Goal: Task Accomplishment & Management: Manage account settings

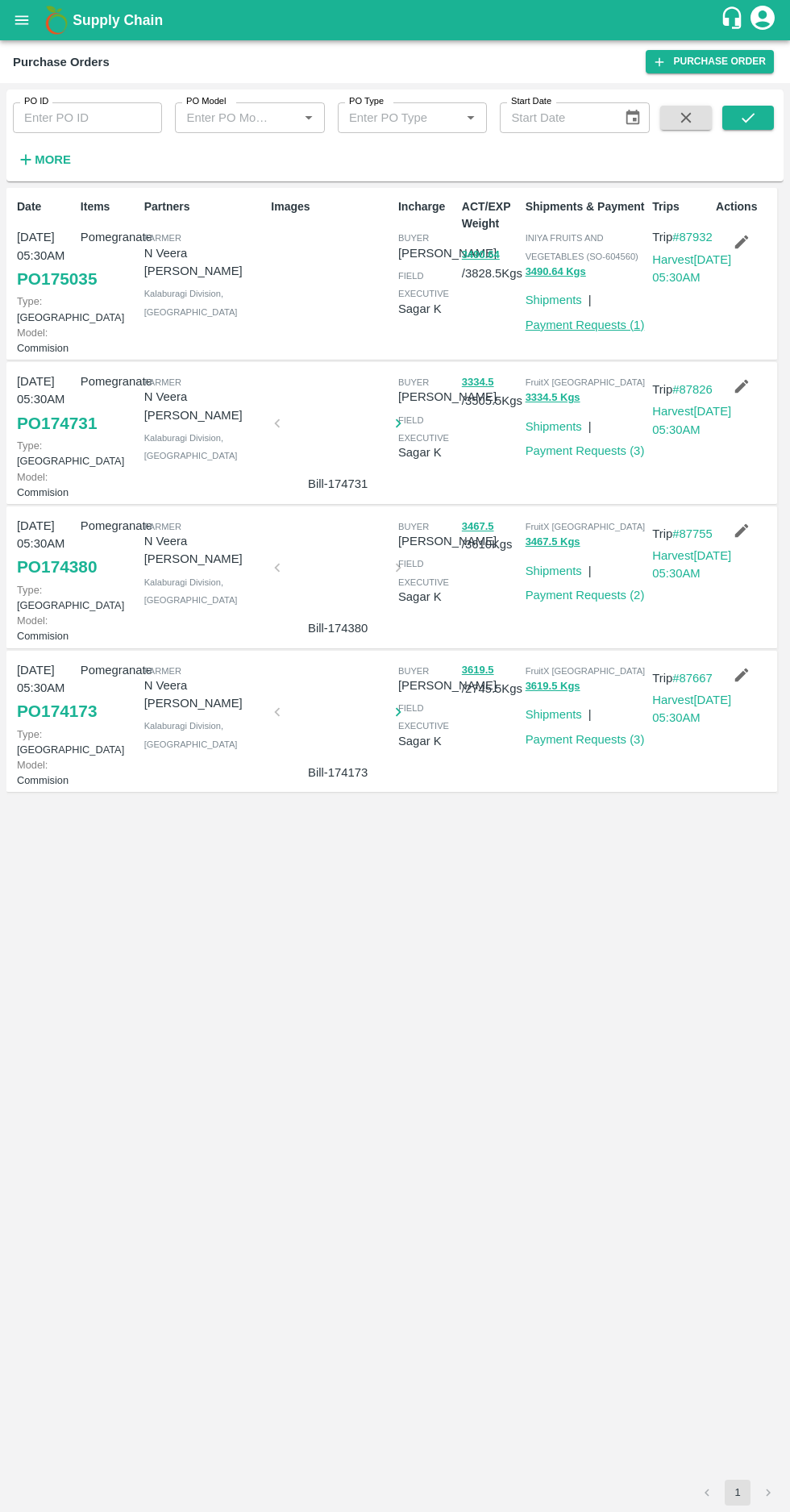
click at [584, 324] on link "Payment Requests ( 1 )" at bounding box center [585, 325] width 119 height 13
click at [581, 457] on link "Payment Requests ( 3 )" at bounding box center [585, 451] width 119 height 13
click at [26, 160] on icon "button" at bounding box center [26, 160] width 11 height 11
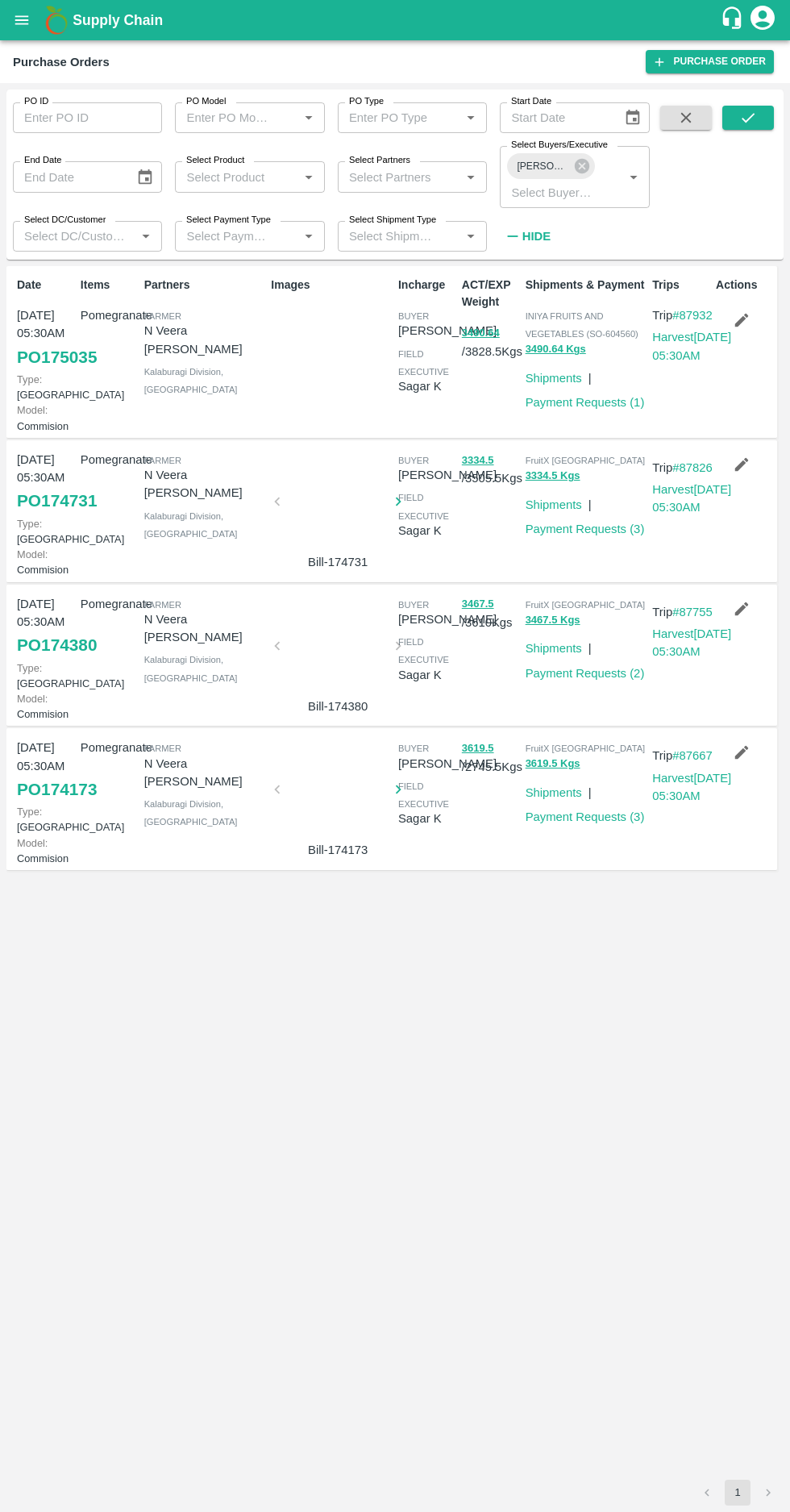
click at [592, 150] on label "Select Buyers/Executive" at bounding box center [559, 145] width 97 height 13
click at [592, 181] on input "Select Buyers/Executive" at bounding box center [550, 192] width 92 height 21
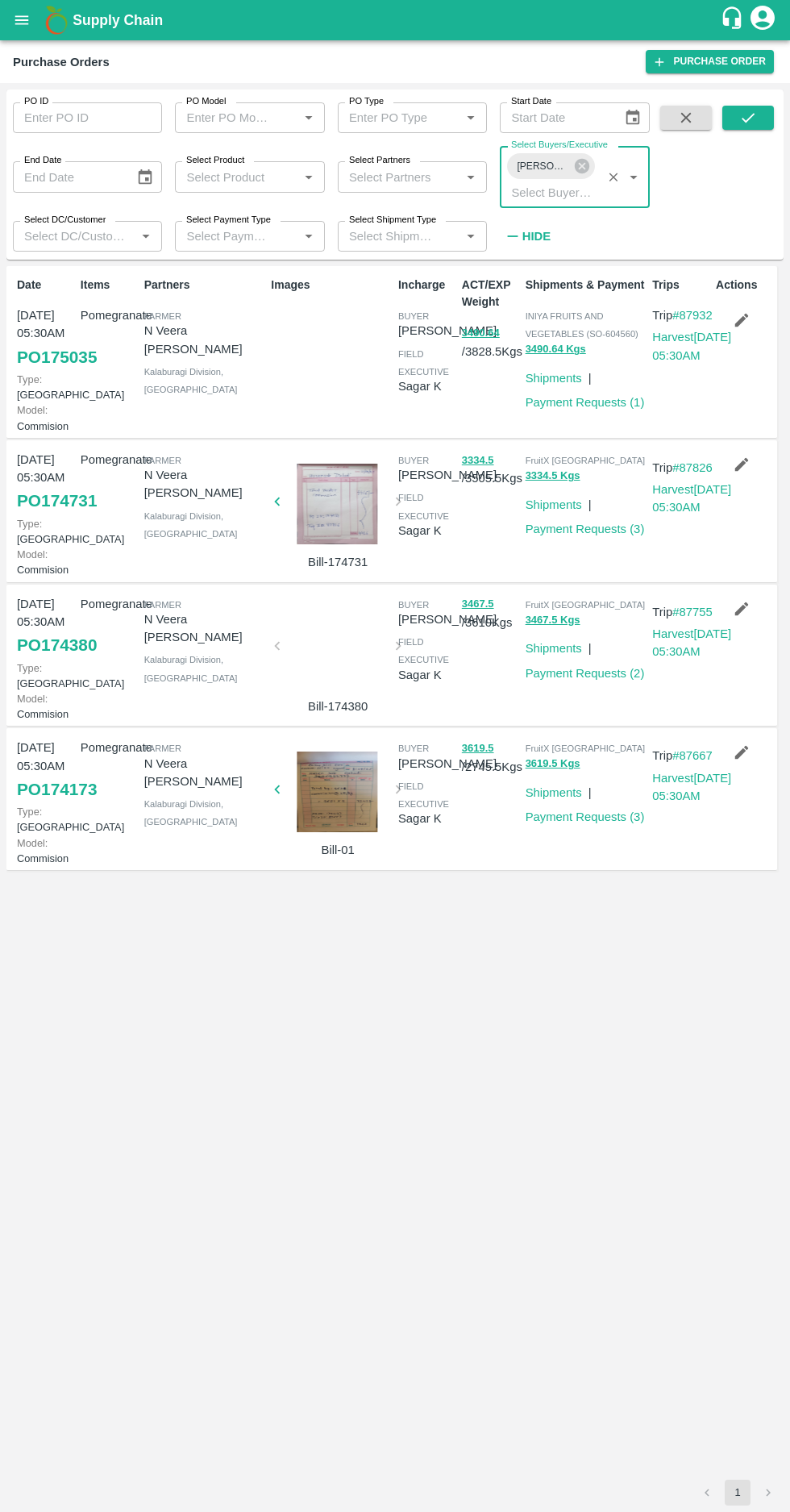
click at [571, 146] on label "Select Buyers/Executive" at bounding box center [559, 145] width 97 height 13
click at [571, 181] on input "Select Buyers/Executive" at bounding box center [550, 192] width 92 height 21
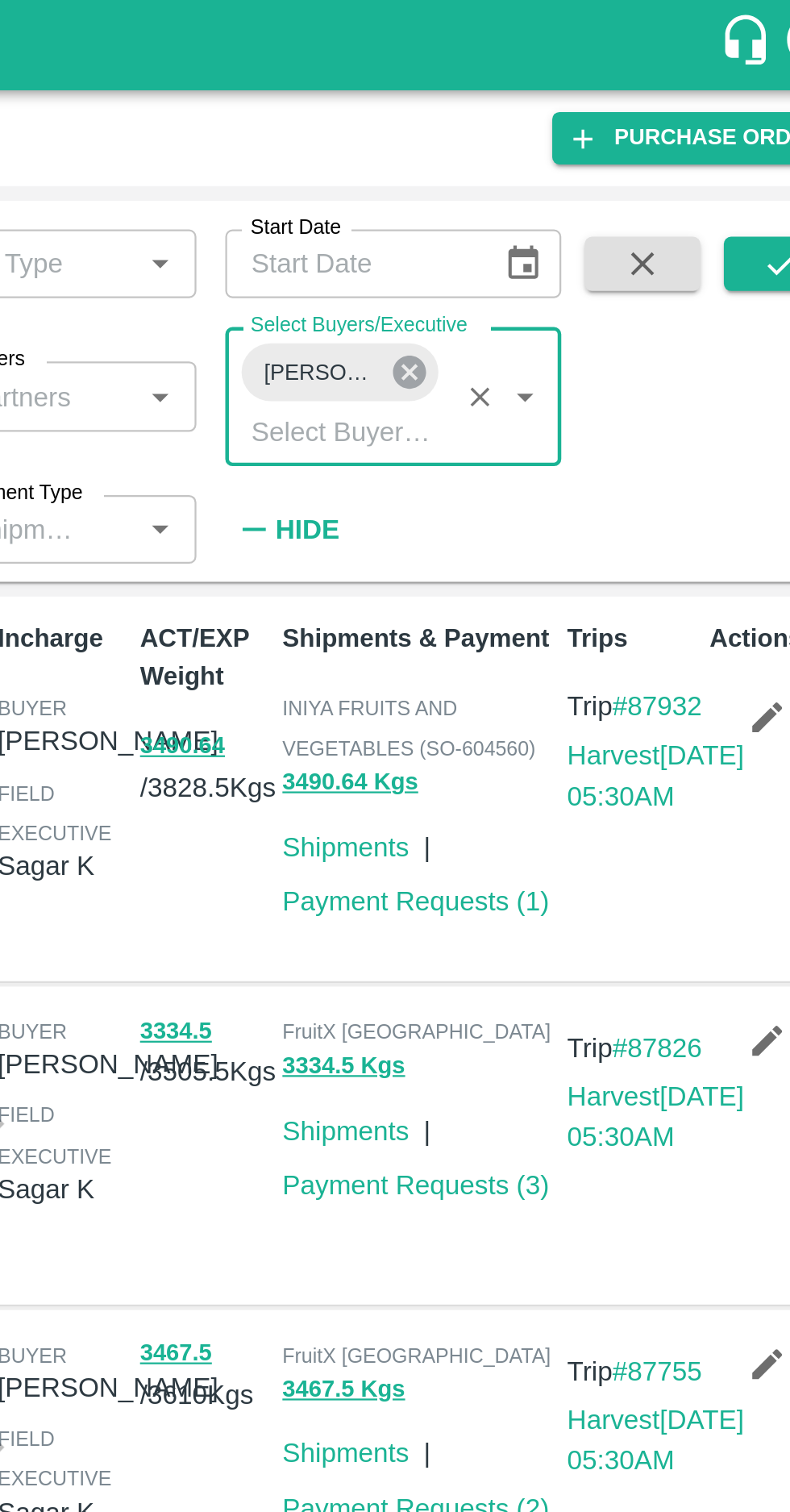
click at [588, 166] on icon at bounding box center [582, 166] width 15 height 15
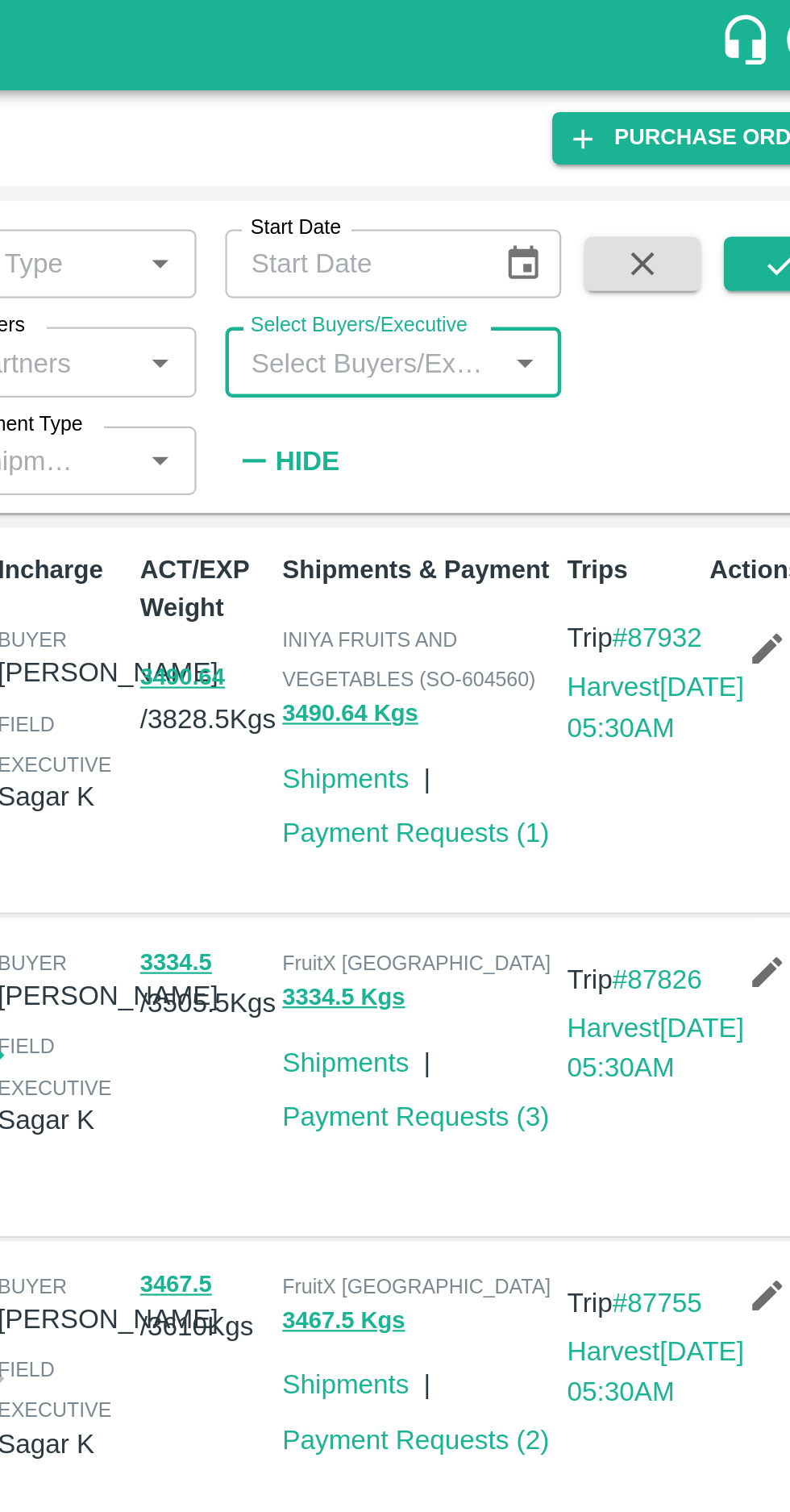
click at [543, 164] on input "Select Buyers/Executive" at bounding box center [561, 162] width 113 height 21
type input "afza"
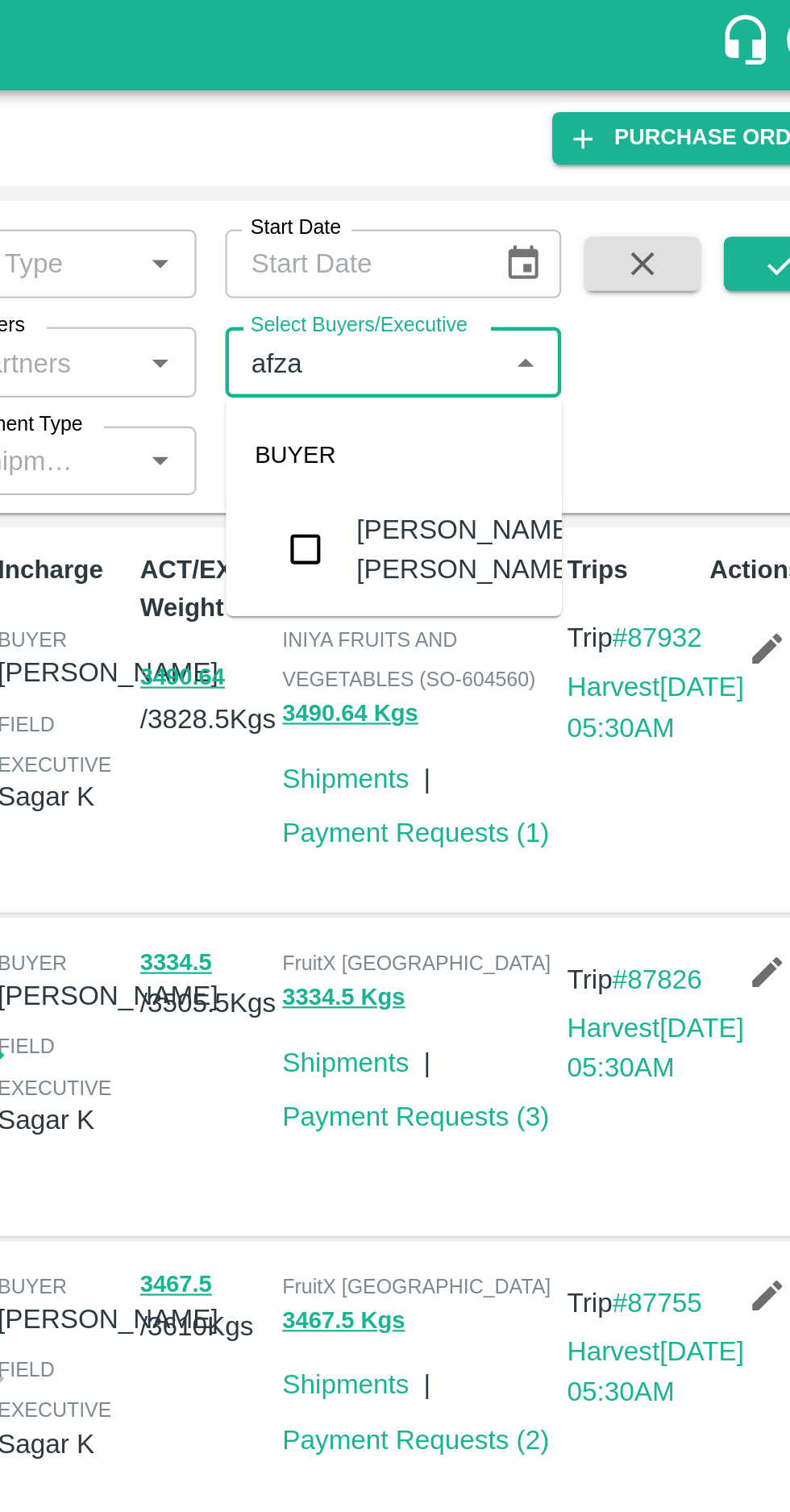
click at [529, 248] on input "checkbox" at bounding box center [536, 245] width 32 height 32
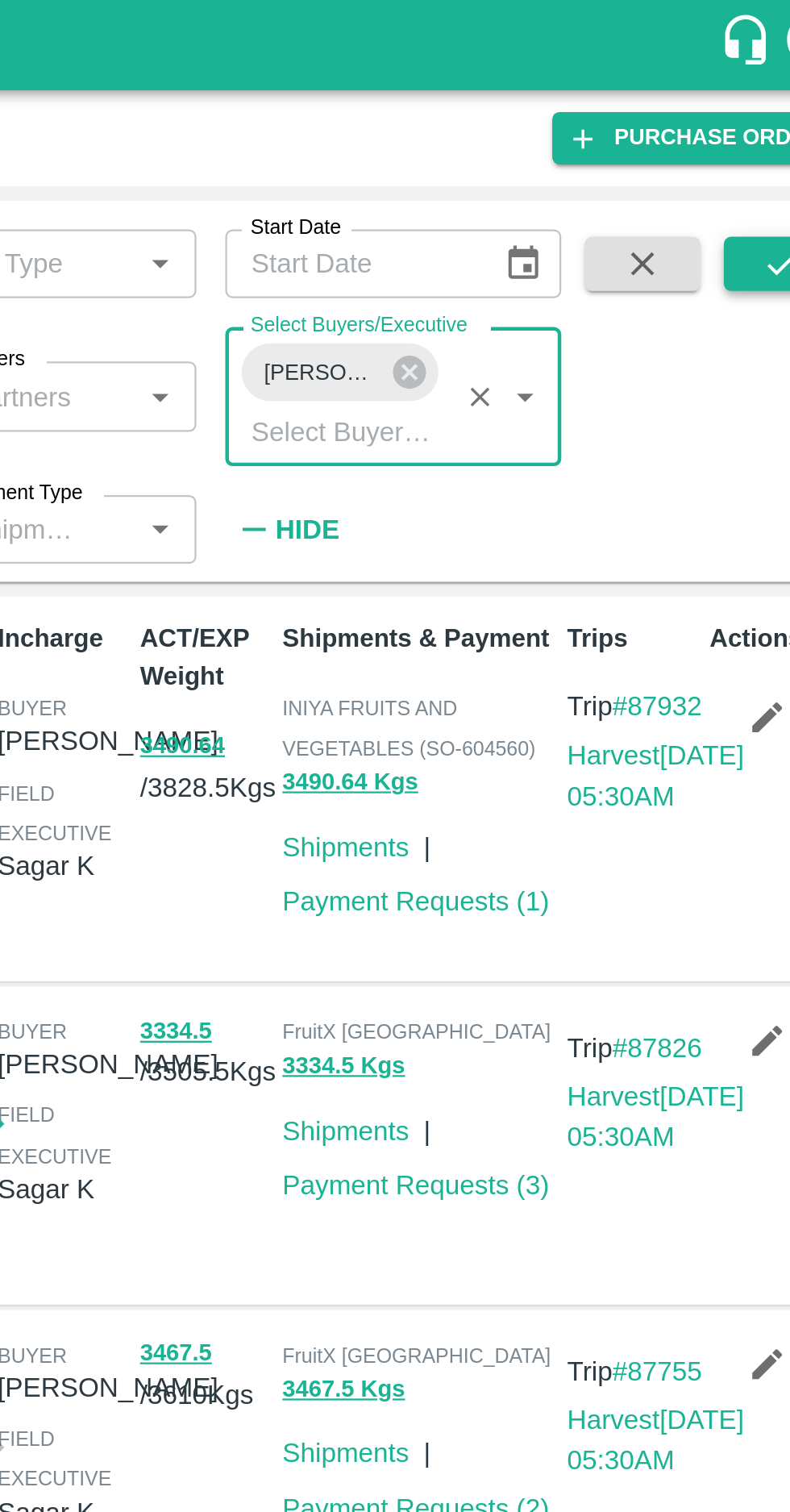
click at [741, 120] on icon "submit" at bounding box center [749, 118] width 18 height 18
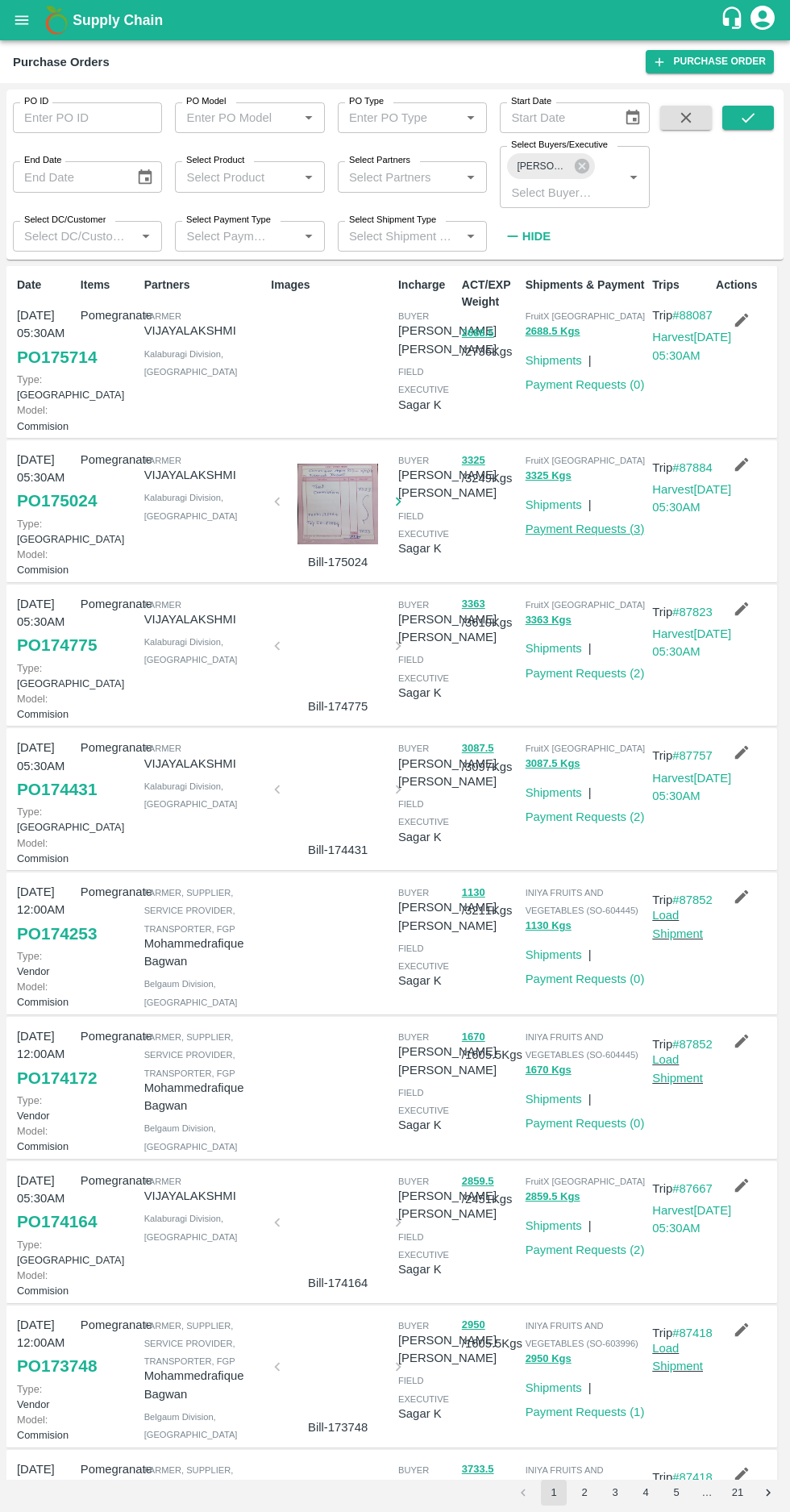
click at [591, 536] on link "Payment Requests ( 3 )" at bounding box center [585, 529] width 119 height 13
click at [574, 680] on link "Payment Requests ( 2 )" at bounding box center [585, 673] width 119 height 13
click at [569, 823] on link "Payment Requests ( 2 )" at bounding box center [585, 817] width 119 height 13
click at [553, 385] on link "Payment Requests ( 0 )" at bounding box center [585, 385] width 119 height 13
click at [572, 536] on link "Payment Requests ( 3 )" at bounding box center [585, 529] width 119 height 13
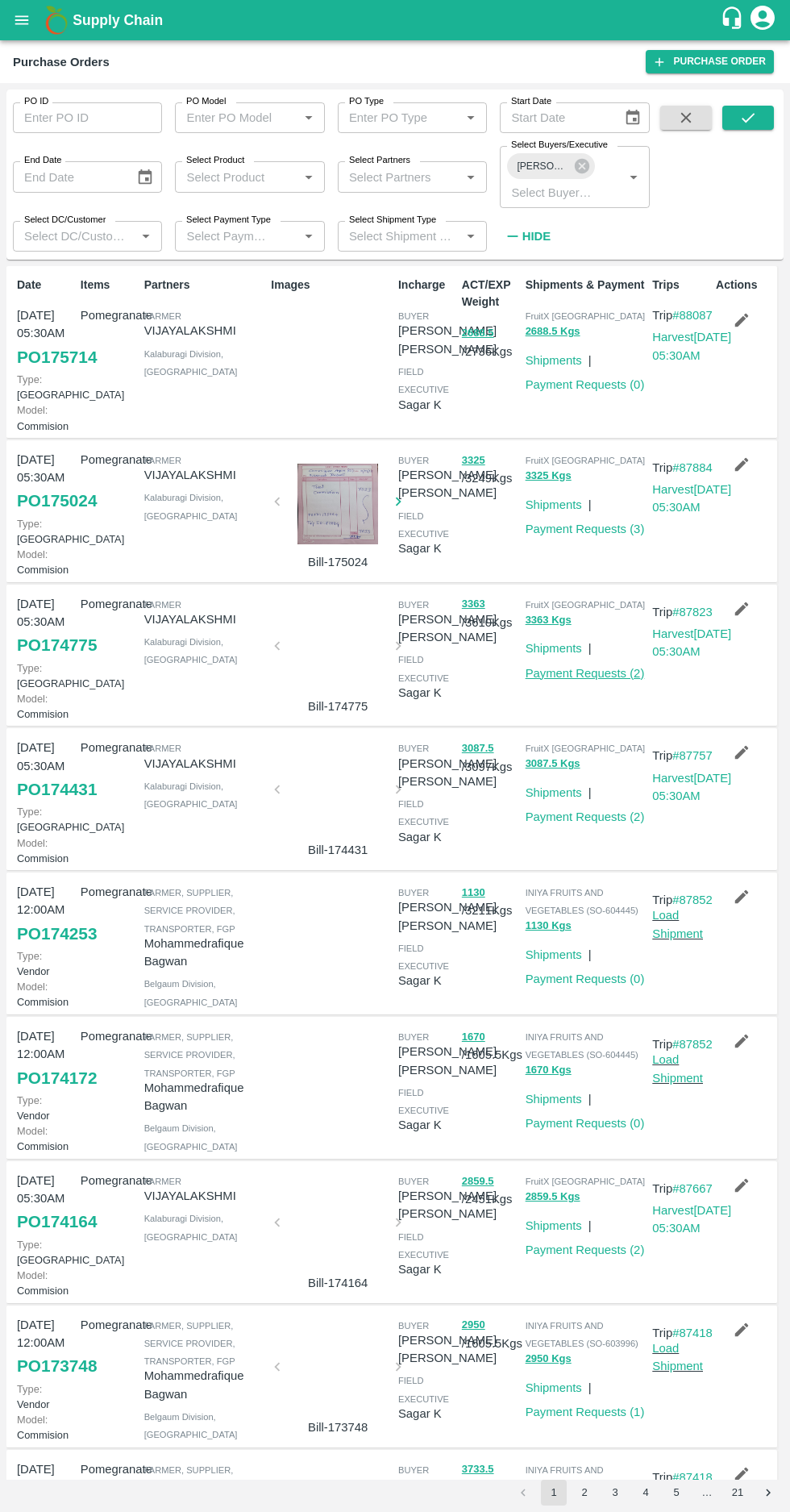
click at [603, 680] on link "Payment Requests ( 2 )" at bounding box center [585, 673] width 119 height 13
click at [574, 823] on link "Payment Requests ( 2 )" at bounding box center [585, 817] width 119 height 13
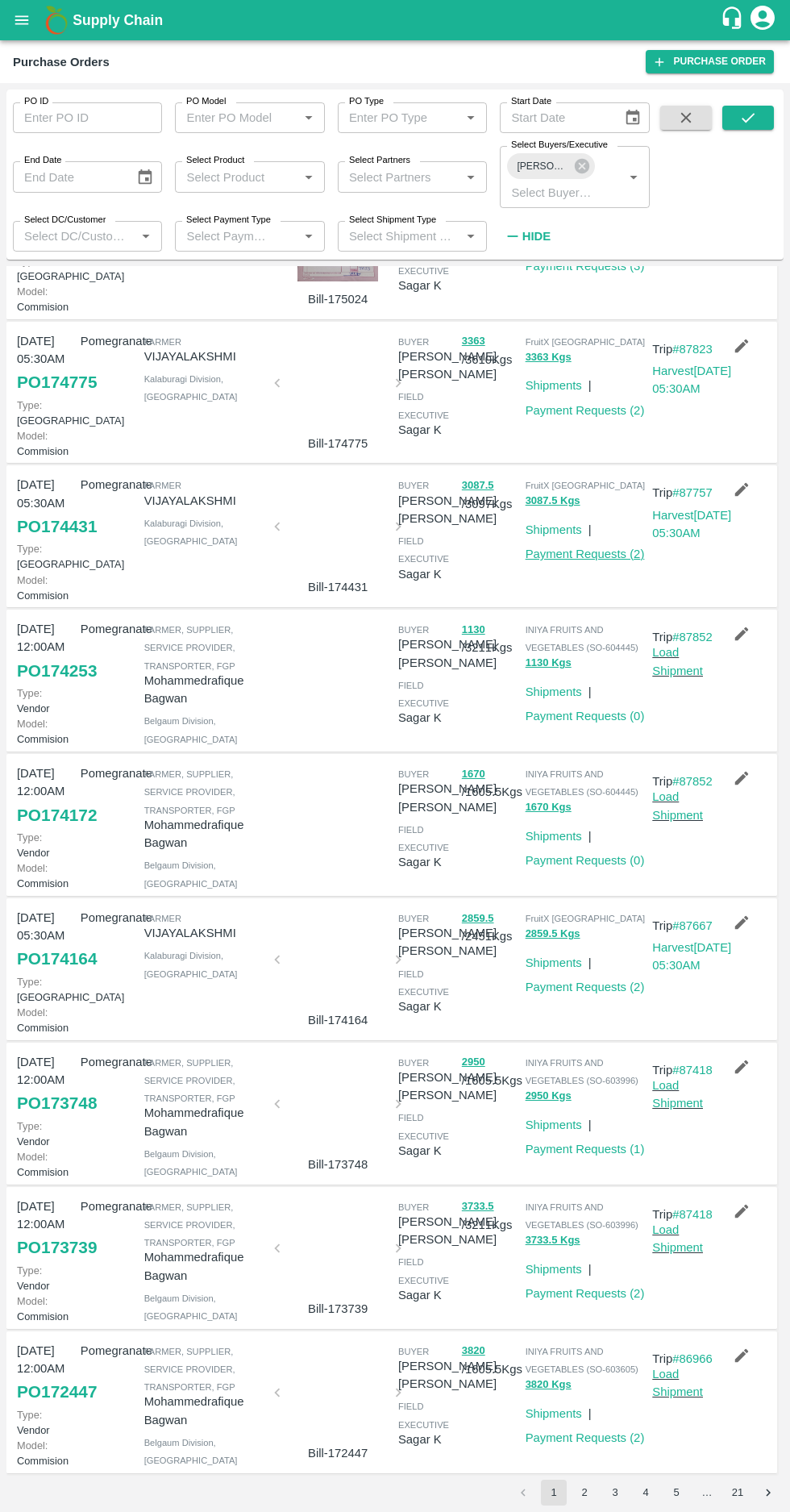
scroll to position [270, 0]
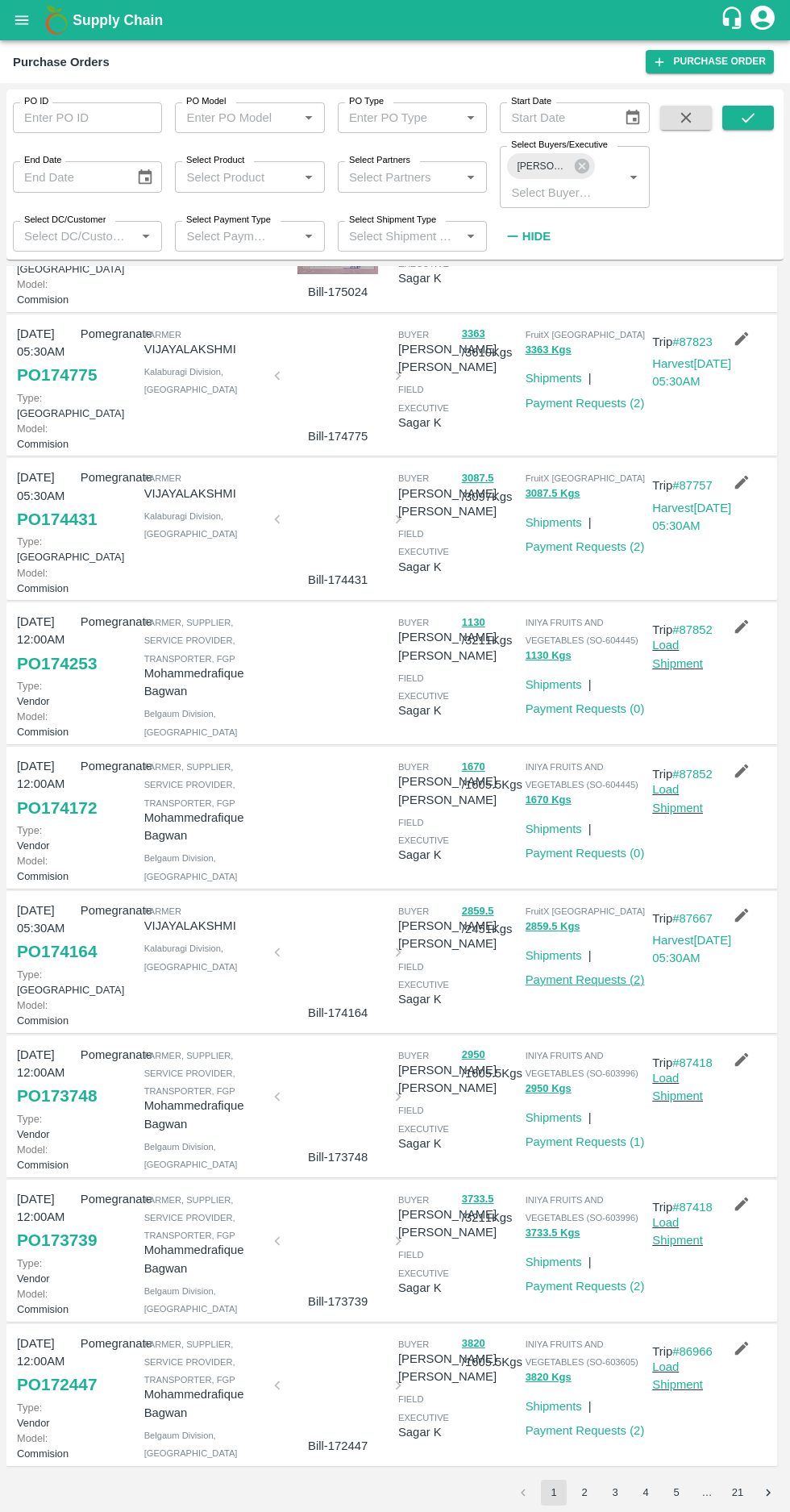
click at [595, 987] on link "Payment Requests ( 2 )" at bounding box center [585, 980] width 119 height 13
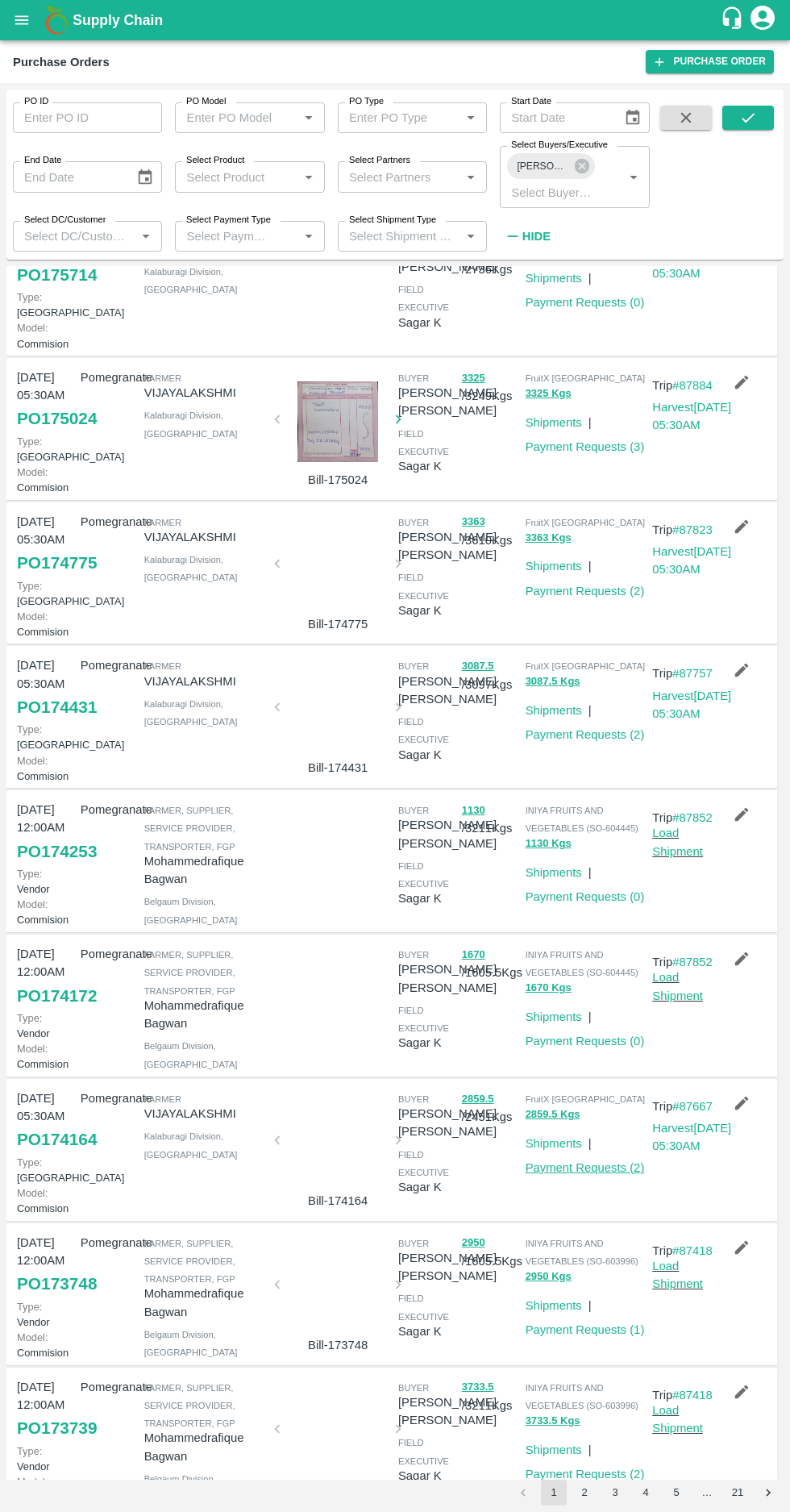
scroll to position [0, 0]
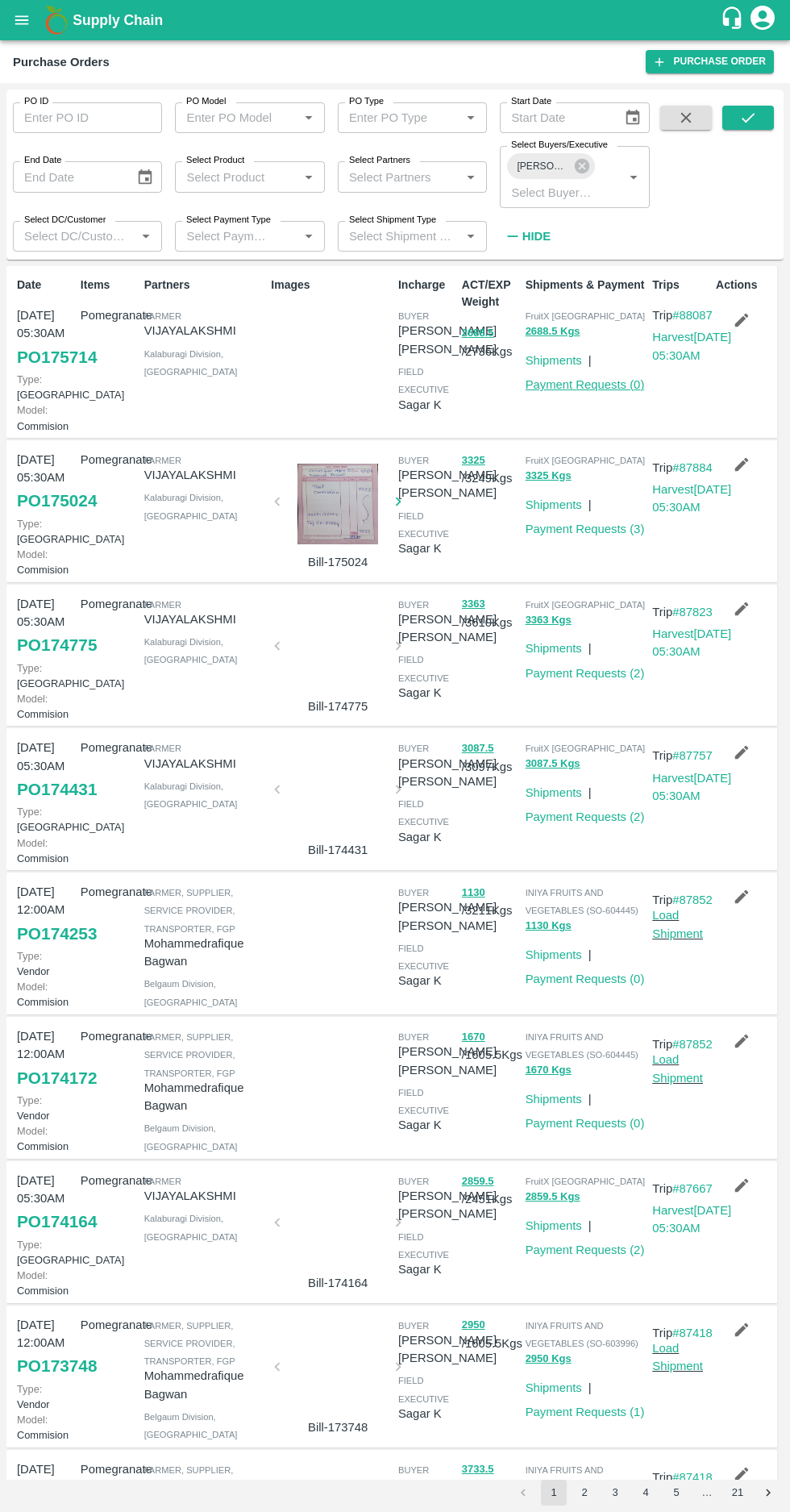
click at [581, 387] on link "Payment Requests ( 0 )" at bounding box center [585, 385] width 119 height 13
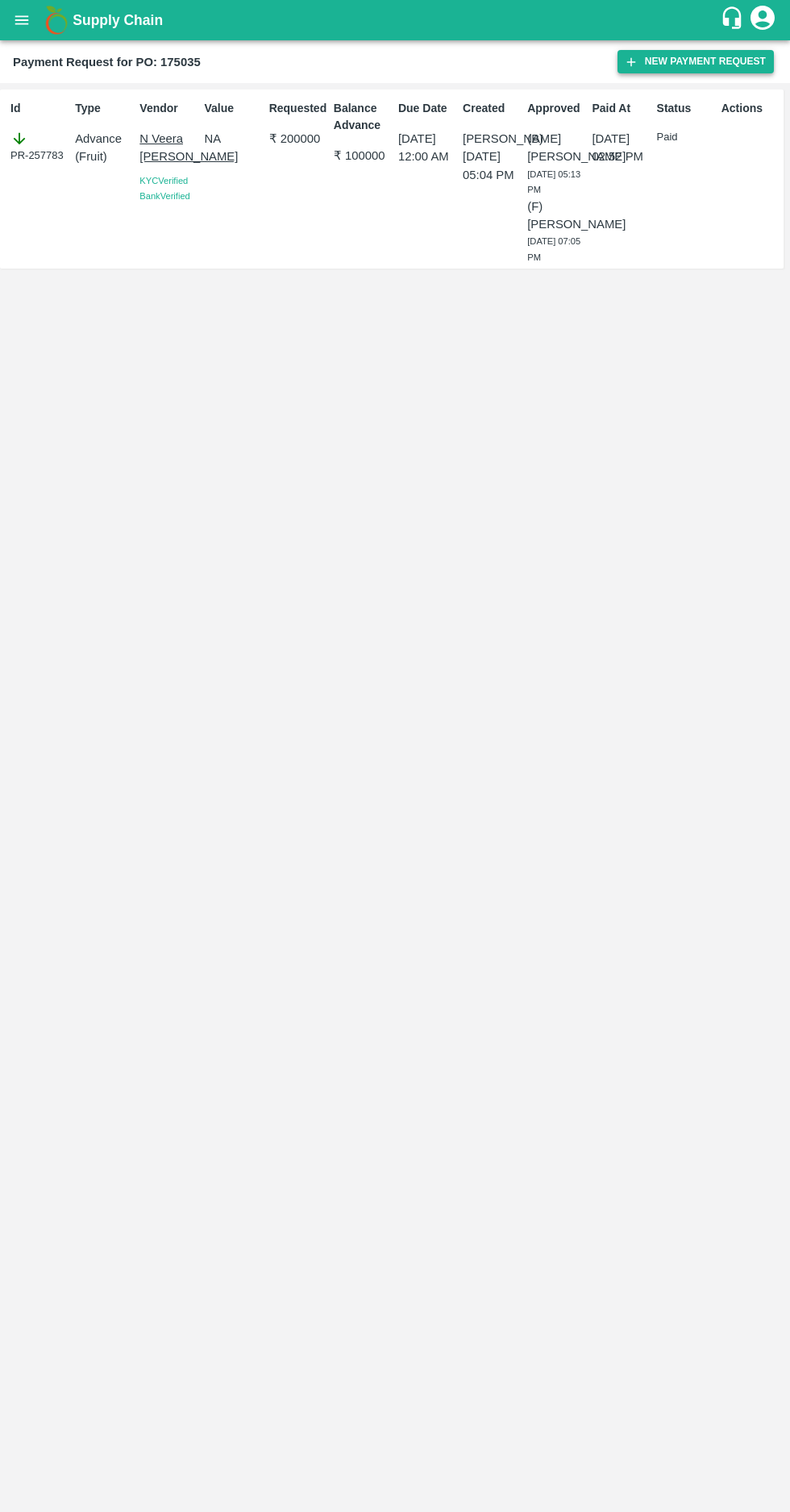
click at [658, 66] on button "New Payment Request" at bounding box center [696, 62] width 157 height 24
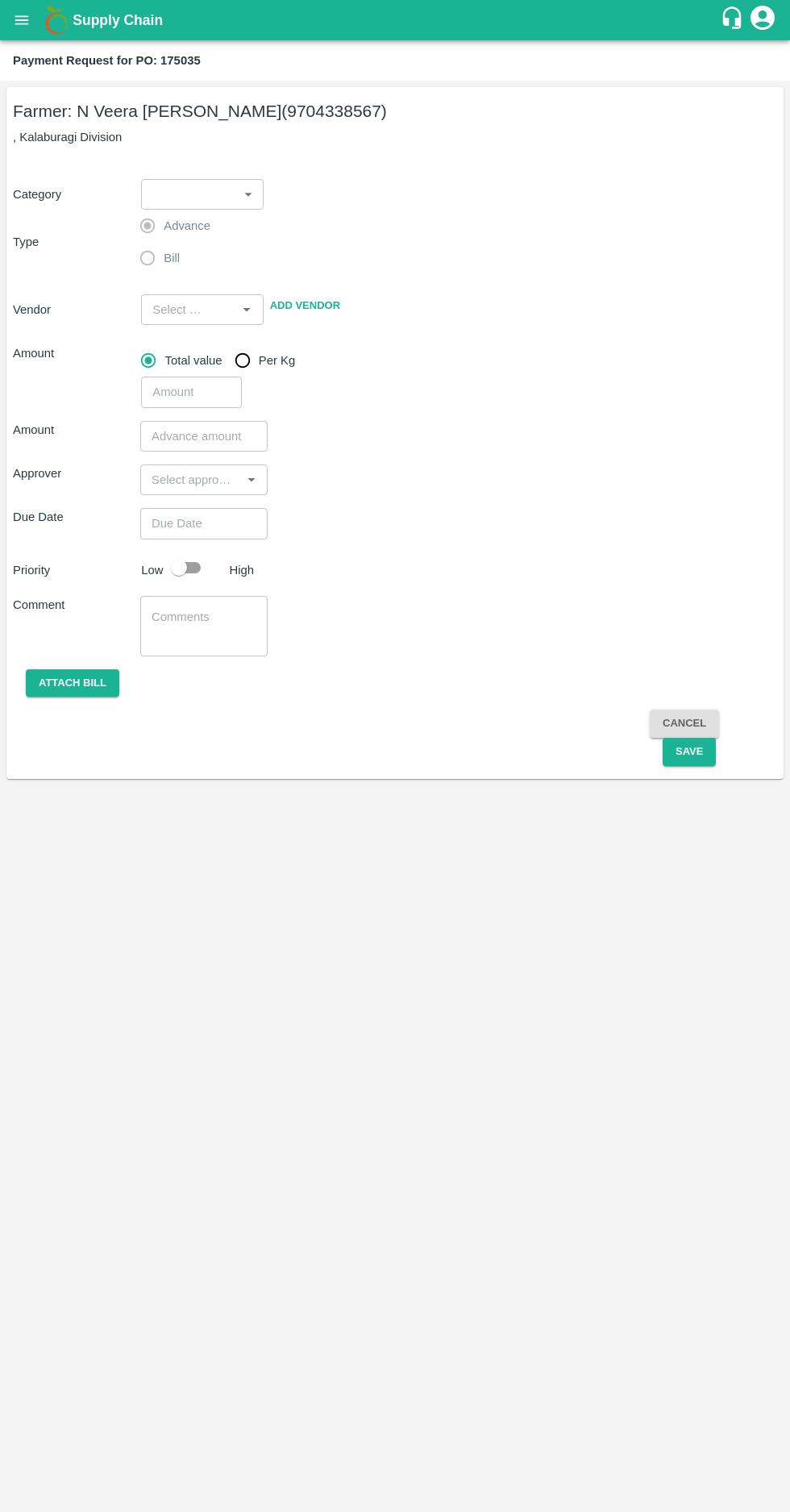
click at [205, 192] on body "Supply Chain Payment Request for PO: 175035 Farmer: N Veera Venkata Subbarao (9…" at bounding box center [395, 756] width 790 height 1512
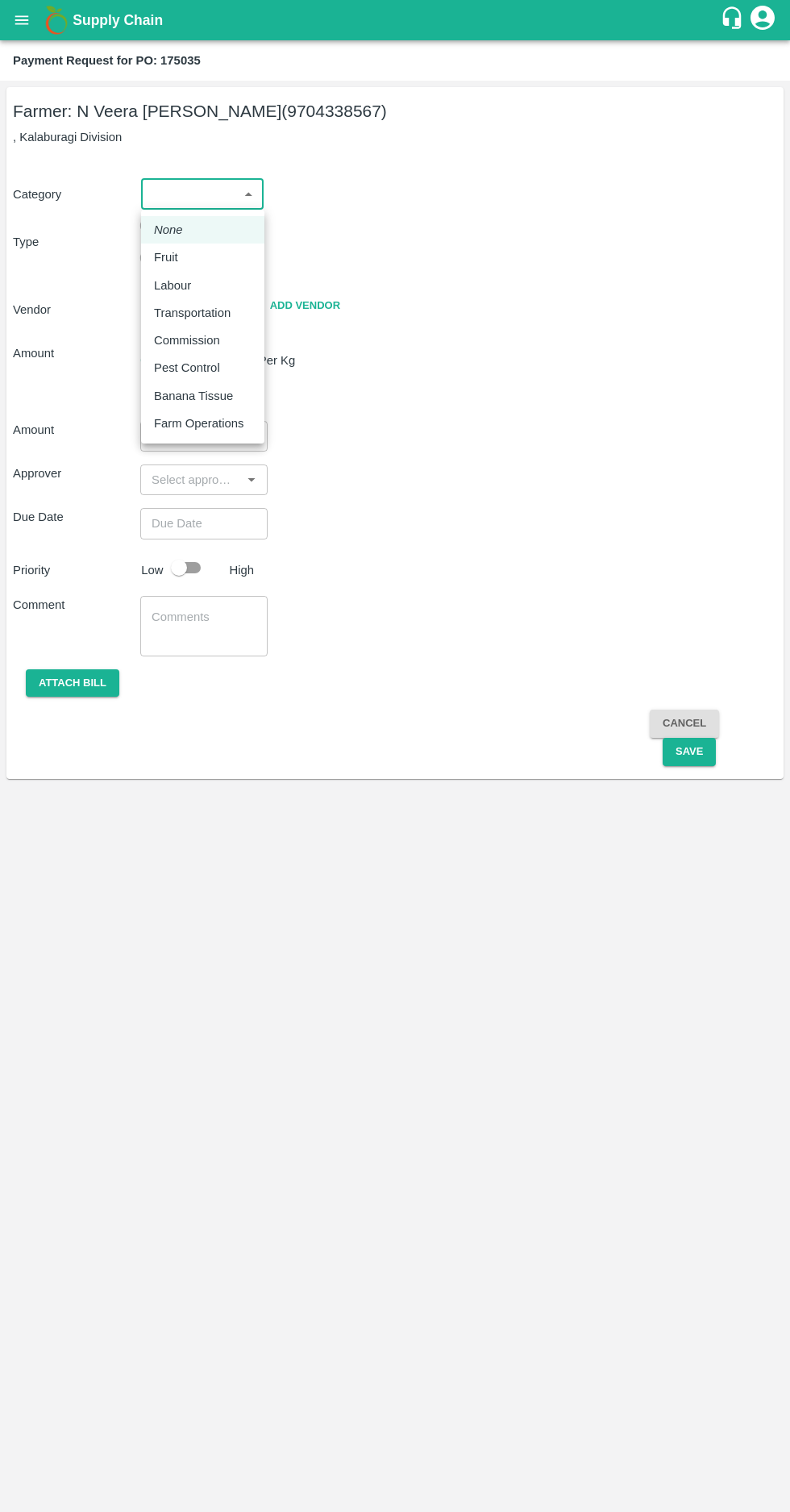
click at [166, 257] on p "Fruit" at bounding box center [166, 257] width 24 height 18
type input "1"
type input "N Veera Venkata Subbarao - 9704338567(Farmer)"
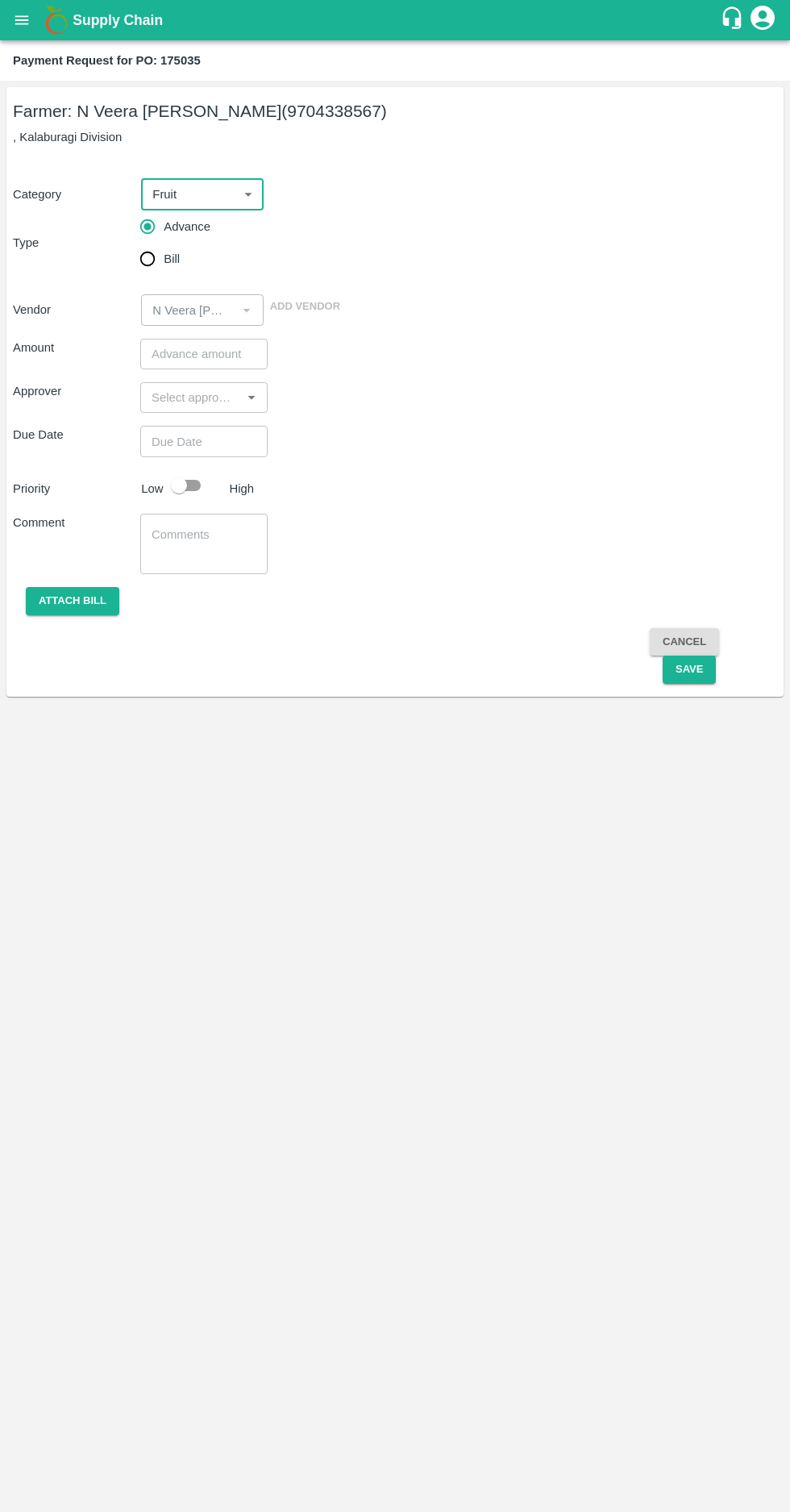
click at [152, 253] on input "Bill" at bounding box center [148, 259] width 32 height 32
radio input "true"
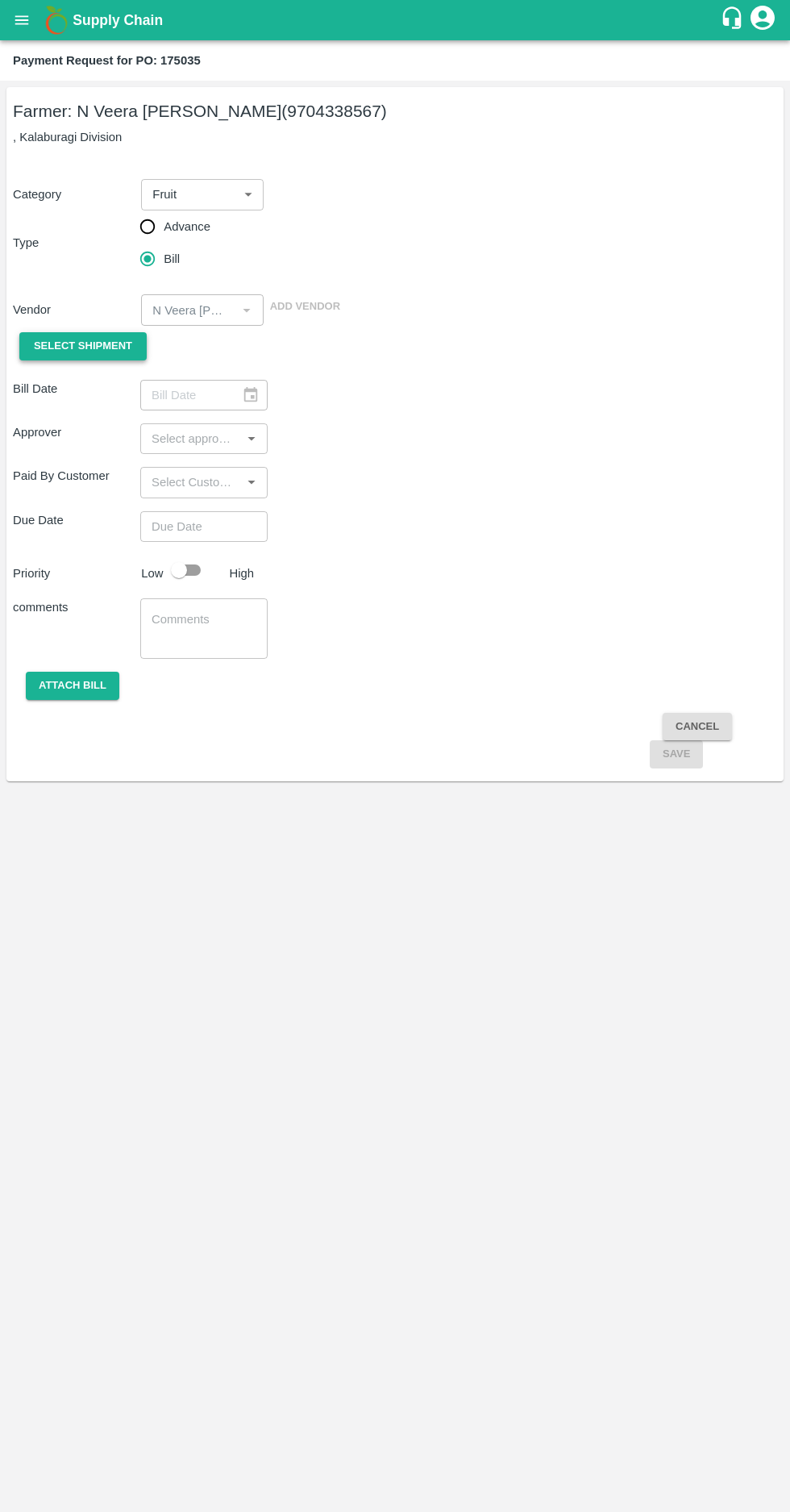
click at [57, 343] on span "Select Shipment" at bounding box center [83, 346] width 98 height 19
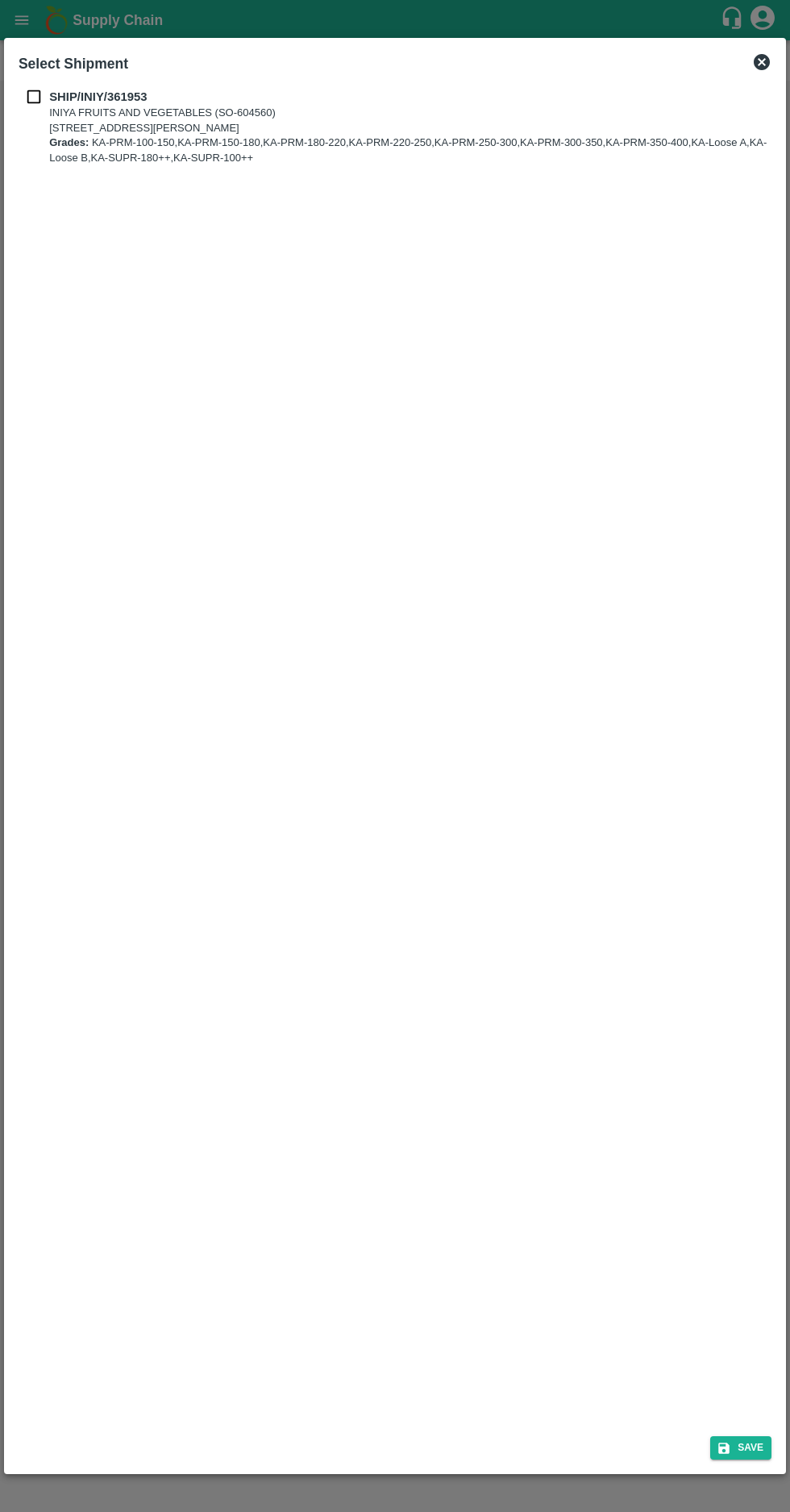
click at [37, 95] on input "checkbox" at bounding box center [34, 97] width 31 height 18
checkbox input "true"
click at [740, 1443] on button "Save" at bounding box center [740, 1448] width 61 height 24
type input "11/09/2025"
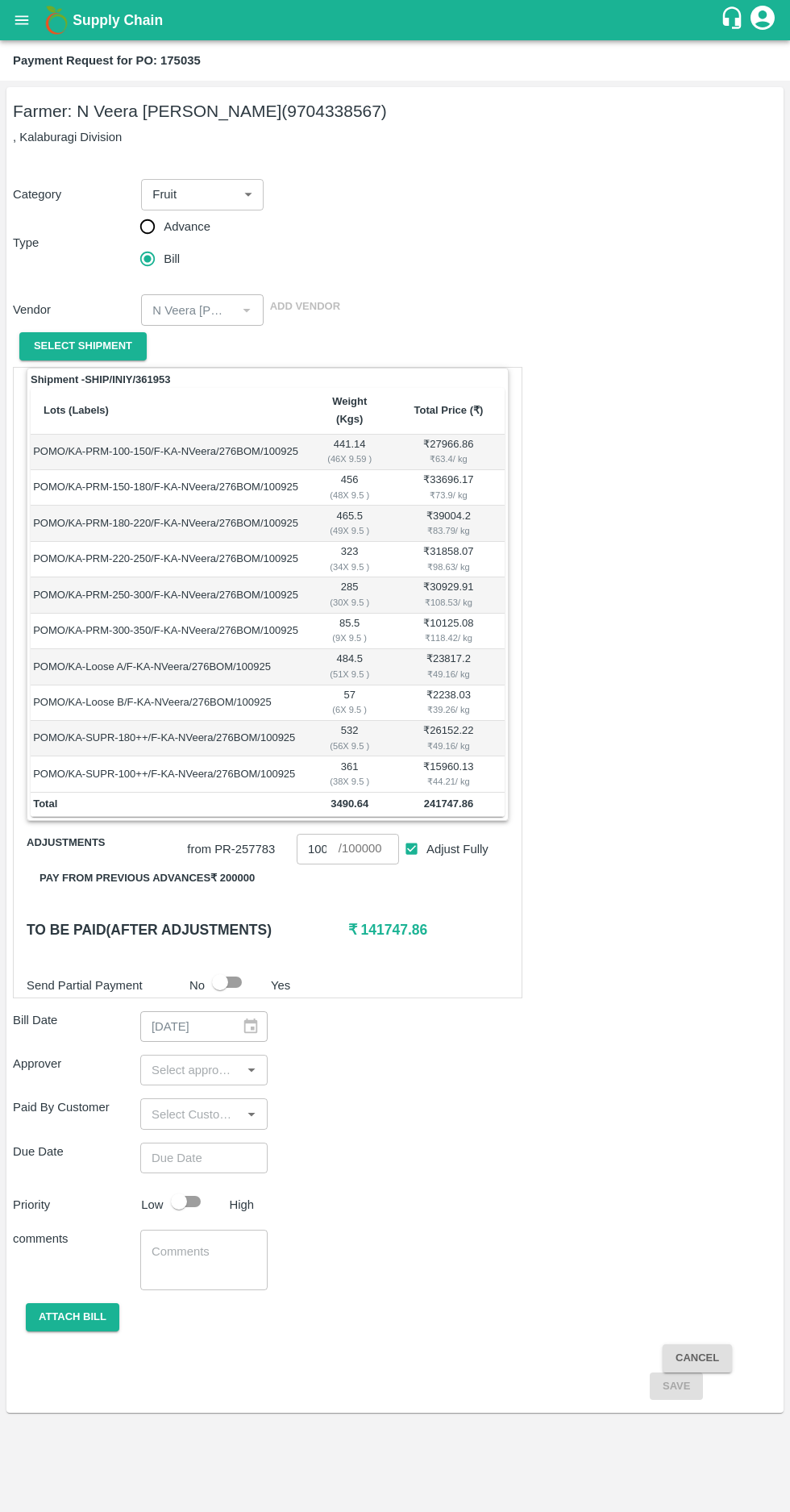
click at [188, 865] on button "Pay from previous advances ₹ 200000" at bounding box center [147, 879] width 241 height 28
click at [201, 865] on button "Pay from previous advances ₹ 200000" at bounding box center [147, 879] width 241 height 28
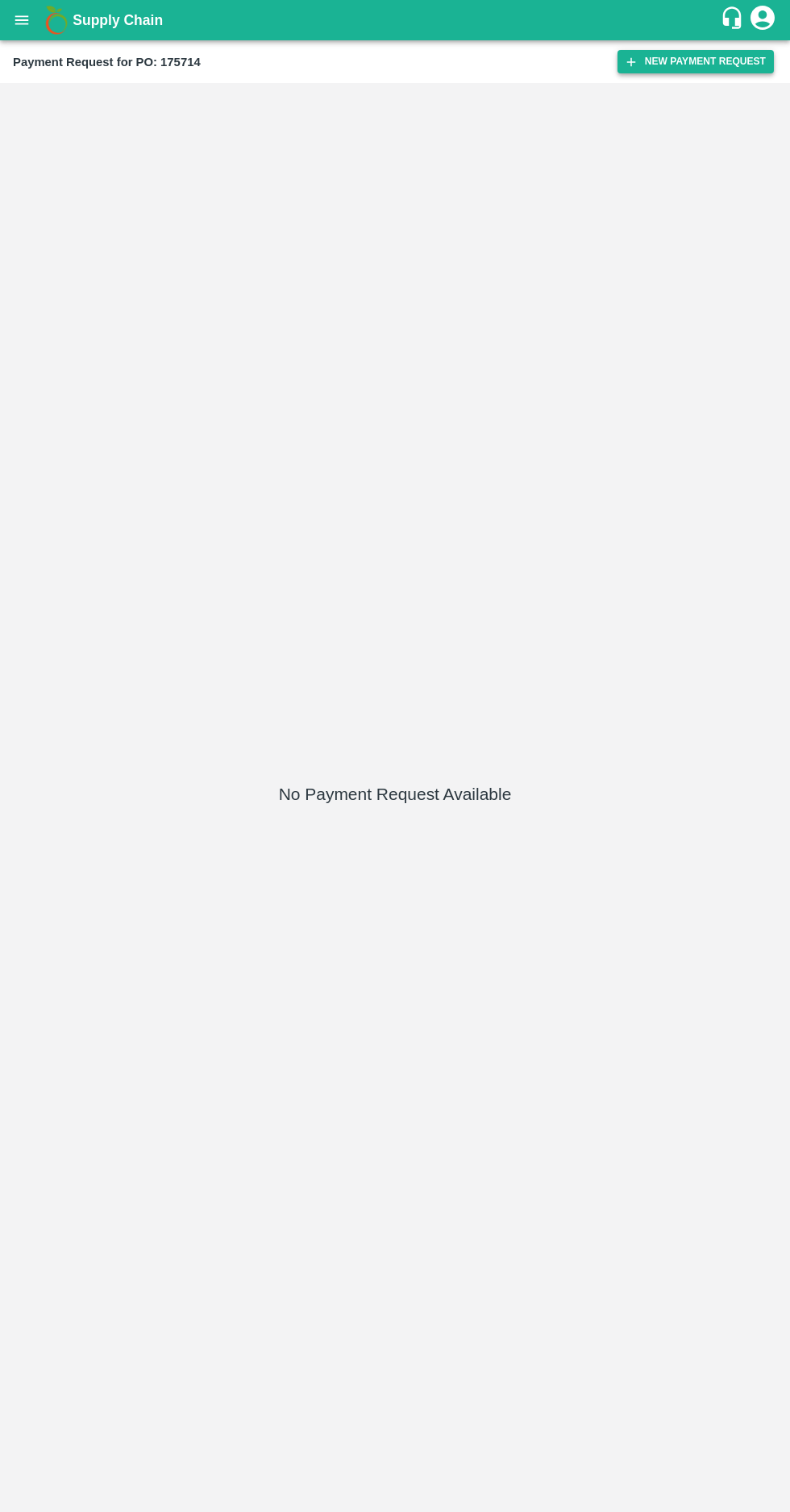
click at [639, 66] on icon "button" at bounding box center [632, 63] width 15 height 15
click at [674, 63] on button "New Payment Request" at bounding box center [696, 62] width 157 height 24
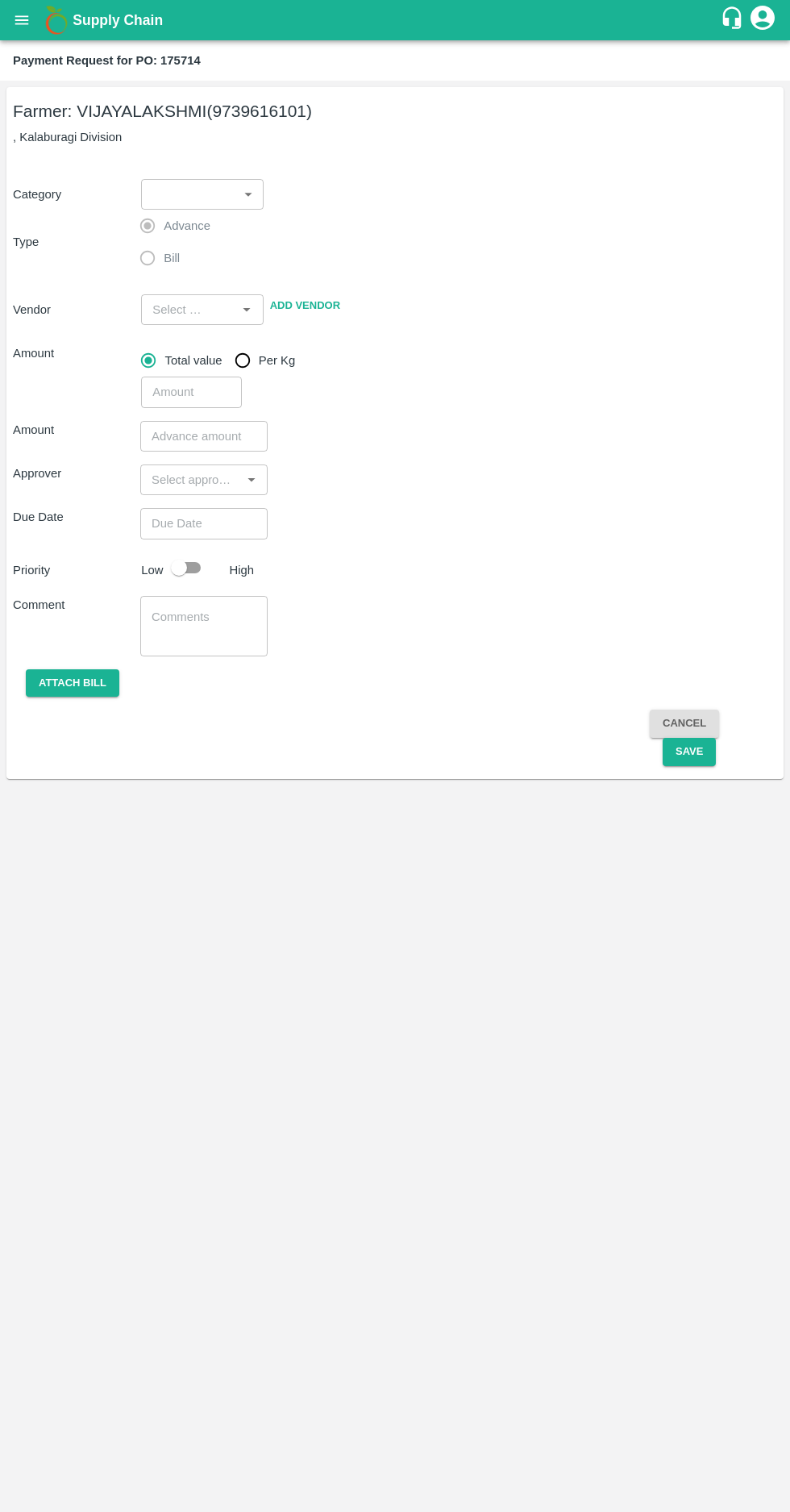
click at [196, 180] on body "Supply Chain Payment Request for PO: 175714 Farmer: VIJAYALAKSHMI (9739616101) …" at bounding box center [395, 756] width 790 height 1512
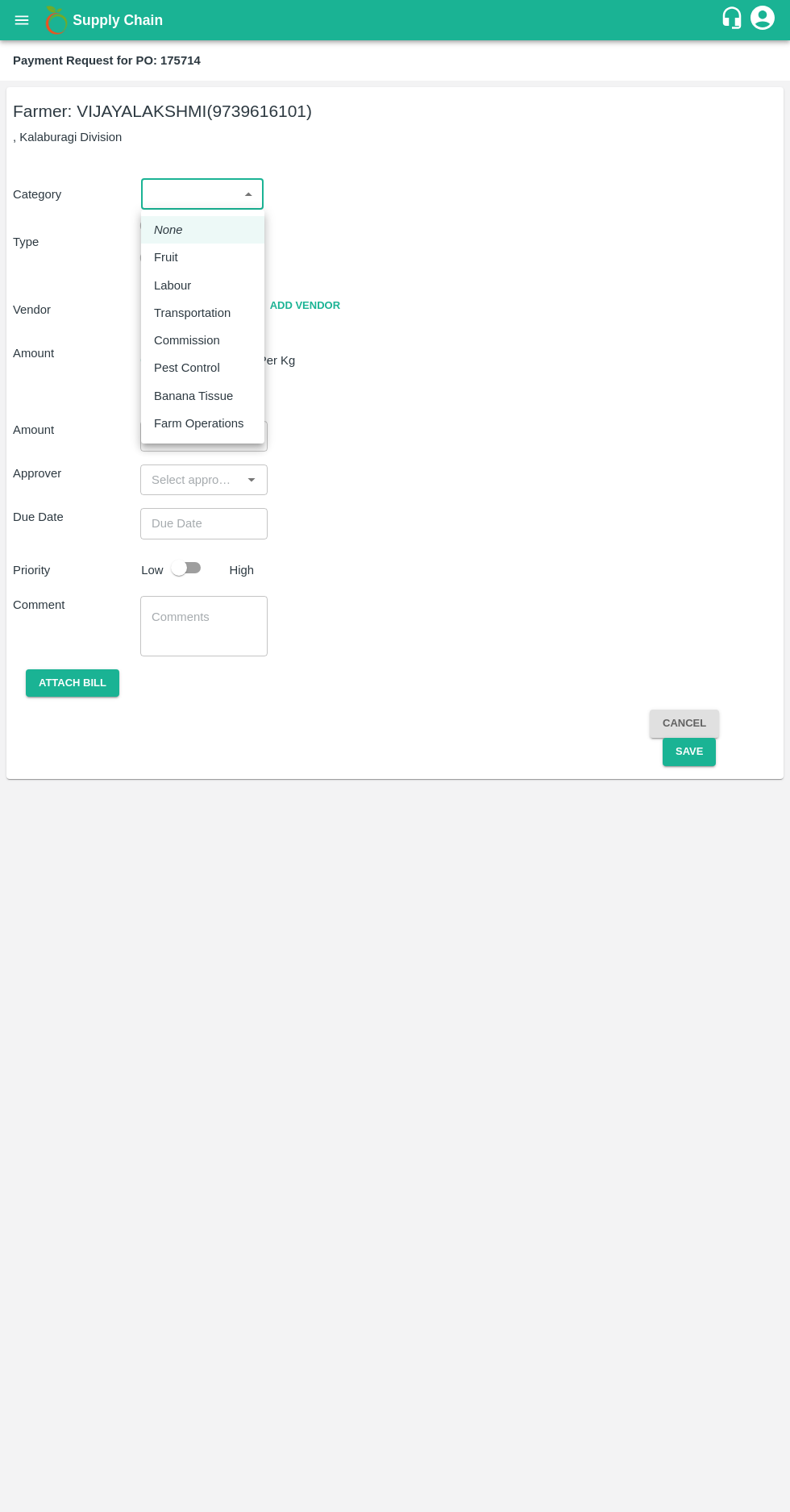
click at [159, 257] on p "Fruit" at bounding box center [166, 257] width 24 height 18
type input "1"
type input "VIJAYALAKSHMI - 9739616101(Farmer)"
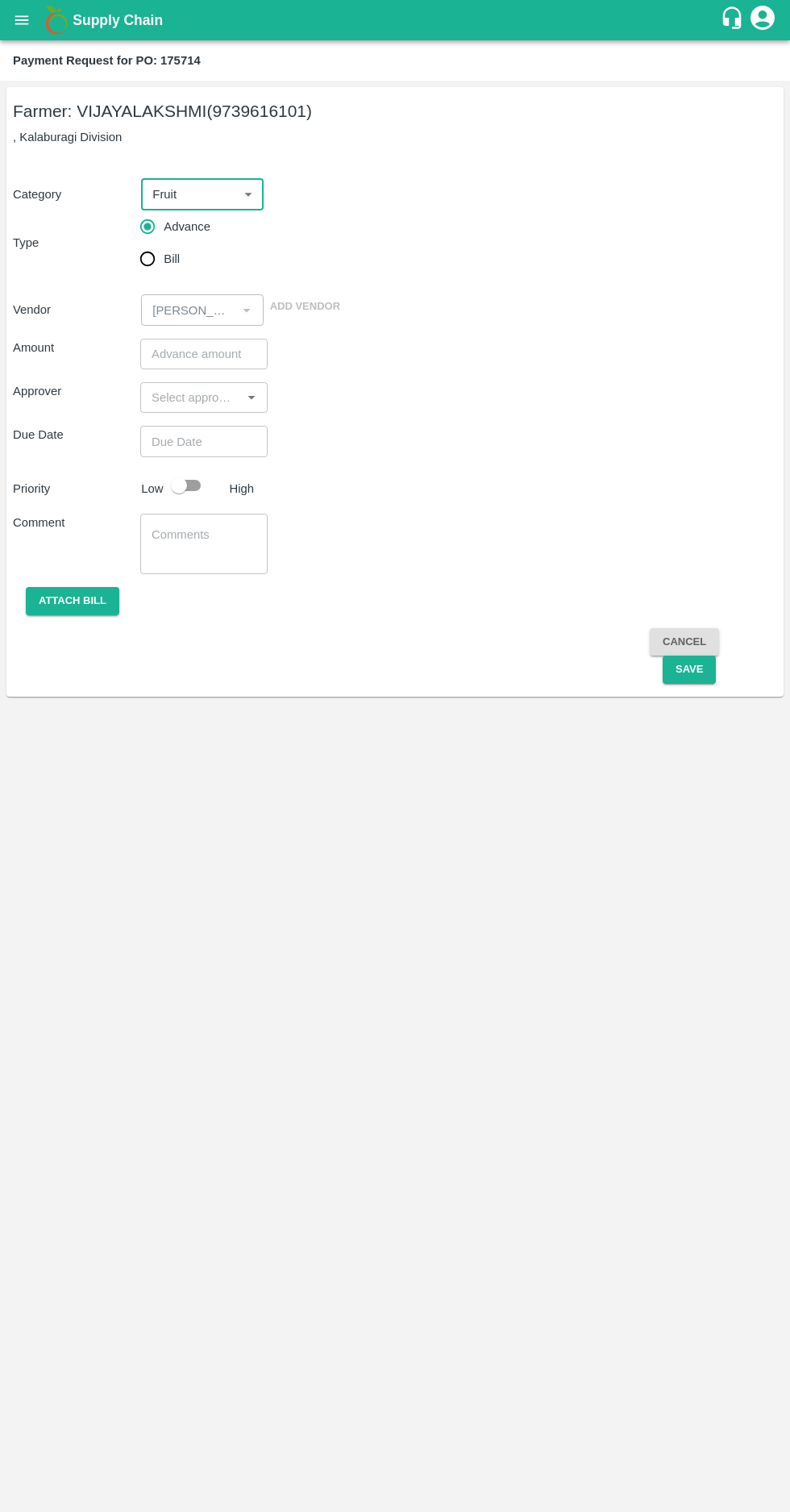
click at [150, 253] on input "Bill" at bounding box center [148, 259] width 32 height 32
radio input "true"
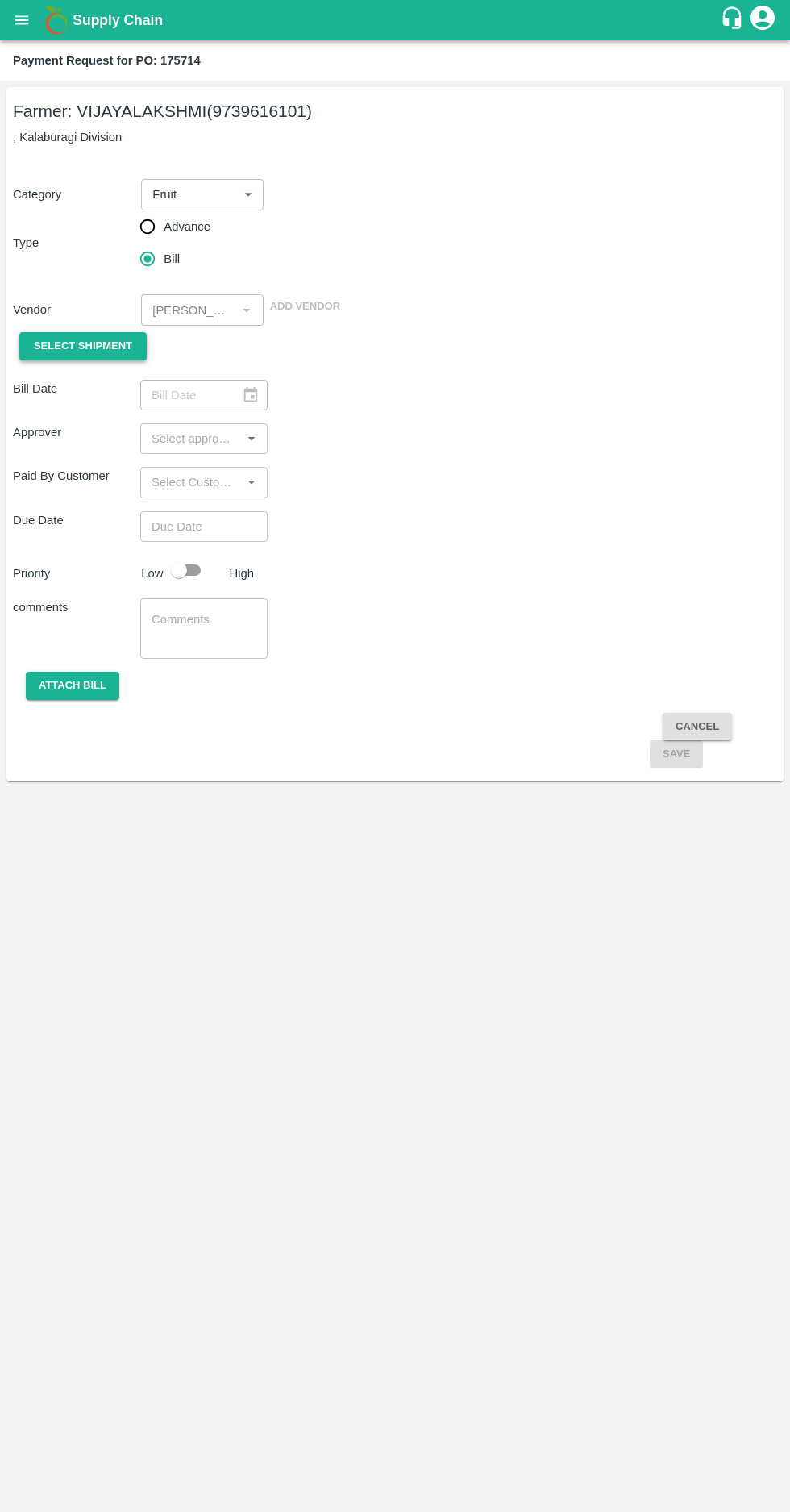
click at [60, 337] on span "Select Shipment" at bounding box center [83, 346] width 98 height 19
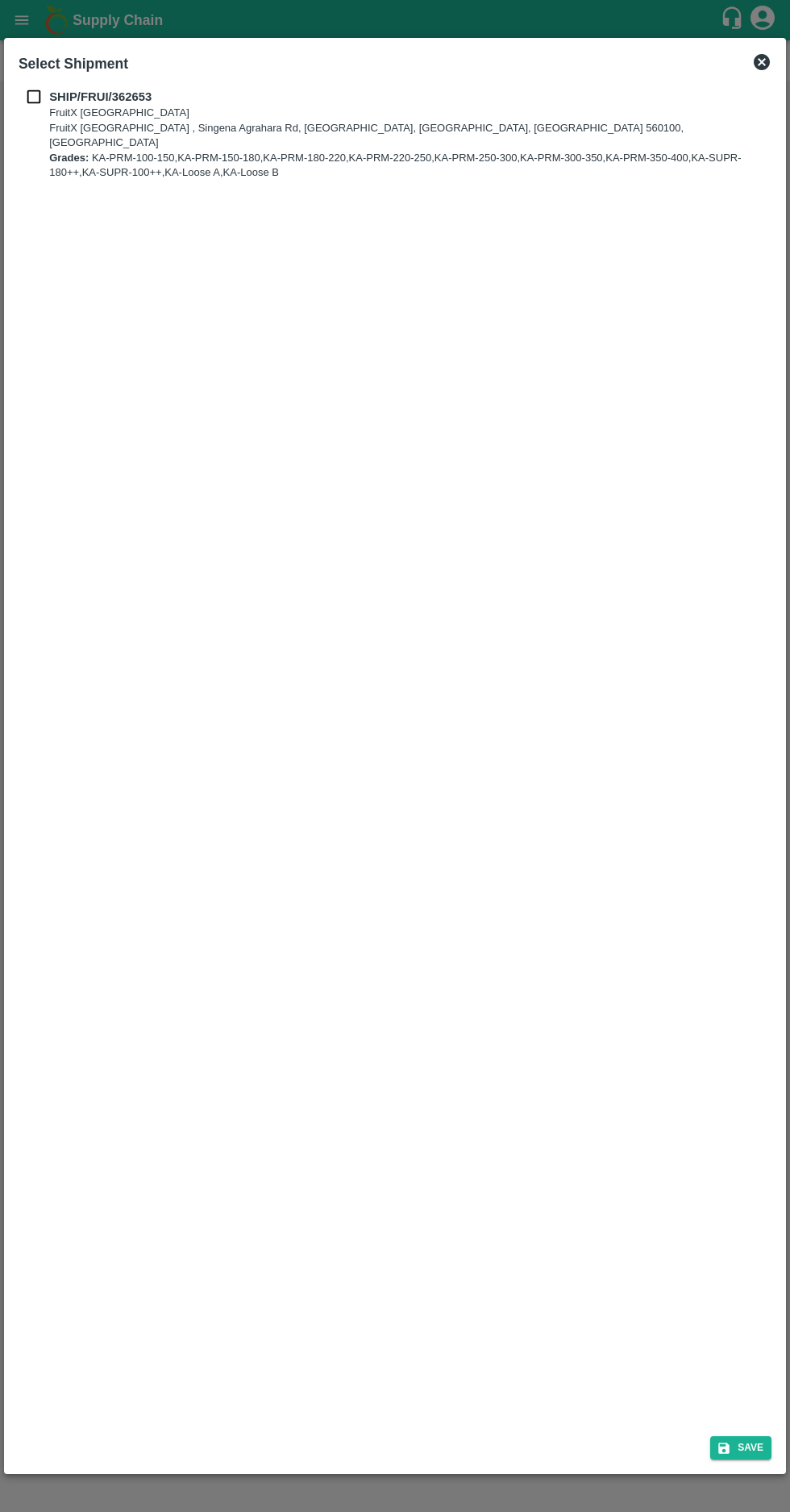
click at [14, 85] on div "SHIP/FRUI/362653 FruitX Bangalore FruitX Bangalore , Singena Agrahara Rd, Gulim…" at bounding box center [395, 752] width 766 height 1342
click at [41, 101] on input "checkbox" at bounding box center [34, 97] width 31 height 18
checkbox input "true"
click at [748, 1443] on button "Save" at bounding box center [740, 1448] width 61 height 24
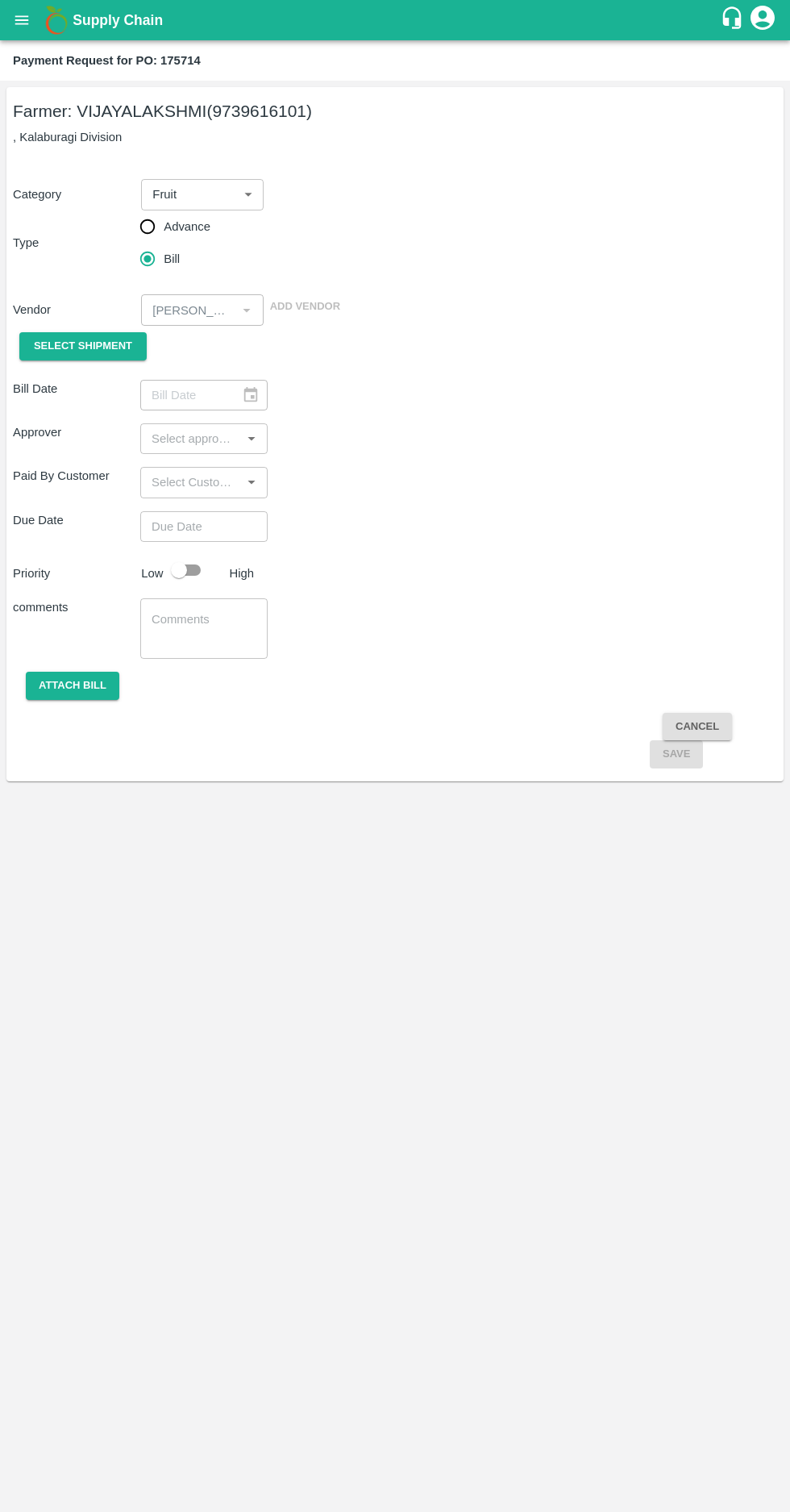
type input "13/09/2025"
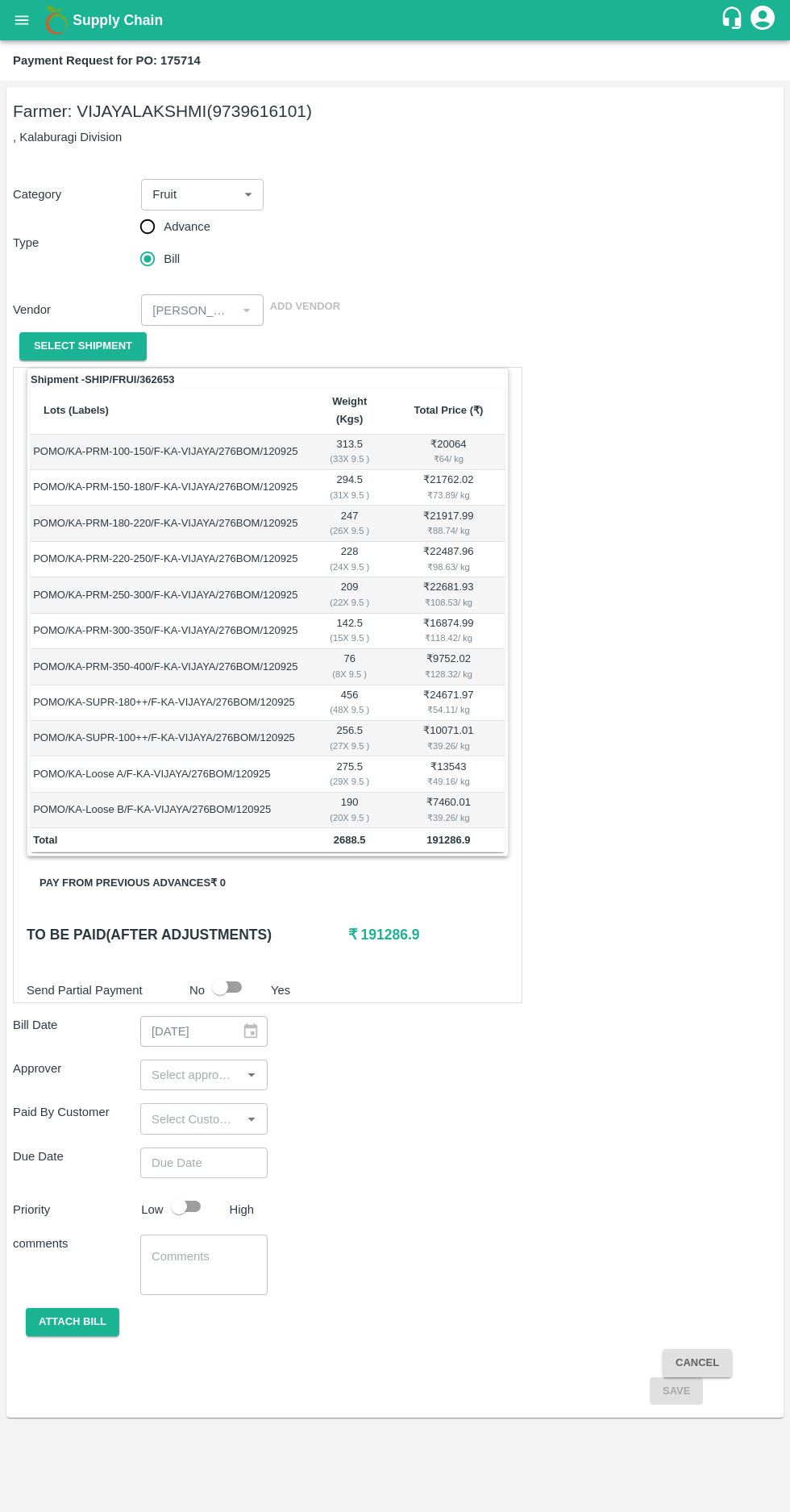
click at [201, 1065] on input "input" at bounding box center [191, 1075] width 91 height 21
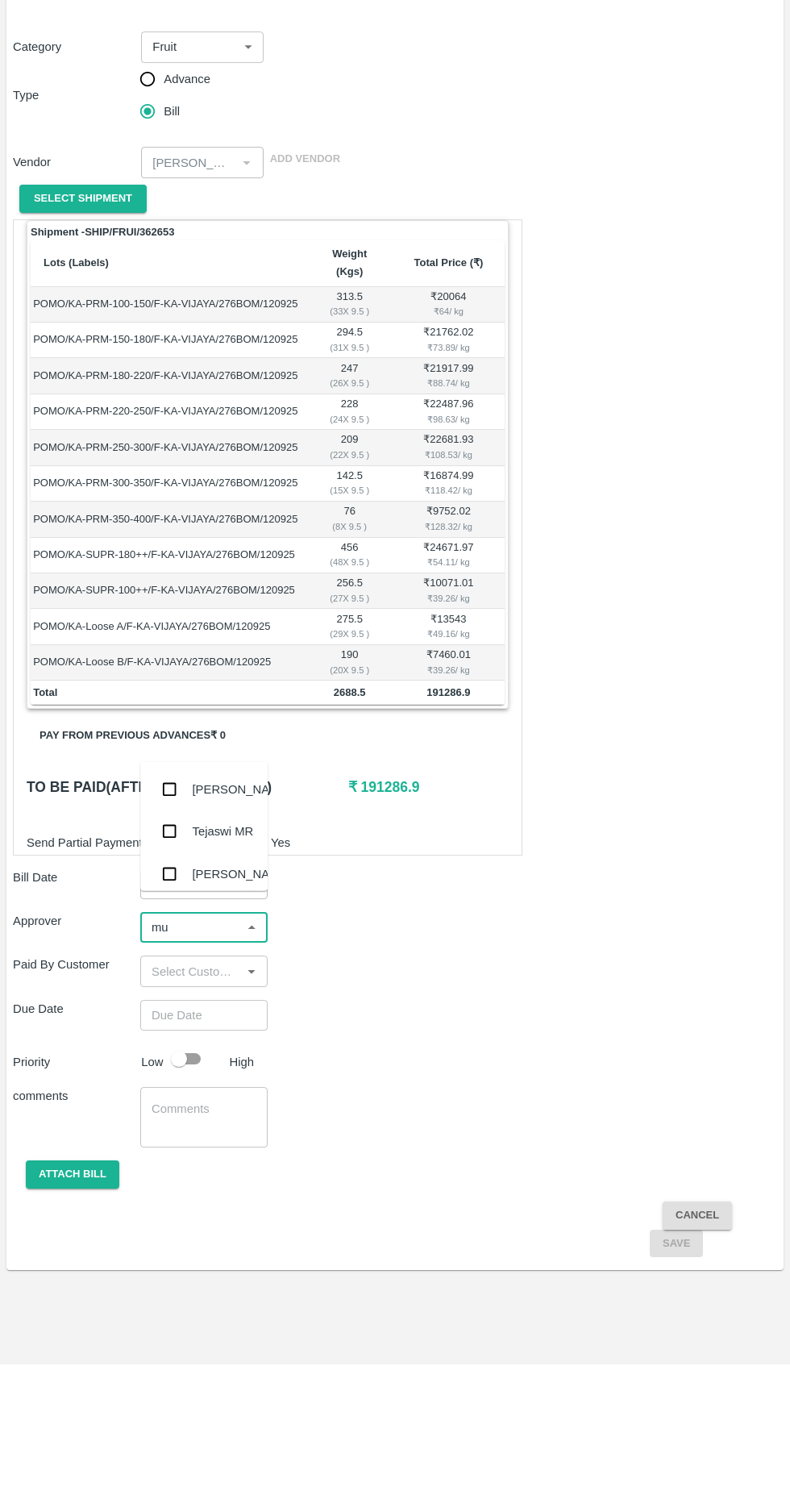
type input "muk"
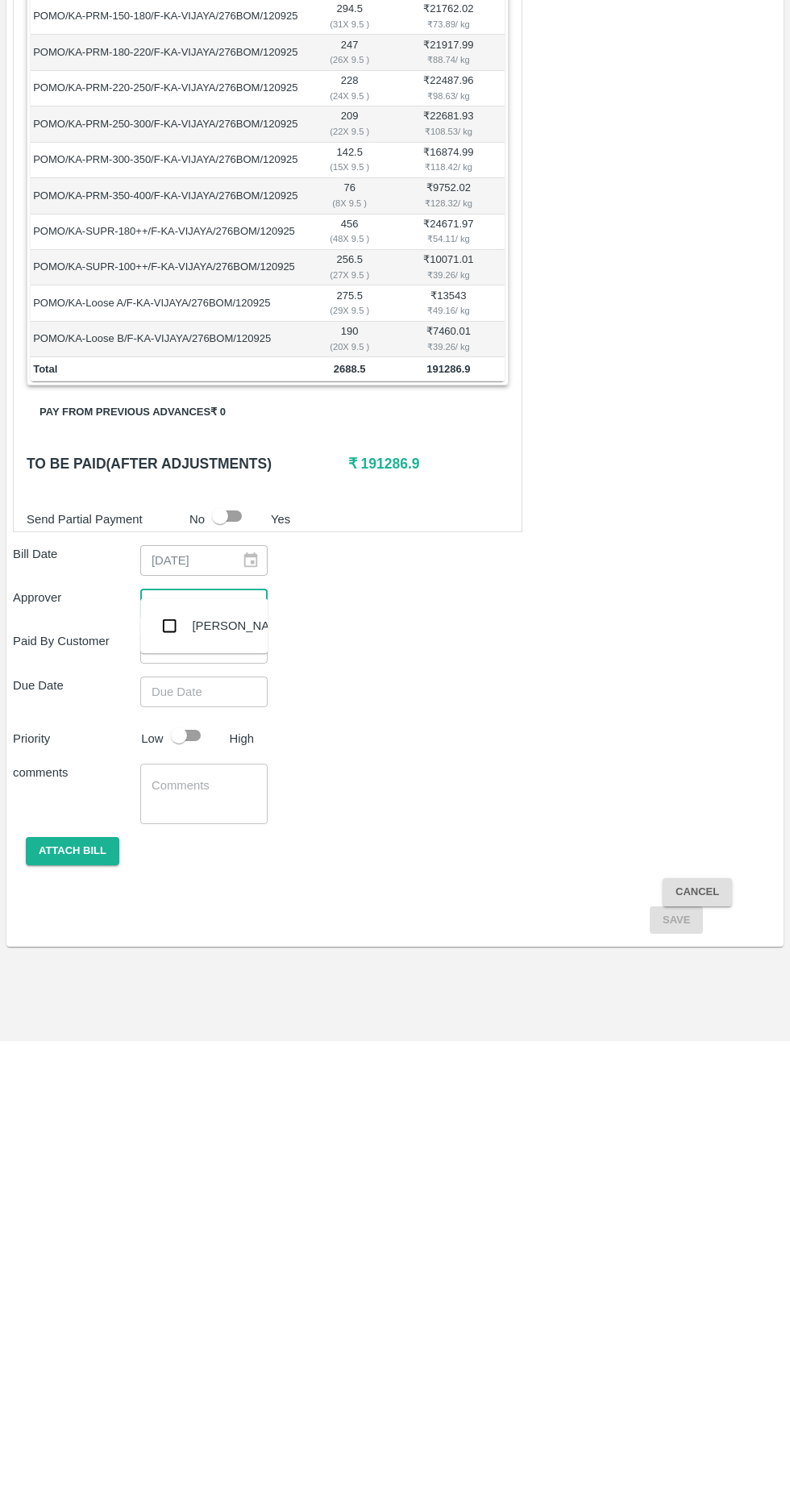
click at [183, 1098] on input "checkbox" at bounding box center [170, 1097] width 32 height 32
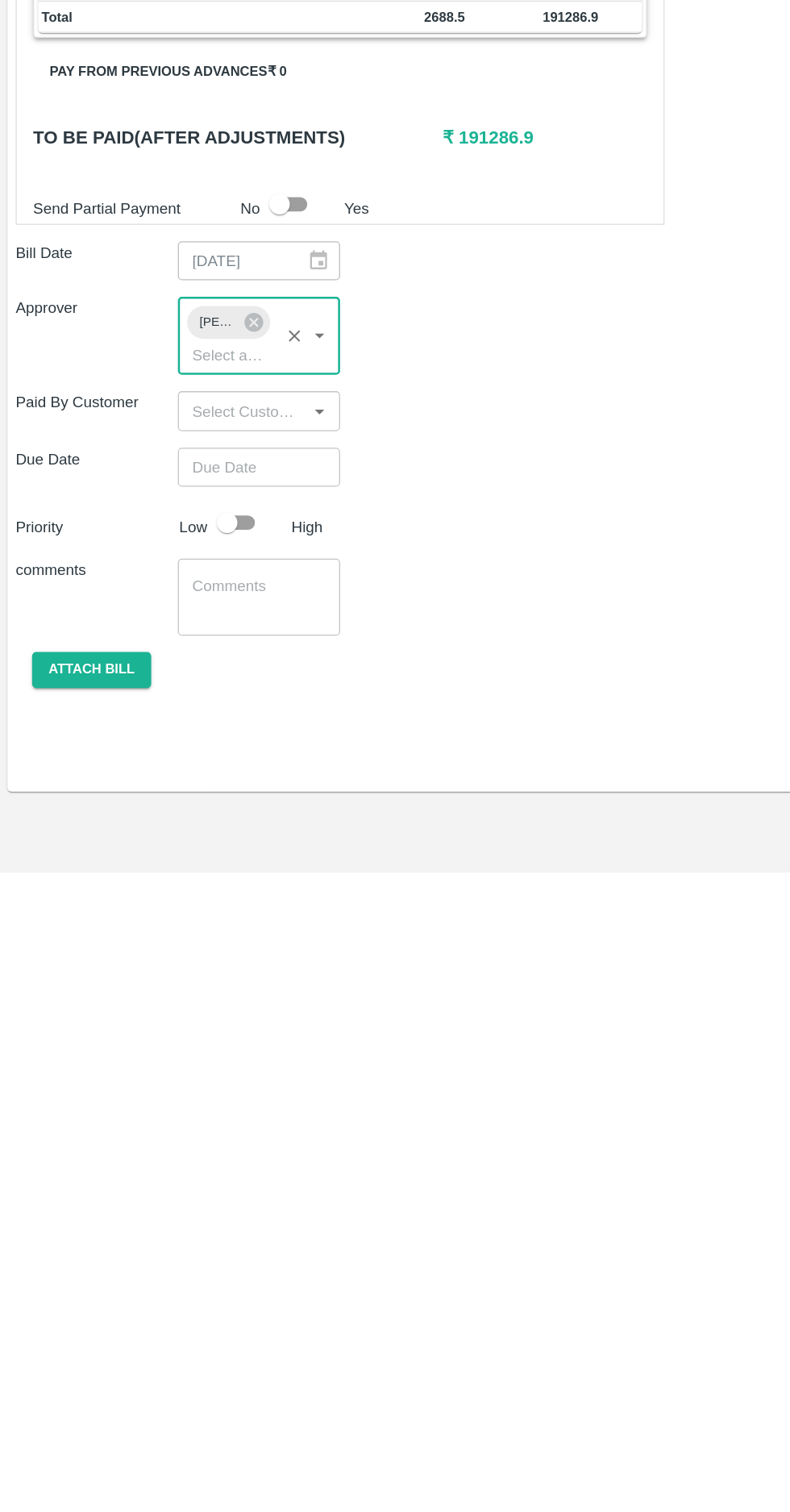
click at [196, 1178] on input "Choose date" at bounding box center [198, 1194] width 116 height 31
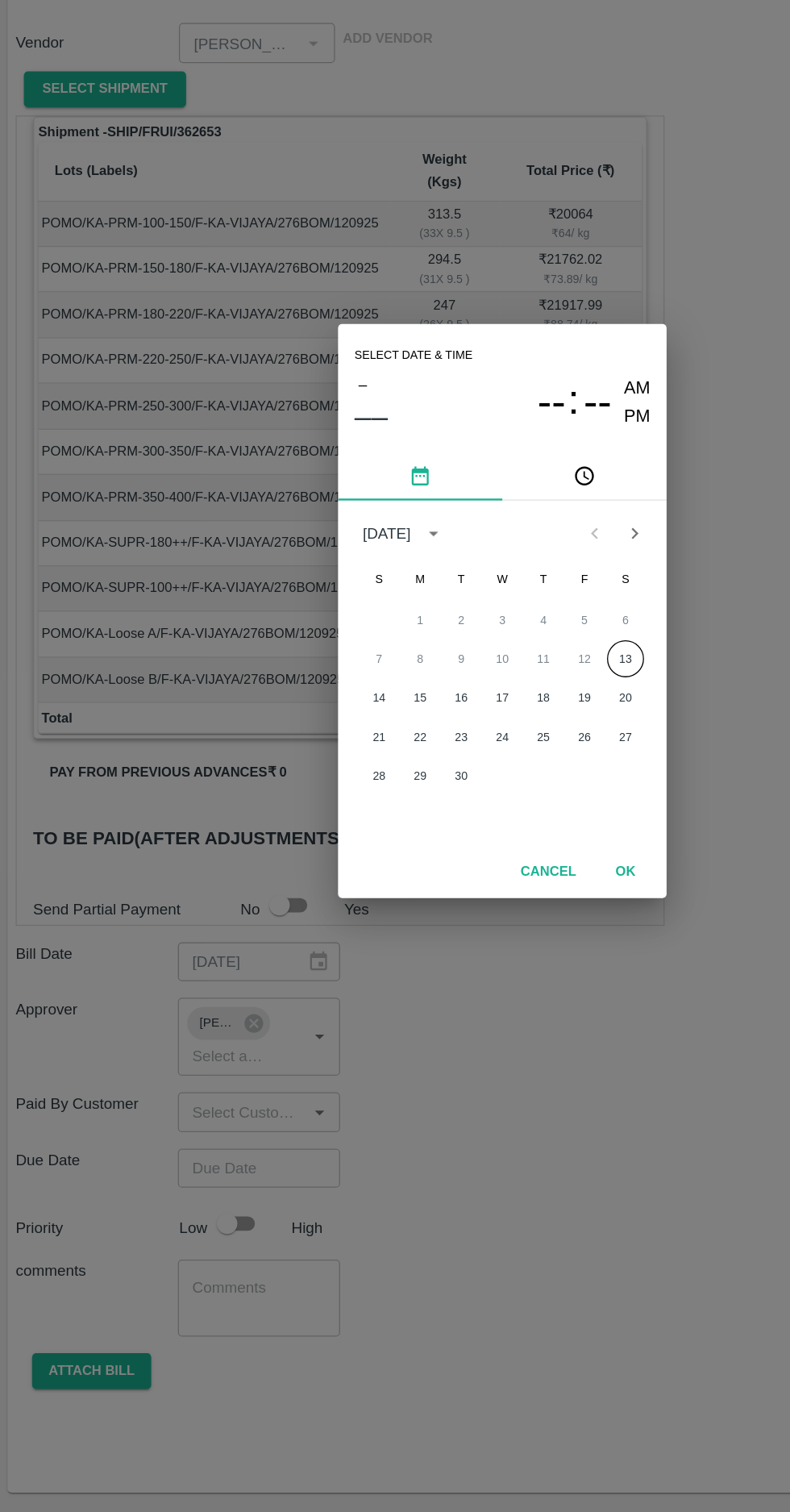
click at [491, 793] on button "13" at bounding box center [492, 793] width 29 height 29
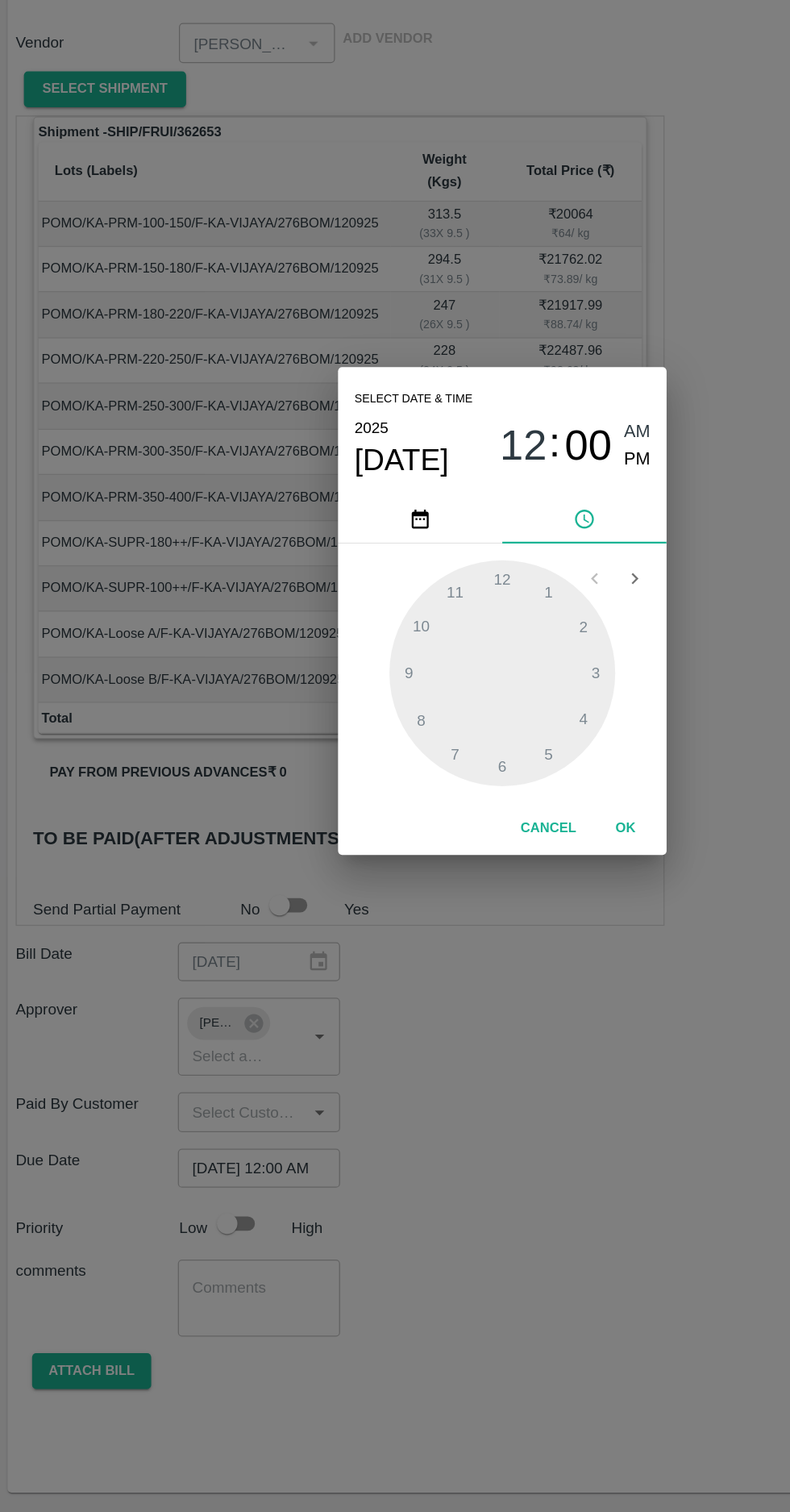
click at [491, 644] on span "PM" at bounding box center [502, 637] width 21 height 22
click at [322, 805] on div at bounding box center [395, 805] width 178 height 178
type input "[DATE] 09:00 PM"
click at [491, 927] on button "OK" at bounding box center [492, 927] width 52 height 28
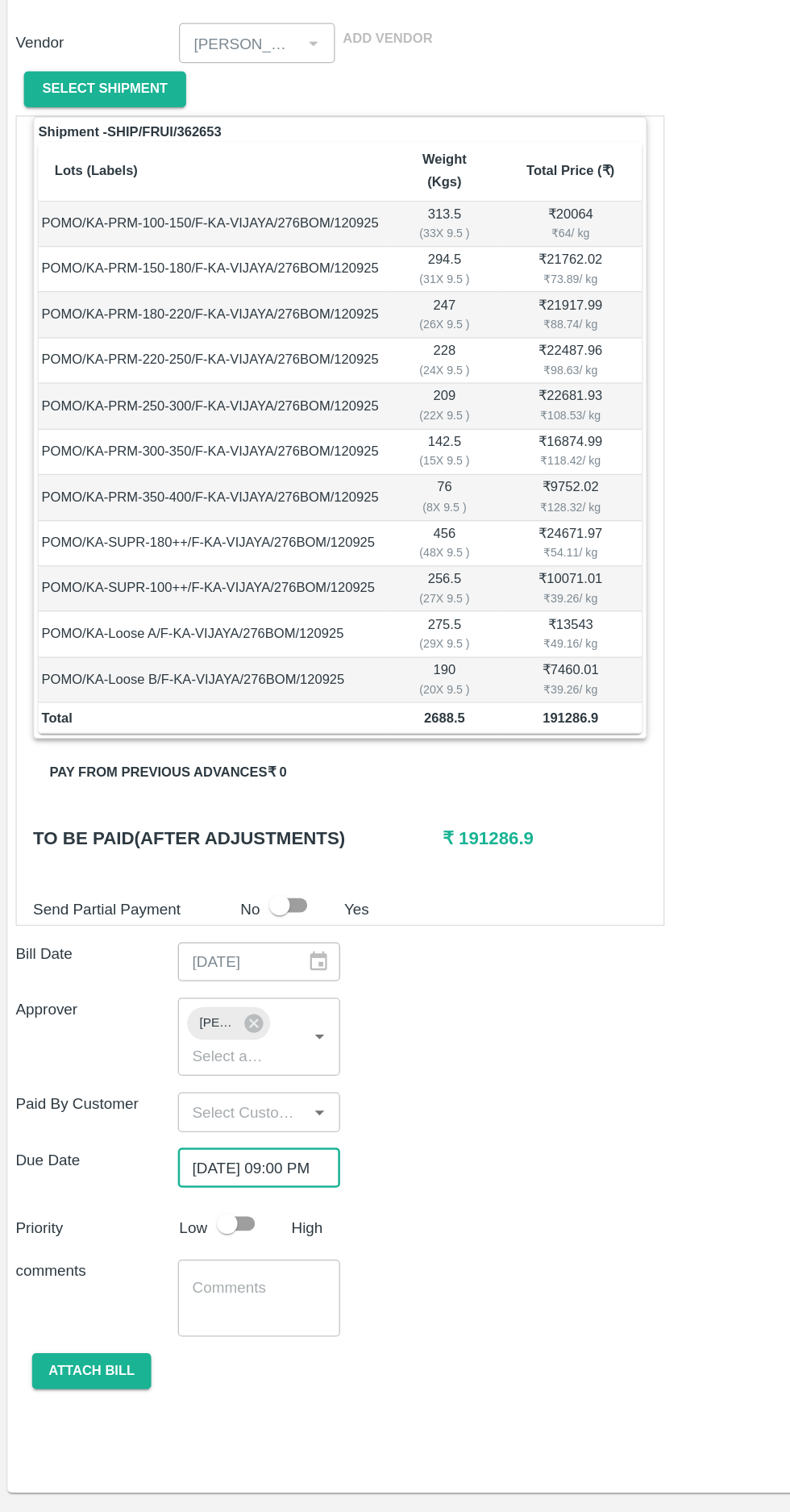
click at [194, 1222] on input "checkbox" at bounding box center [179, 1238] width 92 height 31
checkbox input "true"
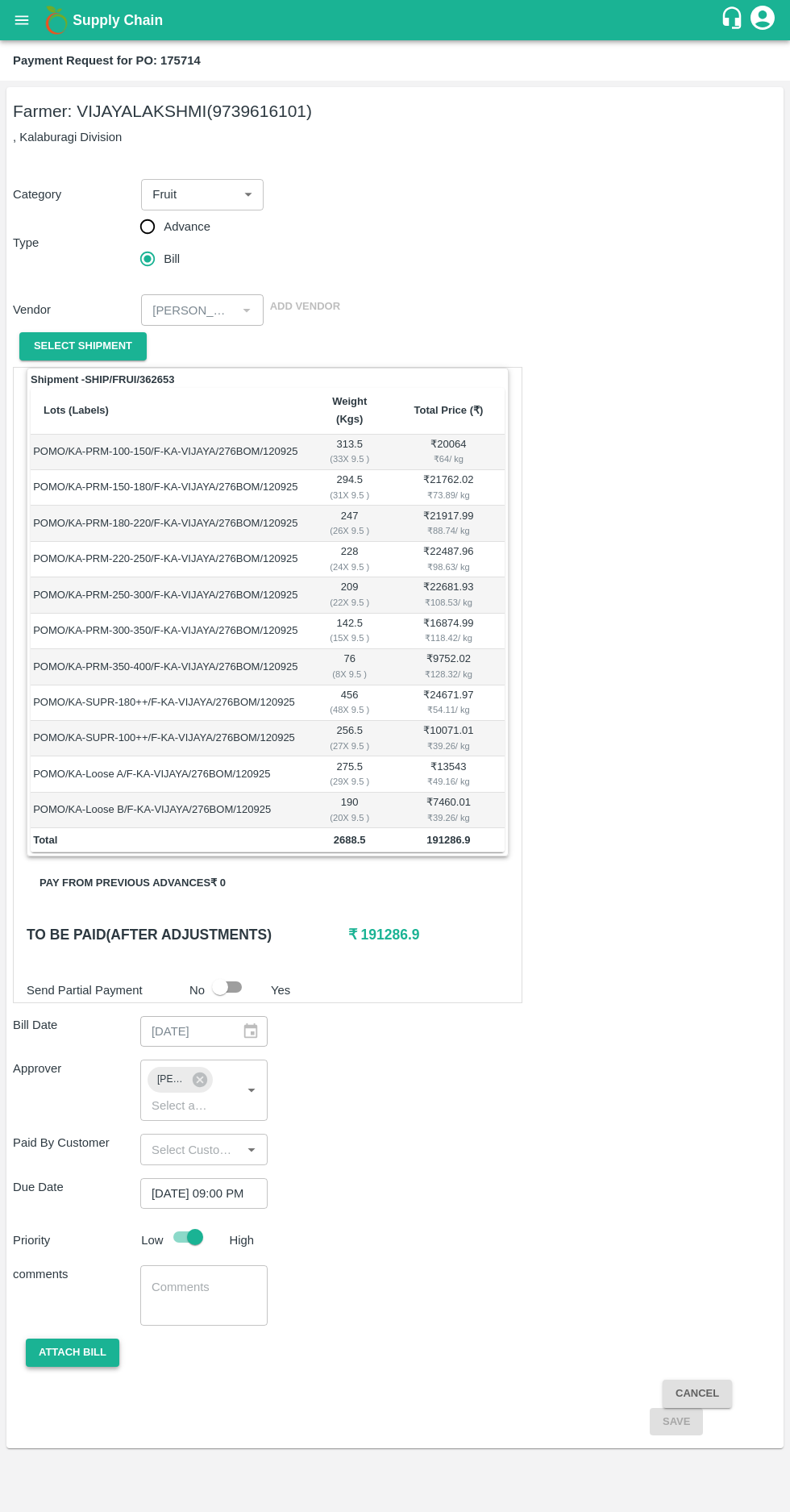
click at [67, 1339] on button "Attach bill" at bounding box center [72, 1353] width 93 height 28
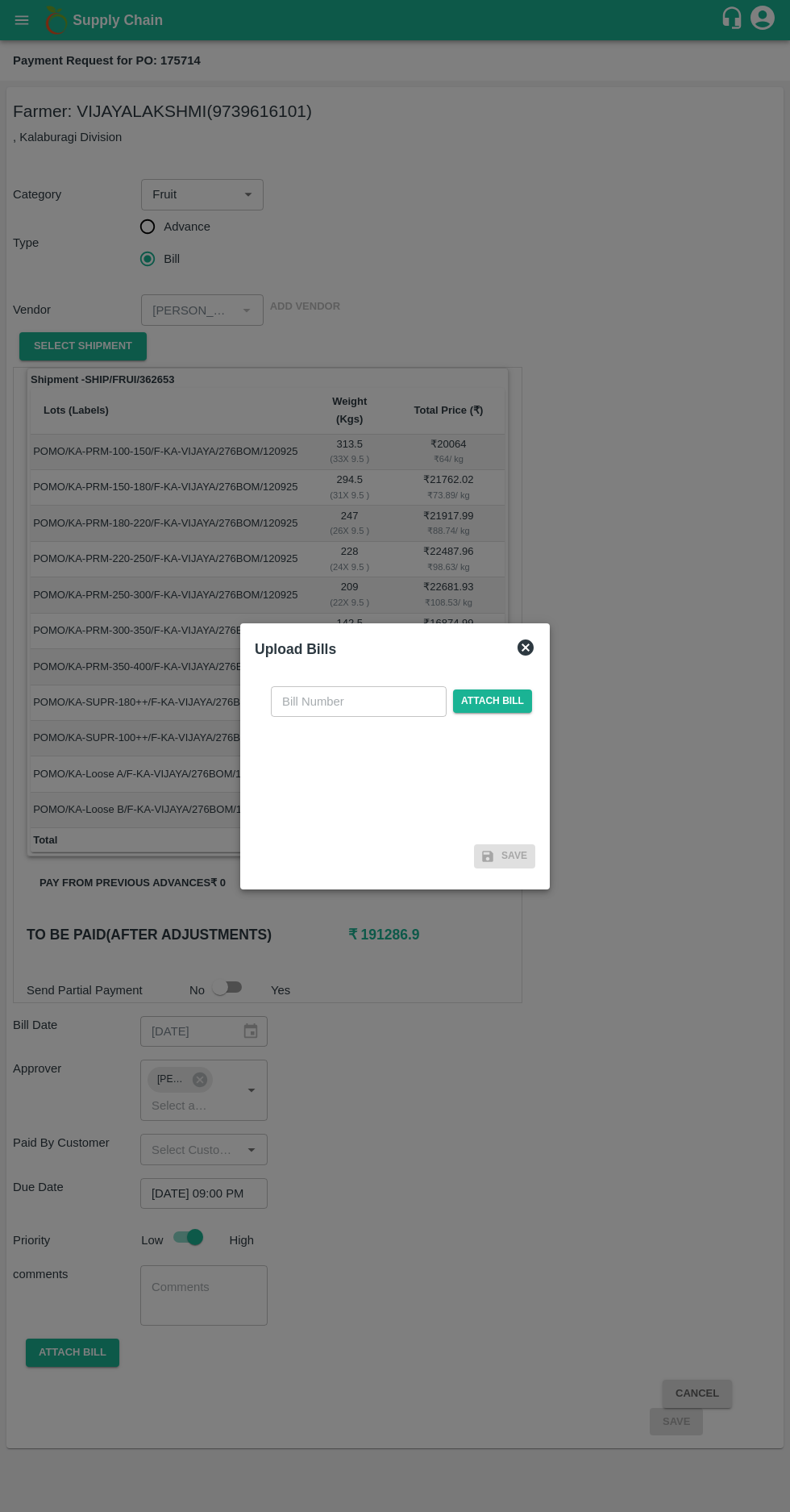
click at [376, 696] on input "text" at bounding box center [359, 702] width 176 height 31
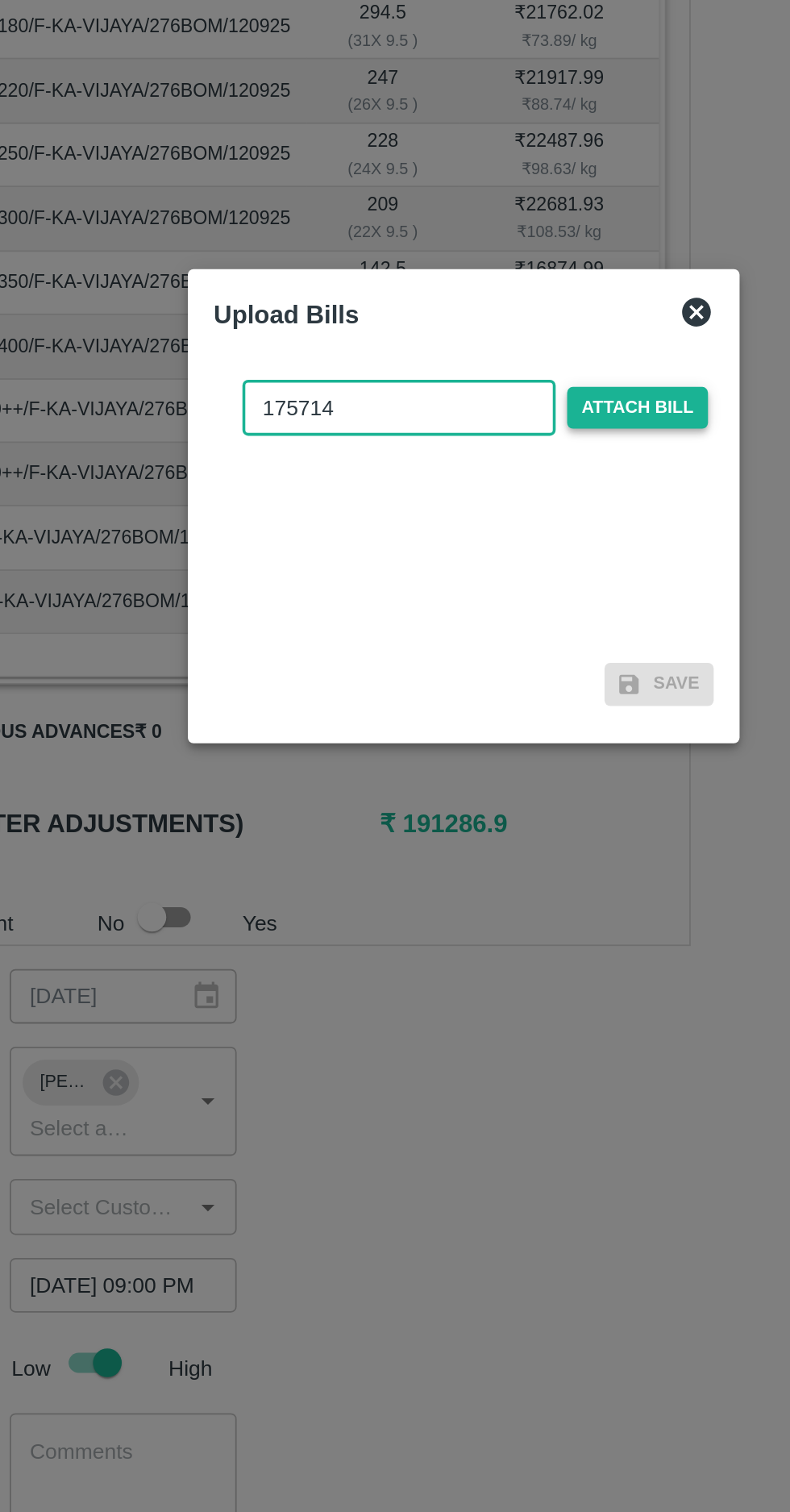
type input "175714"
click at [507, 700] on span "Attach bill" at bounding box center [492, 701] width 79 height 24
click at [0, 0] on input "Attach bill" at bounding box center [0, 0] width 0 height 0
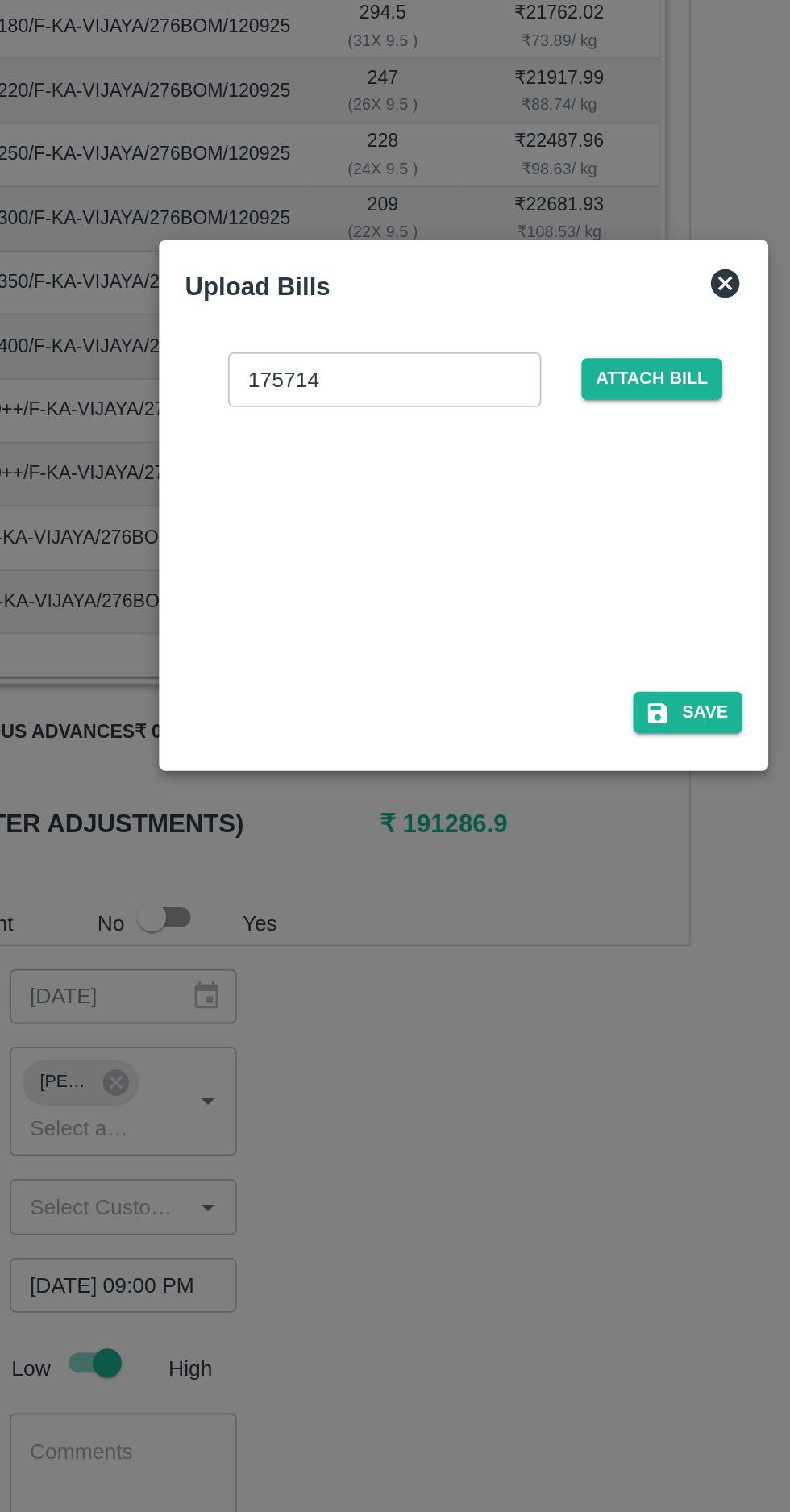
click at [392, 778] on div at bounding box center [392, 775] width 242 height 85
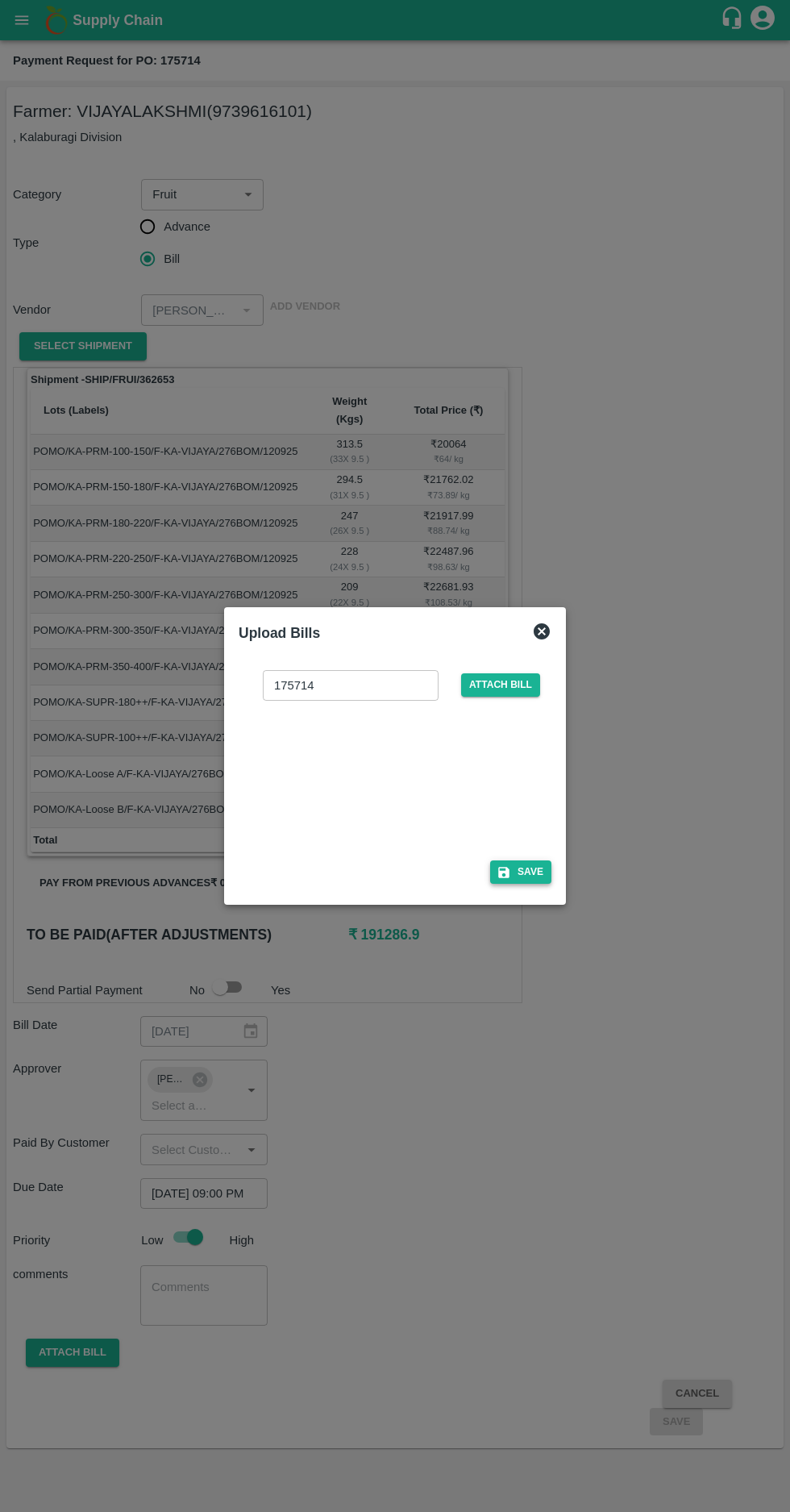
click at [521, 870] on button "Save" at bounding box center [520, 872] width 61 height 24
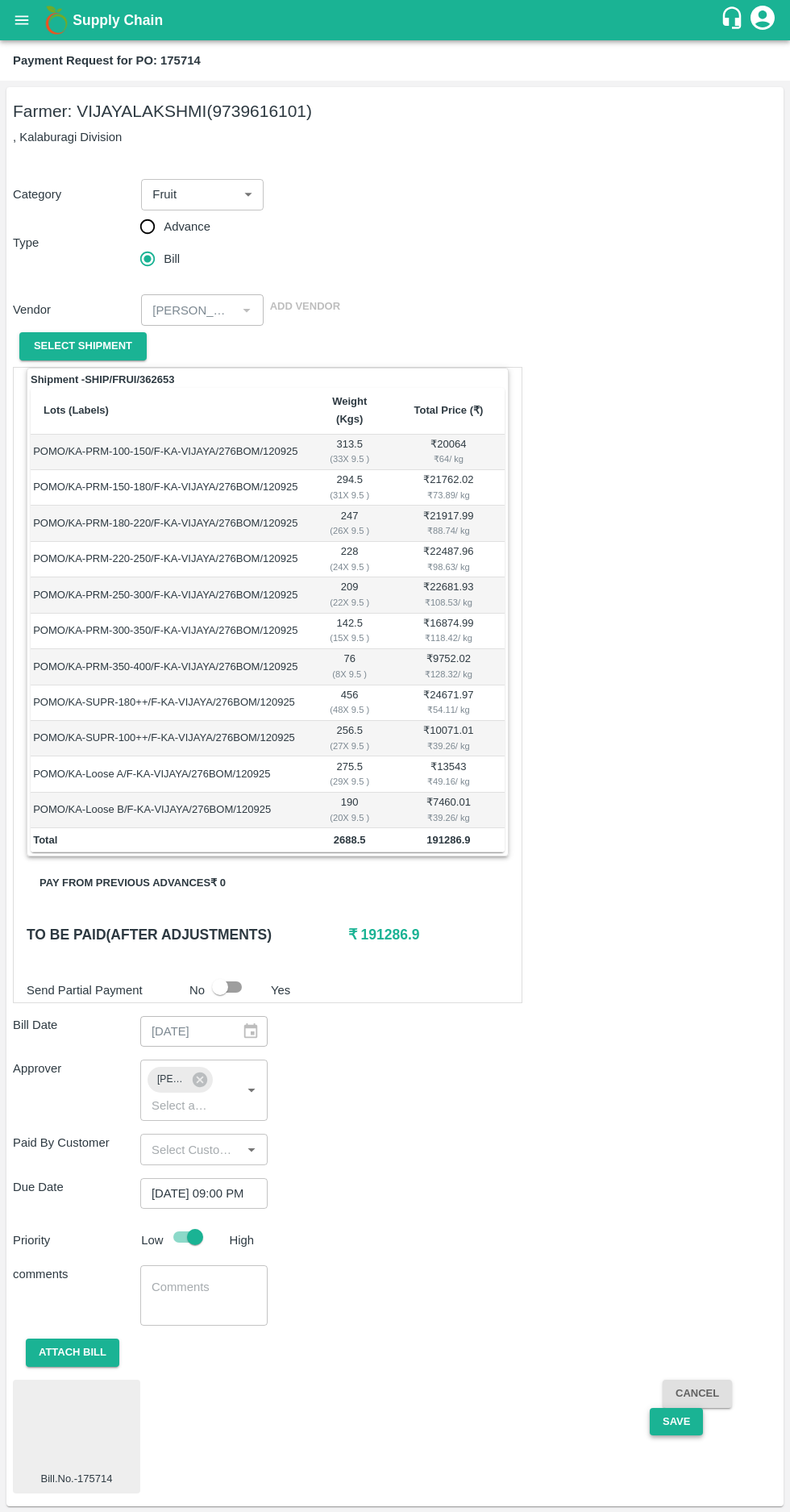
click at [670, 1408] on button "Save" at bounding box center [677, 1422] width 54 height 28
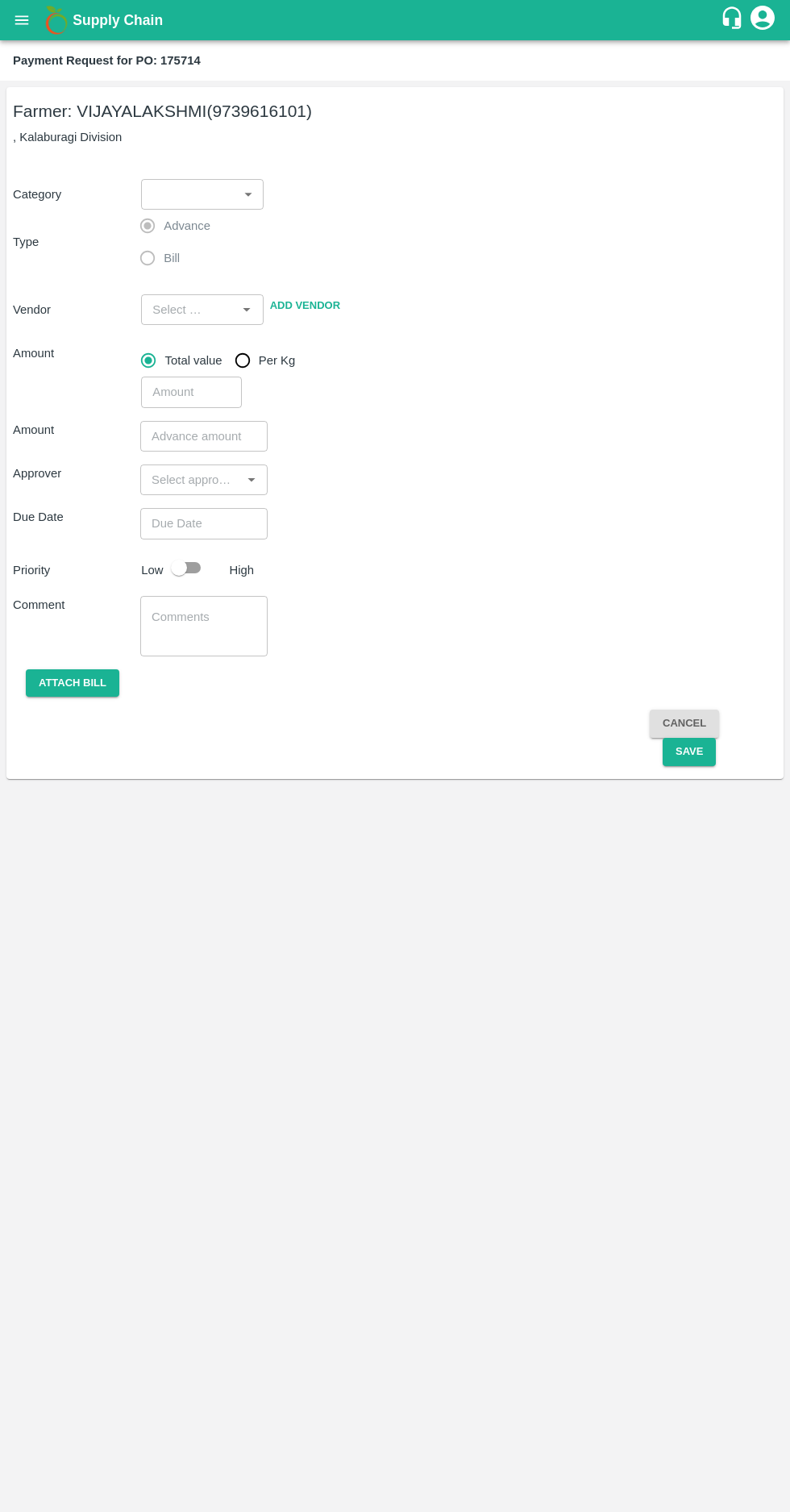
click at [23, 20] on icon "open drawer" at bounding box center [22, 19] width 14 height 9
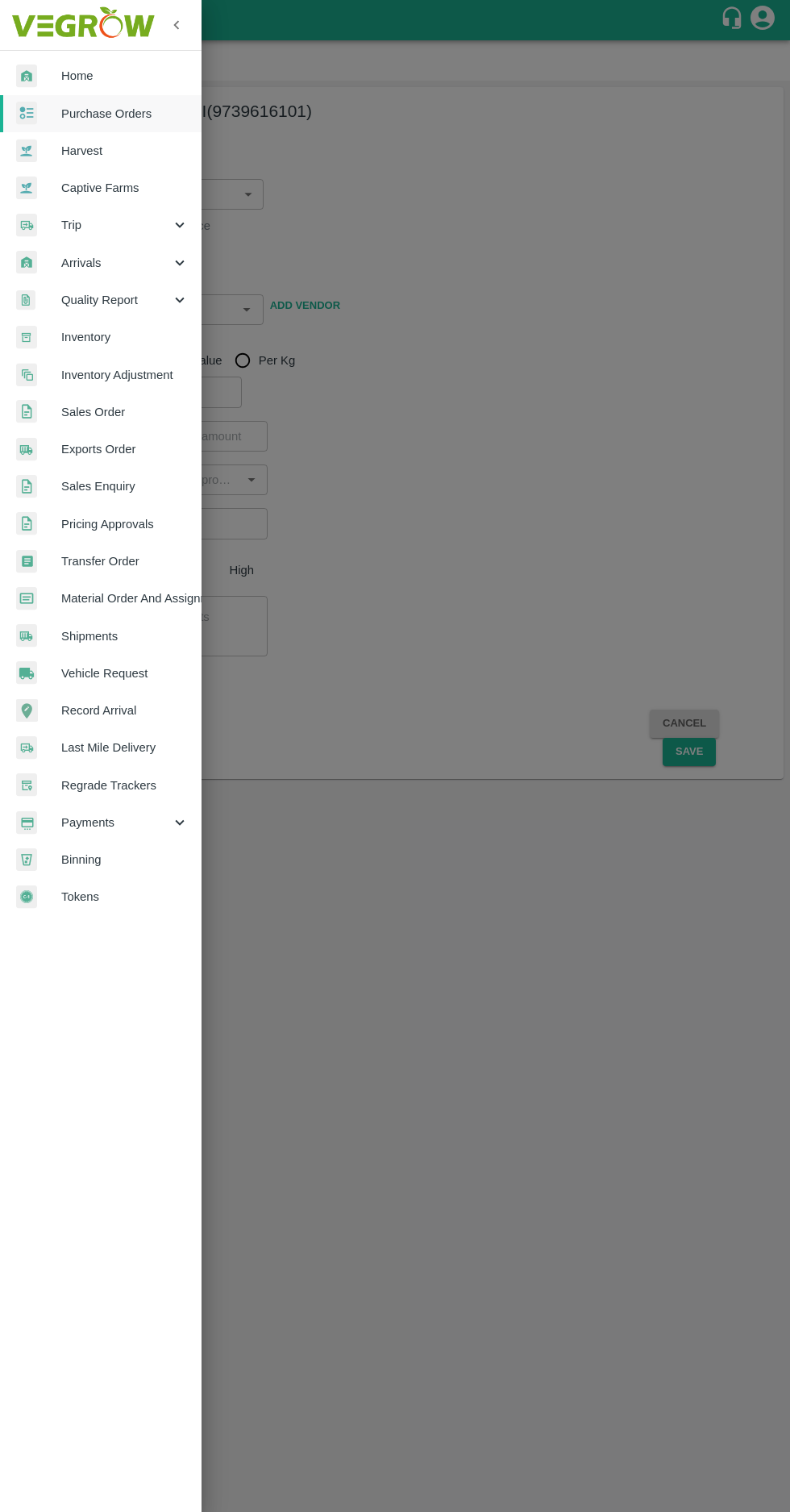
click at [104, 111] on span "Purchase Orders" at bounding box center [124, 114] width 127 height 18
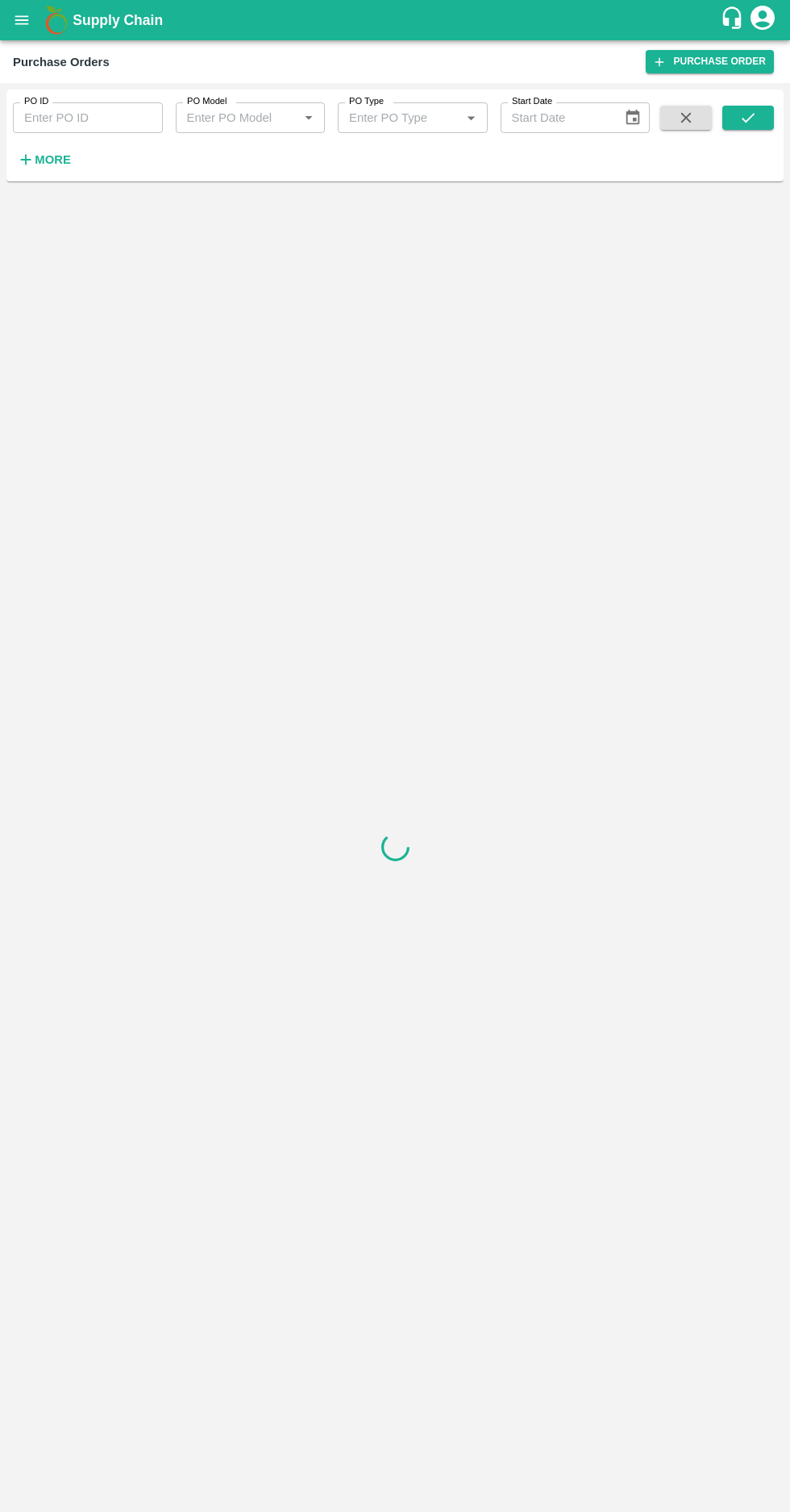
click at [51, 160] on strong "More" at bounding box center [53, 160] width 37 height 13
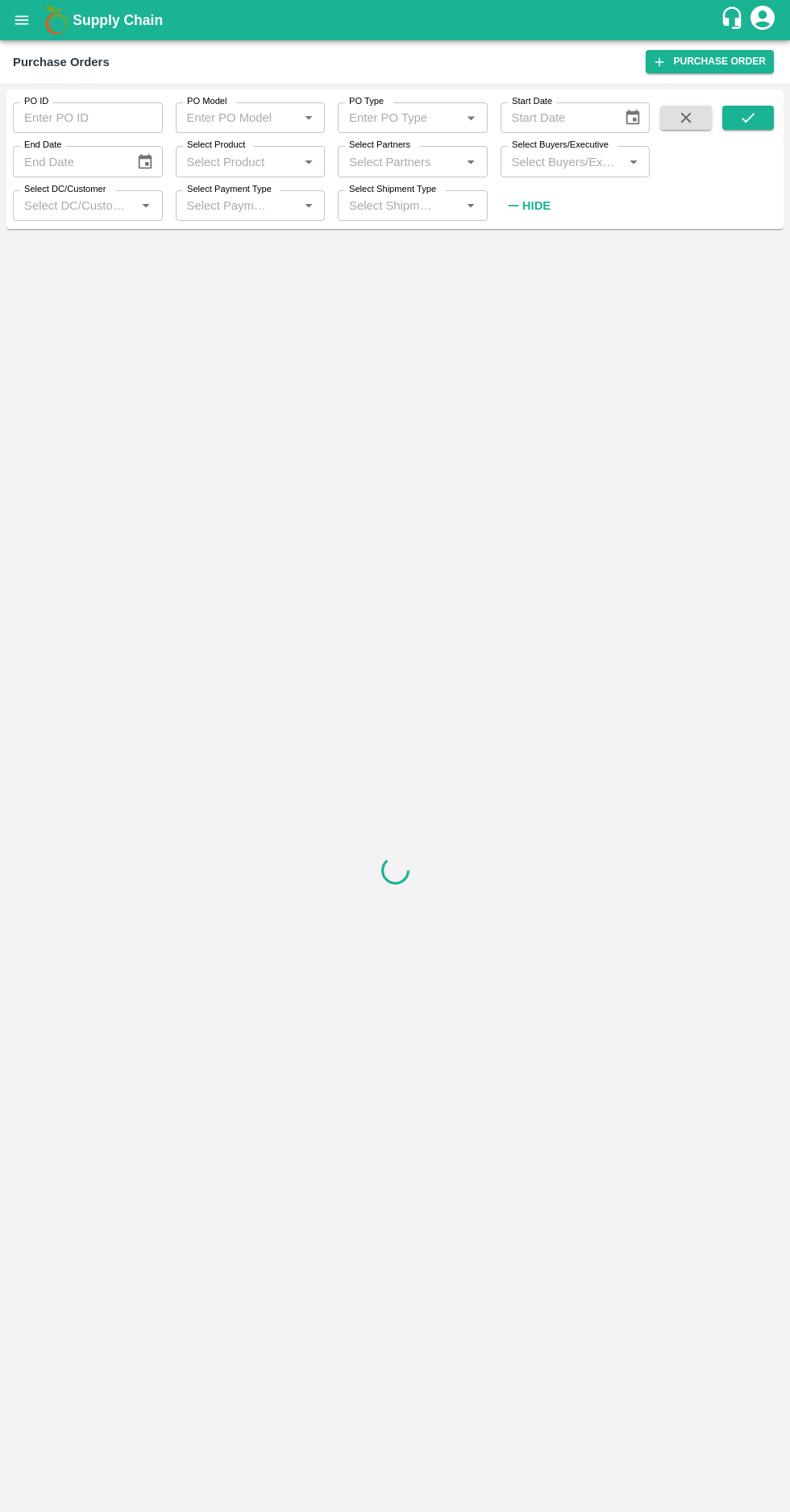
click at [559, 149] on label "Select Buyers/Executive" at bounding box center [560, 145] width 97 height 13
click at [559, 151] on input "Select Buyers/Executive" at bounding box center [563, 162] width 114 height 21
type input "afzal"
click at [535, 231] on input "checkbox" at bounding box center [536, 245] width 32 height 32
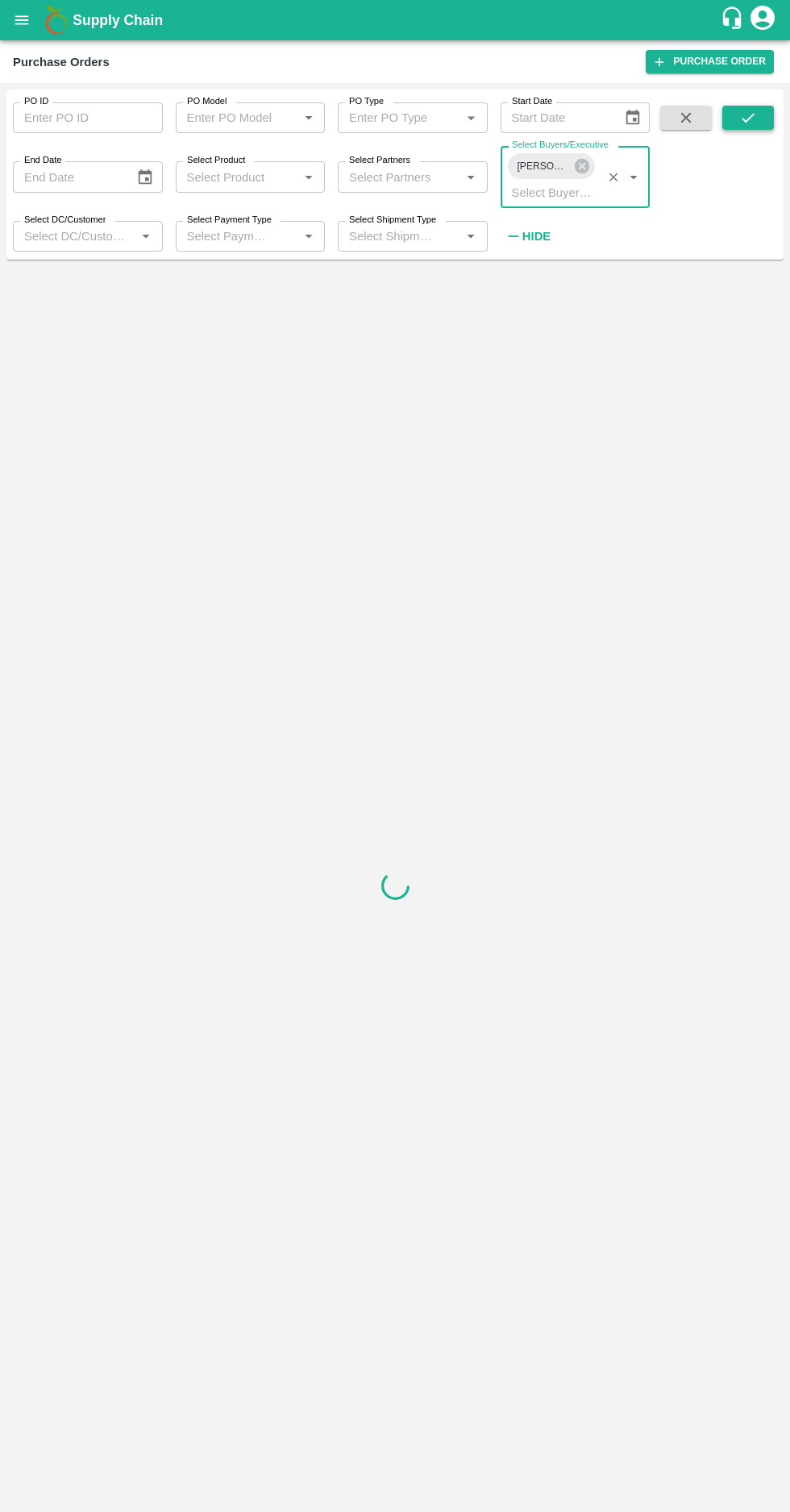
click at [756, 122] on icon "submit" at bounding box center [749, 118] width 18 height 18
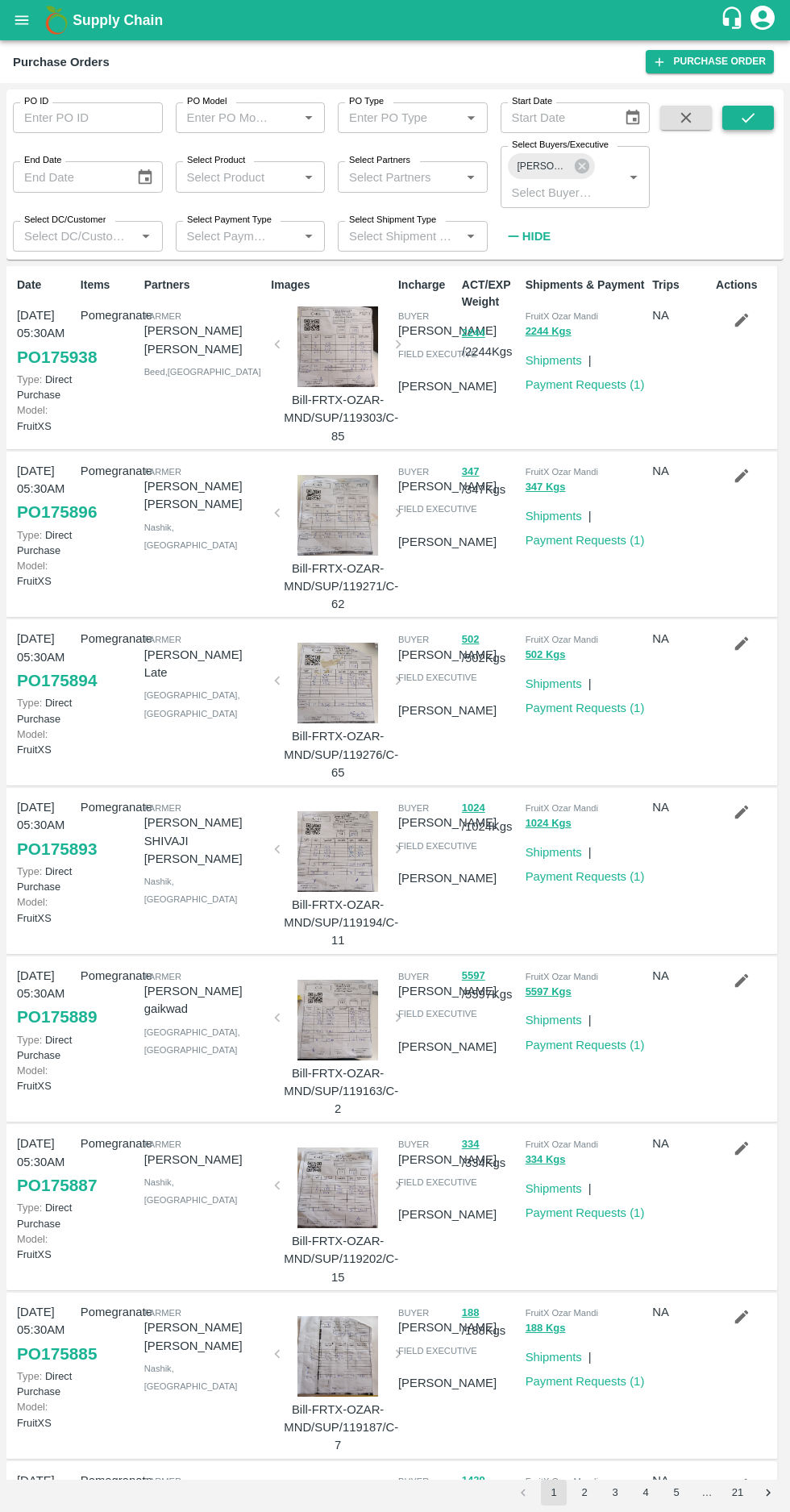
click at [732, 124] on button "submit" at bounding box center [749, 118] width 52 height 24
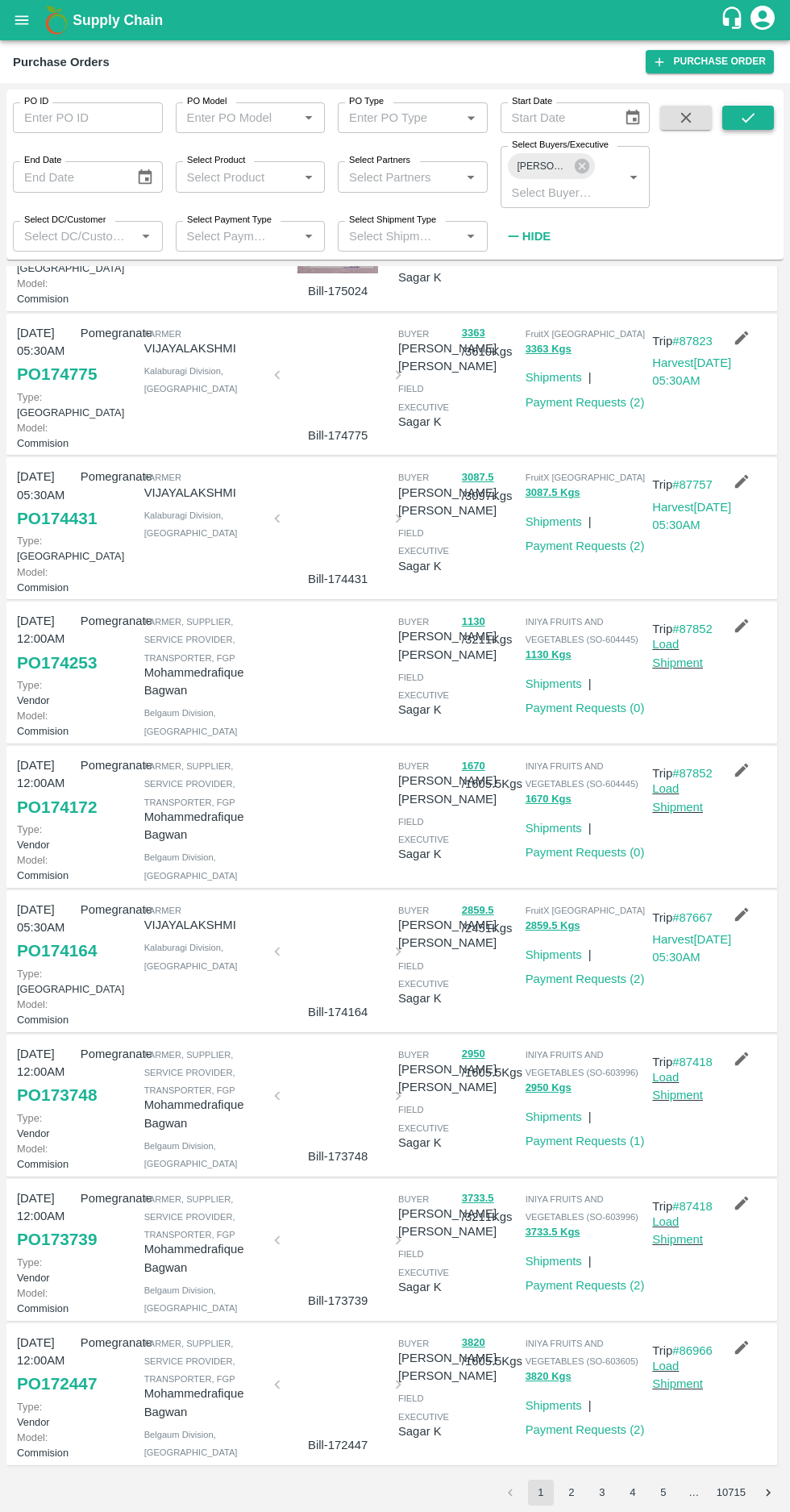
scroll to position [561, 0]
click at [575, 846] on link "Payment Requests ( 0 )" at bounding box center [585, 853] width 119 height 13
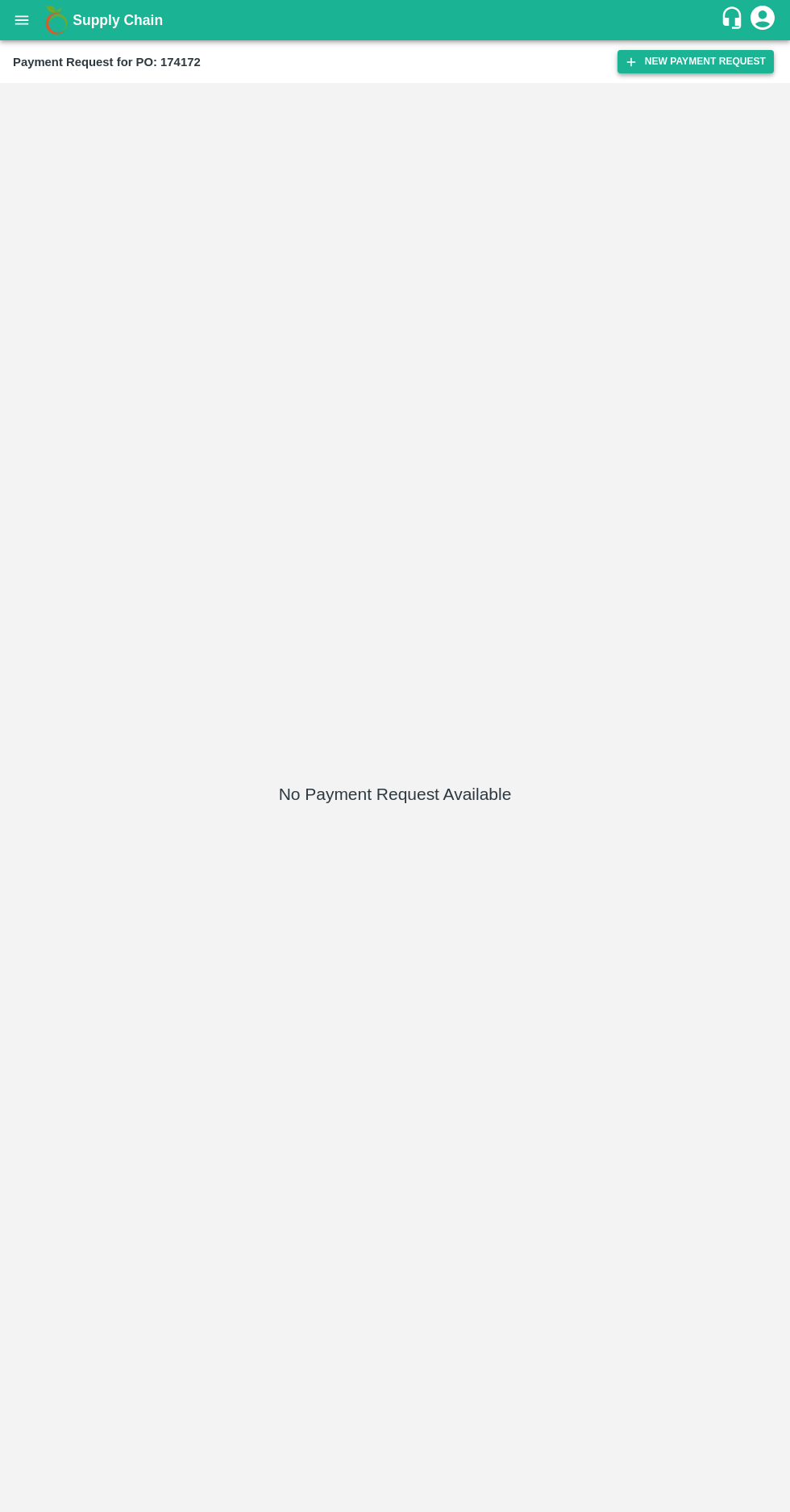
click at [657, 54] on button "New Payment Request" at bounding box center [696, 62] width 157 height 24
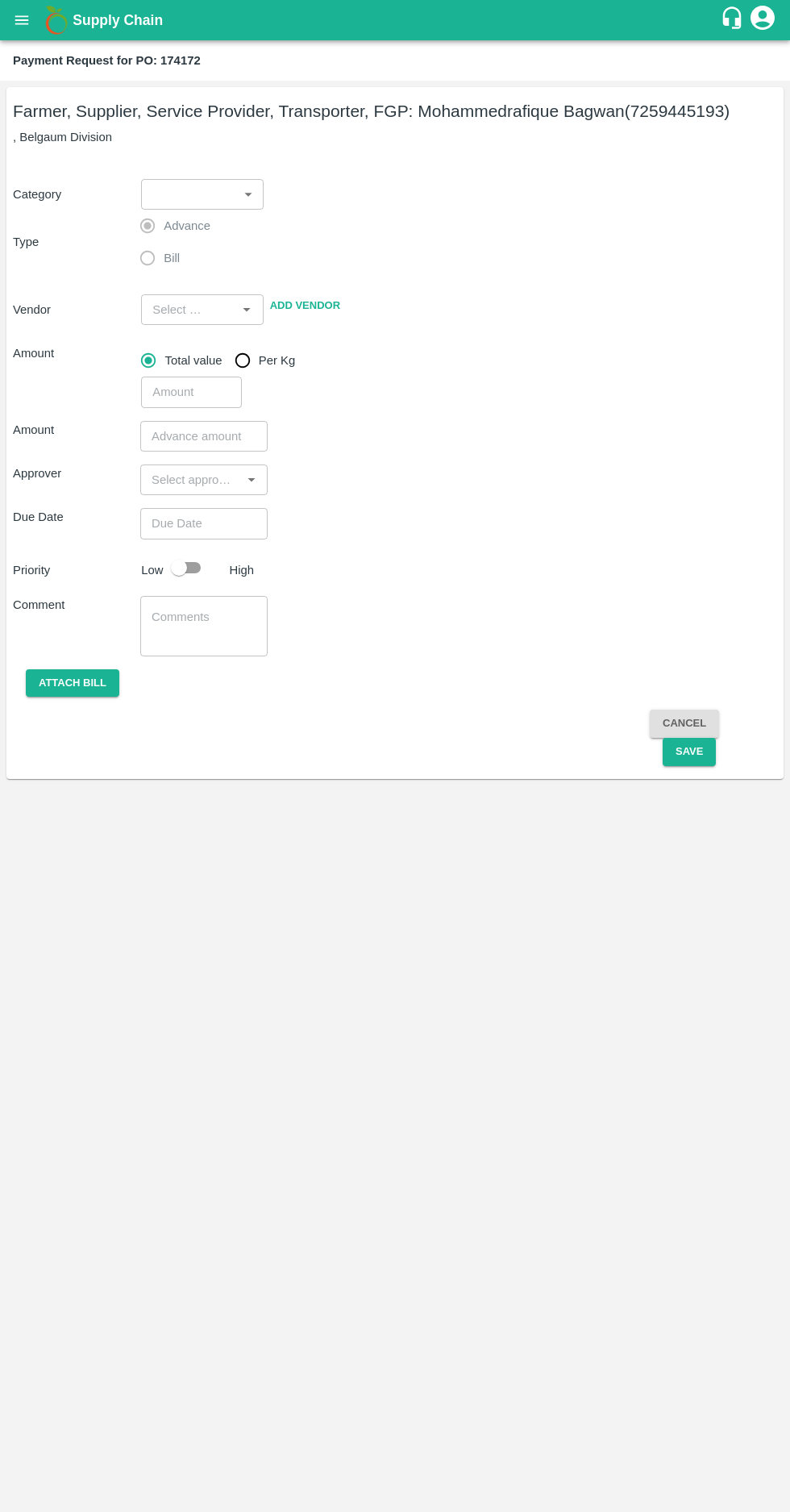
click at [220, 188] on body "Supply Chain Payment Request for PO: 174172 Farmer, Supplier, Service Provider,…" at bounding box center [395, 756] width 790 height 1512
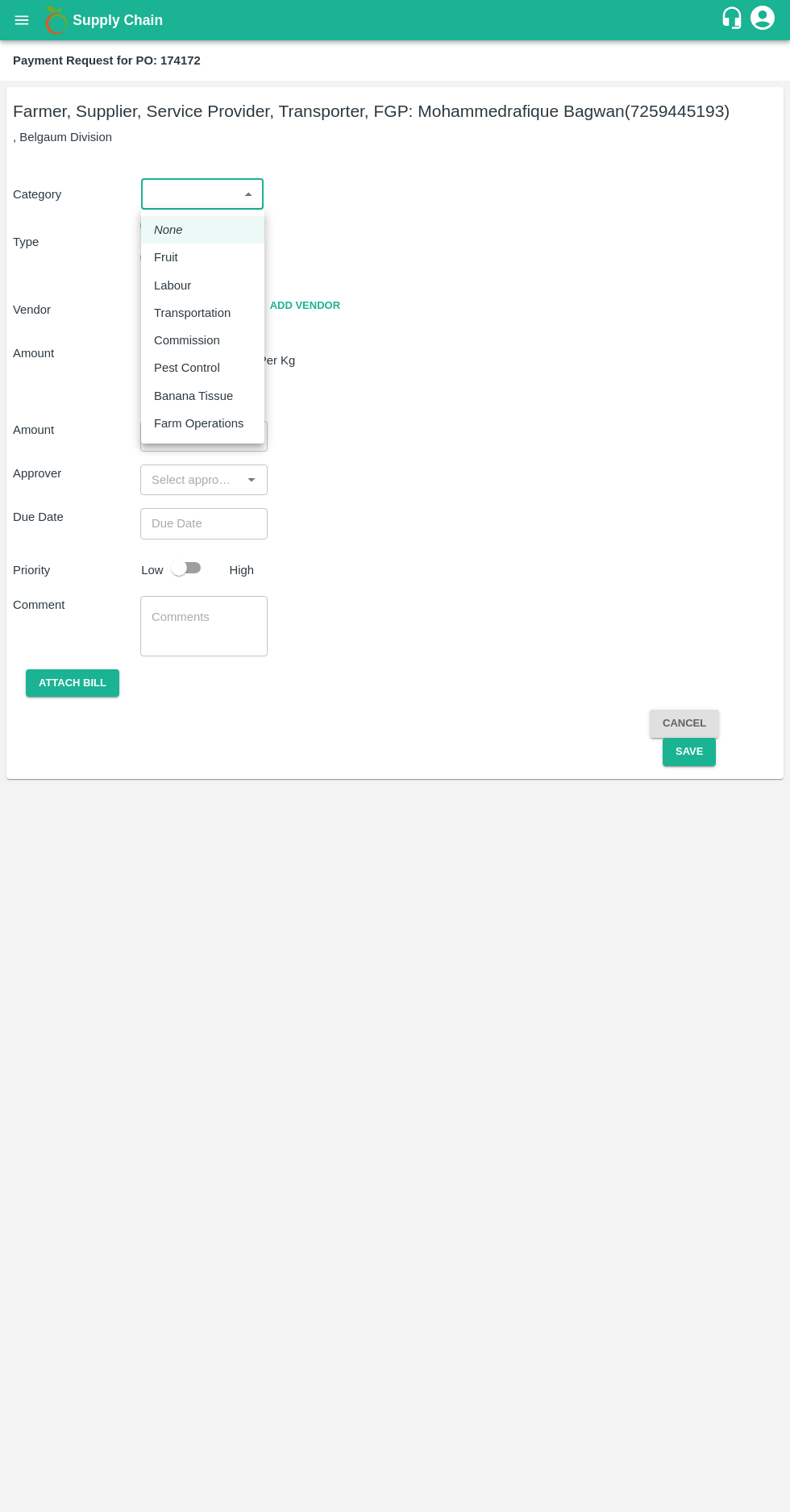
click at [166, 257] on p "Fruit" at bounding box center [166, 257] width 24 height 18
type input "1"
type input "Mohammedrafique Bagwan - 7259445193(Farmer, Supplier, Service Provider, Transpo…"
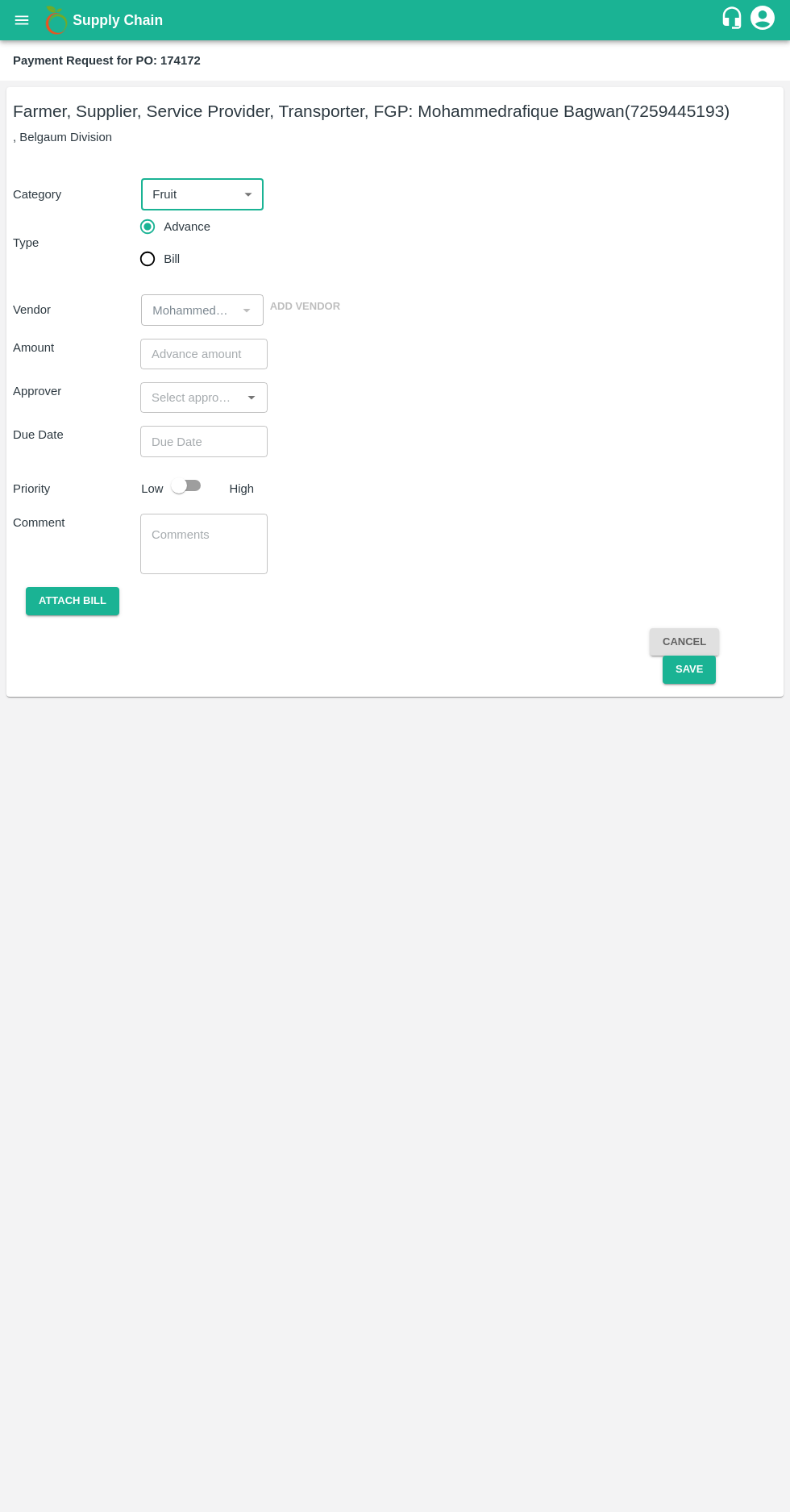
click at [147, 248] on input "Bill" at bounding box center [148, 259] width 32 height 32
radio input "true"
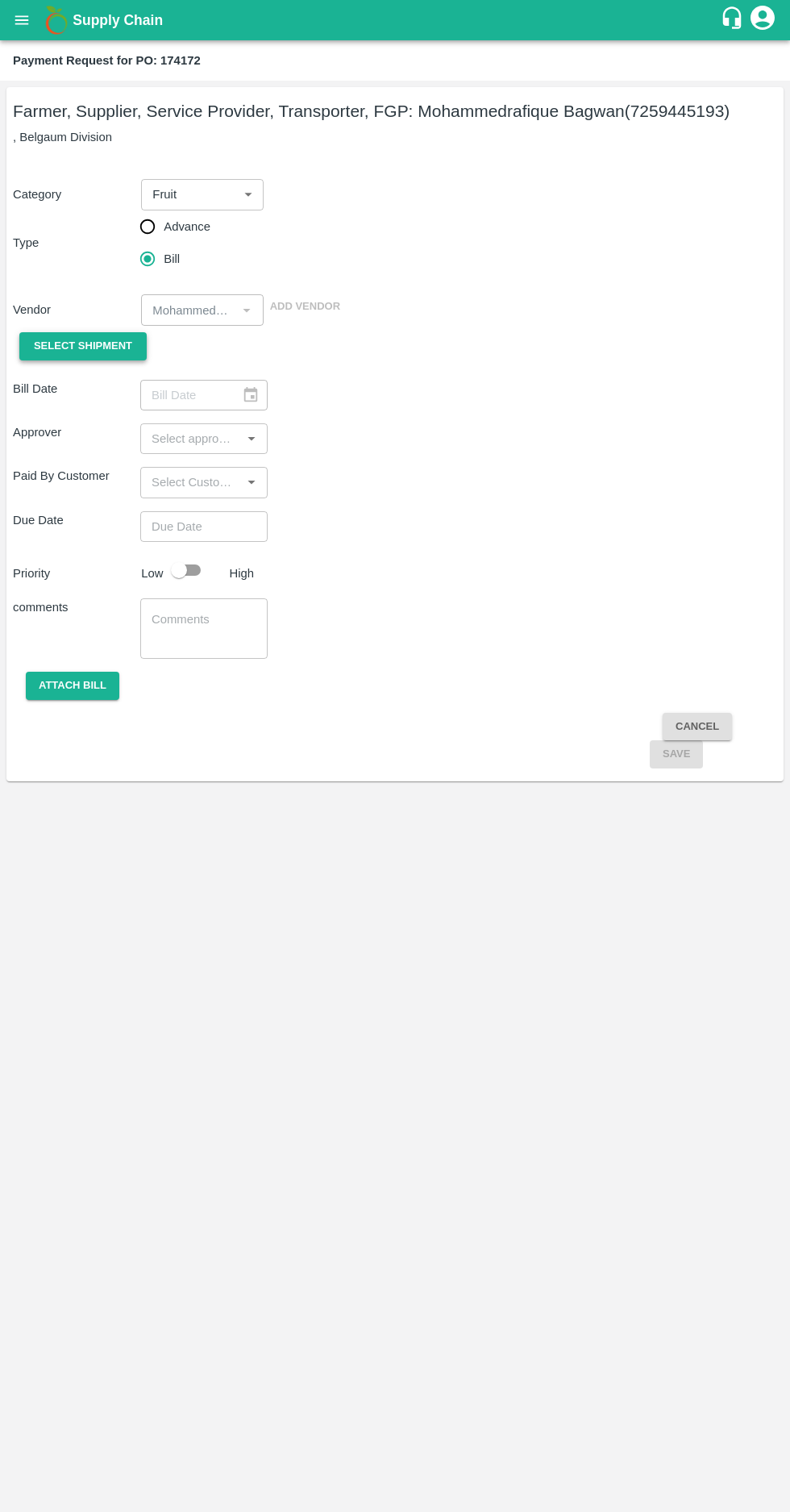
click at [54, 348] on span "Select Shipment" at bounding box center [83, 346] width 98 height 19
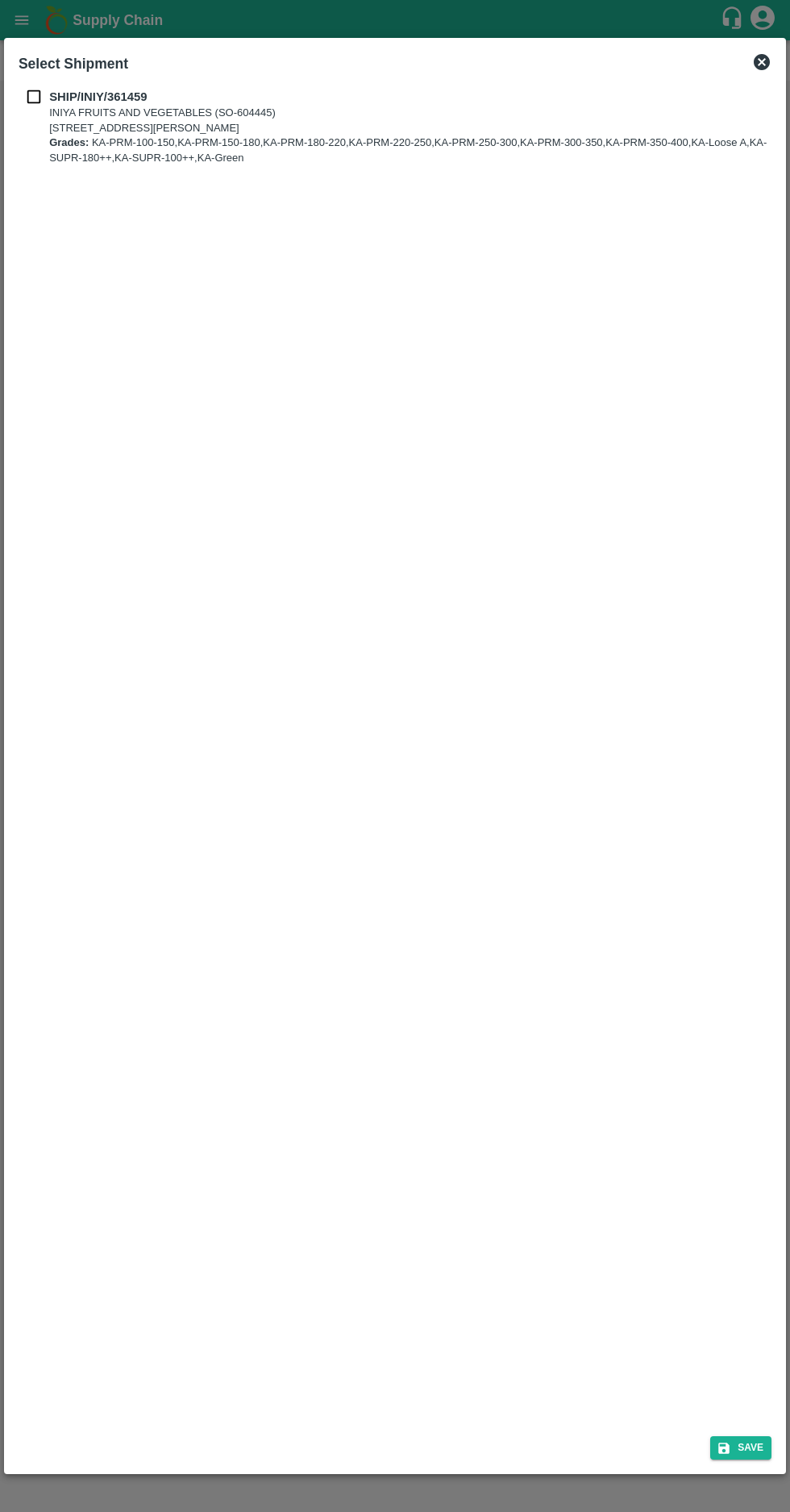
click at [36, 93] on input "checkbox" at bounding box center [34, 97] width 31 height 18
checkbox input "true"
click at [727, 1449] on icon "submit" at bounding box center [724, 1449] width 11 height 11
type input "09/09/2025"
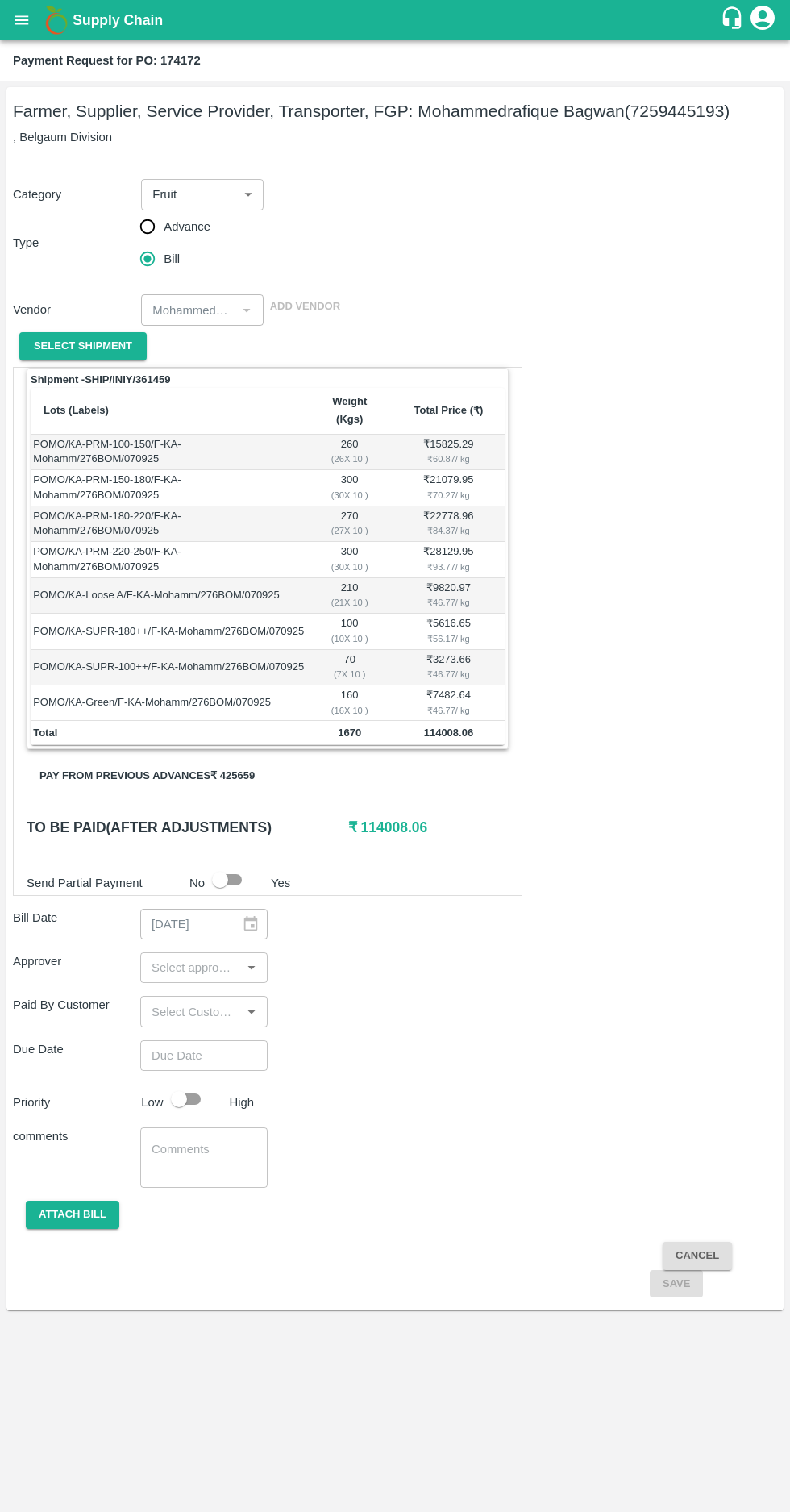
click at [169, 957] on input "input" at bounding box center [191, 968] width 91 height 21
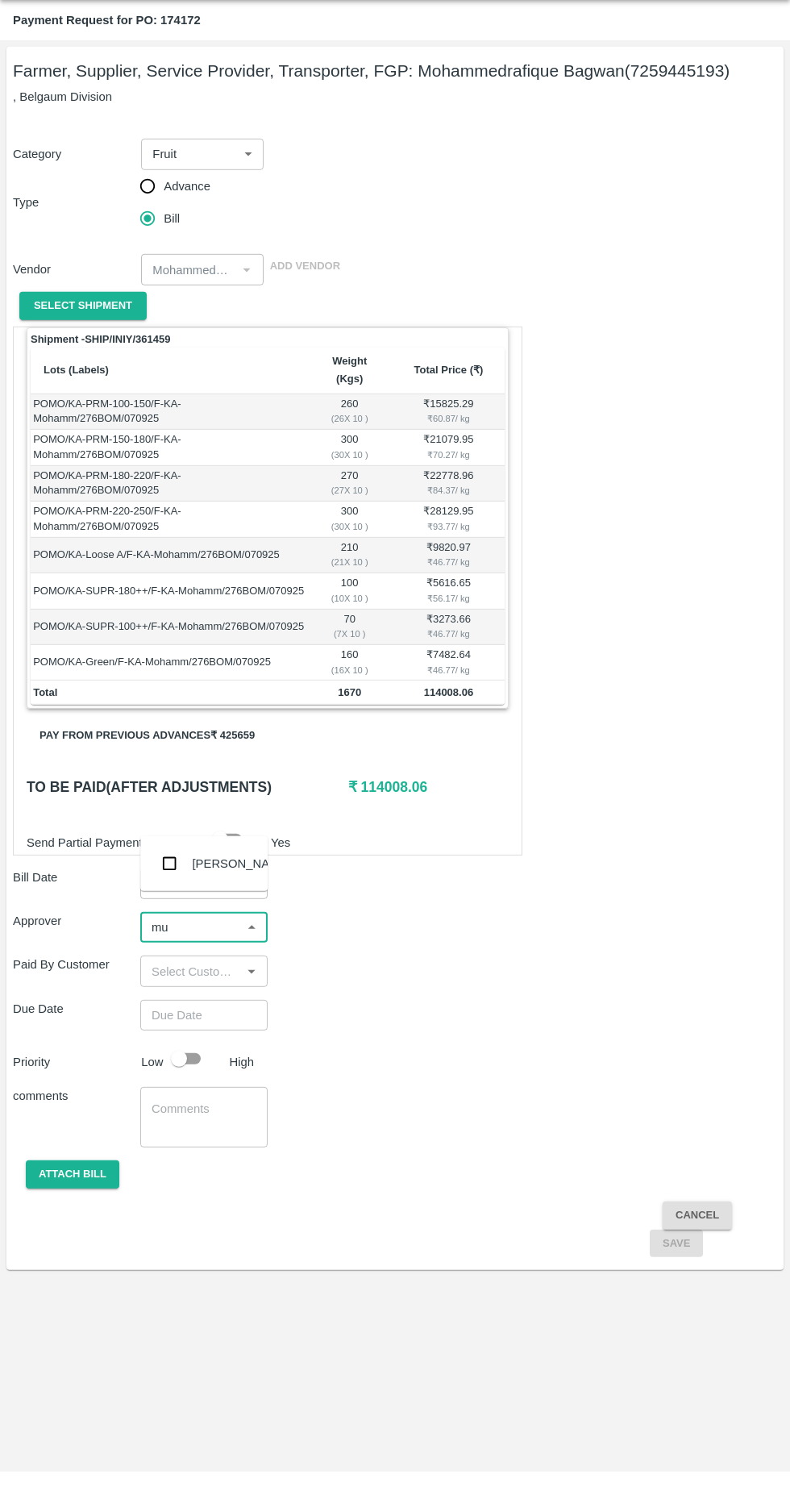
type input "muk"
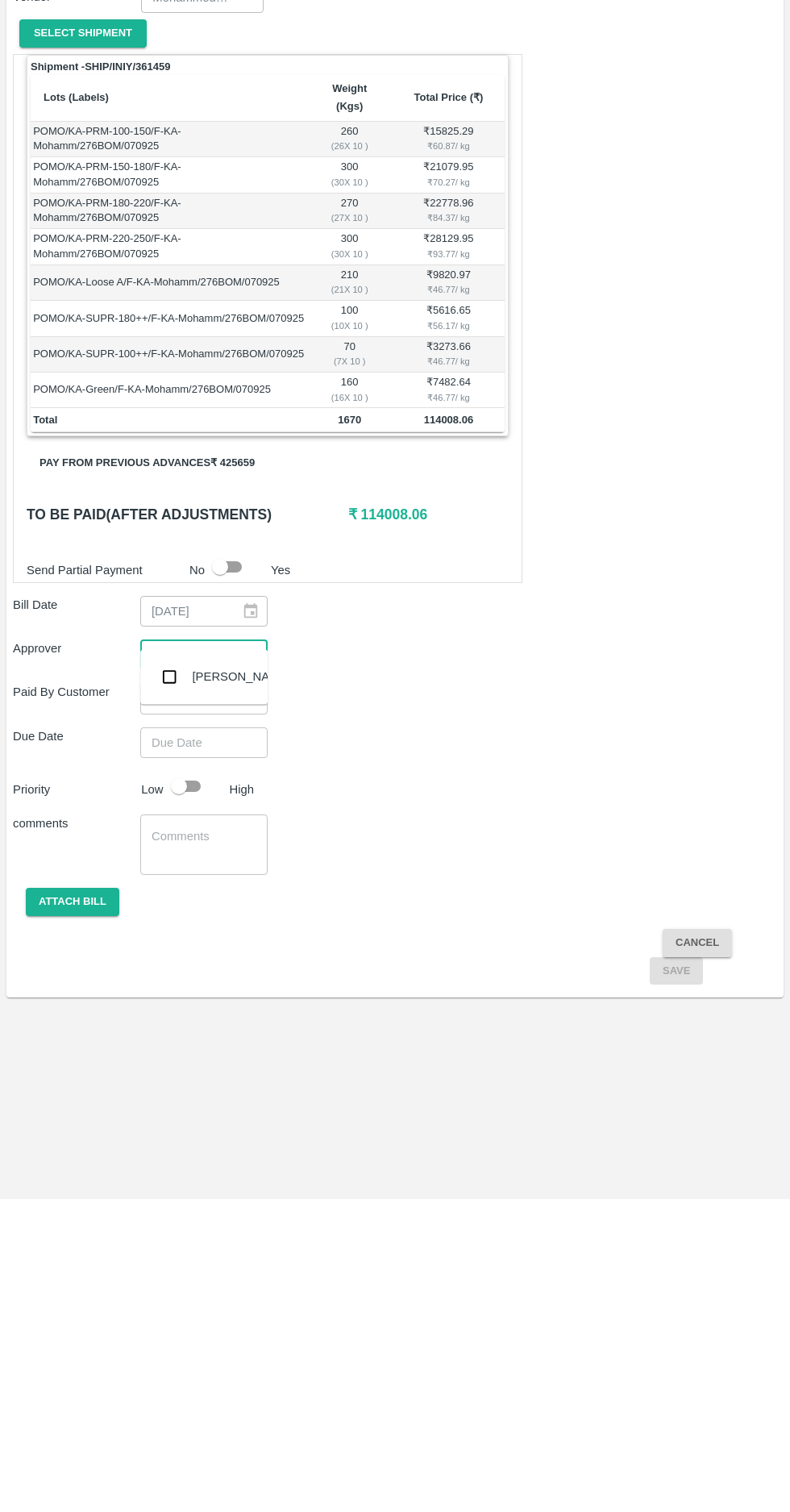
click at [167, 990] on input "checkbox" at bounding box center [170, 990] width 32 height 32
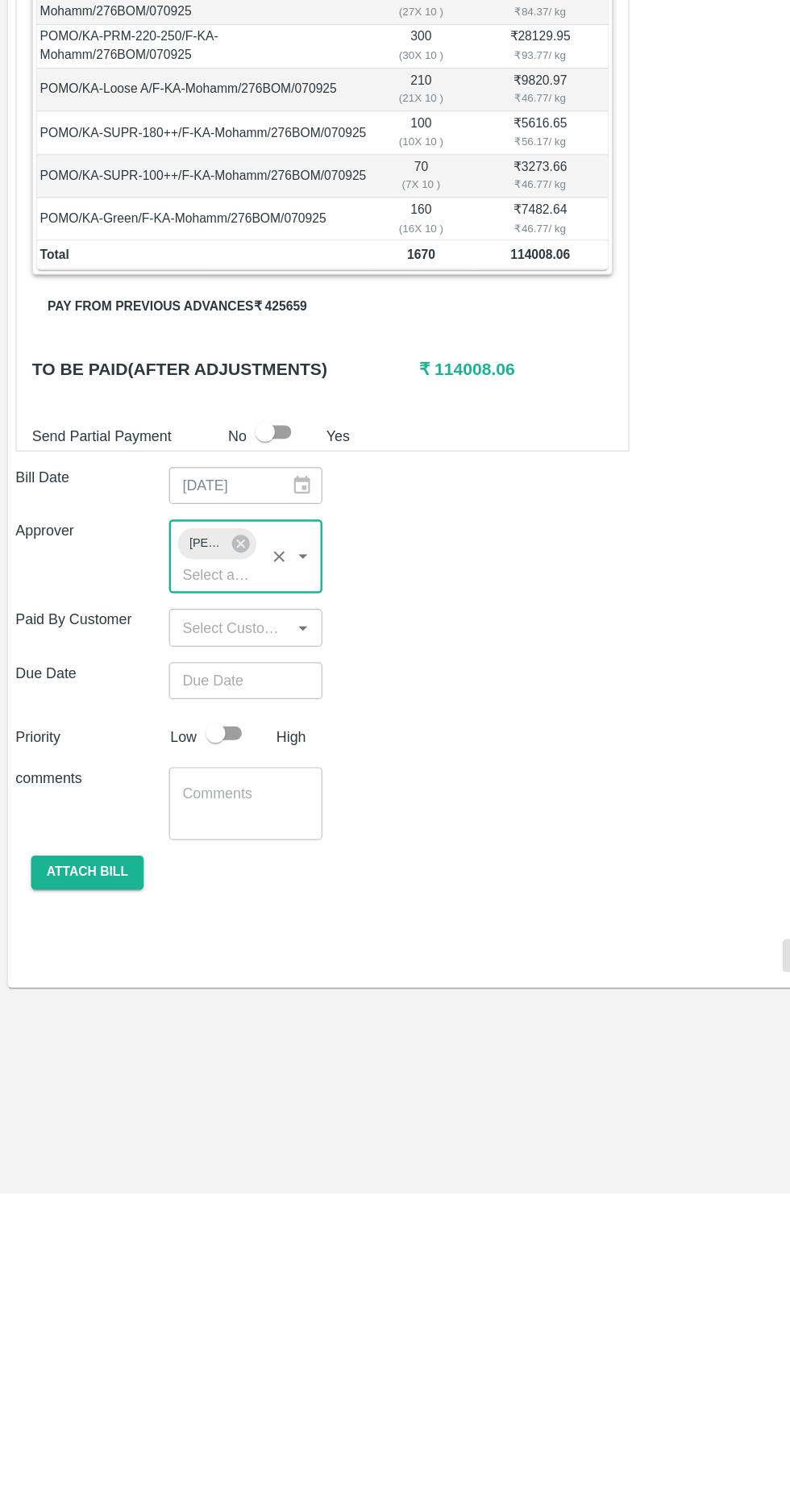
click at [179, 1071] on input "Choose date" at bounding box center [198, 1086] width 116 height 31
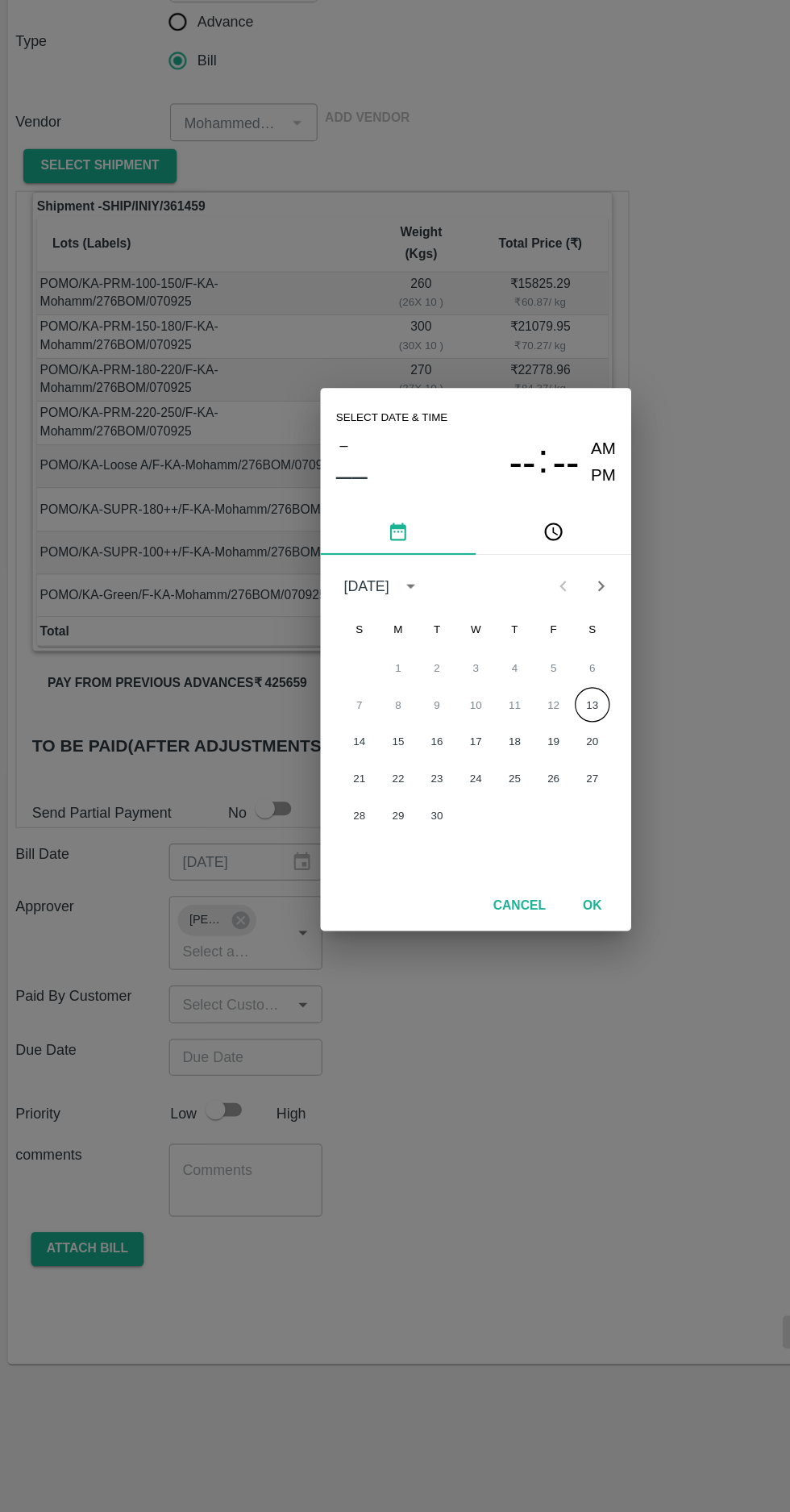
click at [489, 798] on button "13" at bounding box center [492, 793] width 29 height 29
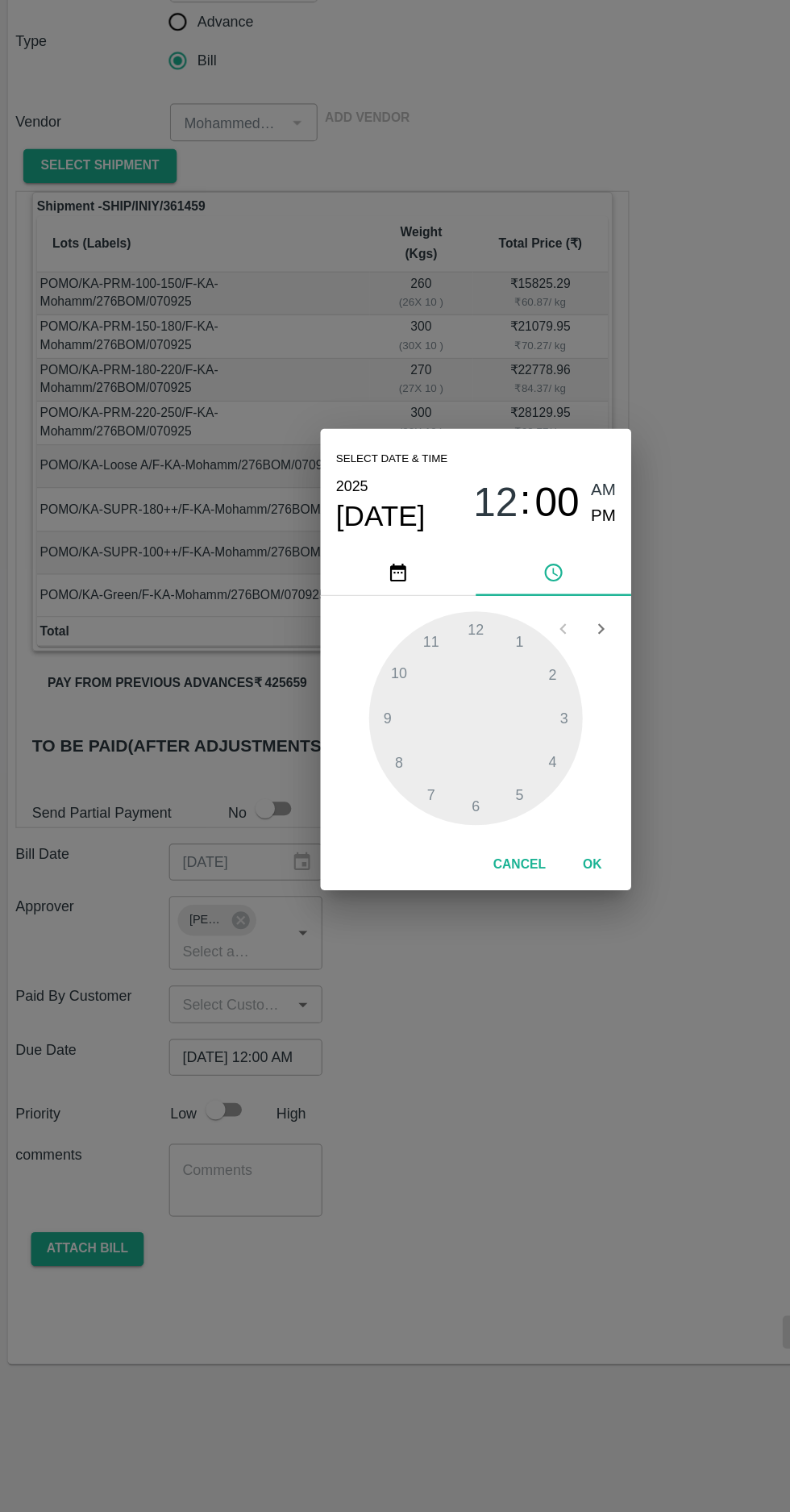
click at [500, 637] on span "PM" at bounding box center [502, 637] width 21 height 22
click at [322, 805] on div at bounding box center [395, 805] width 178 height 178
type input "13/09/2025 09:00 PM"
click at [507, 922] on button "OK" at bounding box center [492, 927] width 52 height 28
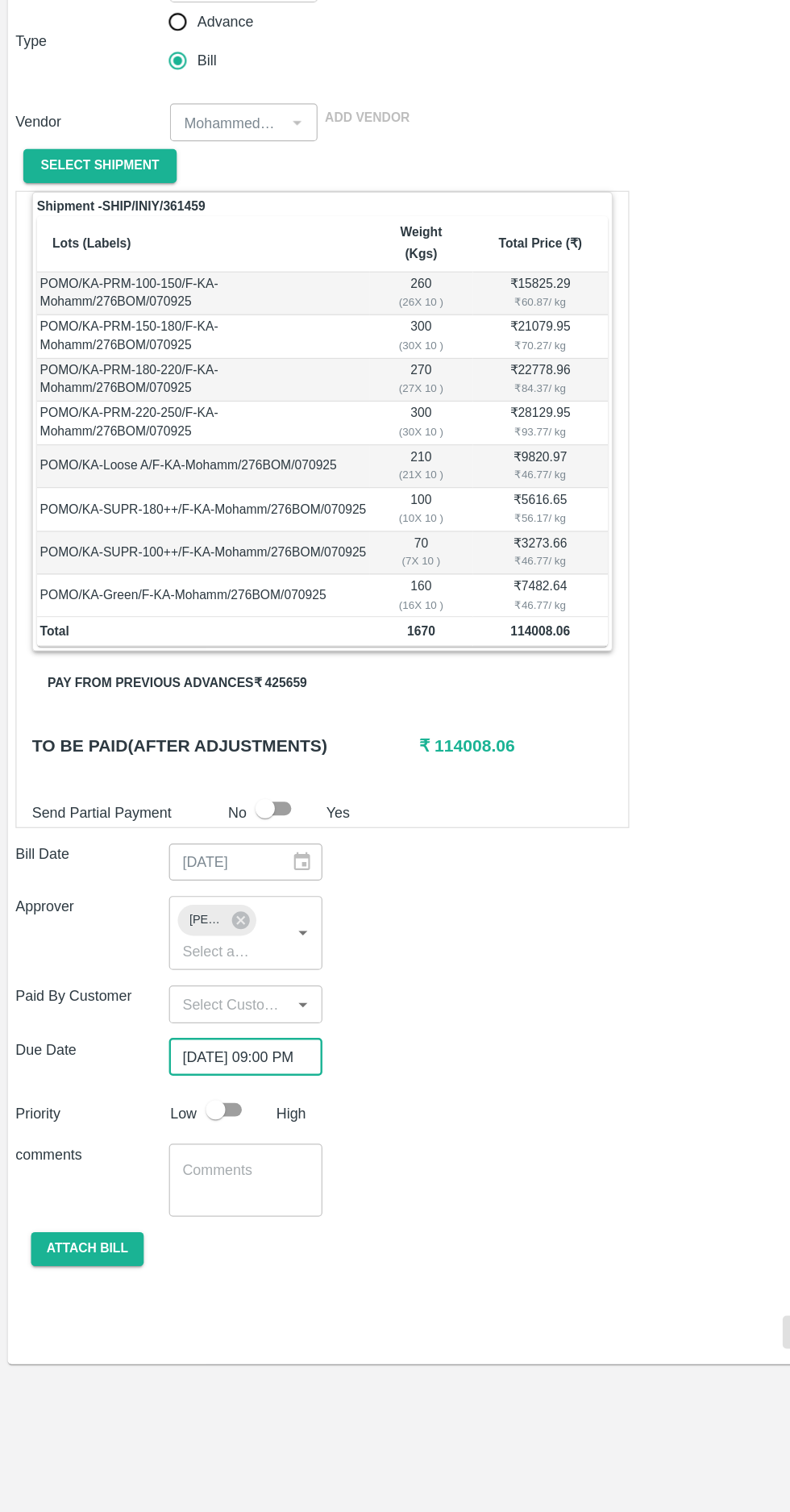
scroll to position [0, 12]
click at [199, 1115] on input "checkbox" at bounding box center [179, 1130] width 92 height 31
checkbox input "true"
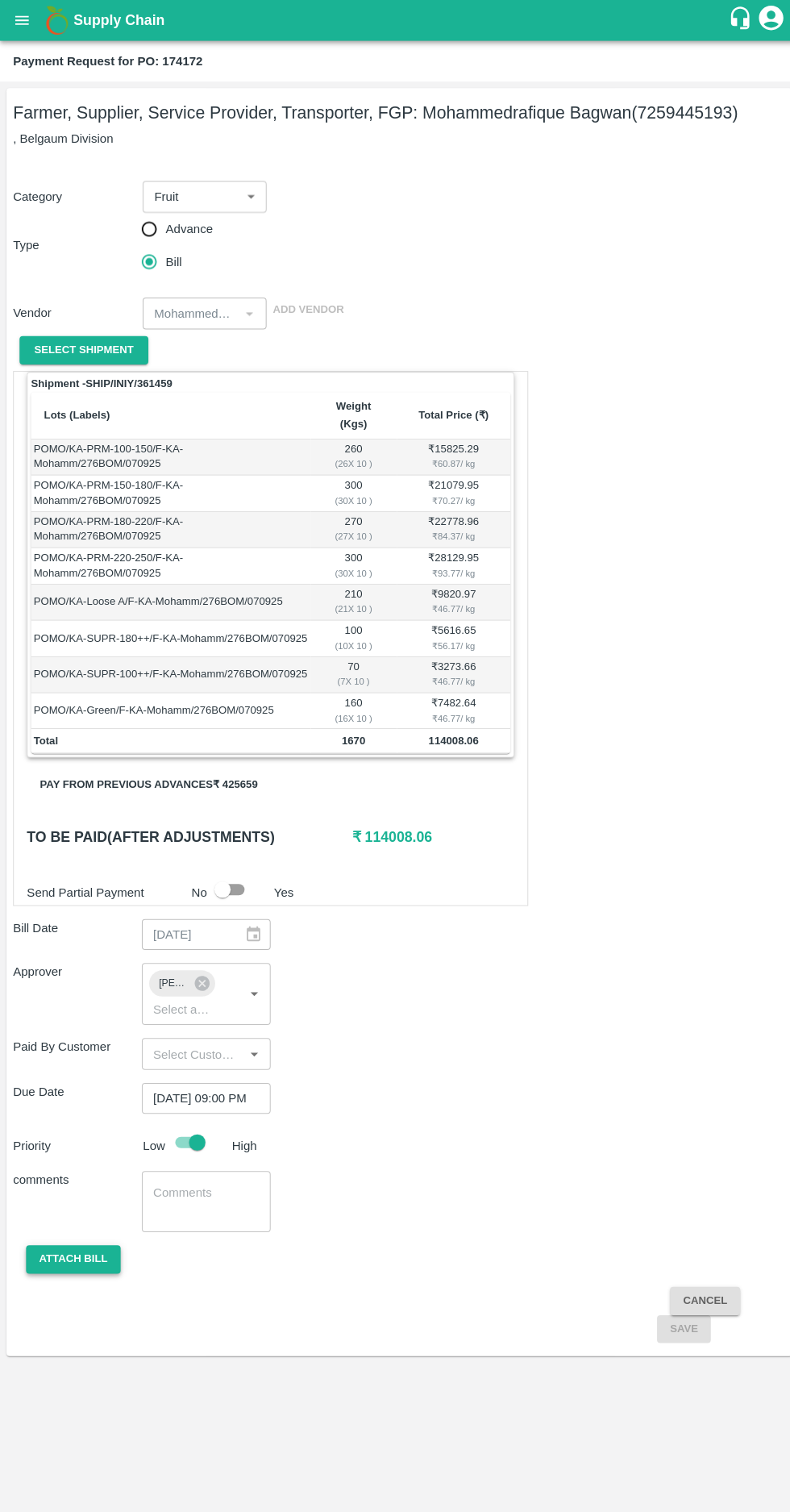
click at [55, 1232] on button "Attach bill" at bounding box center [72, 1246] width 93 height 28
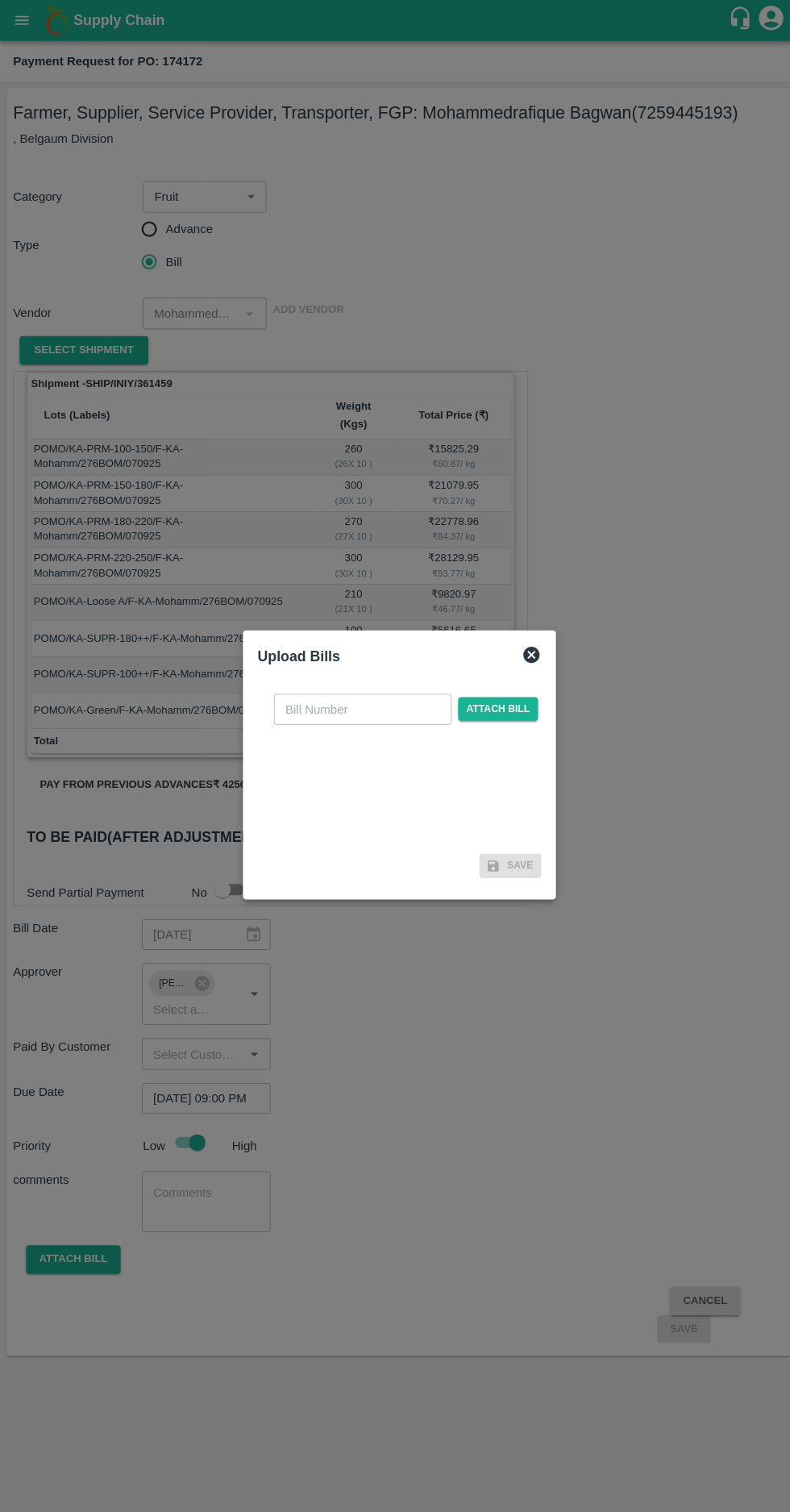
click at [322, 700] on input "text" at bounding box center [359, 702] width 176 height 31
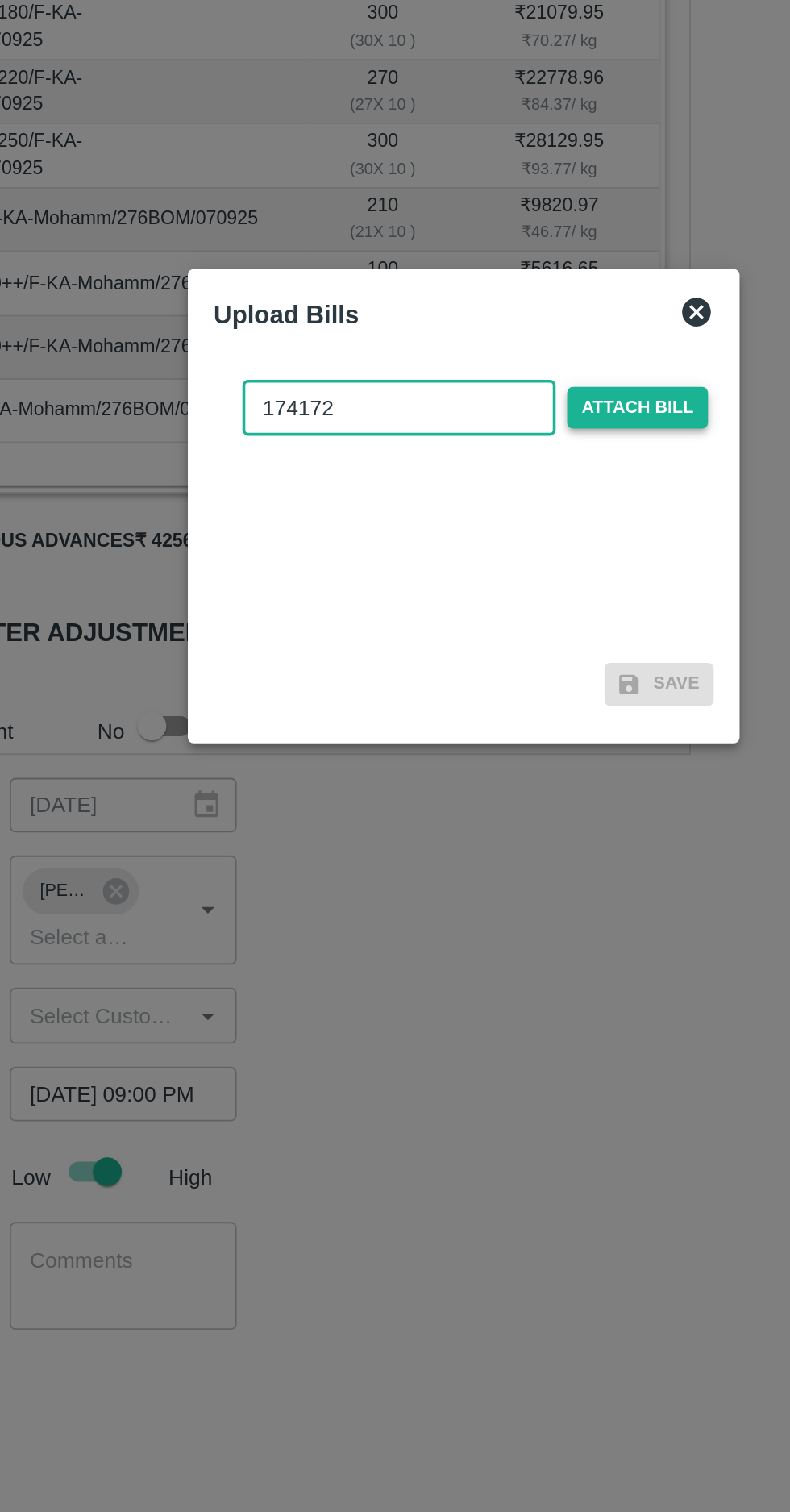
type input "174172"
click at [499, 704] on span "Attach bill" at bounding box center [492, 701] width 79 height 24
click at [0, 0] on input "Attach bill" at bounding box center [0, 0] width 0 height 0
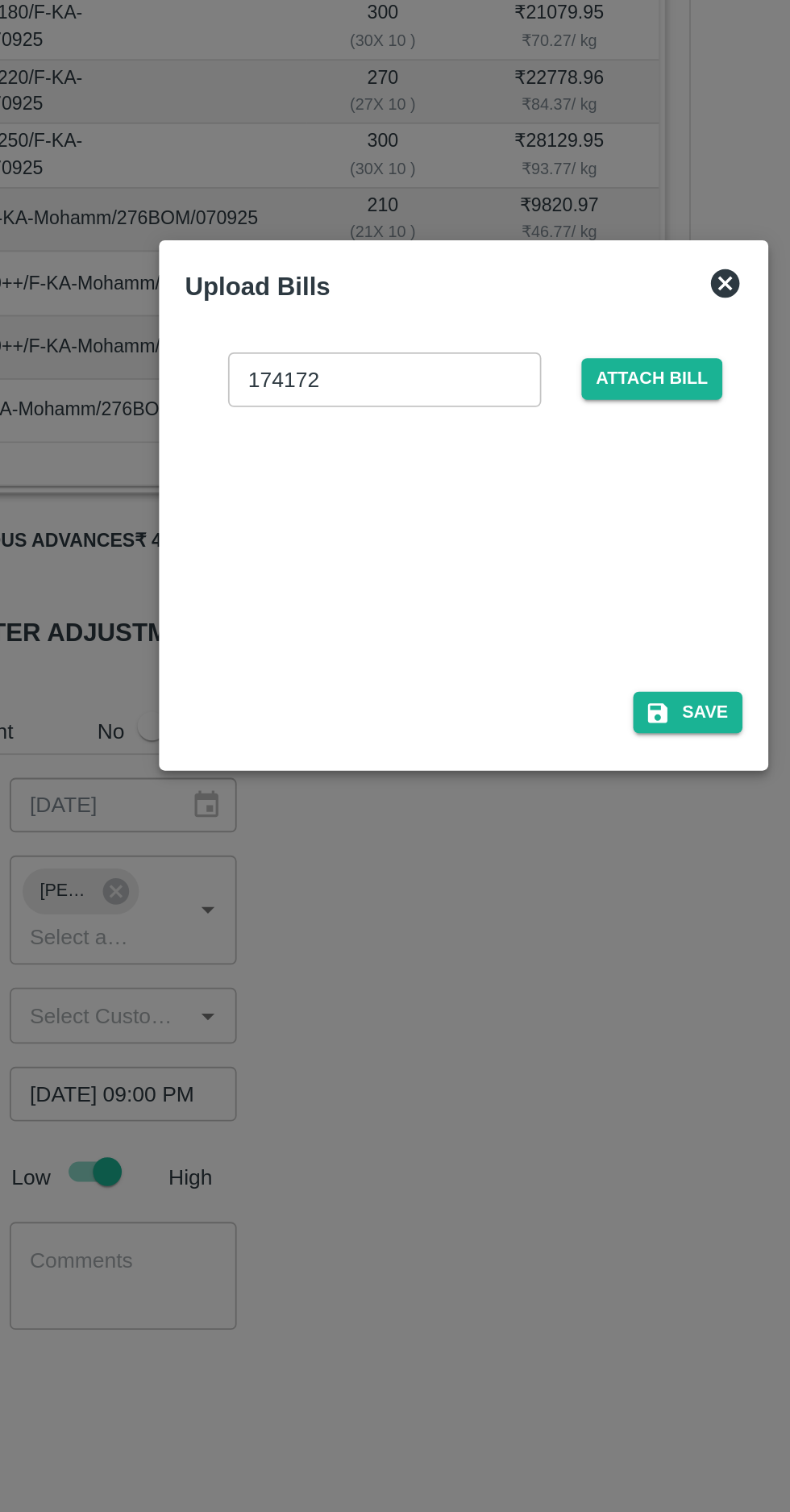
click at [388, 773] on div at bounding box center [392, 775] width 242 height 85
click at [540, 633] on icon at bounding box center [542, 632] width 19 height 19
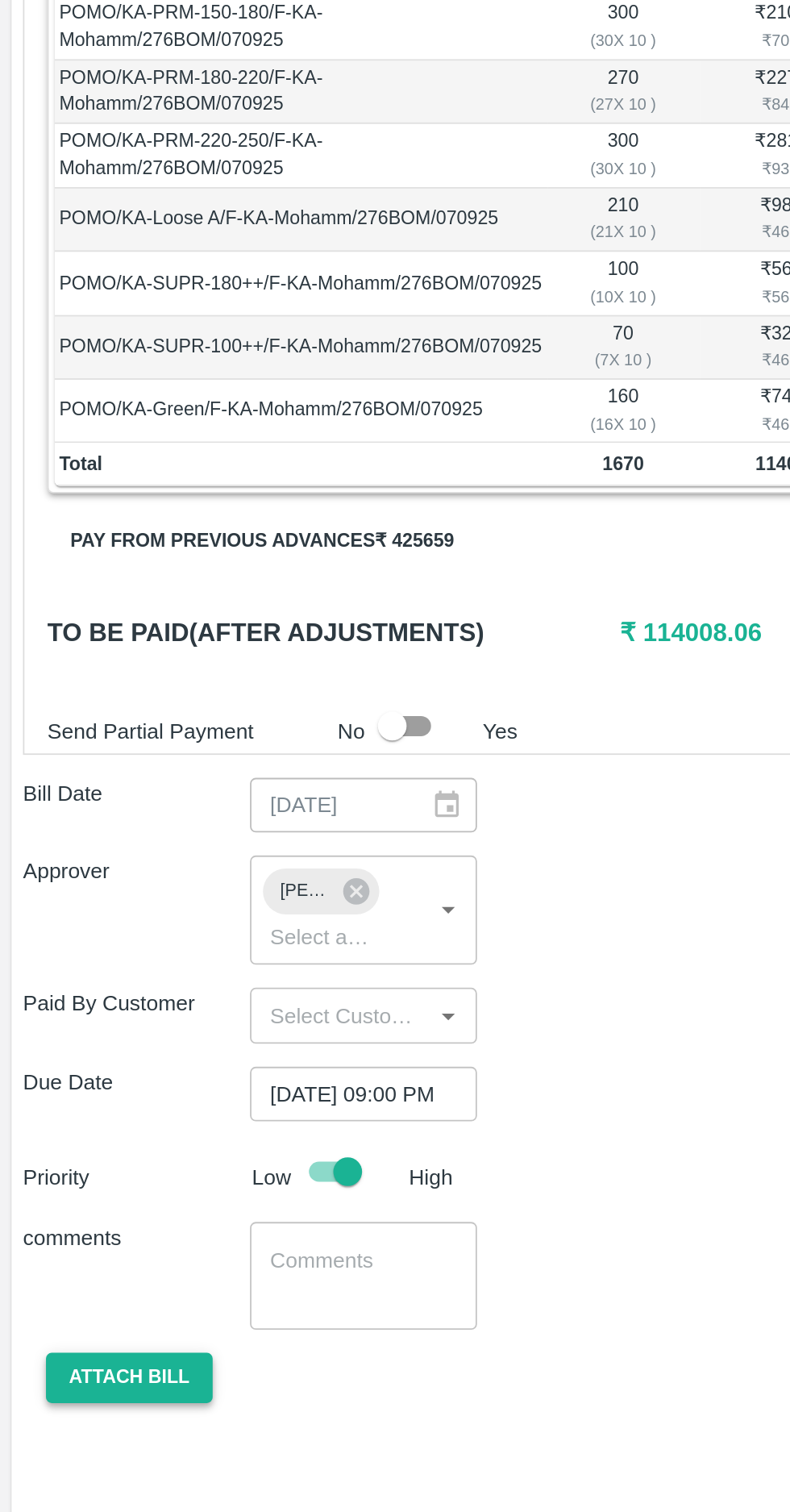
click at [68, 1232] on button "Attach bill" at bounding box center [72, 1246] width 93 height 28
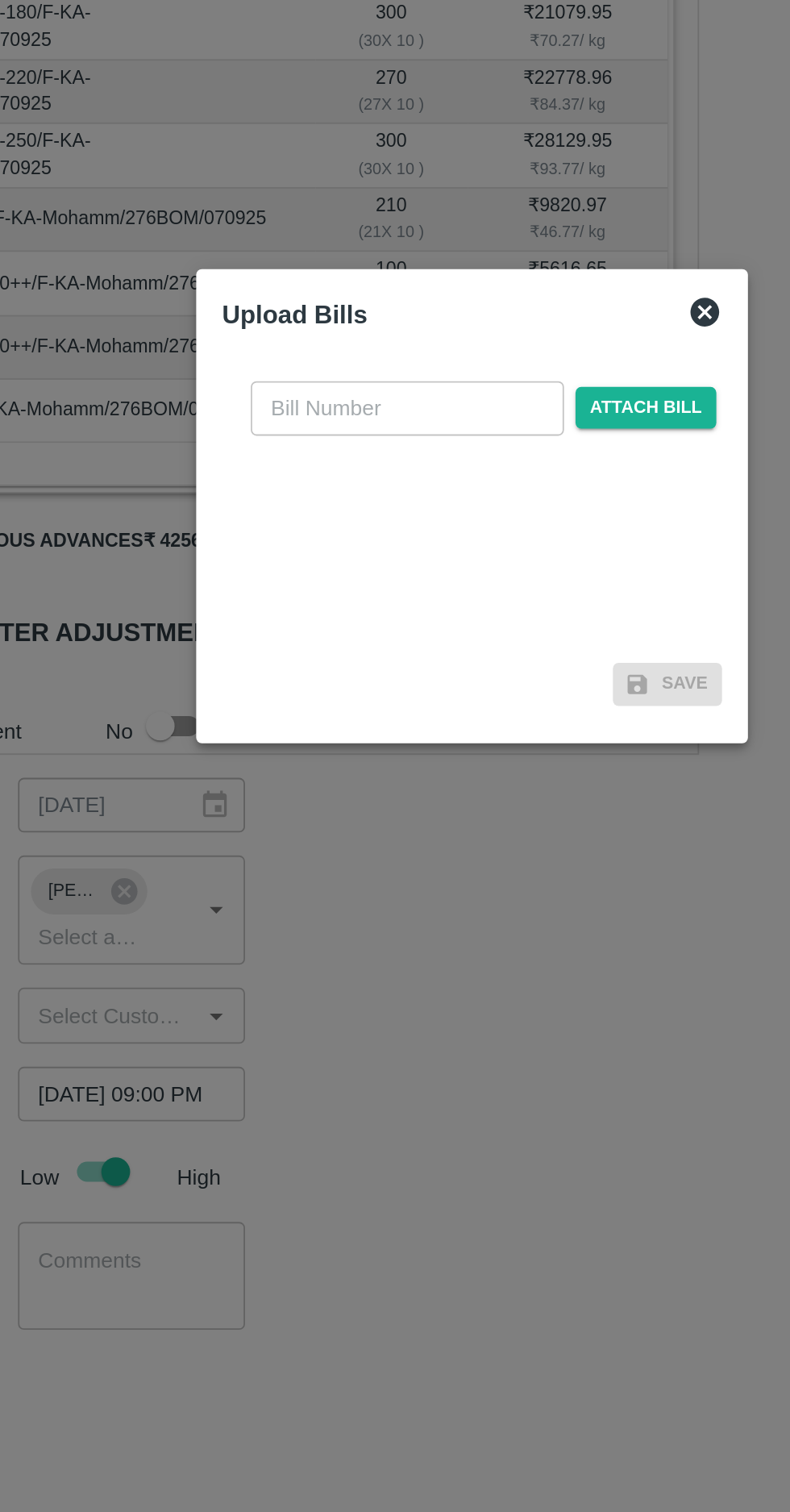
click at [326, 696] on input "text" at bounding box center [359, 702] width 176 height 31
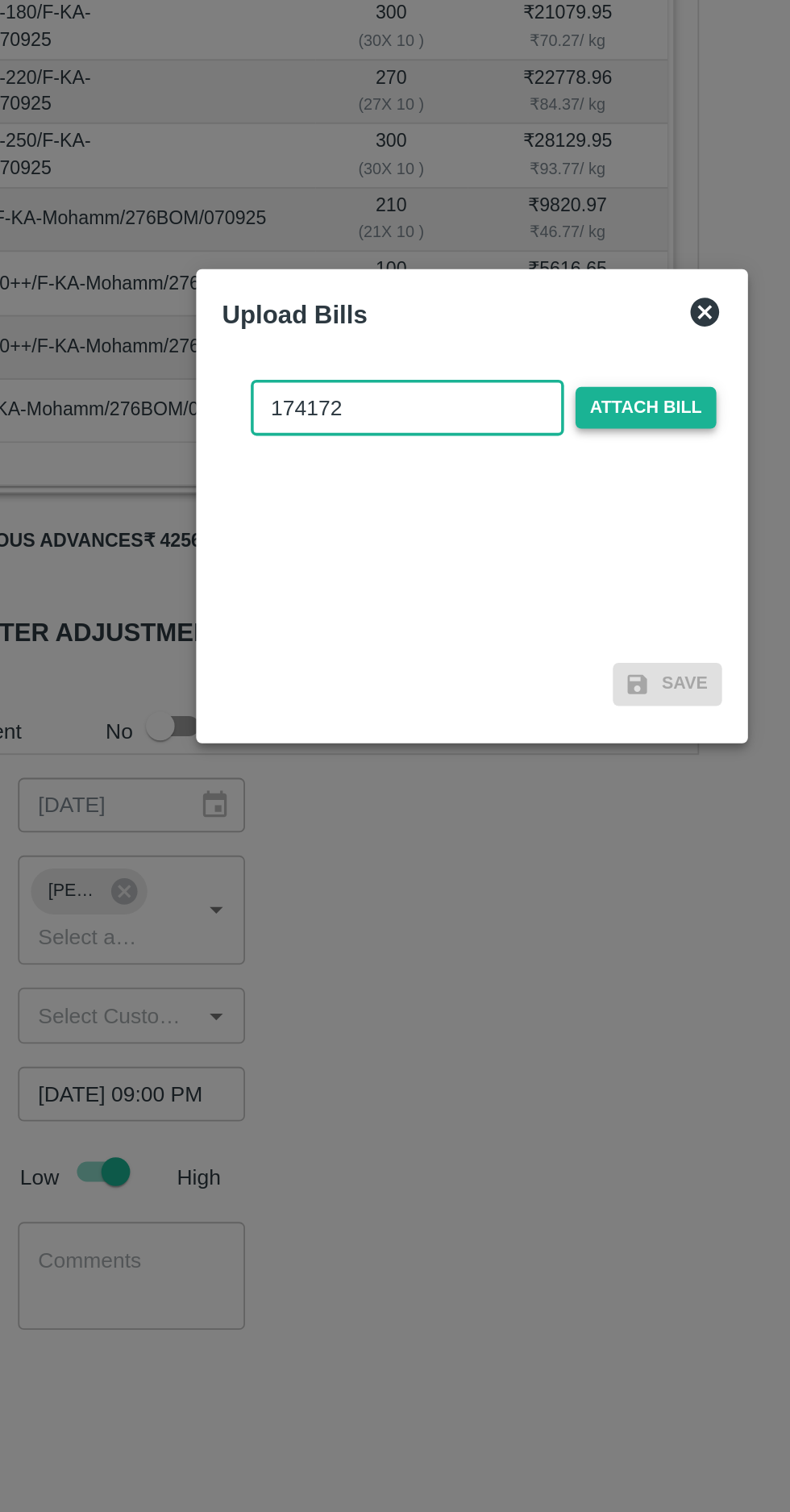
type input "174172"
click at [495, 699] on span "Attach bill" at bounding box center [492, 701] width 79 height 24
click at [0, 0] on input "Attach bill" at bounding box center [0, 0] width 0 height 0
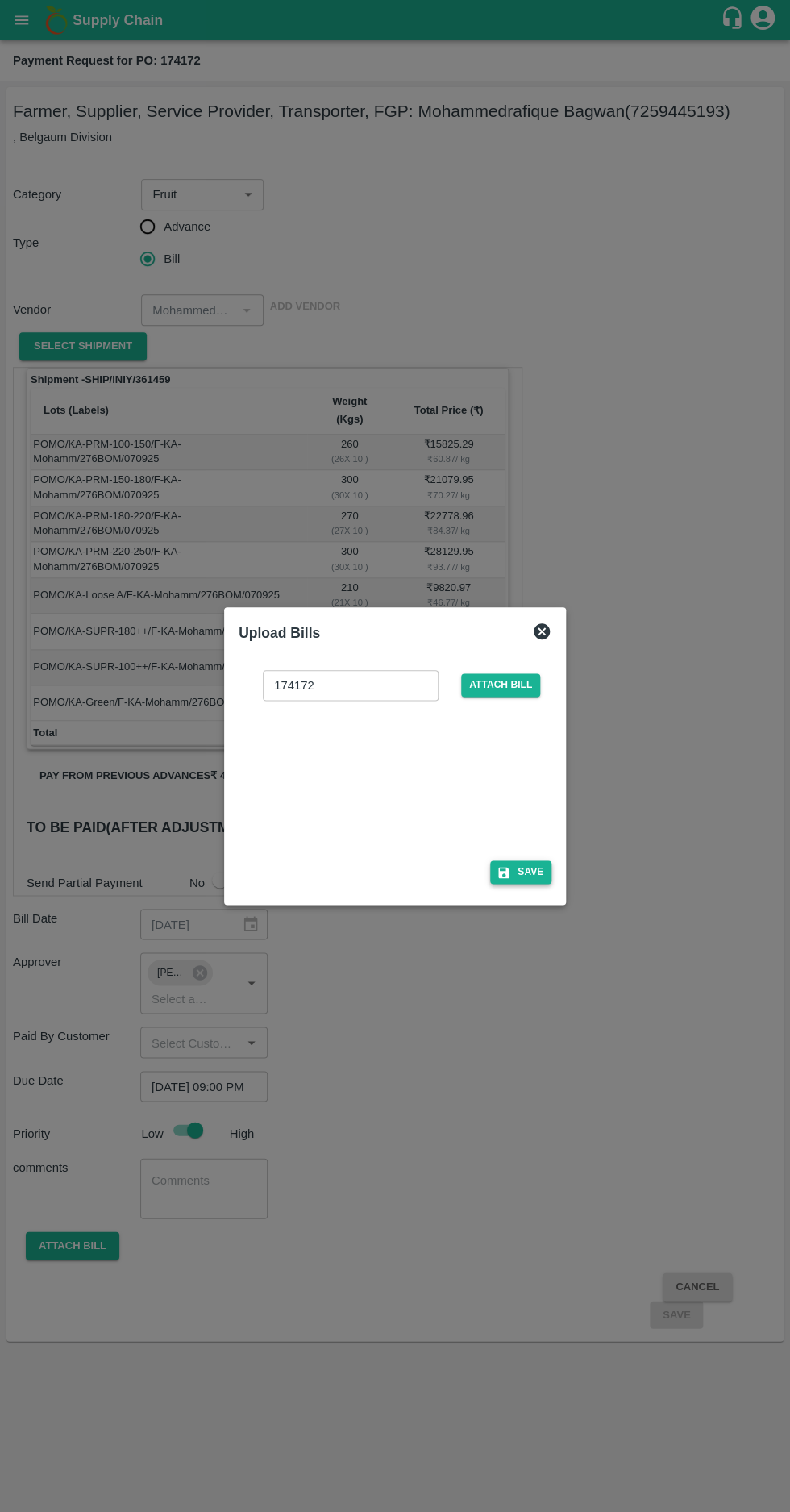
click at [537, 870] on button "Save" at bounding box center [520, 872] width 61 height 24
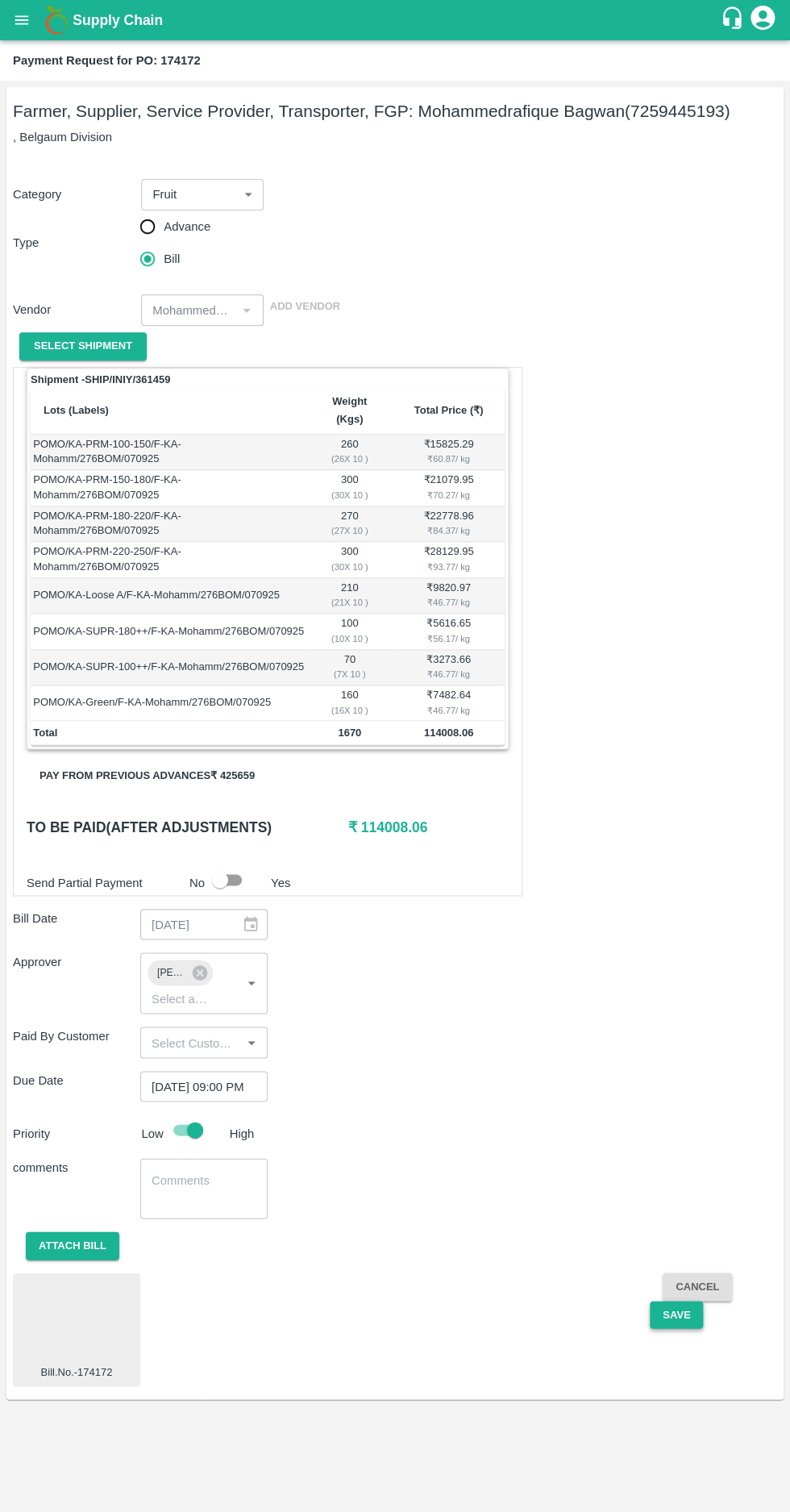
click at [679, 1301] on button "Save" at bounding box center [677, 1315] width 54 height 28
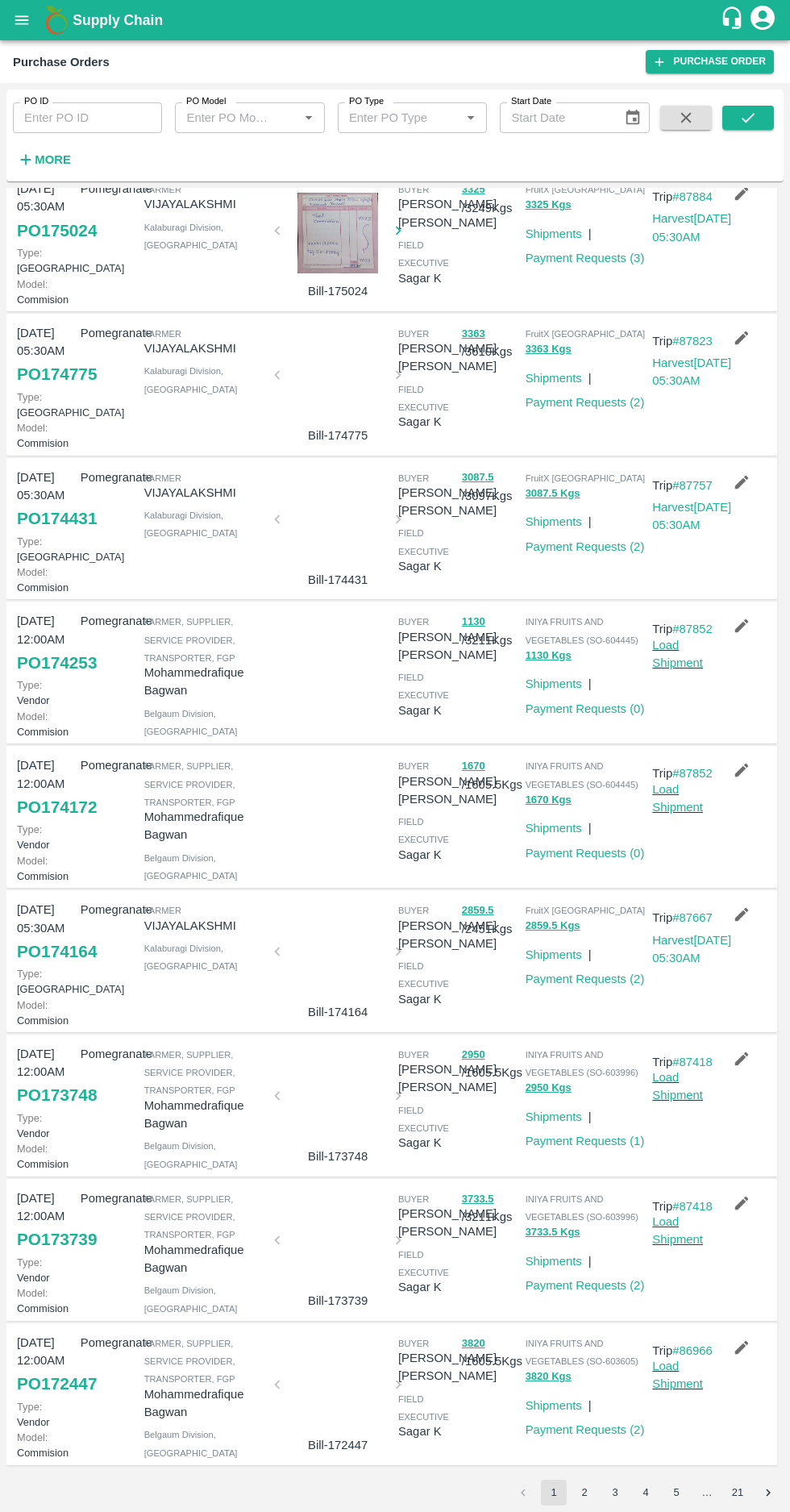
scroll to position [484, 0]
click at [584, 1493] on button "2" at bounding box center [585, 1493] width 26 height 26
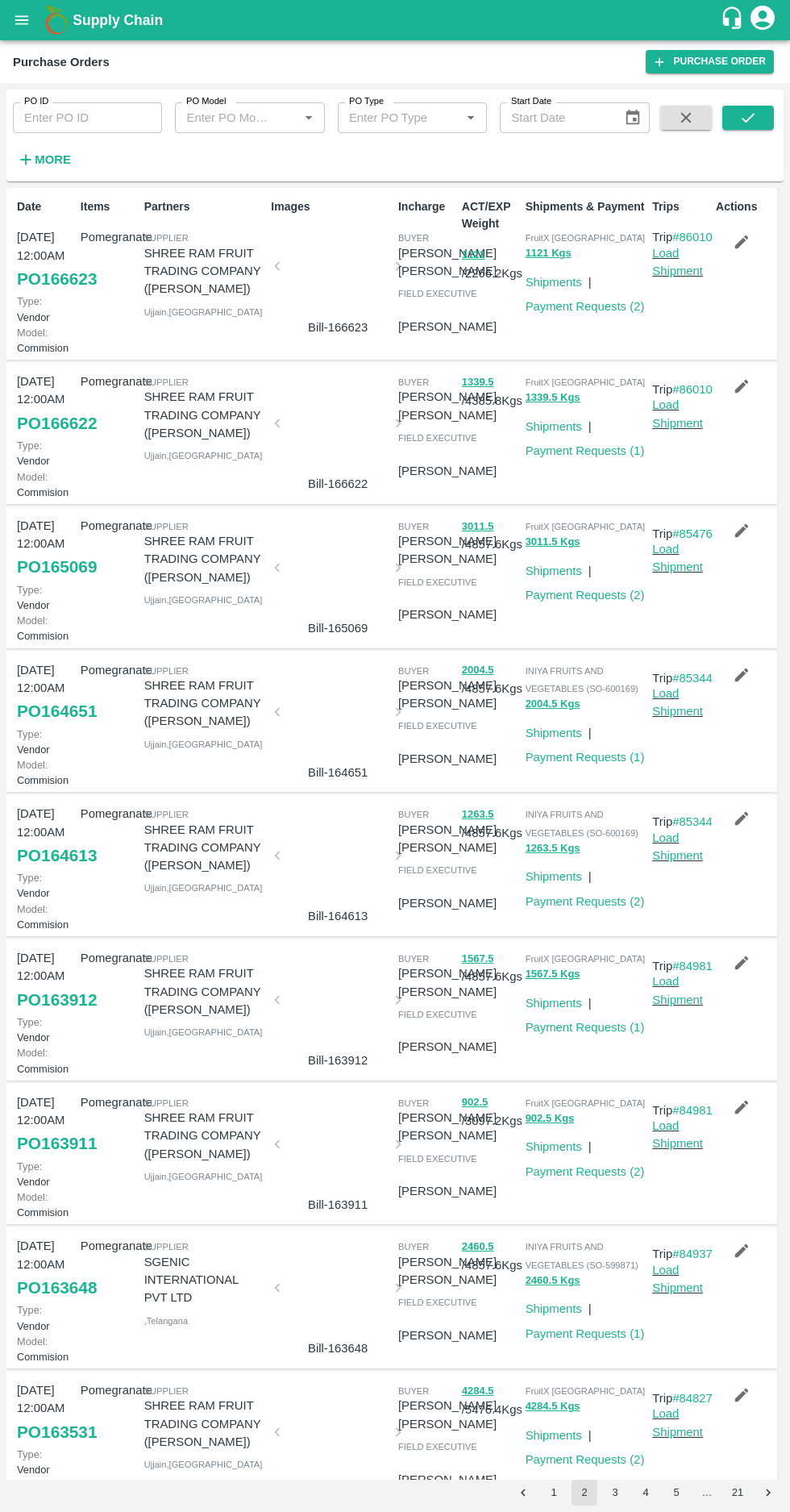
click at [551, 1493] on button "1" at bounding box center [554, 1493] width 26 height 26
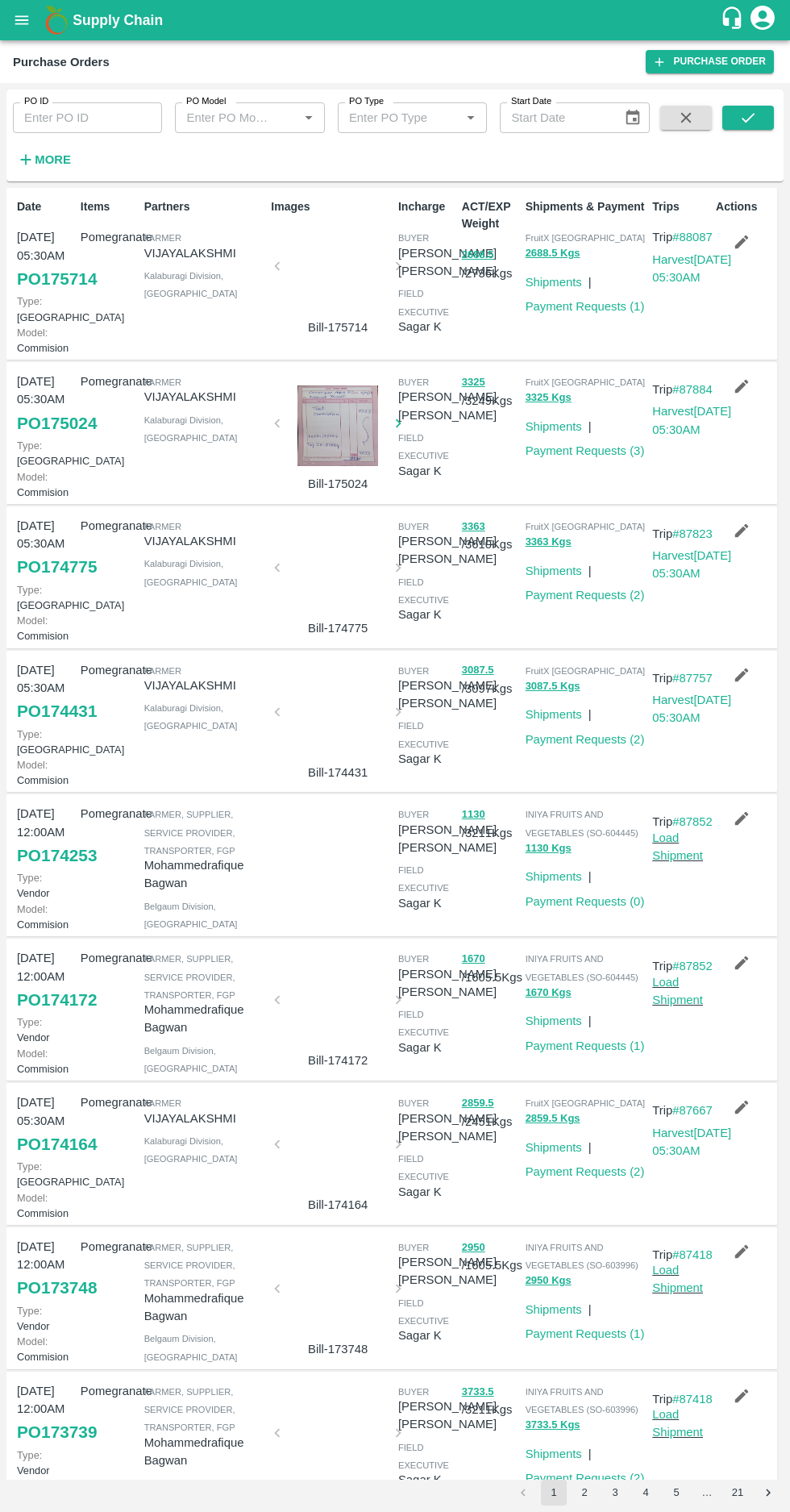
click at [43, 1015] on link "PO 174172" at bounding box center [57, 1000] width 80 height 29
click at [581, 908] on link "Payment Requests ( 0 )" at bounding box center [585, 902] width 119 height 13
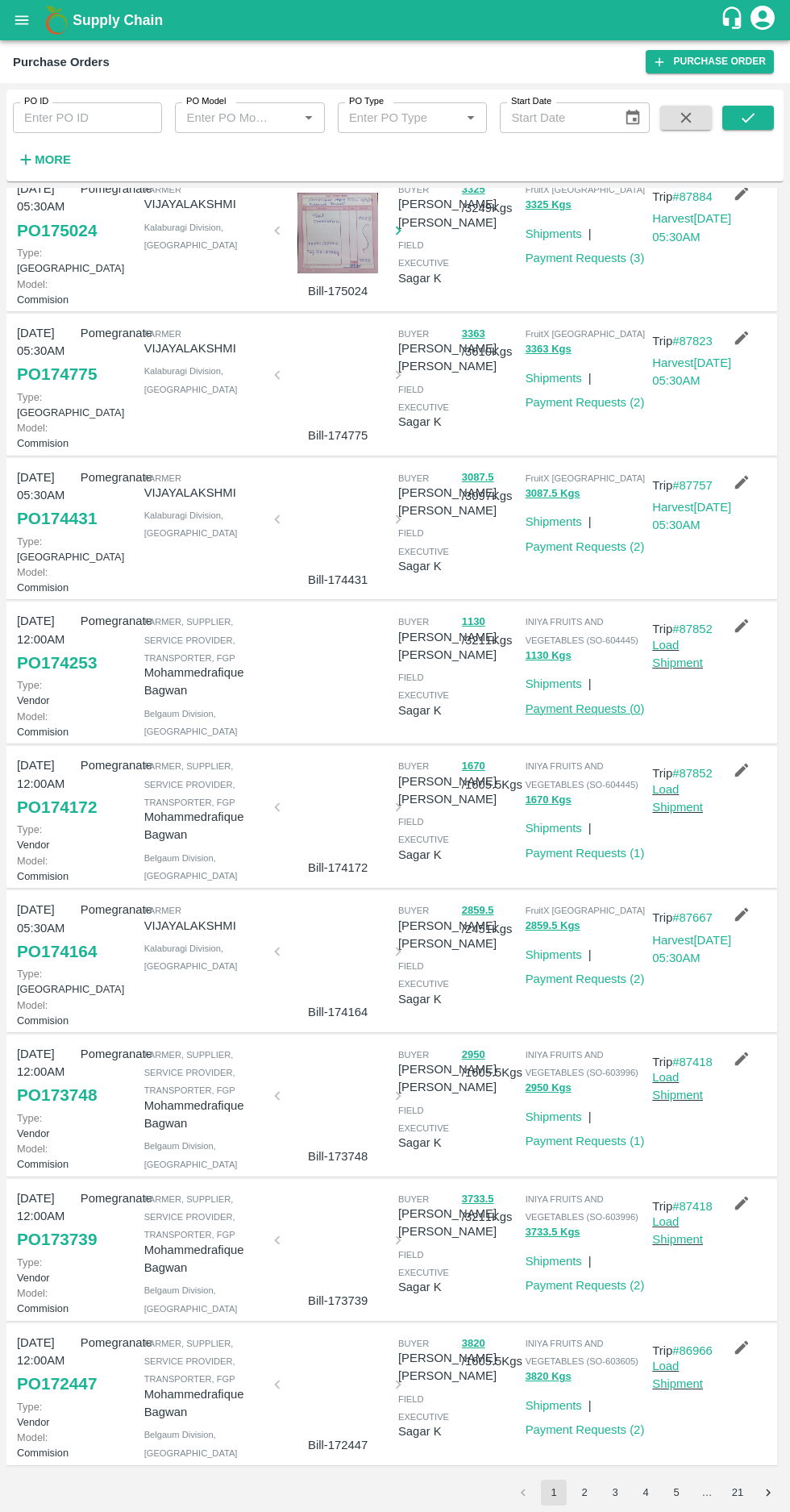
scroll to position [389, 0]
click at [589, 1491] on button "2" at bounding box center [585, 1493] width 26 height 26
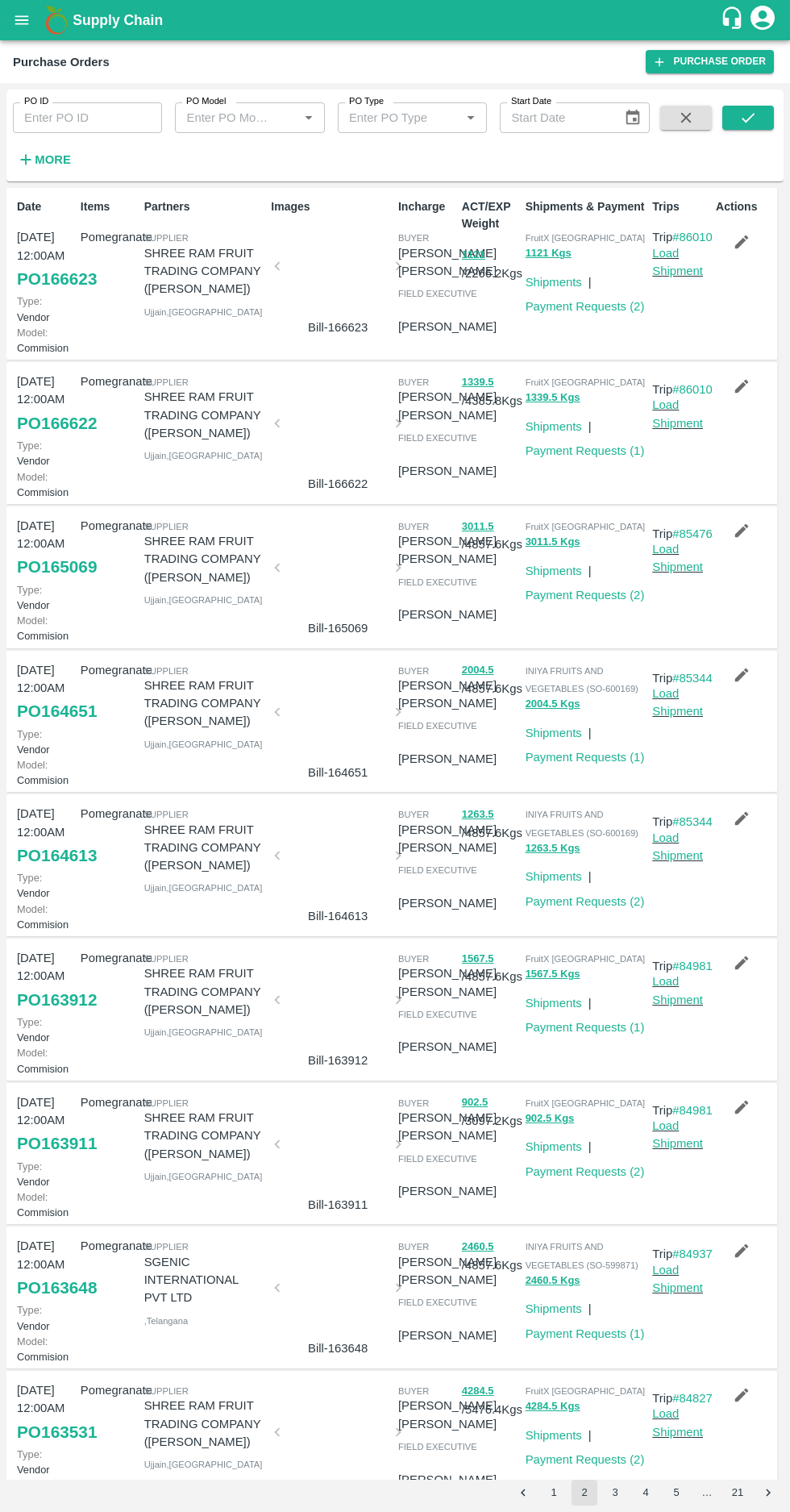
click at [559, 1497] on button "1" at bounding box center [554, 1493] width 26 height 26
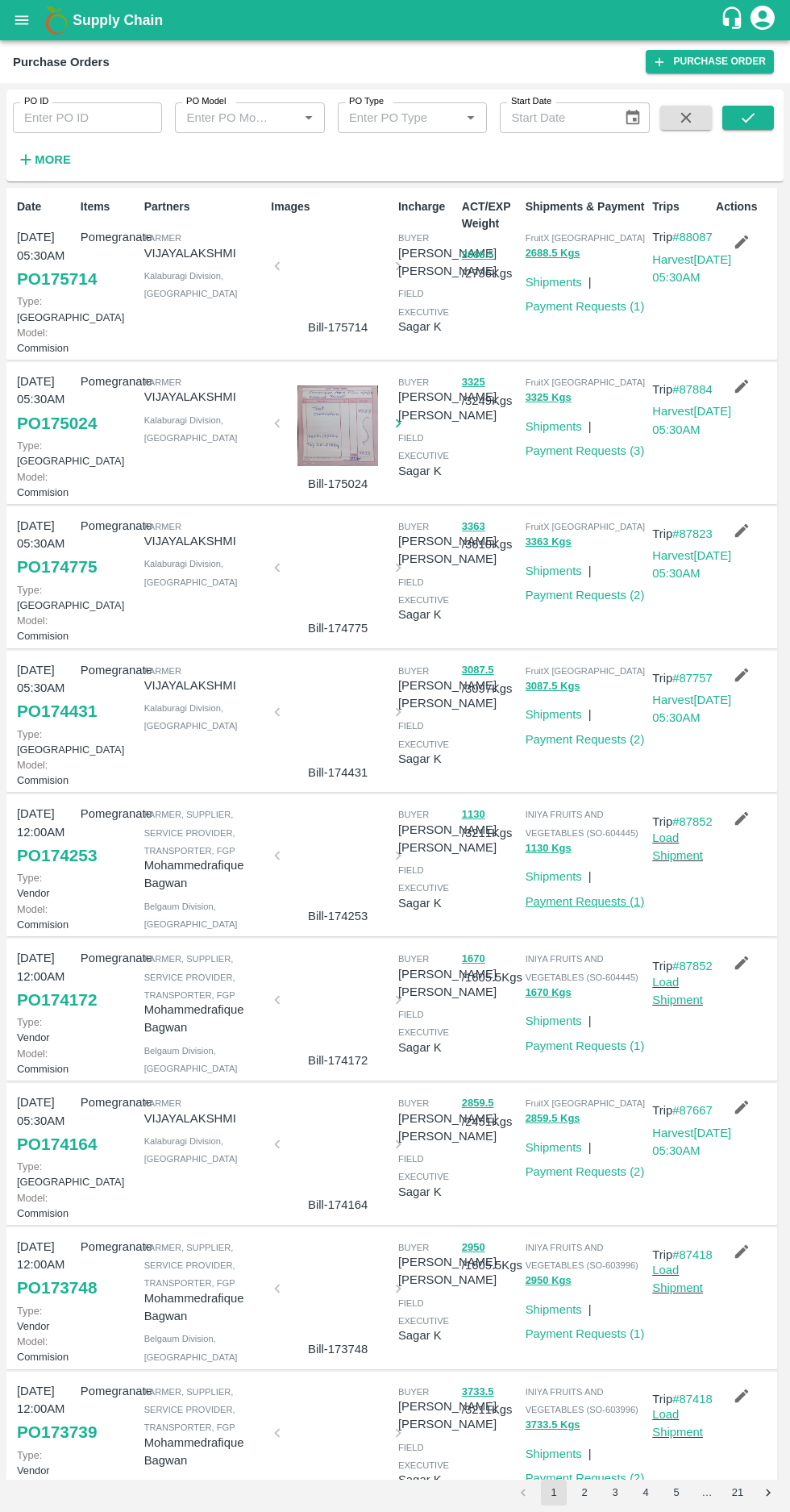
click at [579, 908] on link "Payment Requests ( 1 )" at bounding box center [585, 902] width 119 height 13
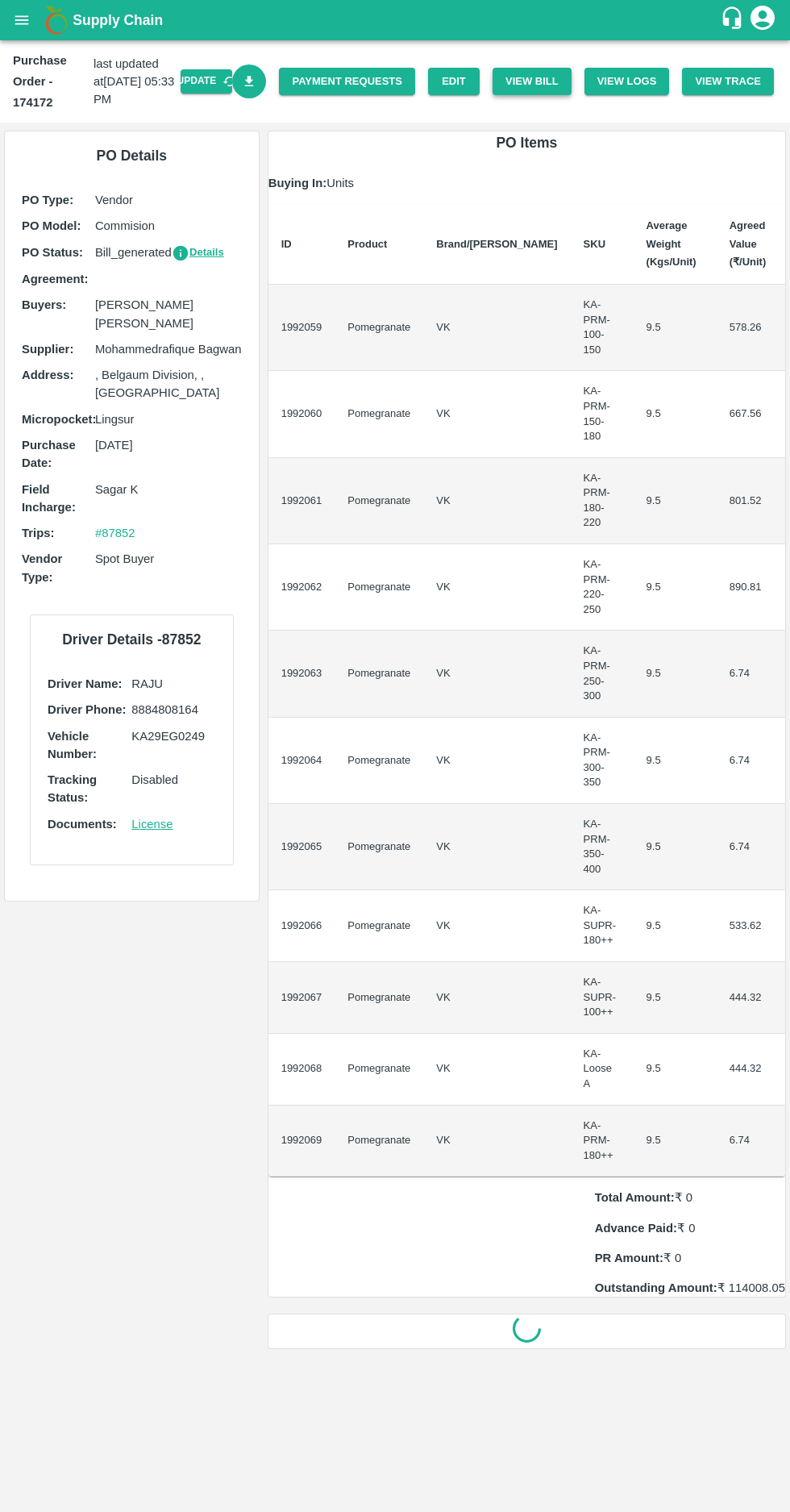
click at [542, 83] on button "View Bill" at bounding box center [532, 81] width 79 height 28
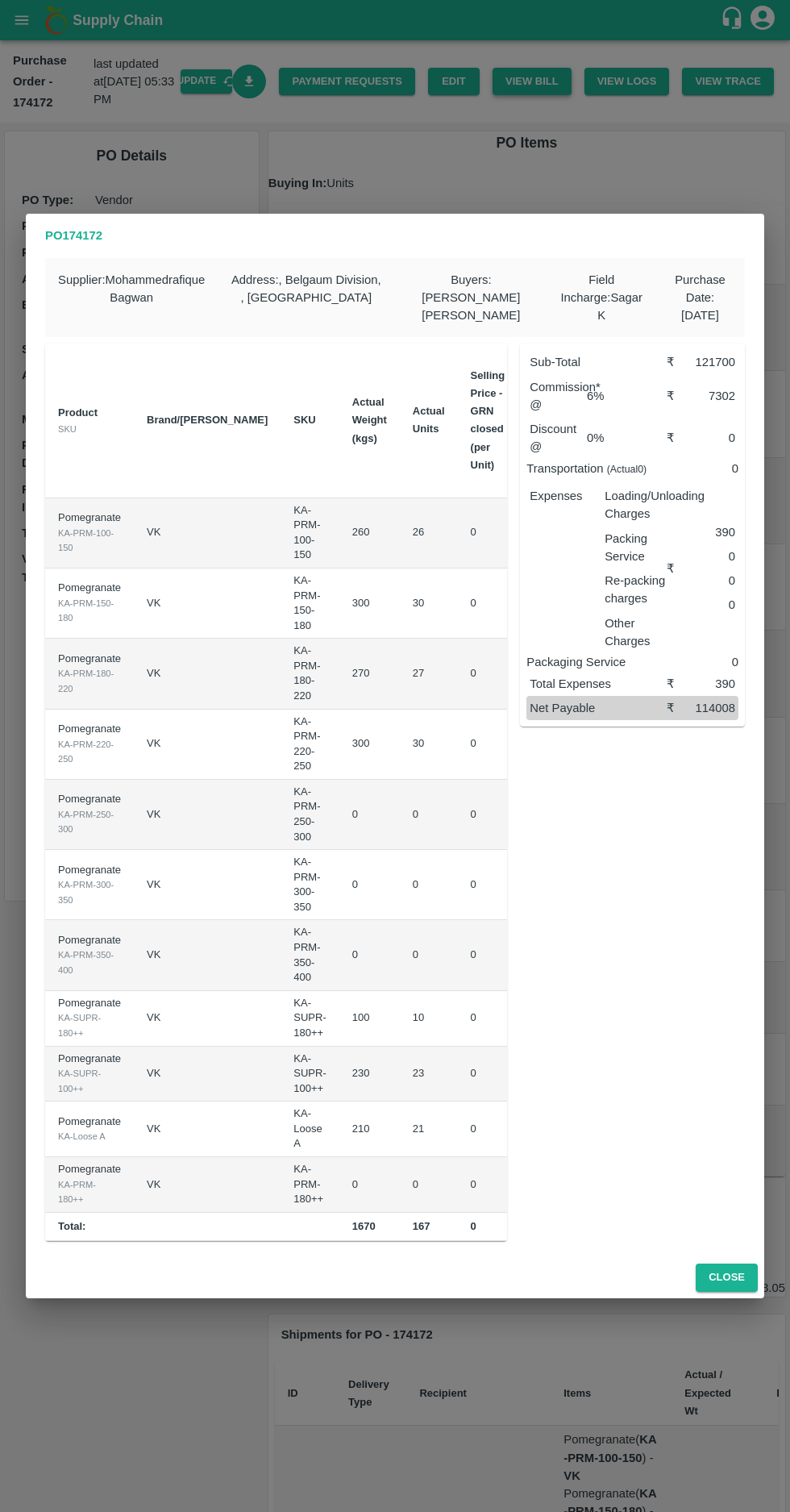
scroll to position [0, 130]
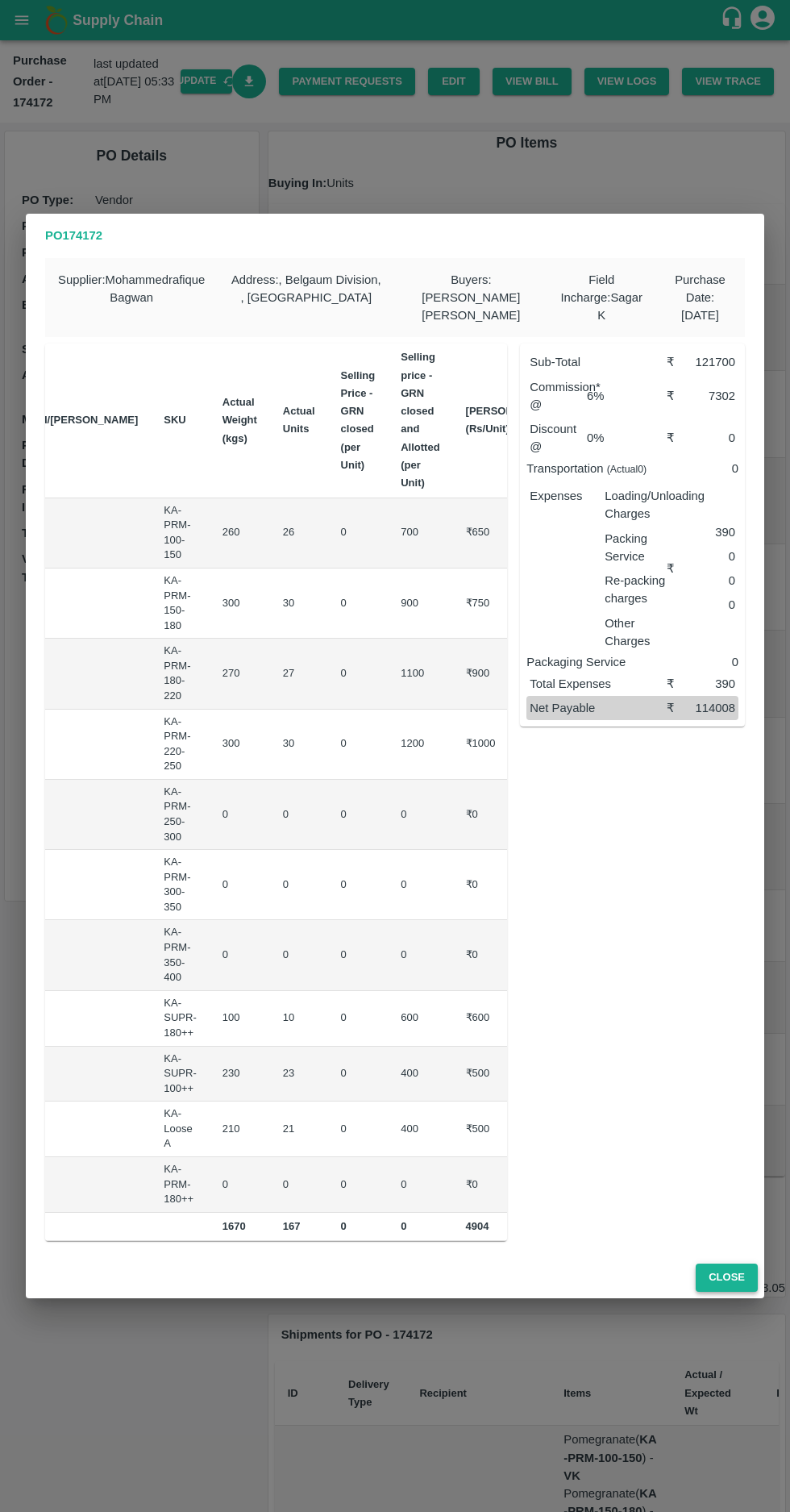
click at [728, 1283] on button "Close" at bounding box center [727, 1277] width 62 height 28
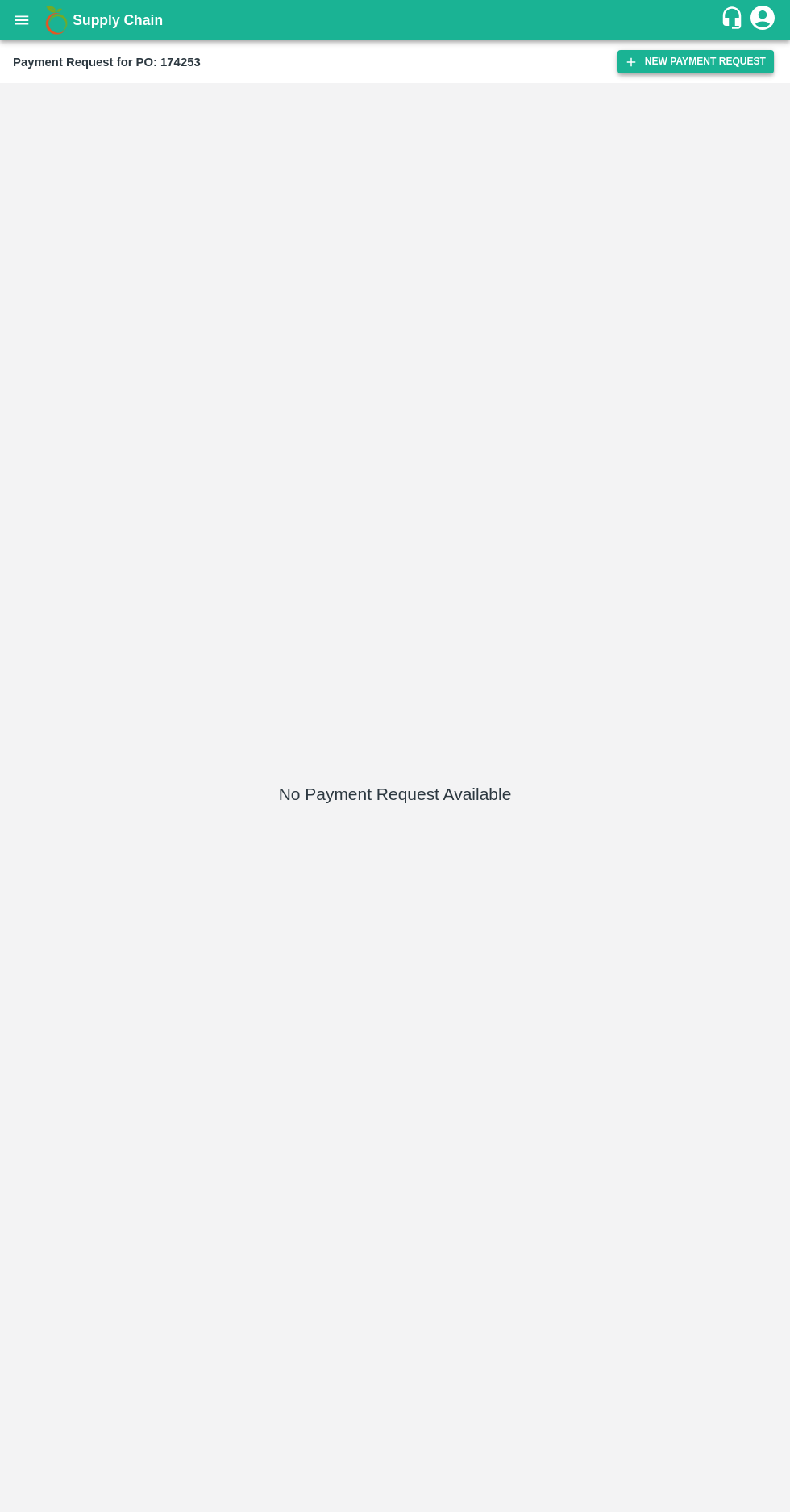
click at [674, 61] on button "New Payment Request" at bounding box center [696, 62] width 157 height 24
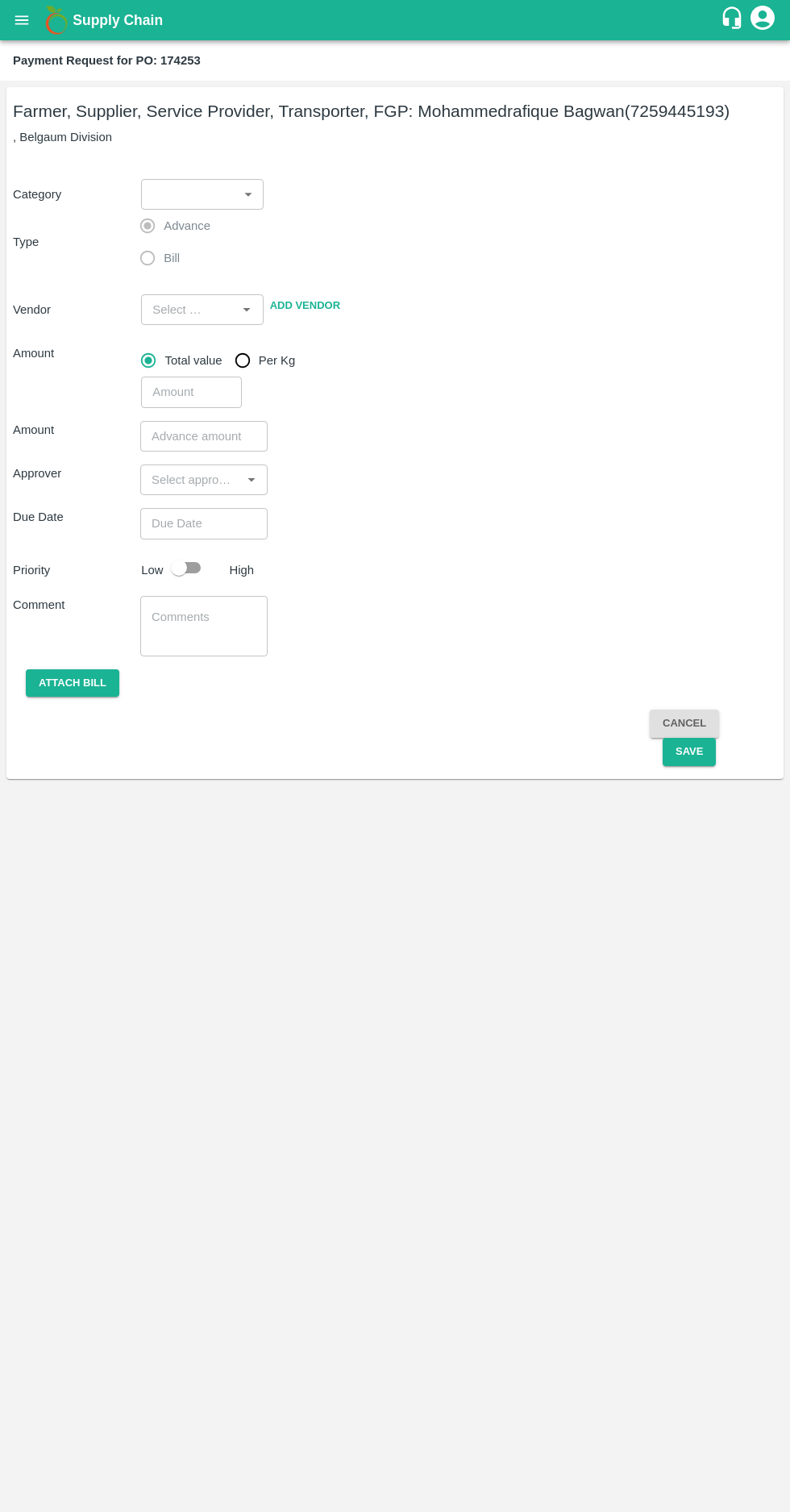
click at [200, 183] on body "Supply Chain Payment Request for PO: 174253 Farmer, Supplier, Service Provider,…" at bounding box center [395, 756] width 790 height 1512
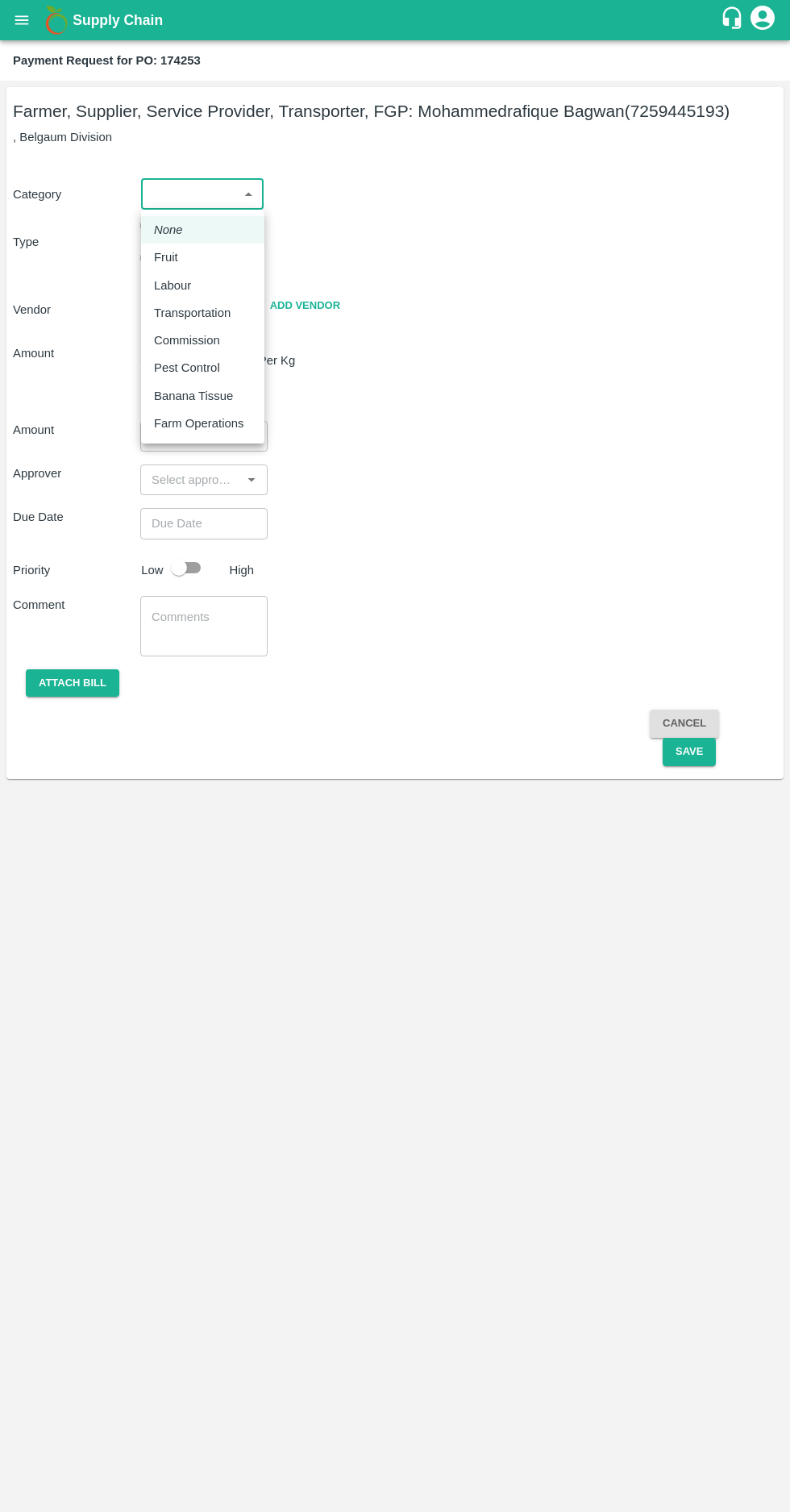
click at [154, 266] on p "Fruit" at bounding box center [166, 257] width 24 height 18
type input "1"
type input "Mohammedrafique Bagwan - 7259445193(Farmer, Supplier, Service Provider, Transpo…"
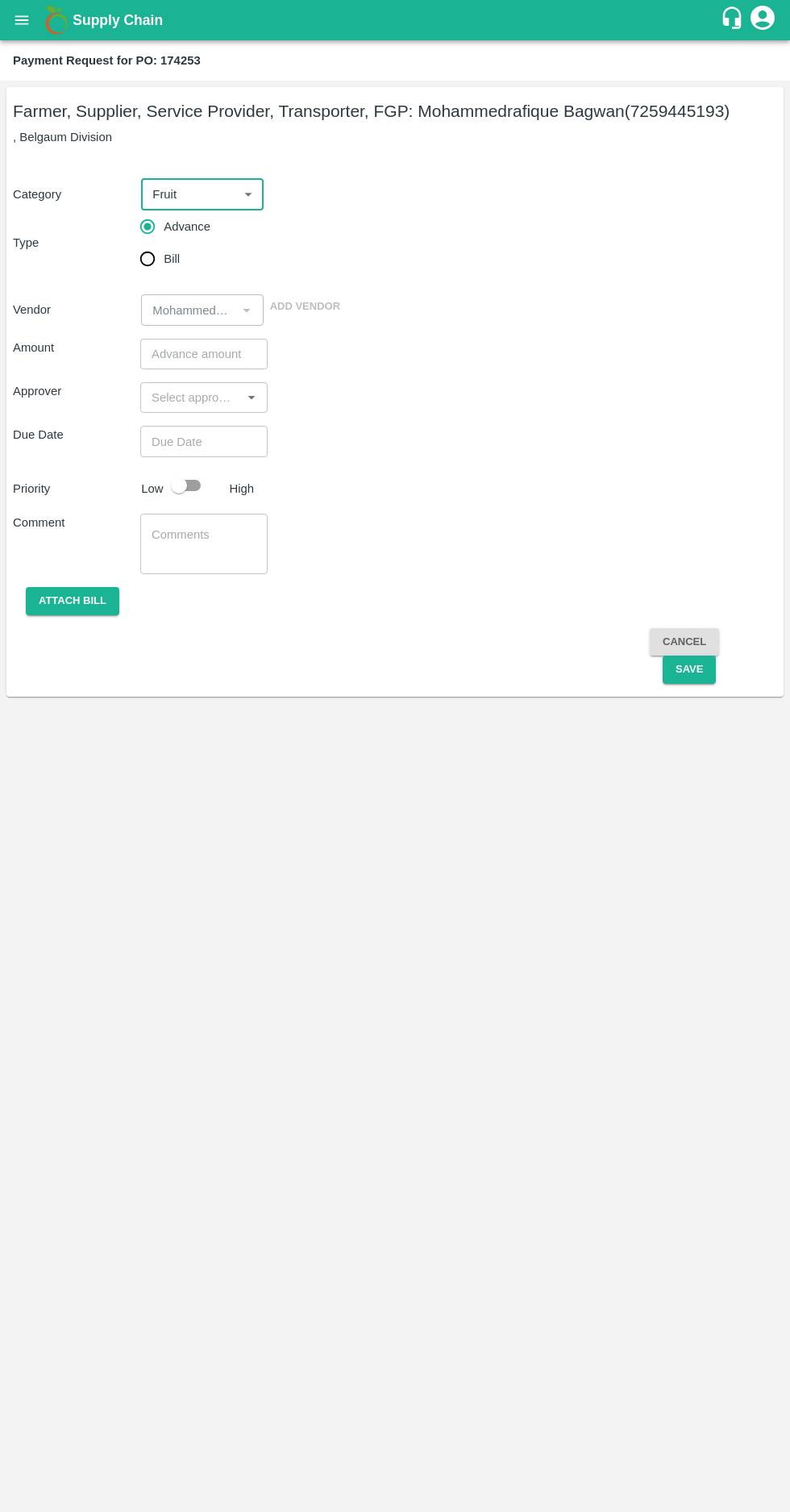
click at [149, 259] on input "Bill" at bounding box center [148, 259] width 32 height 32
radio input "true"
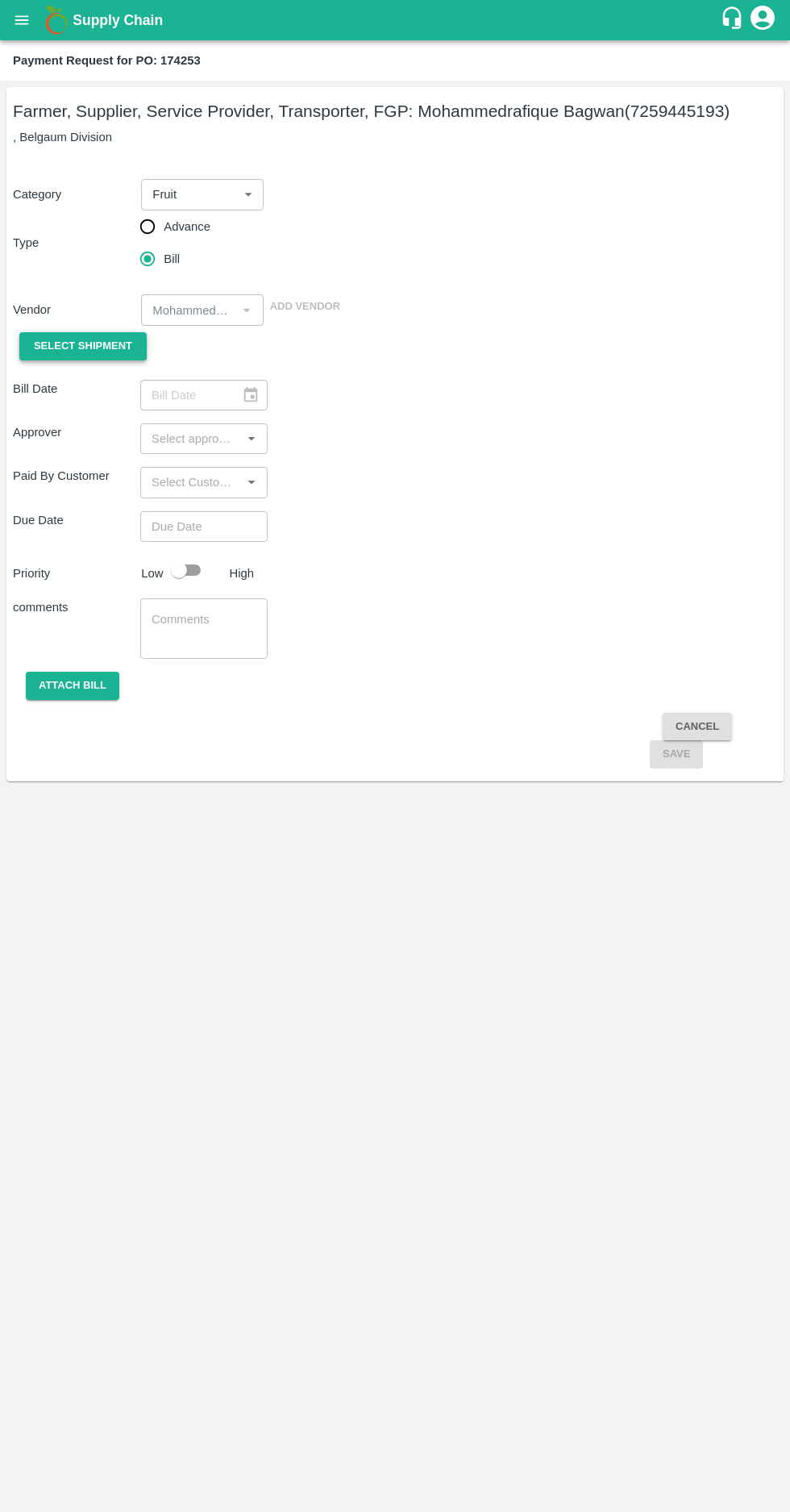
click at [62, 345] on span "Select Shipment" at bounding box center [83, 346] width 98 height 19
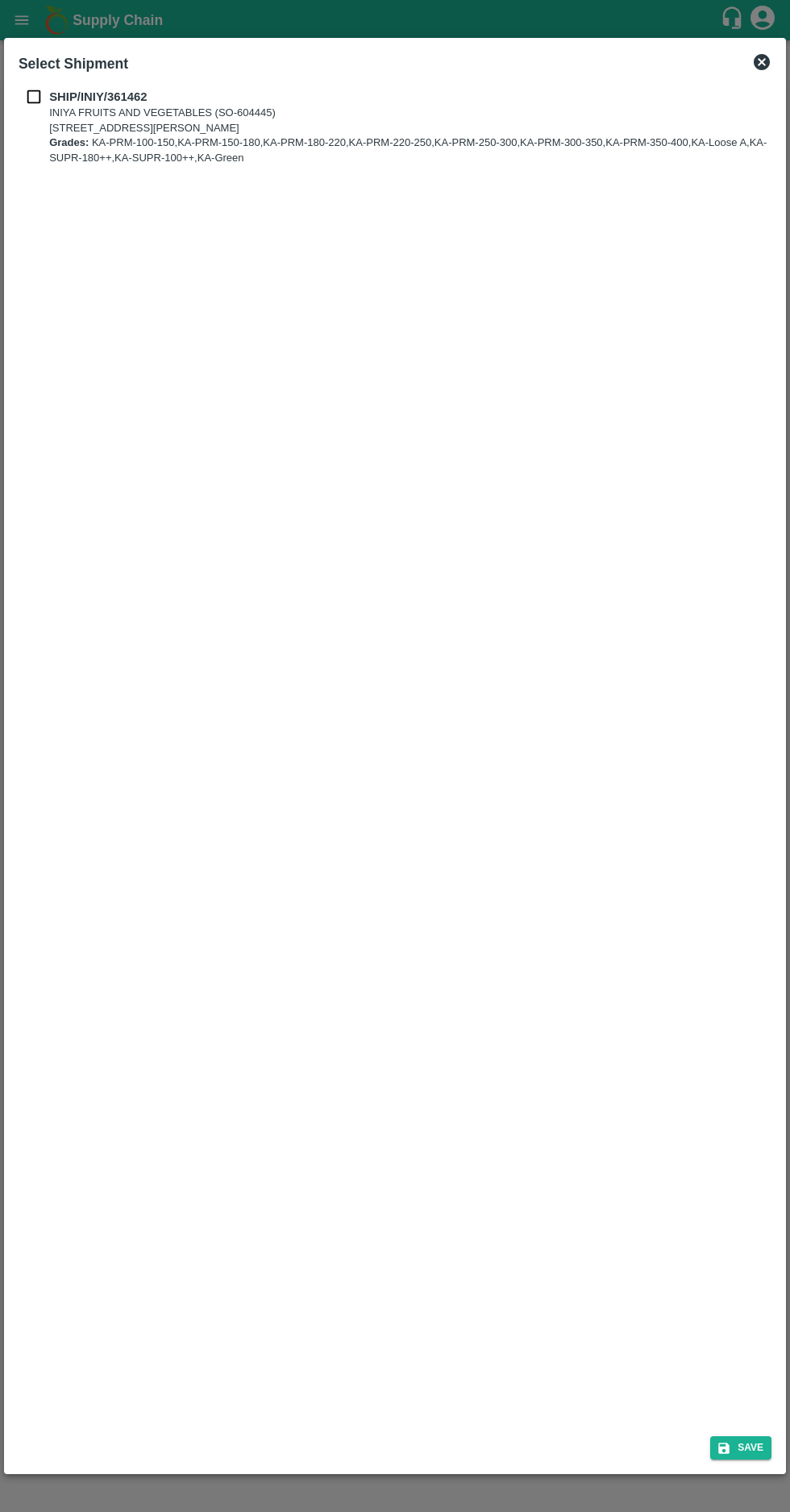
click at [38, 92] on input "checkbox" at bounding box center [34, 97] width 31 height 18
checkbox input "true"
click at [755, 1447] on button "Save" at bounding box center [740, 1448] width 61 height 24
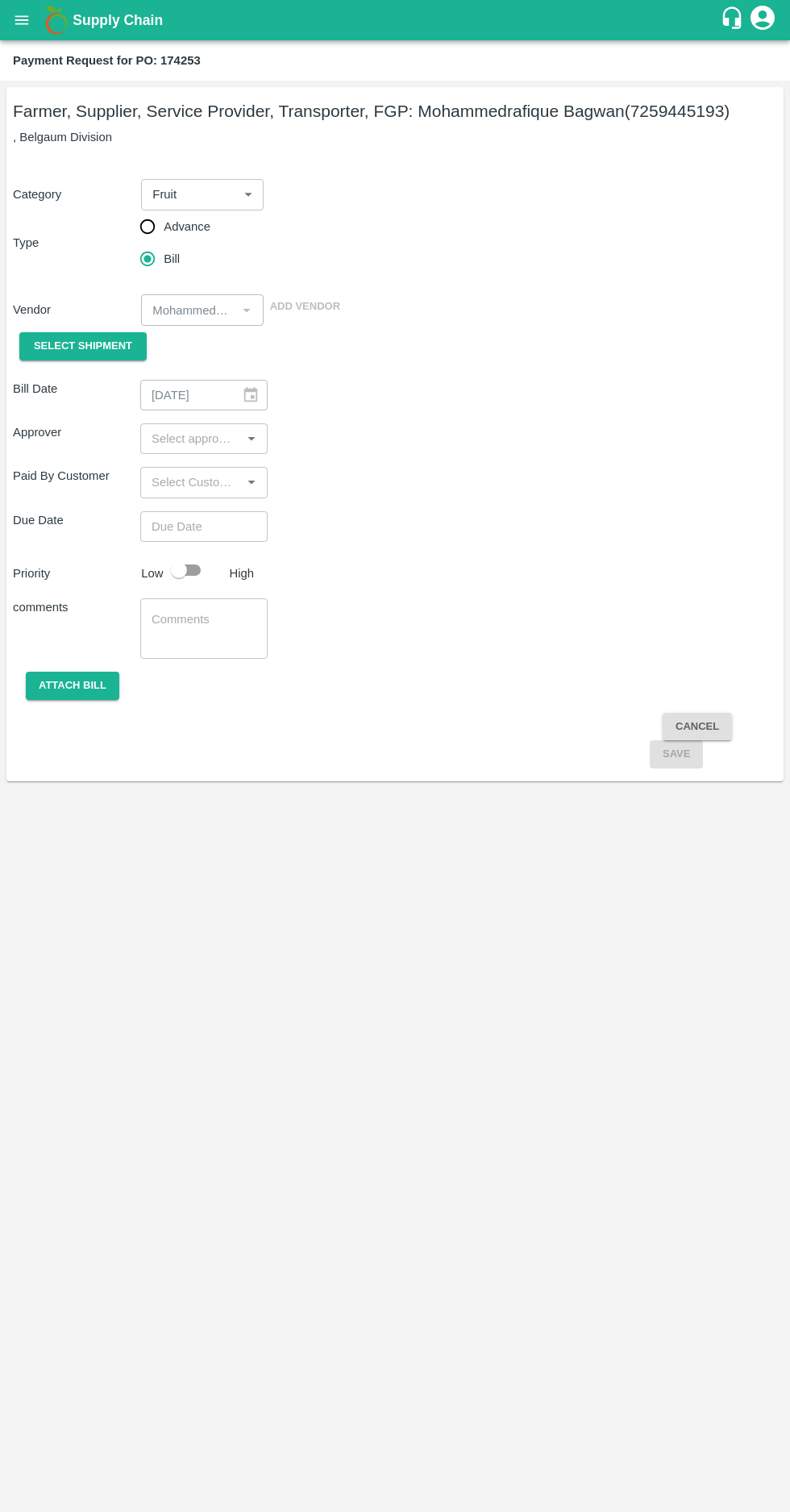
type input "08/09/2025"
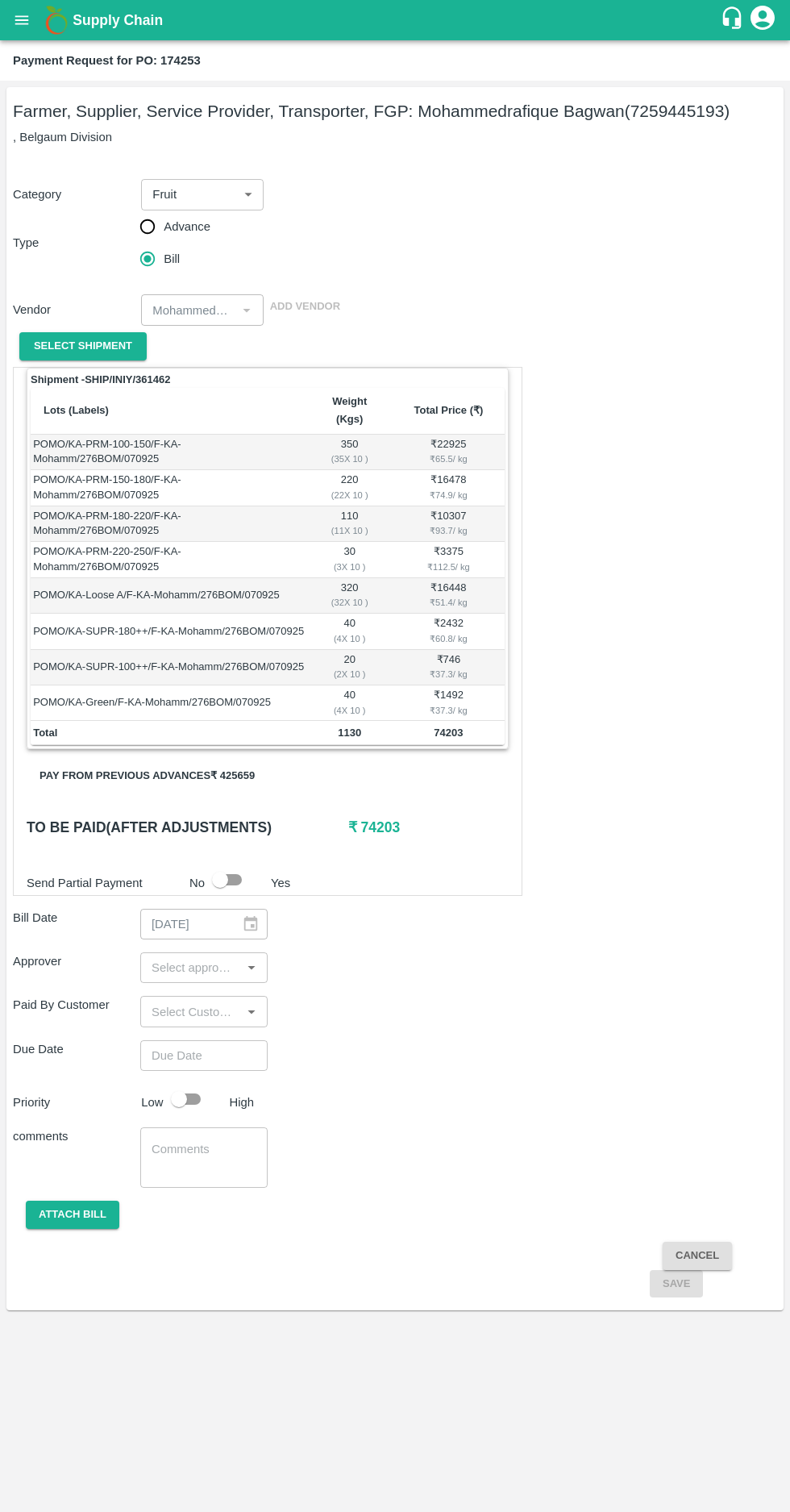
click at [179, 957] on input "input" at bounding box center [191, 968] width 91 height 21
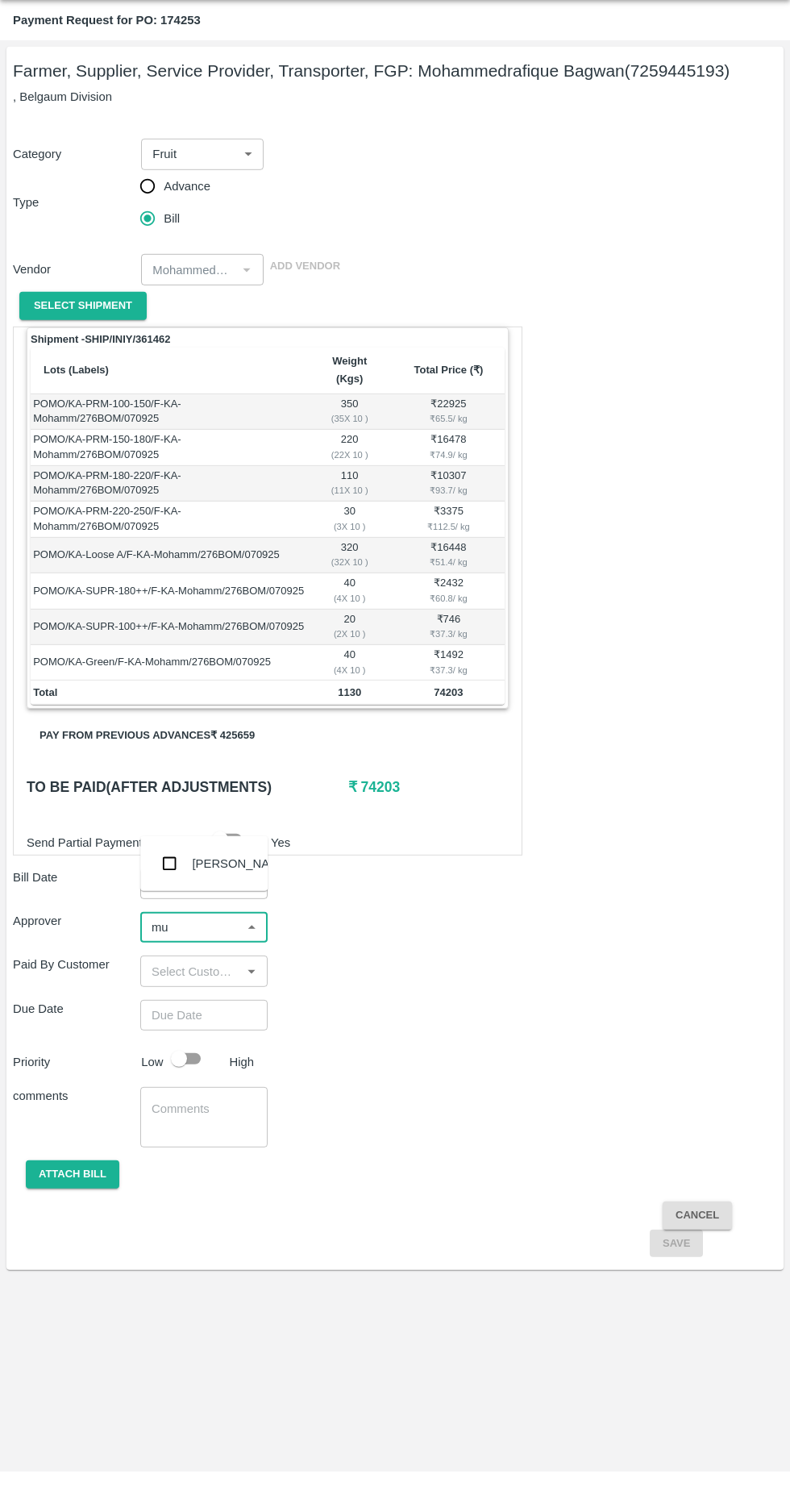
type input "muk"
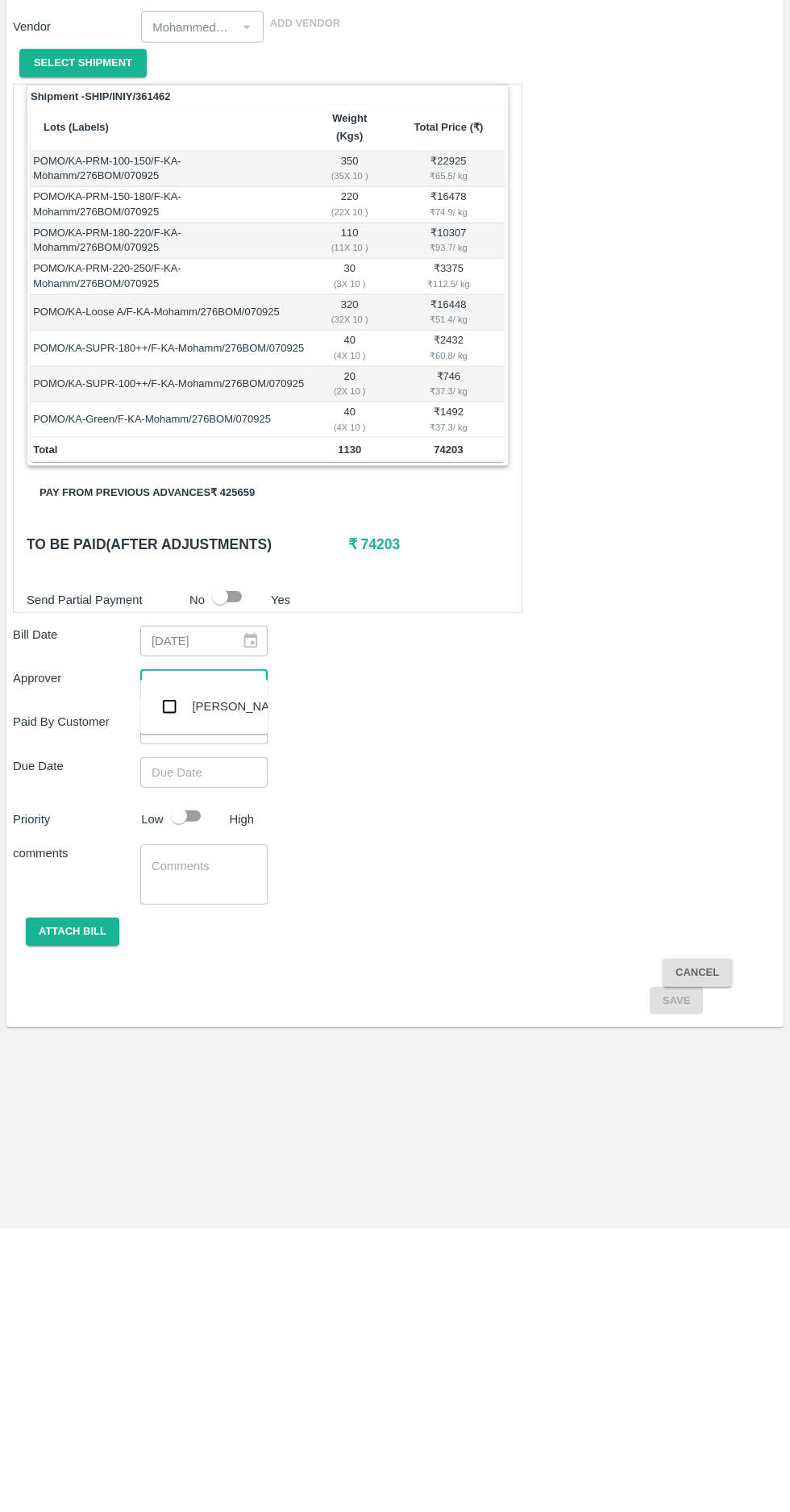
click at [168, 989] on input "checkbox" at bounding box center [170, 990] width 32 height 32
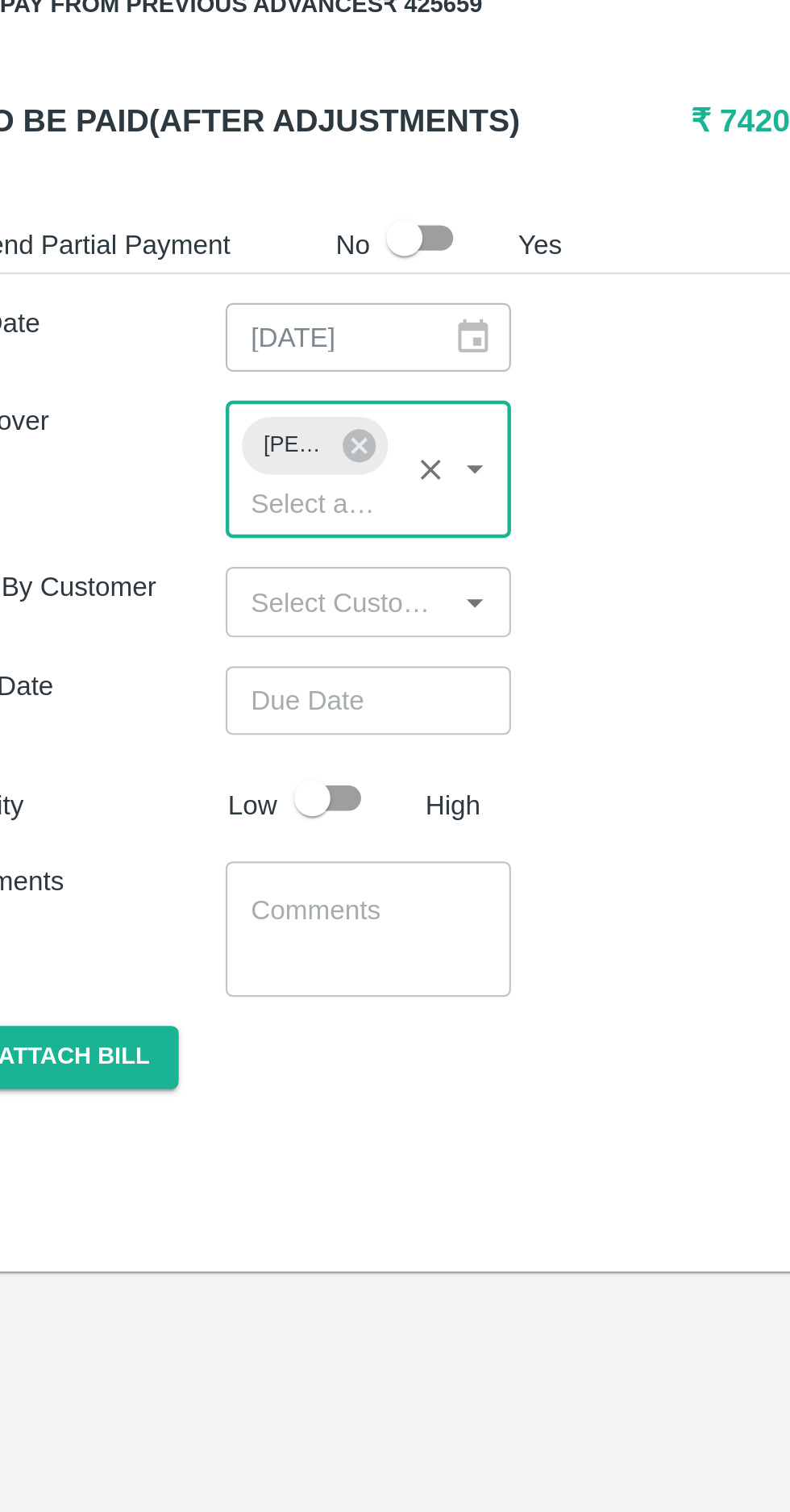
click at [184, 1071] on input "Choose date" at bounding box center [198, 1086] width 116 height 31
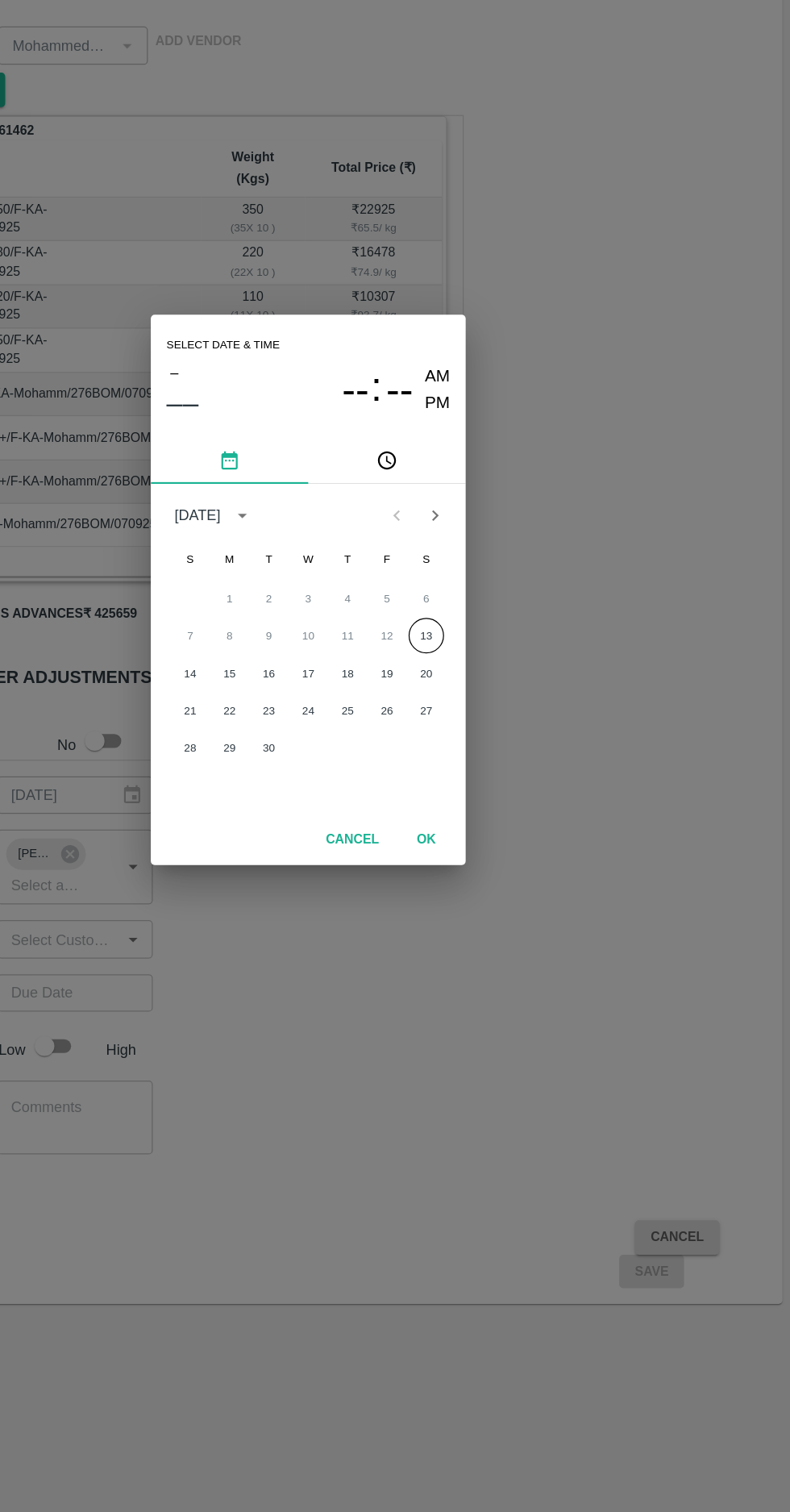
click at [491, 793] on button "13" at bounding box center [492, 793] width 29 height 29
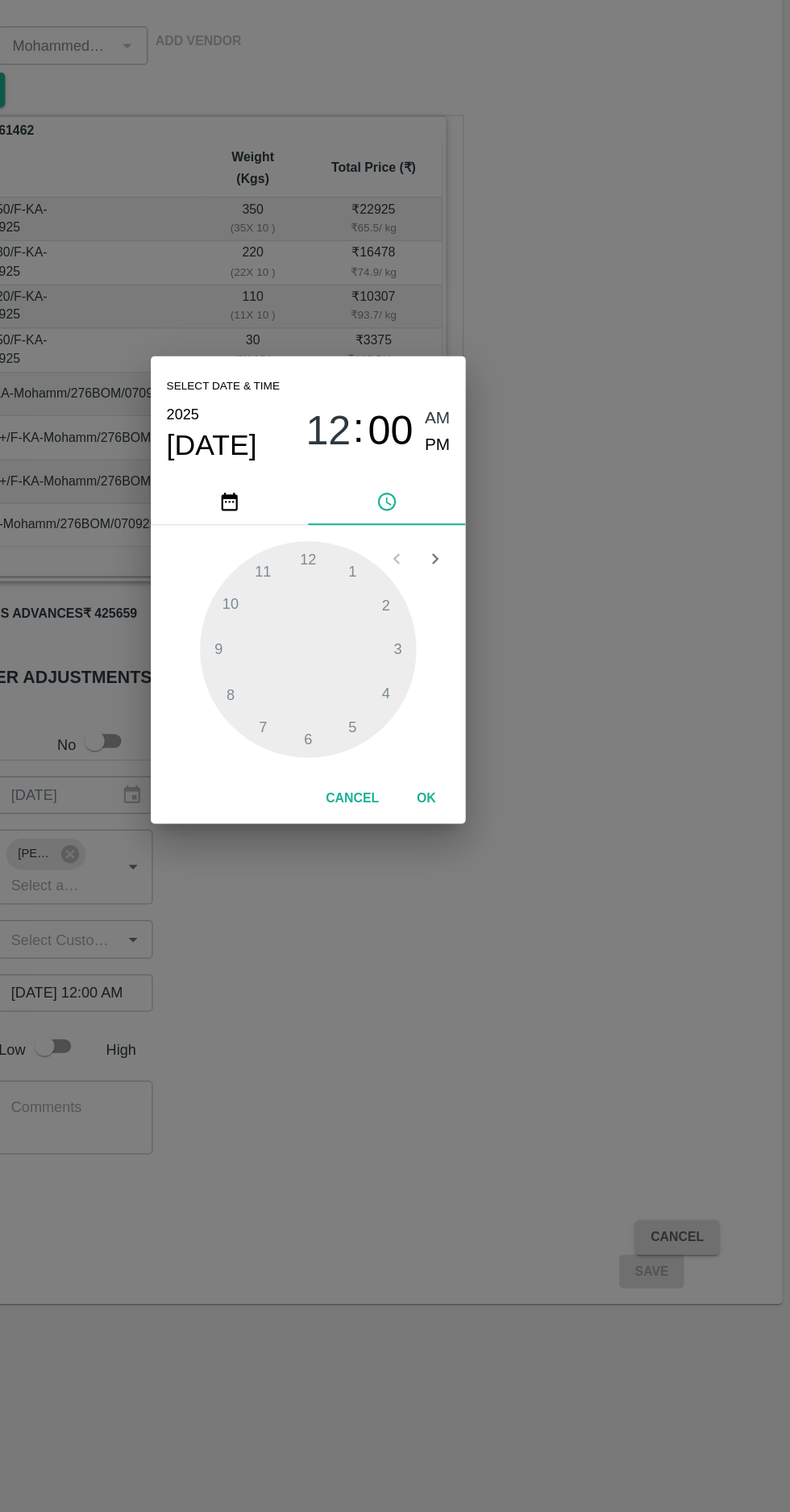
click at [500, 637] on span "PM" at bounding box center [502, 637] width 21 height 22
click at [308, 806] on div at bounding box center [395, 805] width 178 height 178
type input "13/09/2025 09:00 PM"
click at [514, 931] on button "OK" at bounding box center [492, 927] width 52 height 28
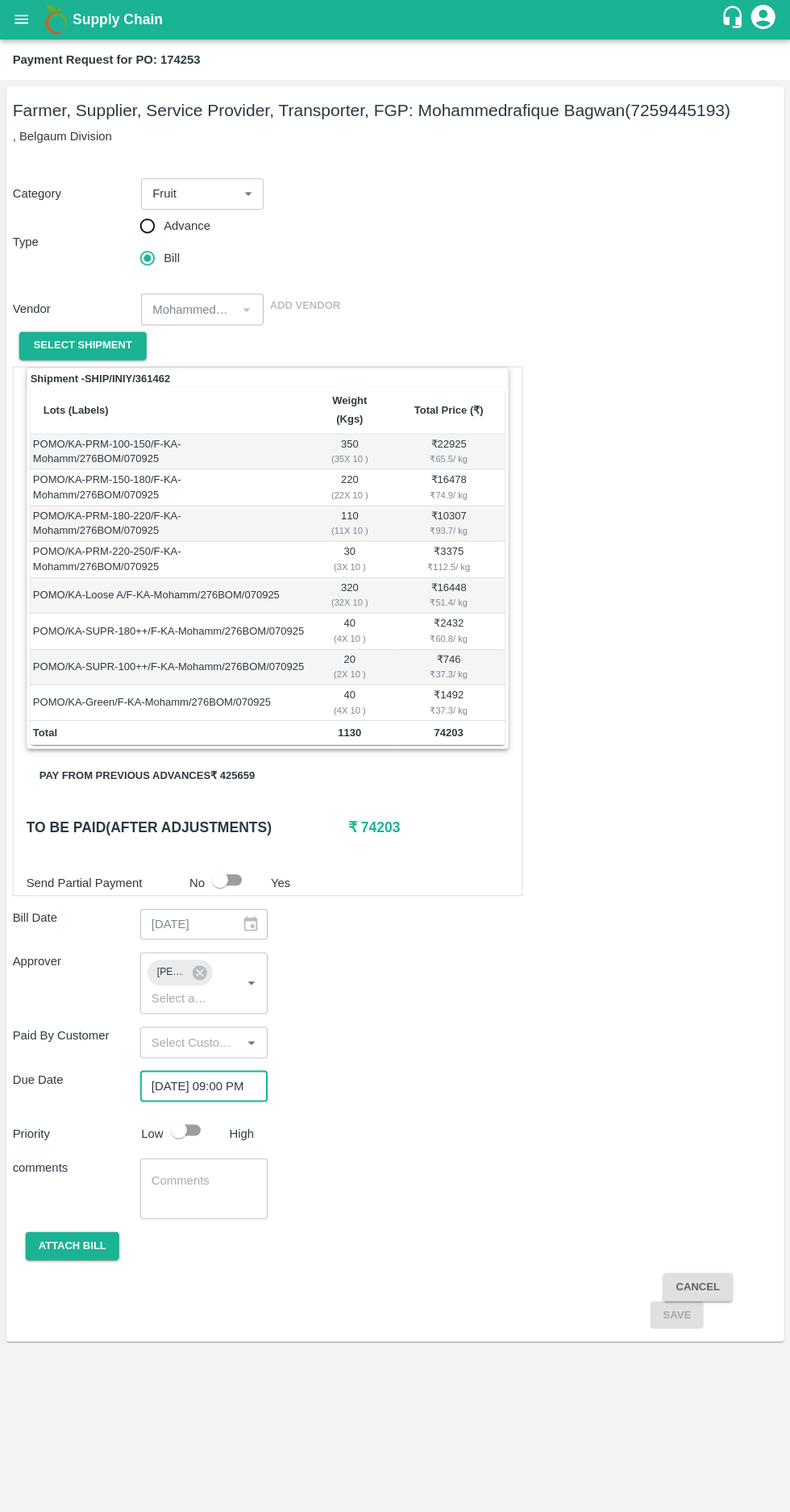
click at [196, 1115] on input "checkbox" at bounding box center [179, 1130] width 92 height 31
checkbox input "true"
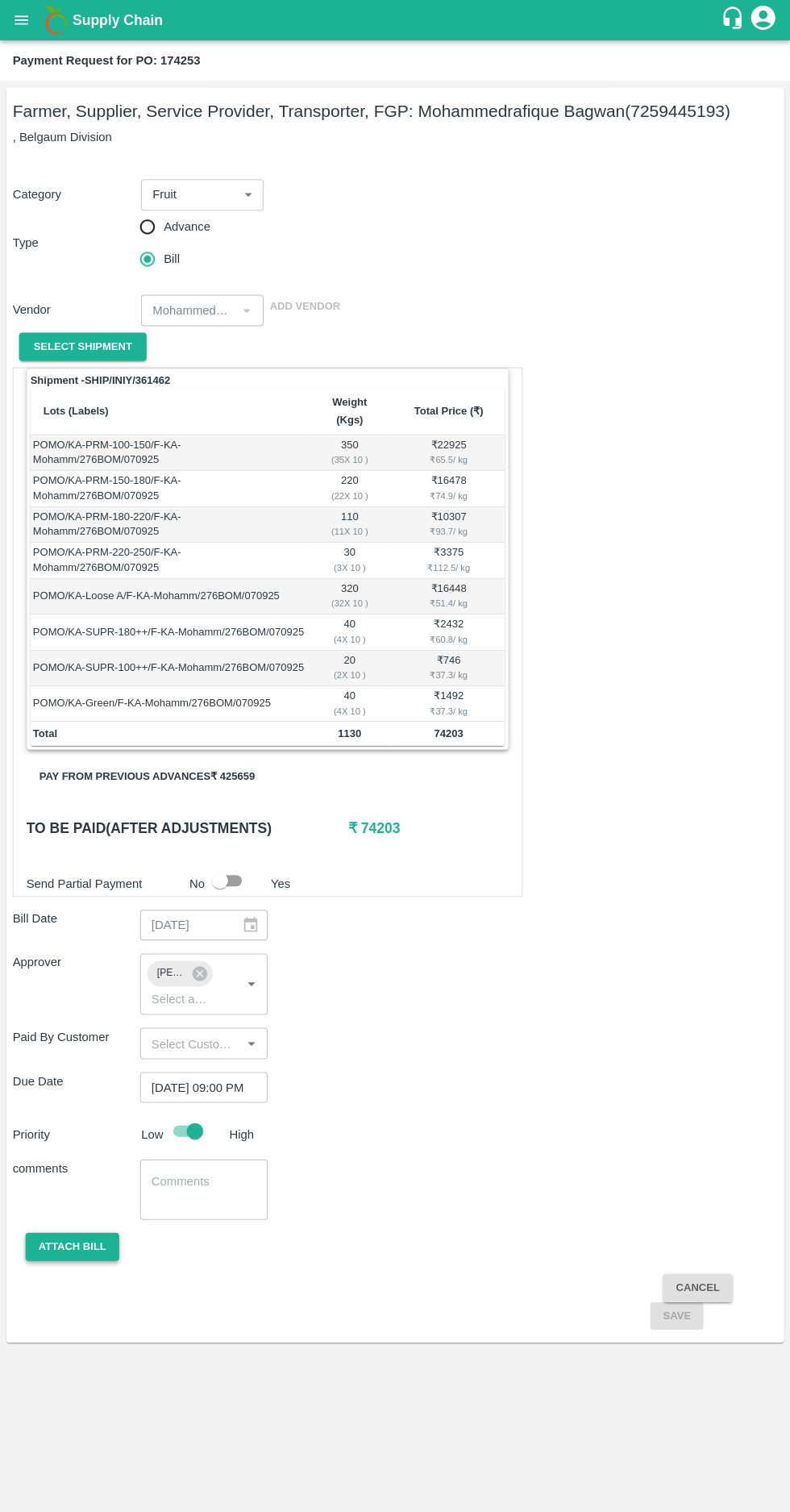
click at [52, 1232] on button "Attach bill" at bounding box center [72, 1246] width 93 height 28
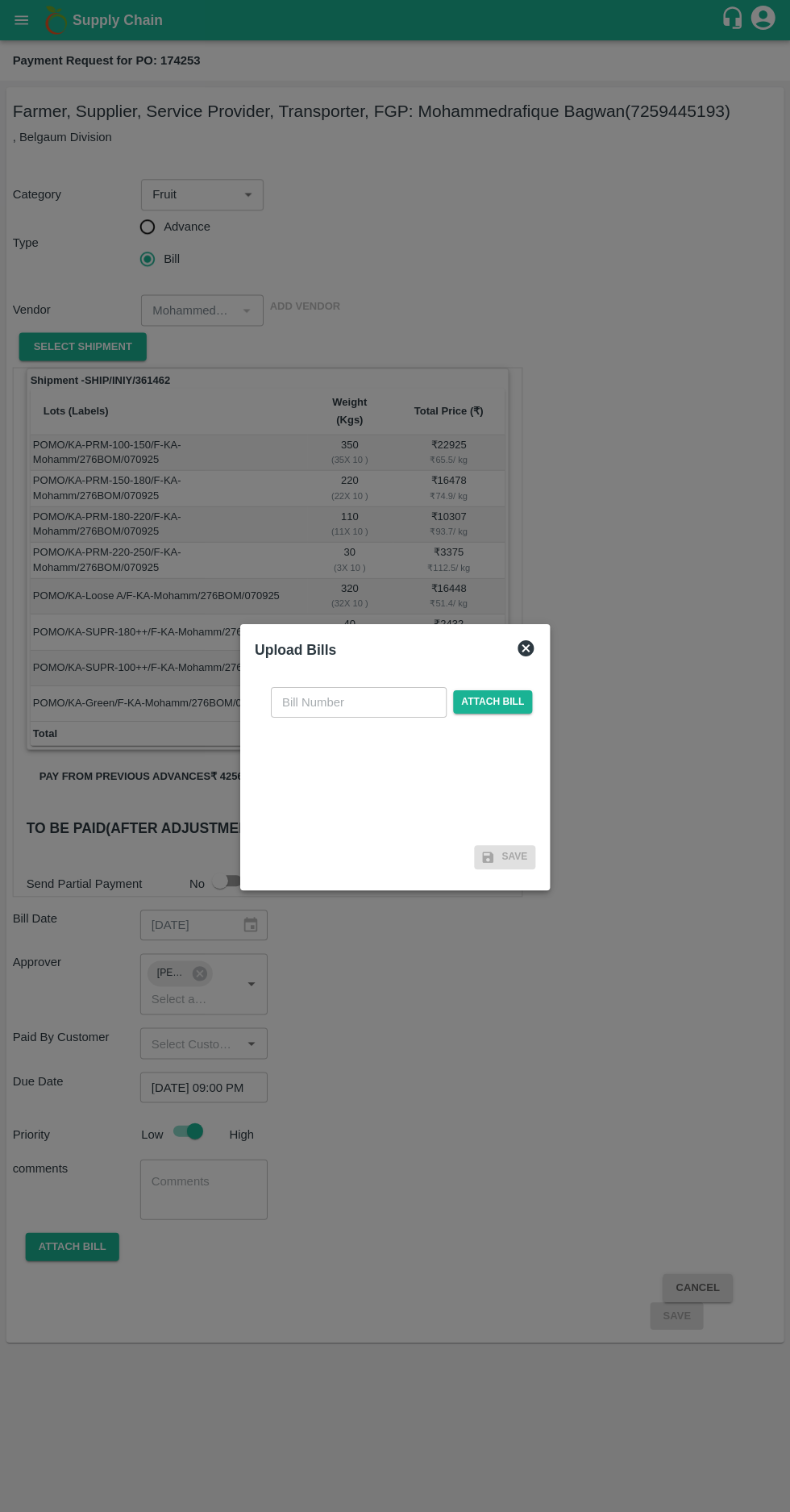
click at [344, 701] on input "text" at bounding box center [359, 702] width 176 height 31
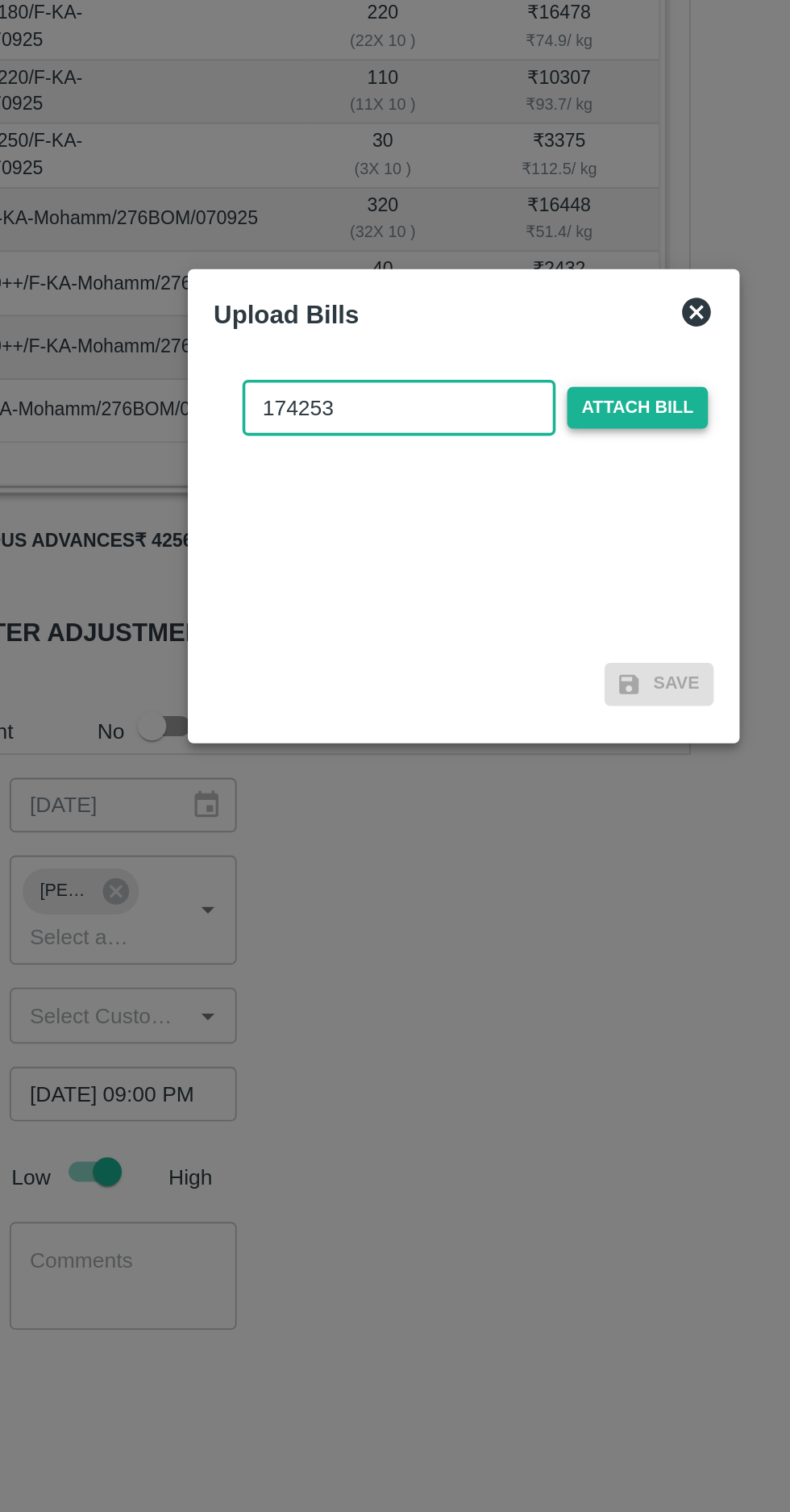
type input "174253"
click at [486, 697] on span "Attach bill" at bounding box center [492, 701] width 79 height 24
click at [0, 0] on input "Attach bill" at bounding box center [0, 0] width 0 height 0
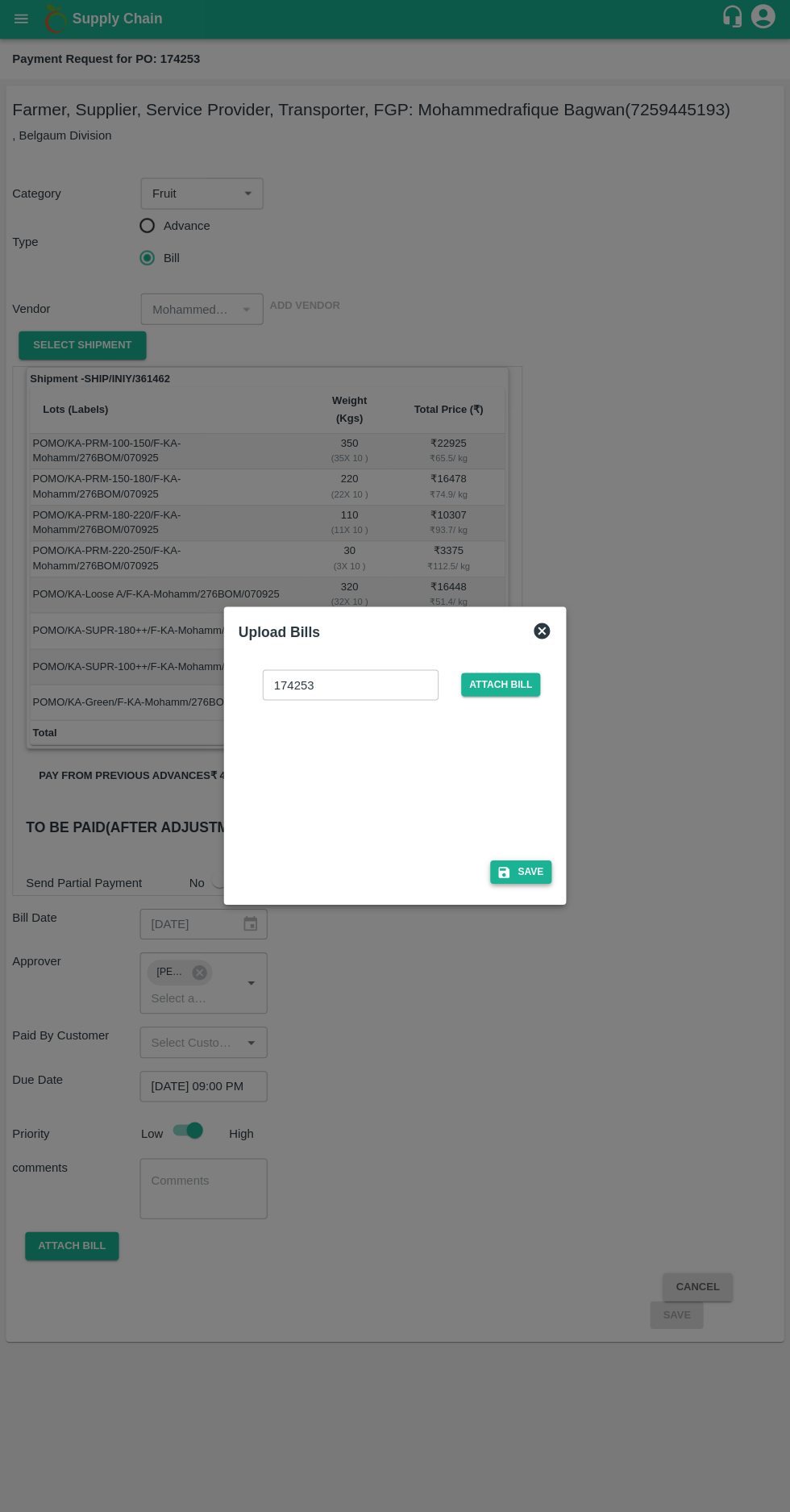
click at [537, 869] on button "Save" at bounding box center [520, 872] width 61 height 24
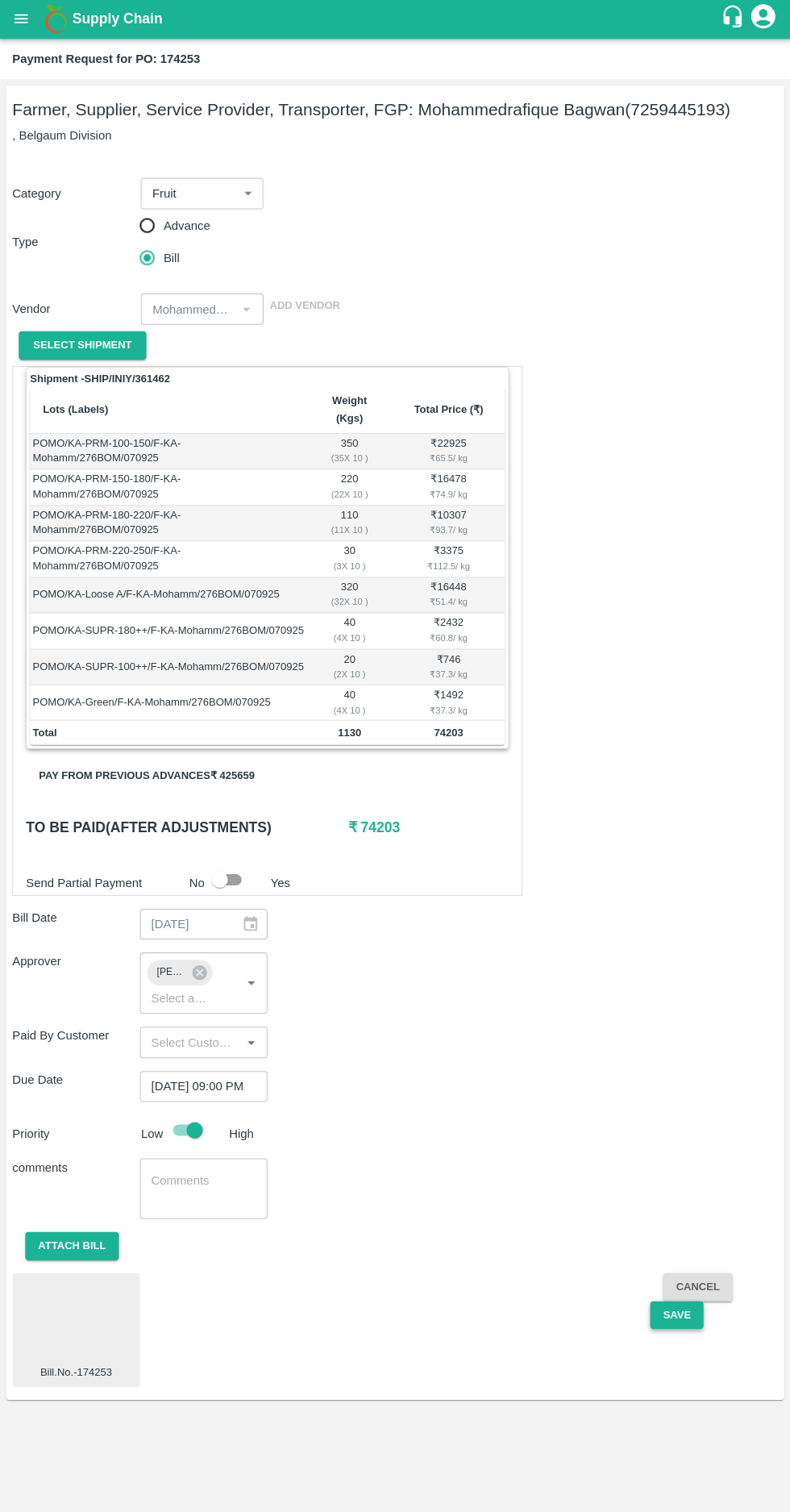
click at [684, 1301] on button "Save" at bounding box center [677, 1315] width 54 height 28
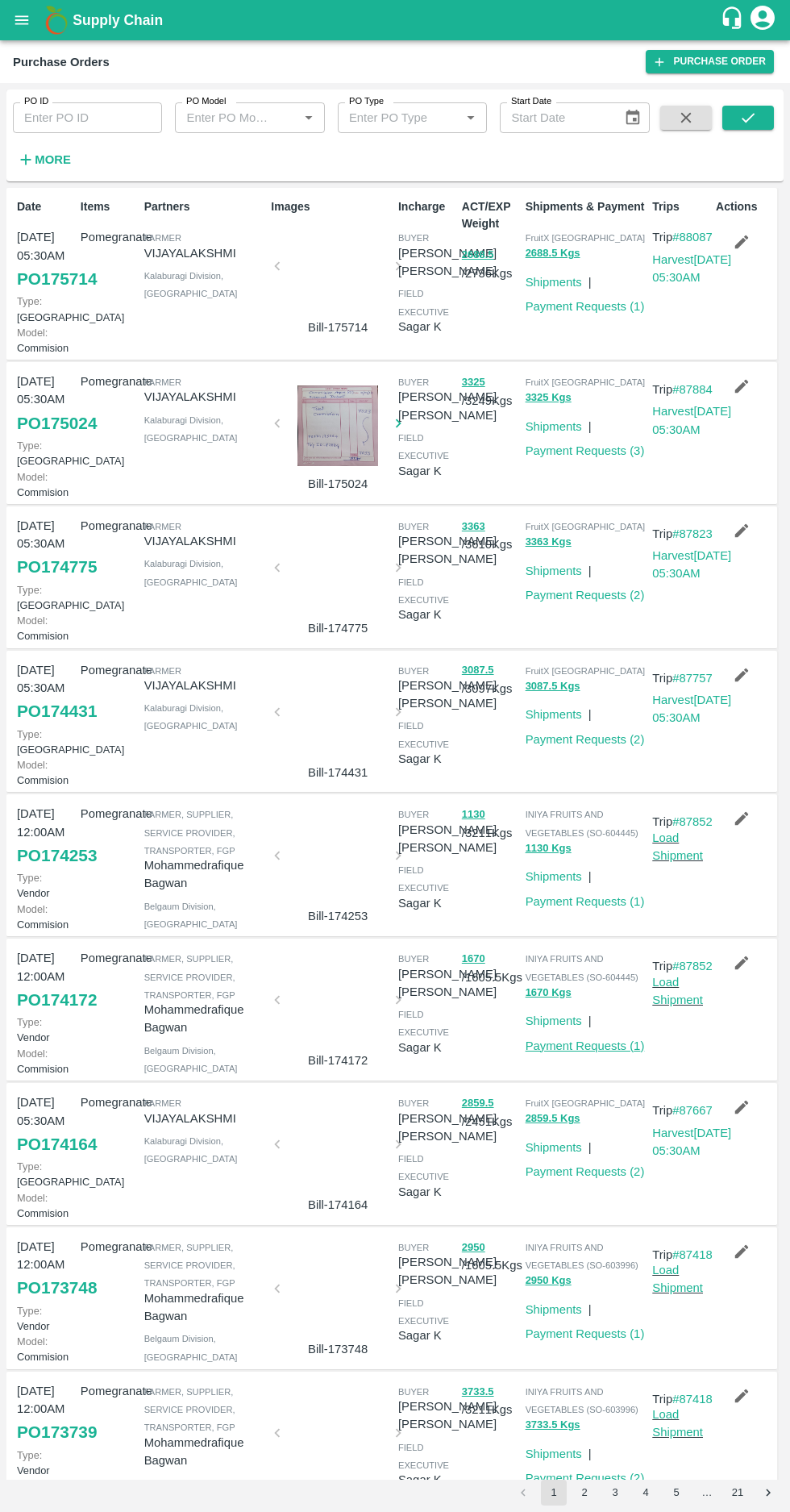
click at [589, 1052] on link "Payment Requests ( 1 )" at bounding box center [585, 1046] width 119 height 13
click at [576, 312] on link "Payment Requests ( 1 )" at bounding box center [585, 306] width 119 height 13
click at [53, 158] on strong "More" at bounding box center [53, 160] width 37 height 13
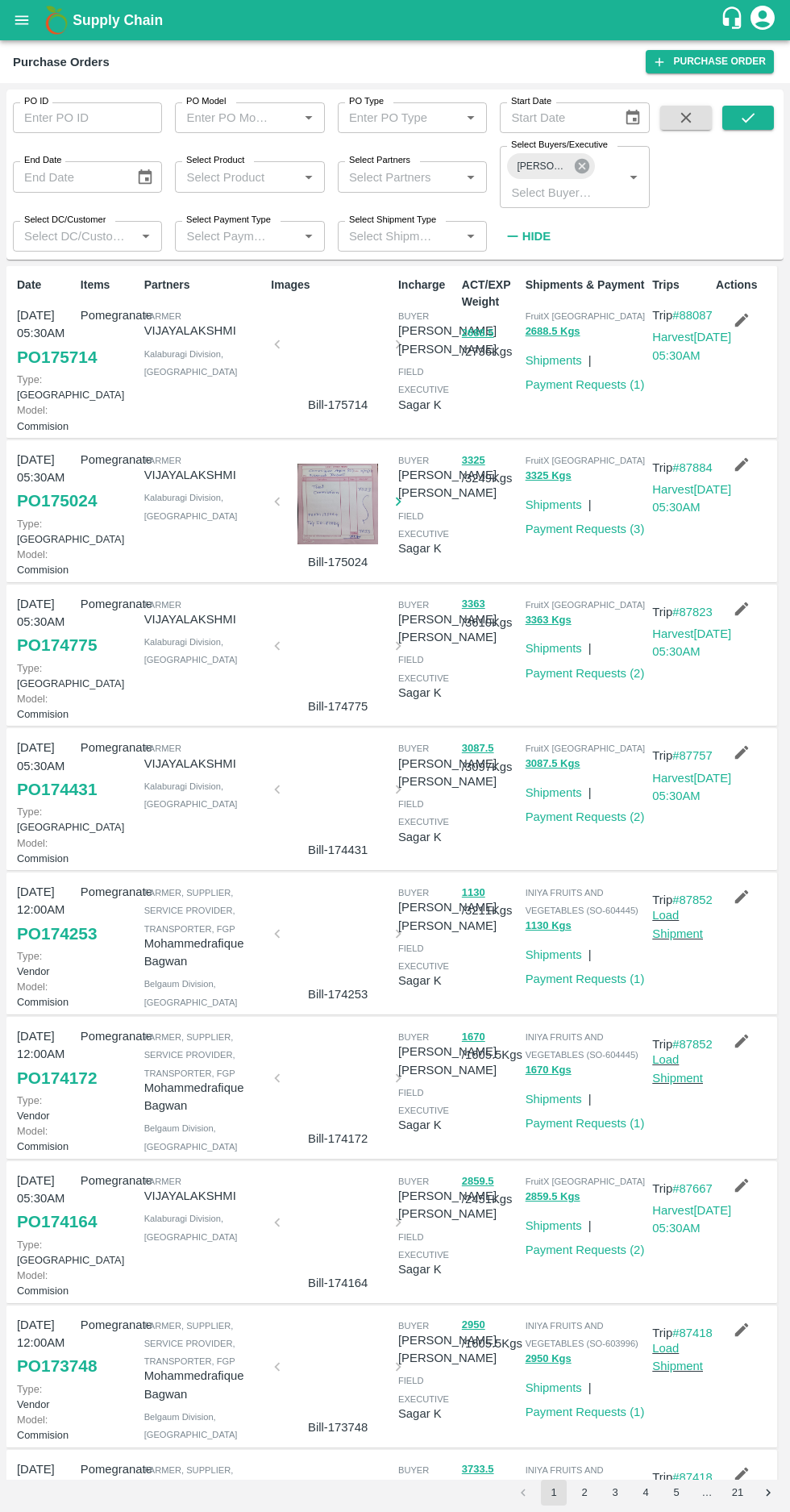
click at [588, 167] on icon at bounding box center [582, 166] width 15 height 15
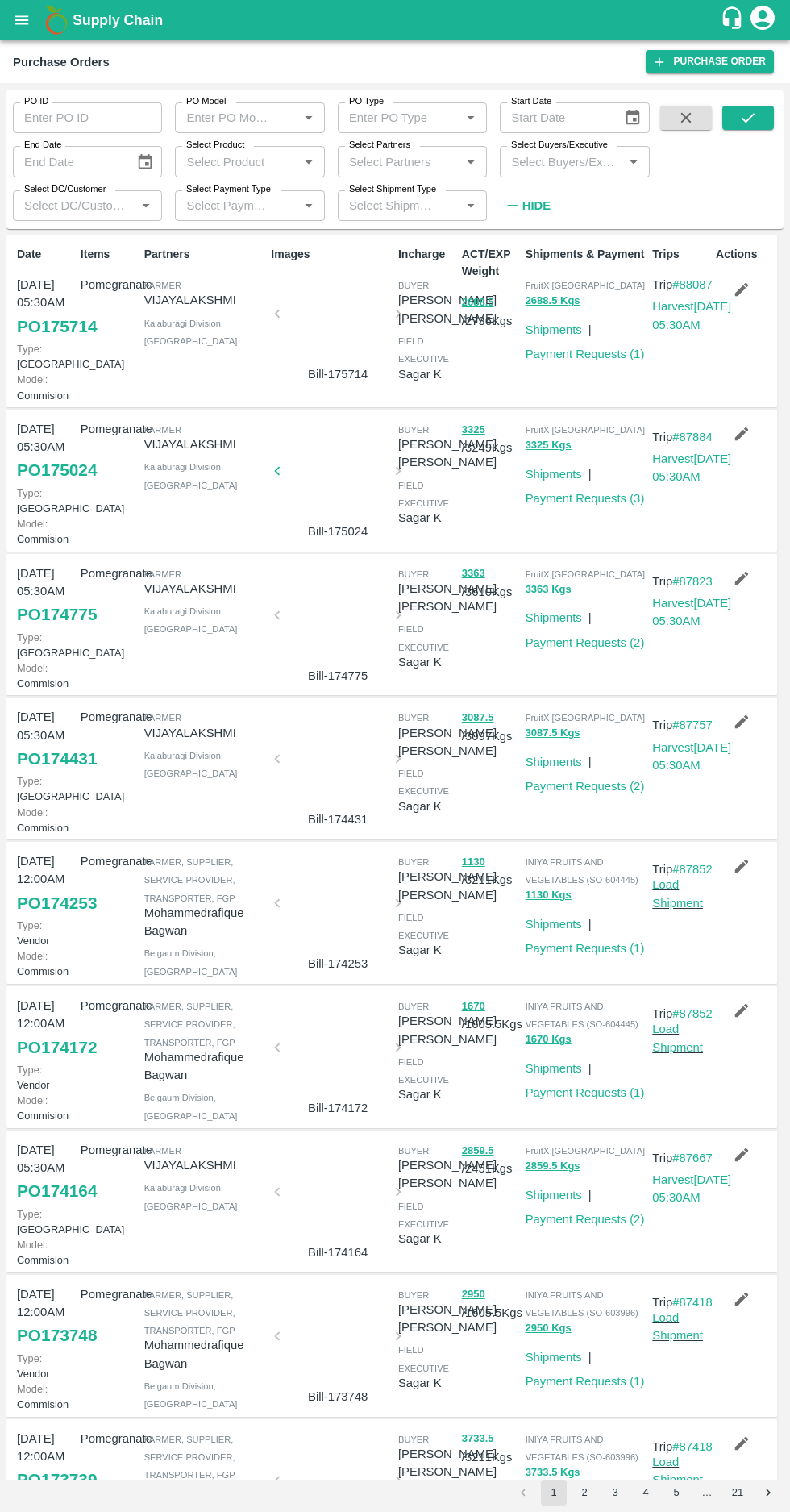
click at [541, 162] on input "Select Buyers/Executive" at bounding box center [561, 162] width 113 height 21
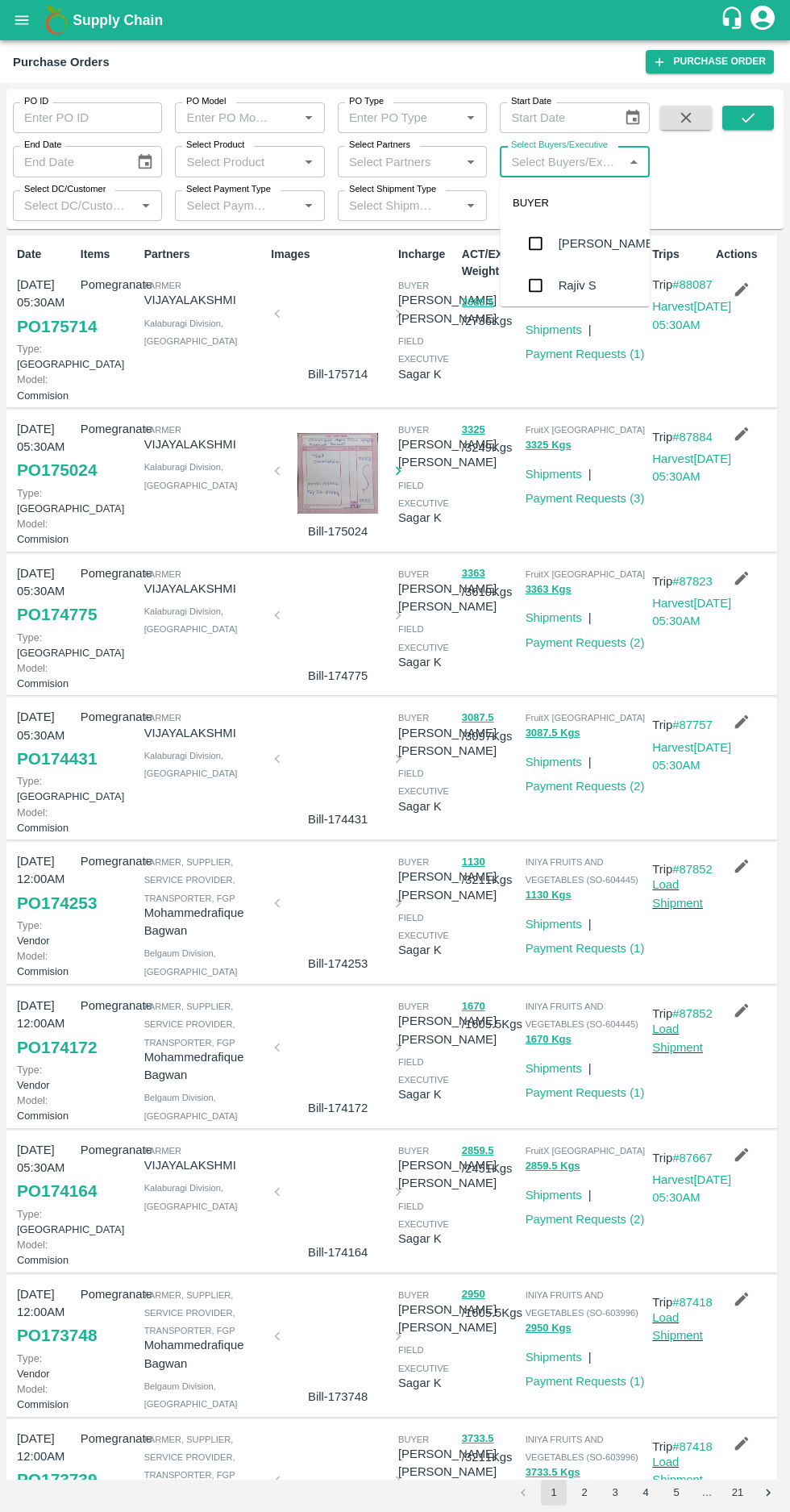
click at [386, 158] on input "Select Partners" at bounding box center [399, 162] width 113 height 21
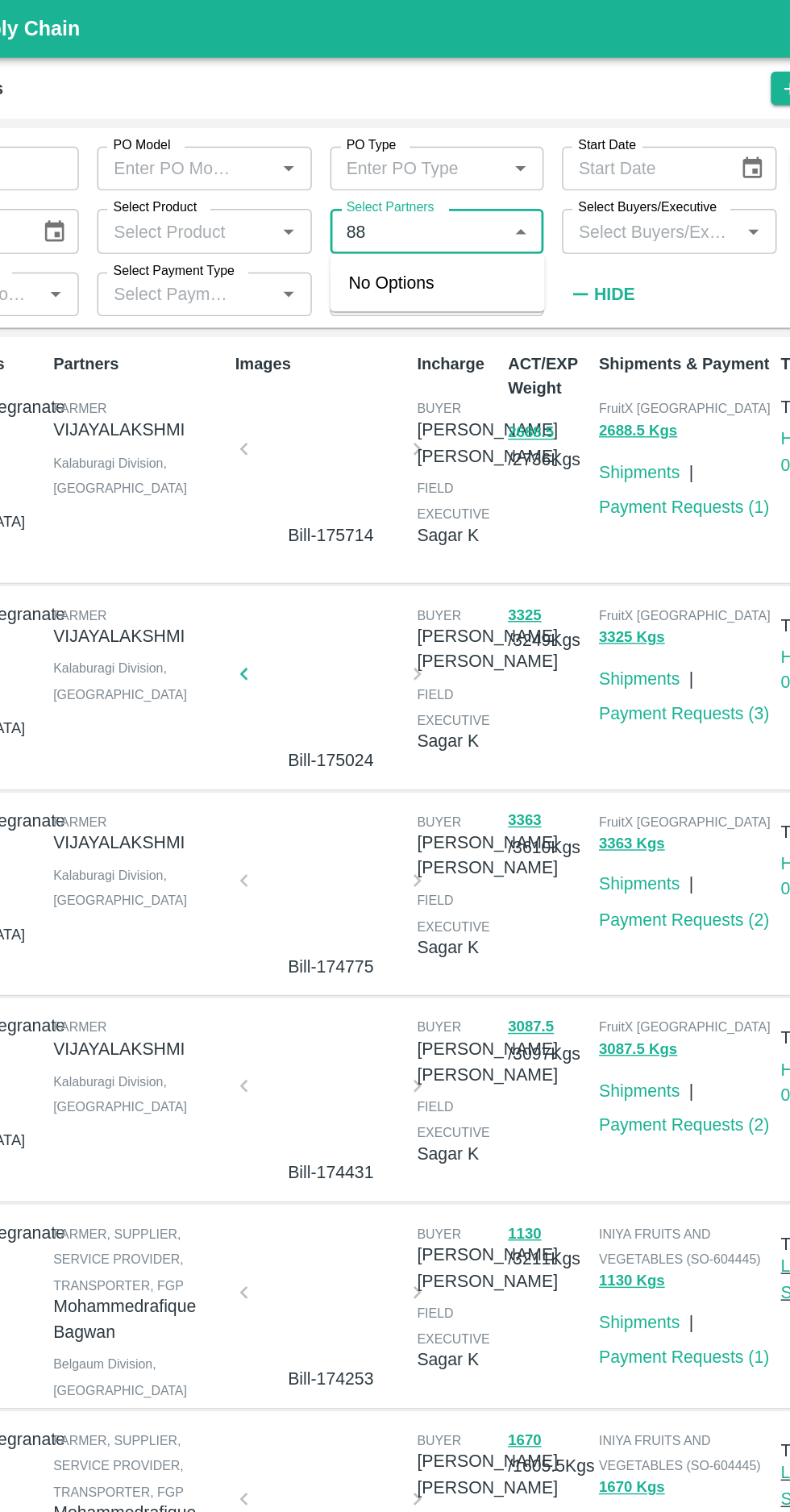
type input "8"
type input "9611199"
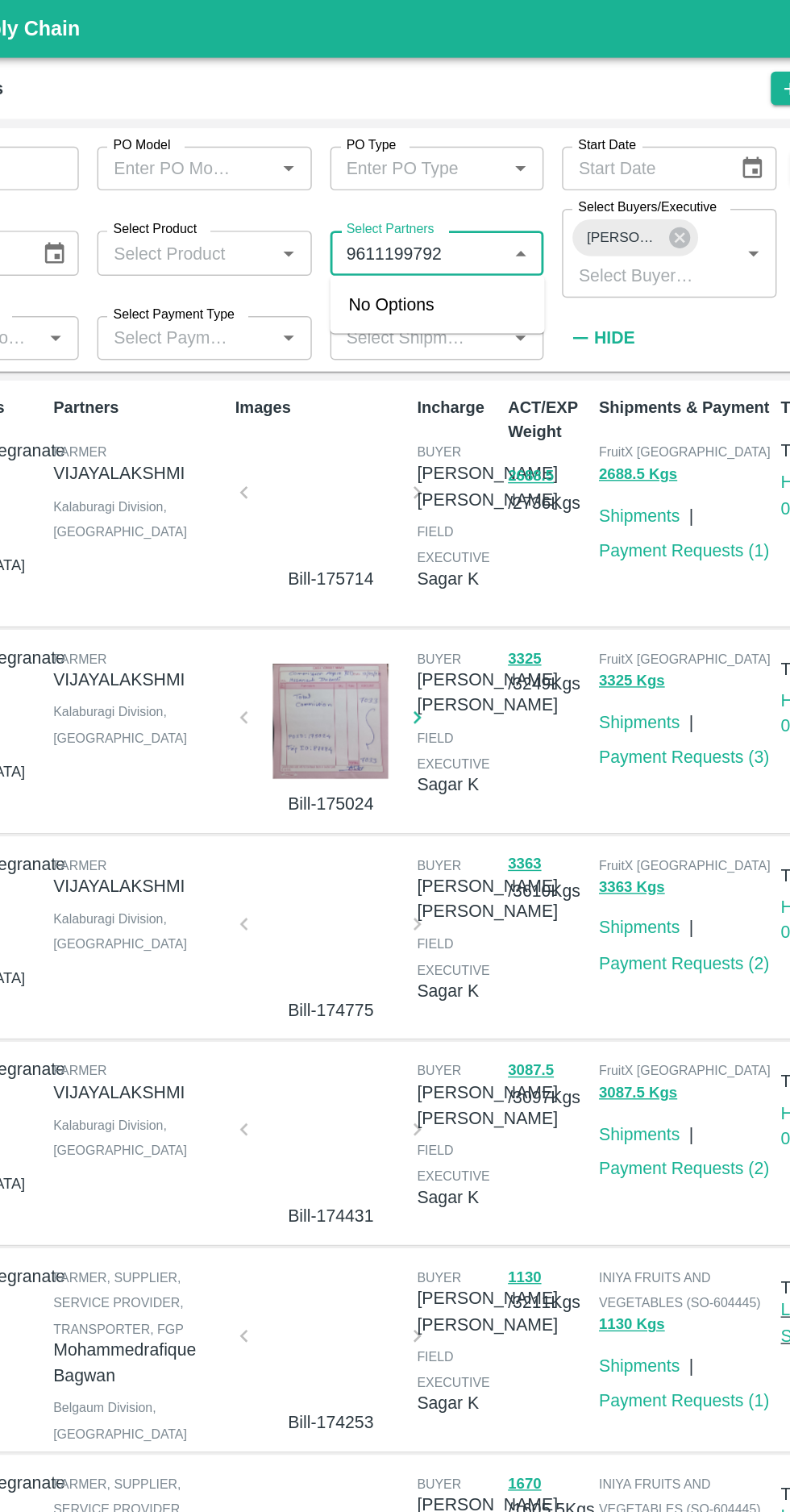
type input "9611199792"
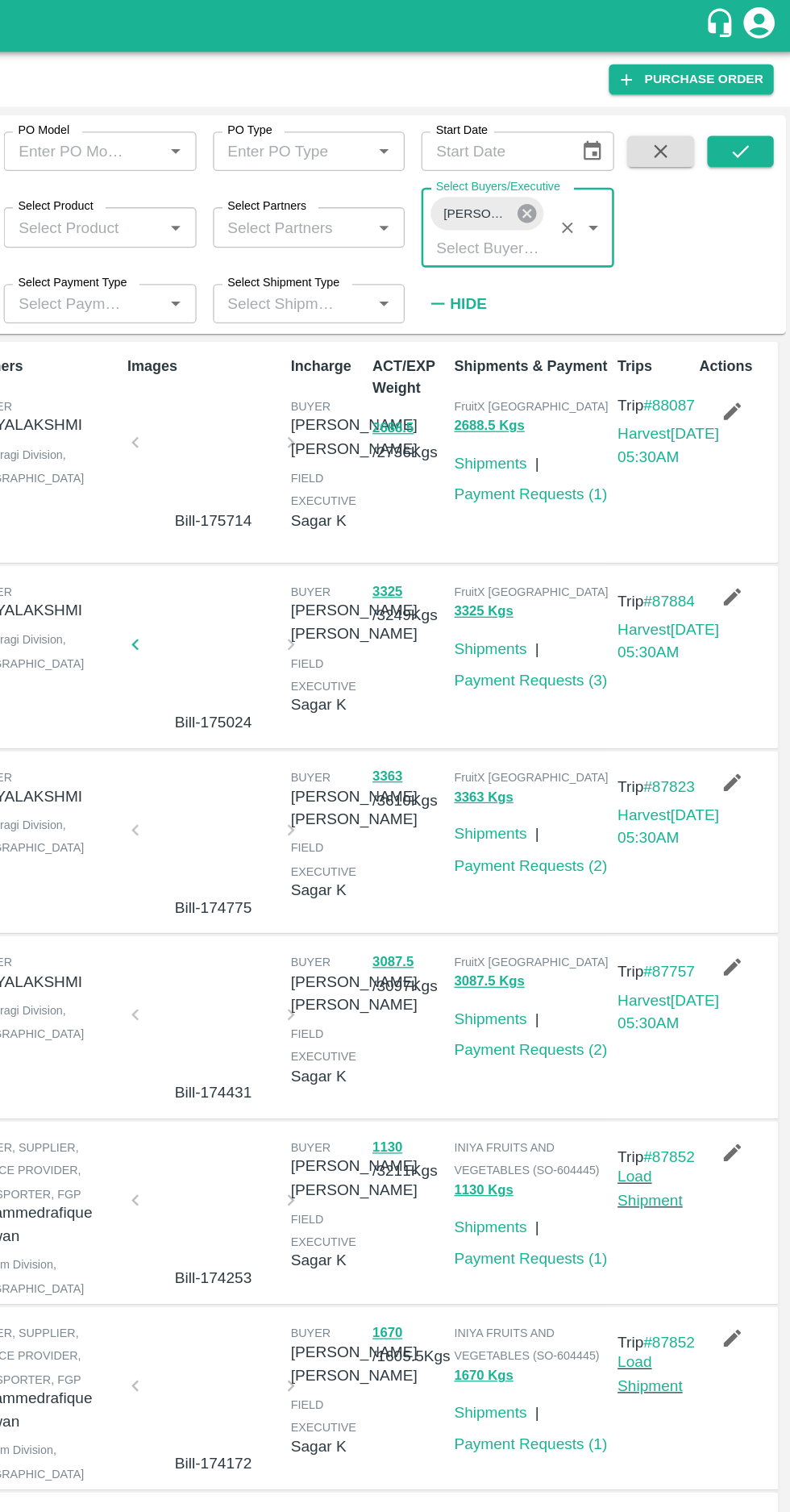
click at [578, 170] on icon at bounding box center [582, 166] width 15 height 15
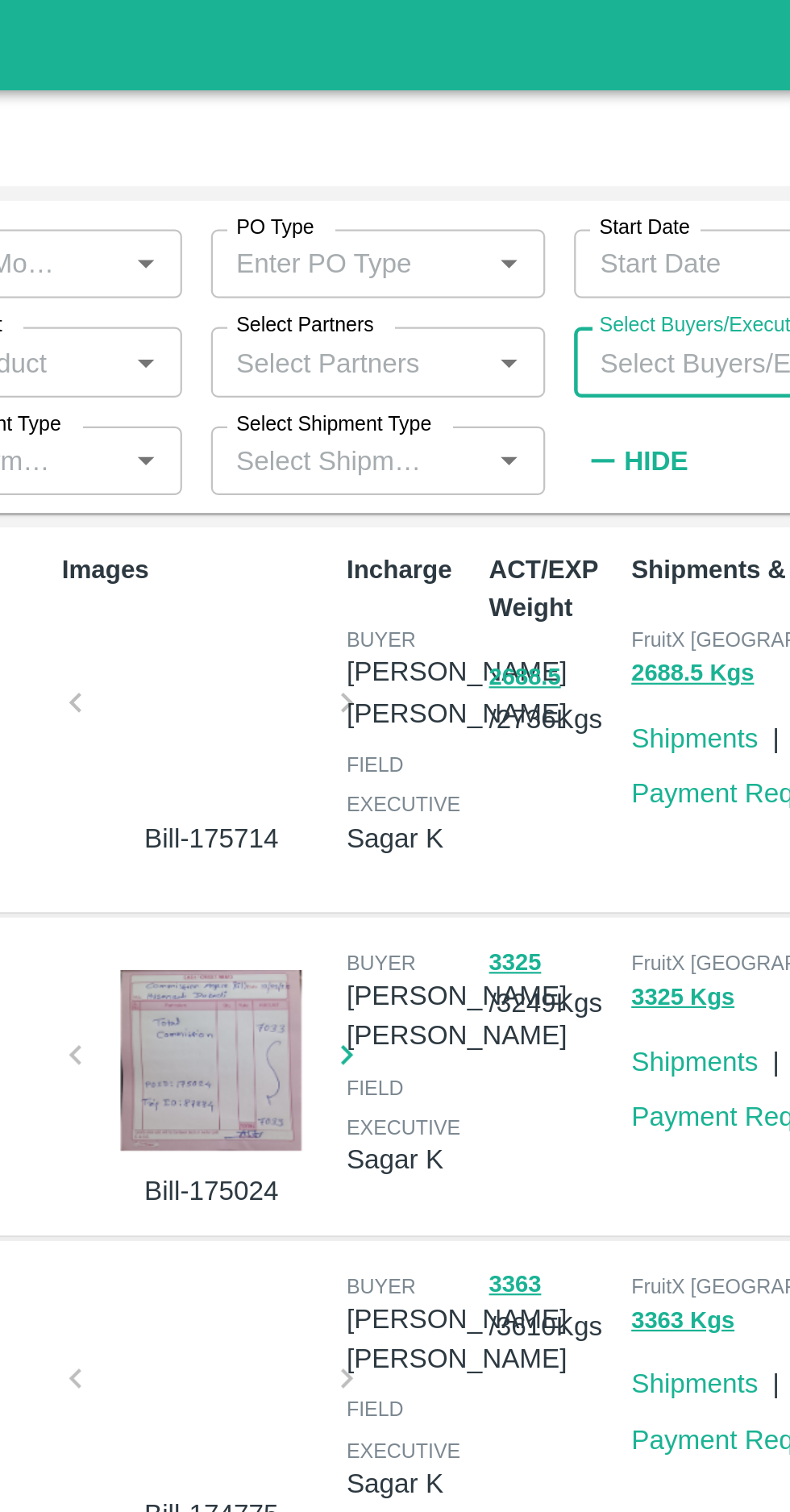
click at [408, 158] on input "Select Partners" at bounding box center [399, 162] width 113 height 21
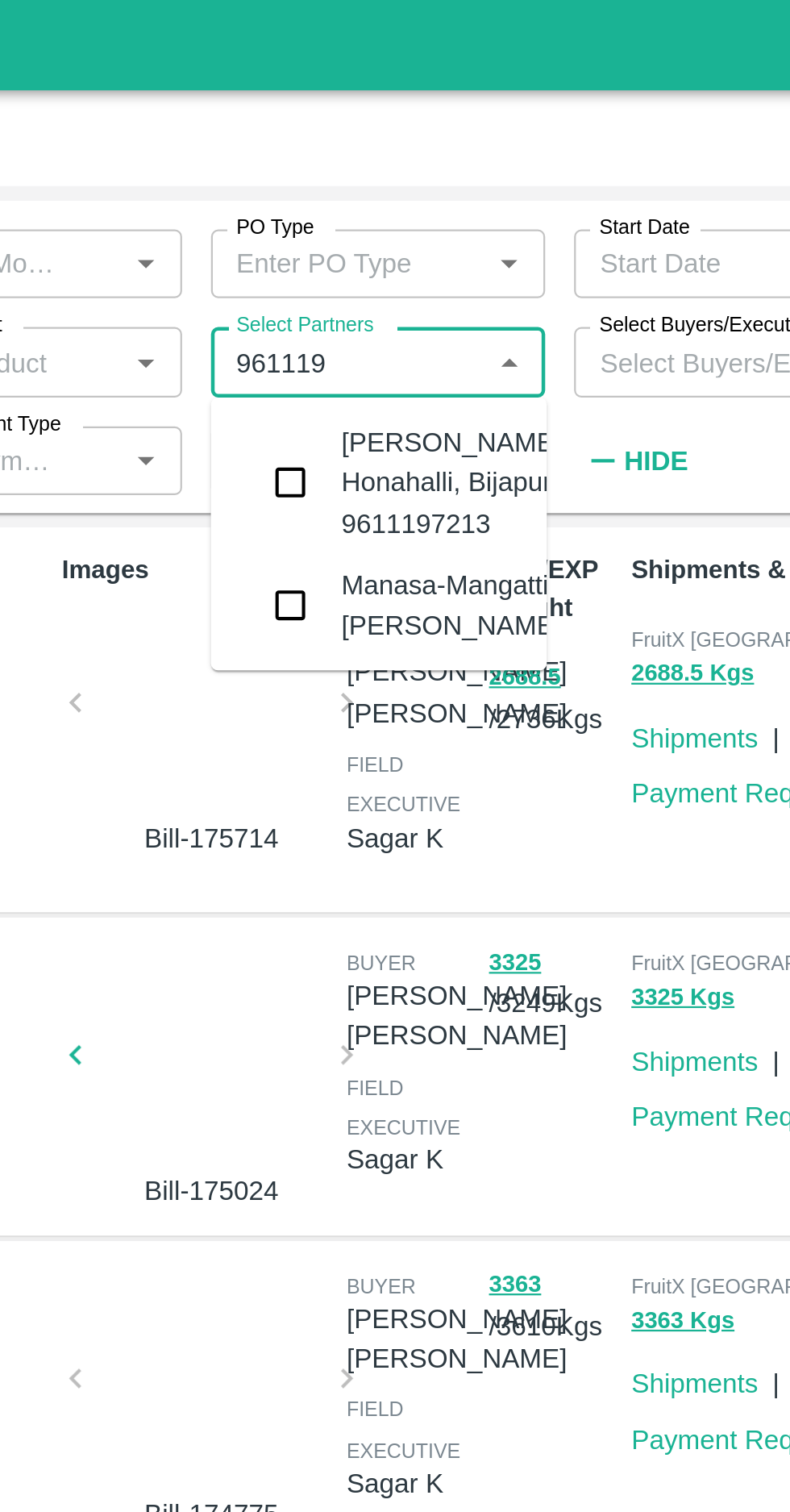
type input "9611199"
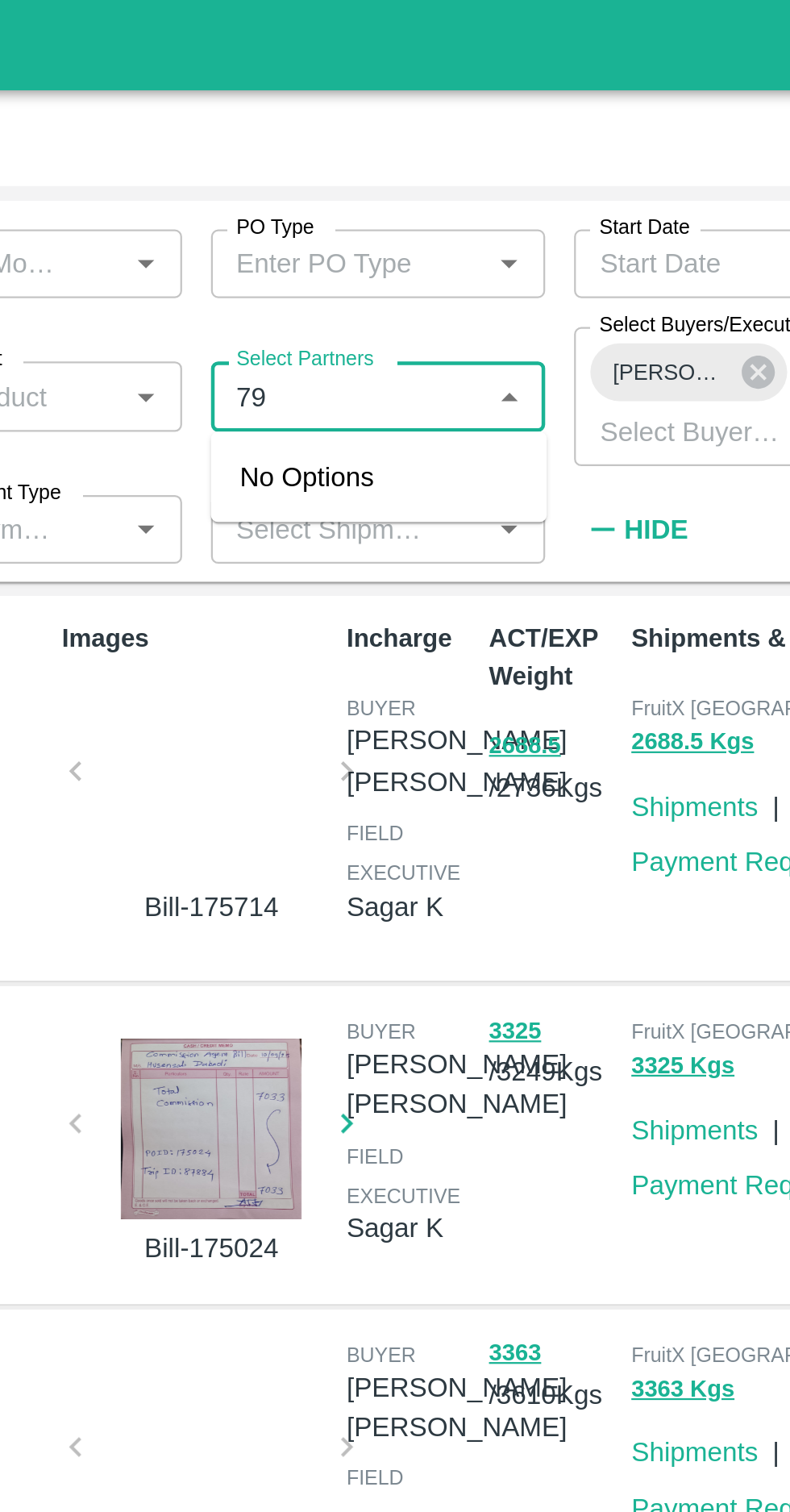
type input "7"
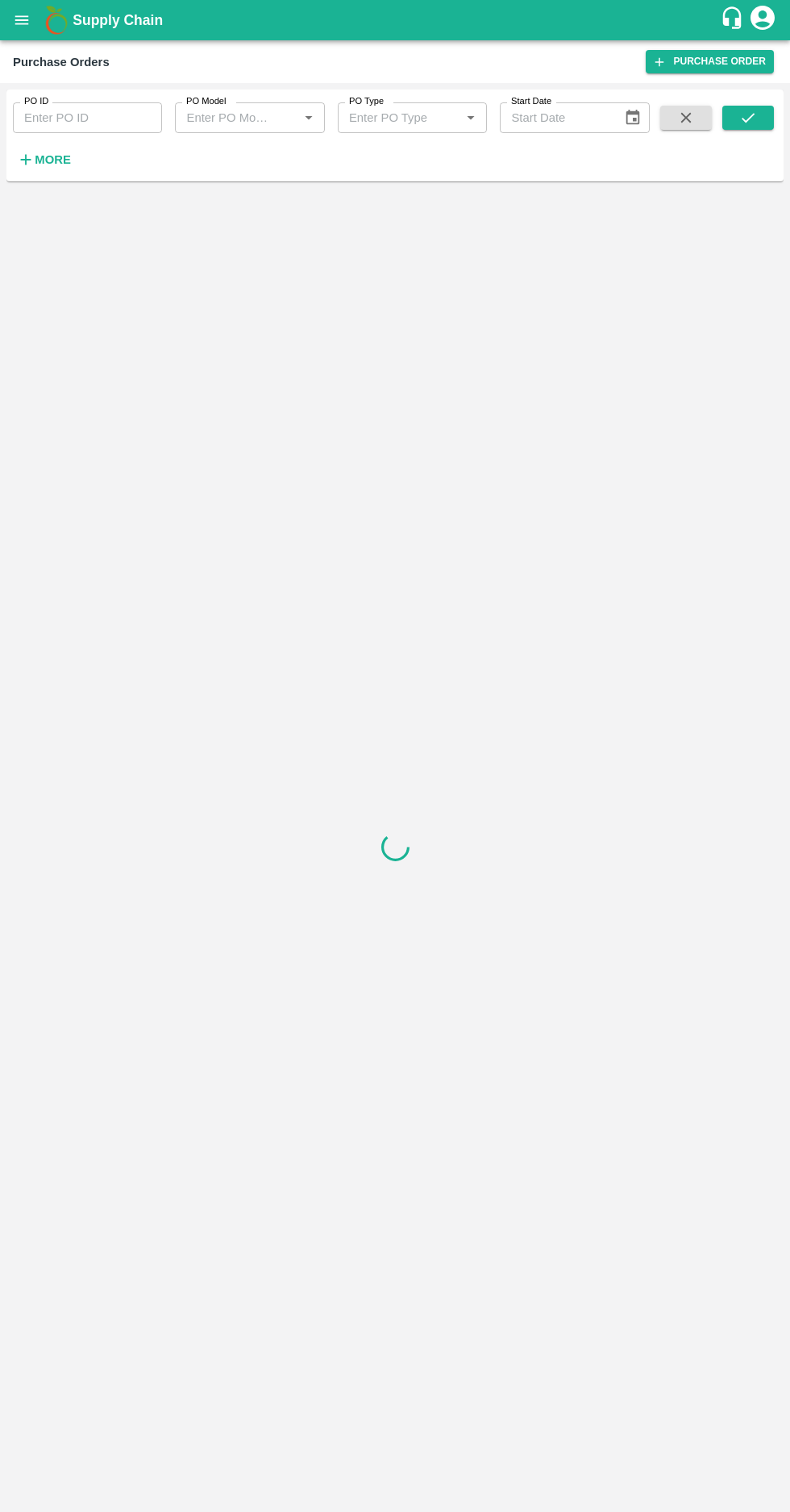
click at [39, 158] on strong "More" at bounding box center [53, 160] width 37 height 13
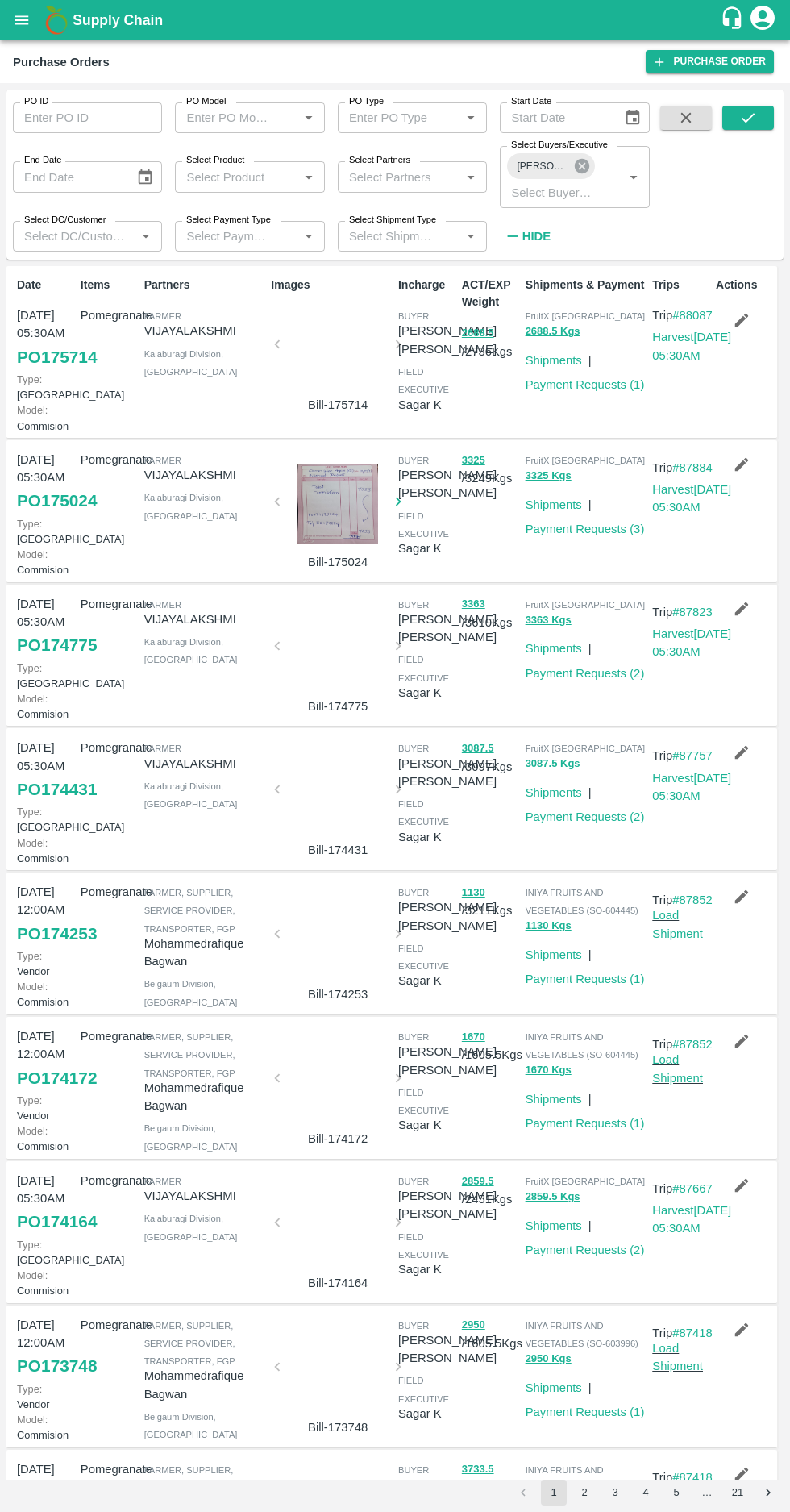
click at [581, 166] on icon at bounding box center [582, 166] width 18 height 18
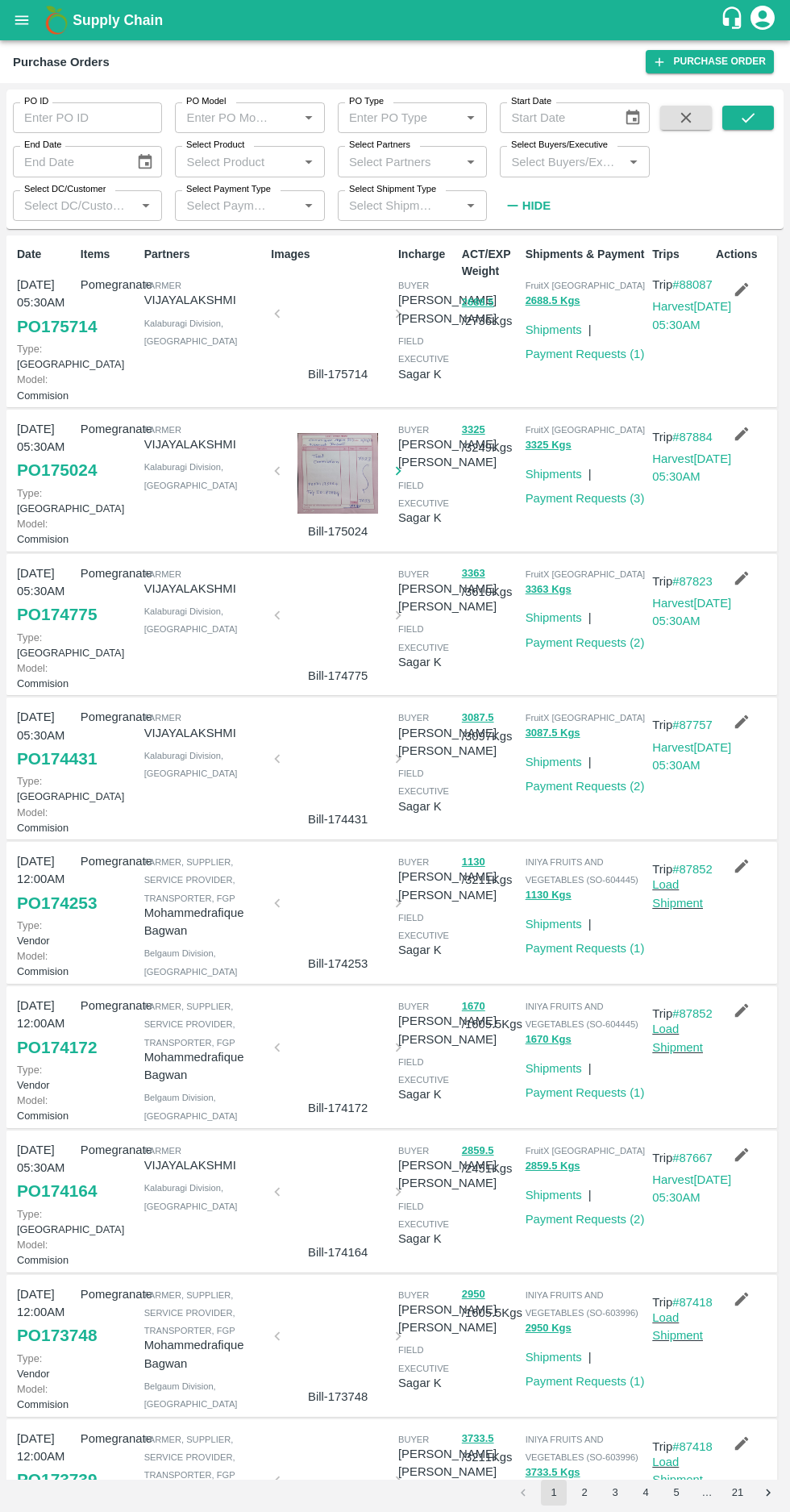
click at [407, 162] on input "Select Partners" at bounding box center [399, 162] width 113 height 21
type input "9611199792"
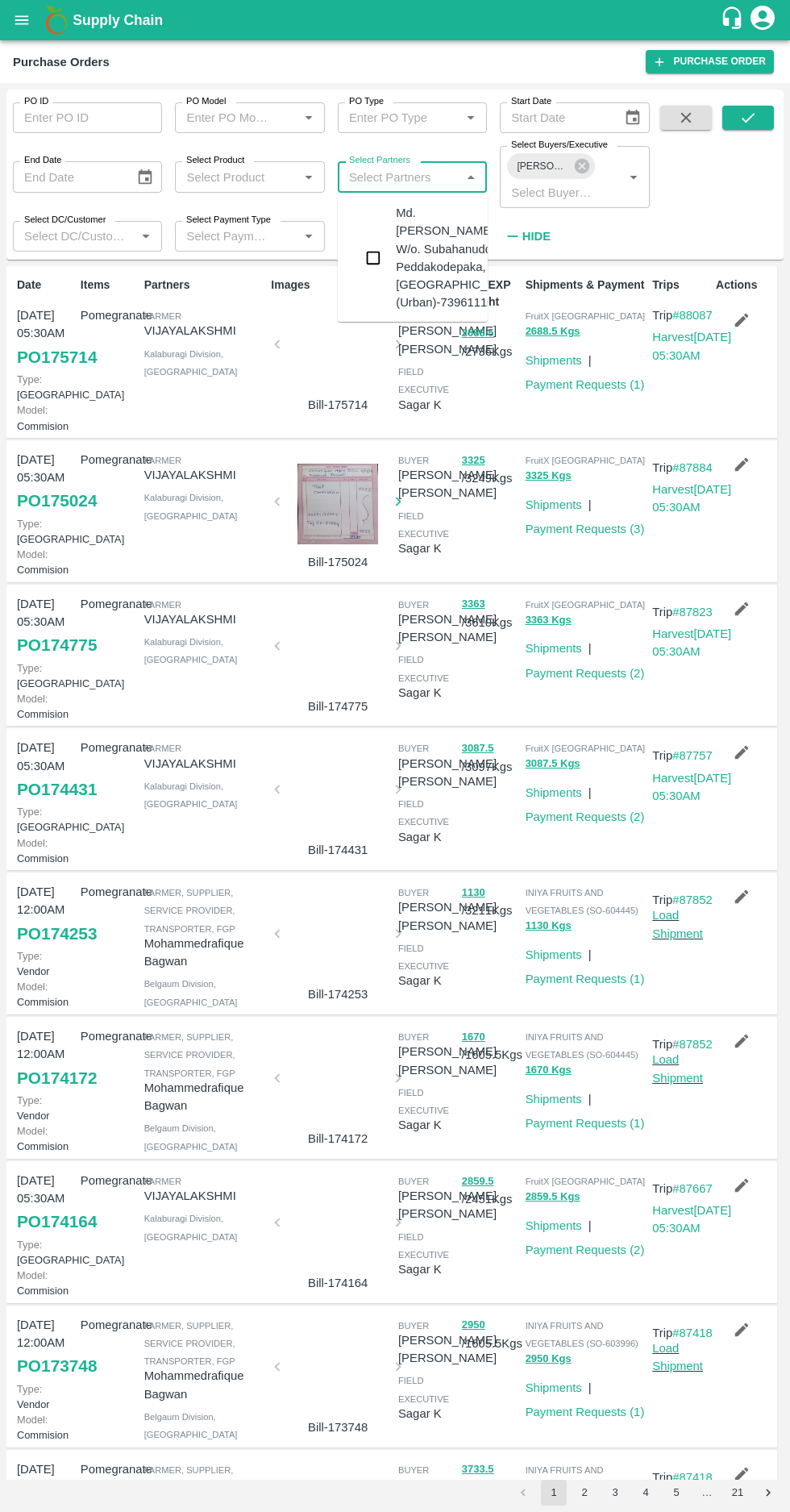
click at [408, 177] on input "Select Partners" at bounding box center [399, 177] width 113 height 21
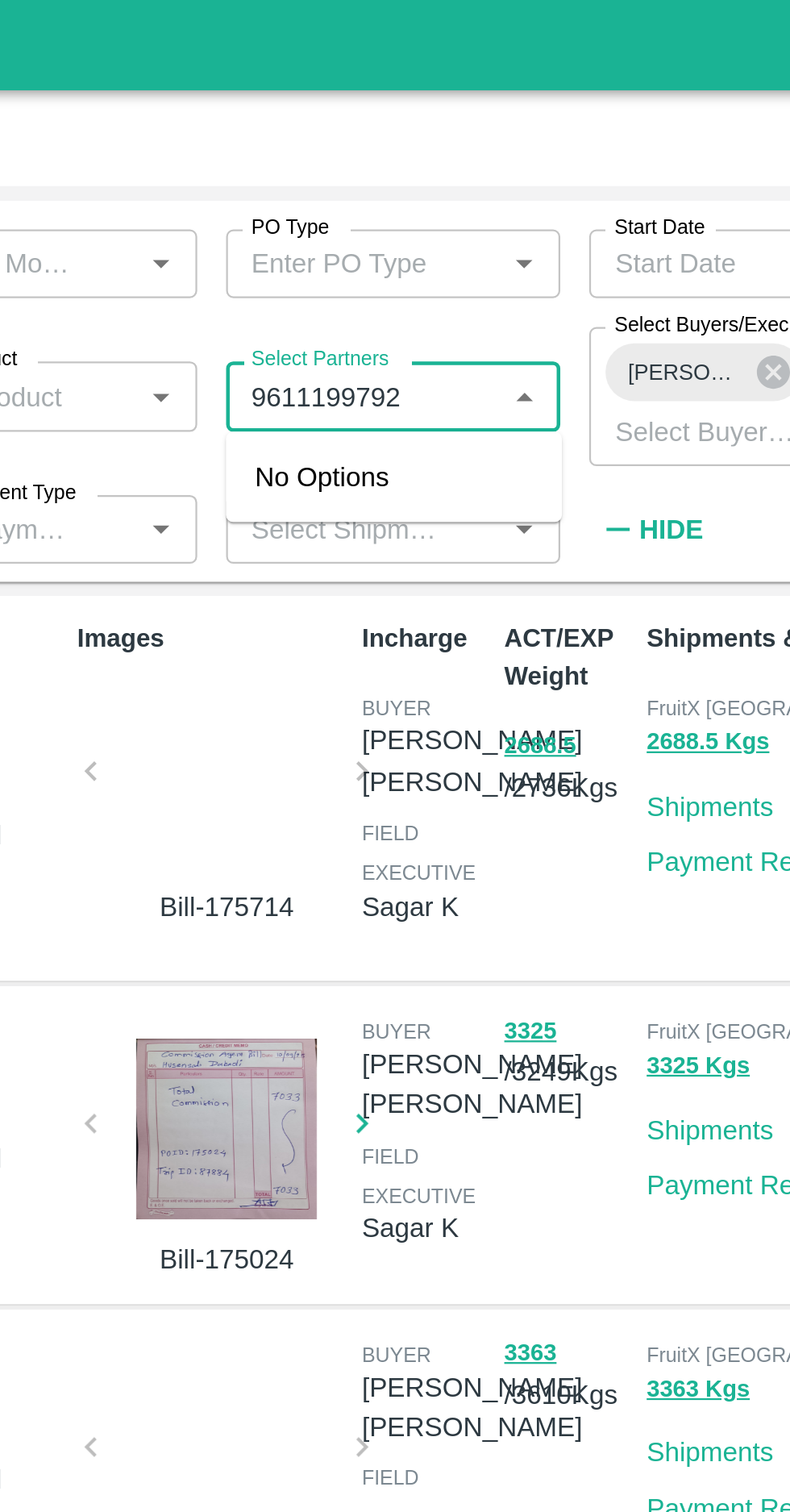
type input "9611199792"
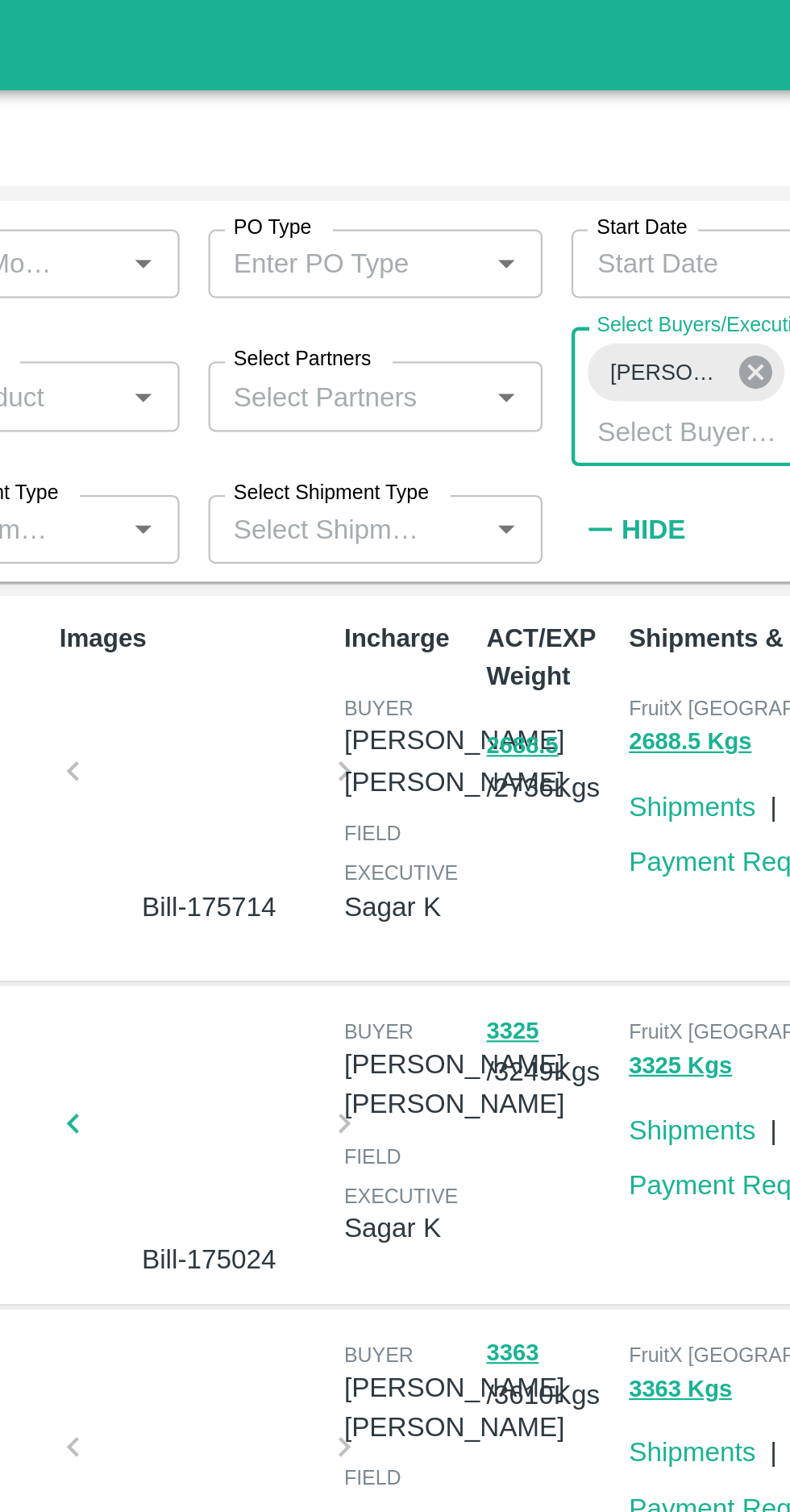
click at [577, 166] on icon at bounding box center [582, 166] width 15 height 15
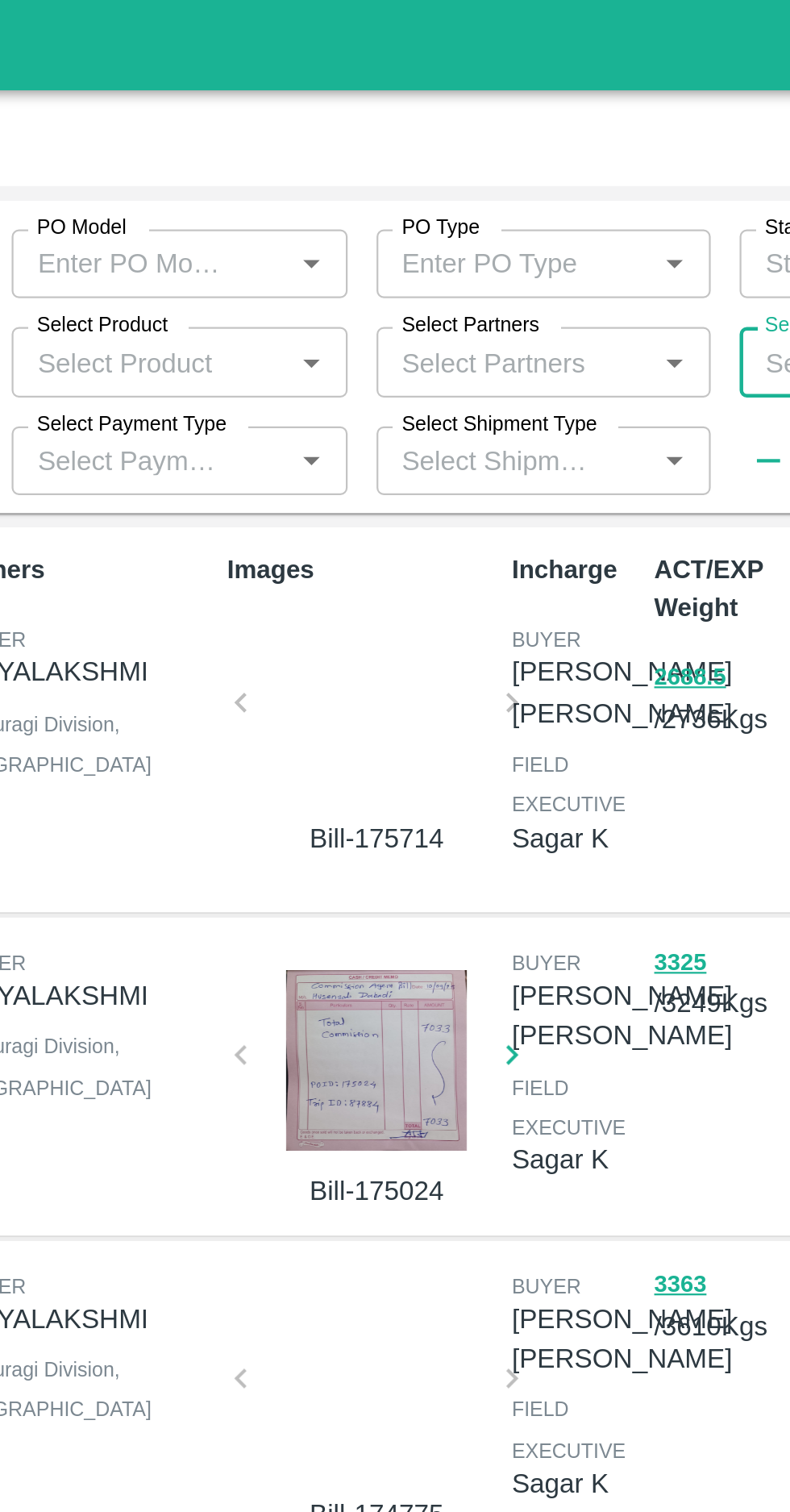
click at [427, 159] on input "Select Partners" at bounding box center [399, 162] width 113 height 21
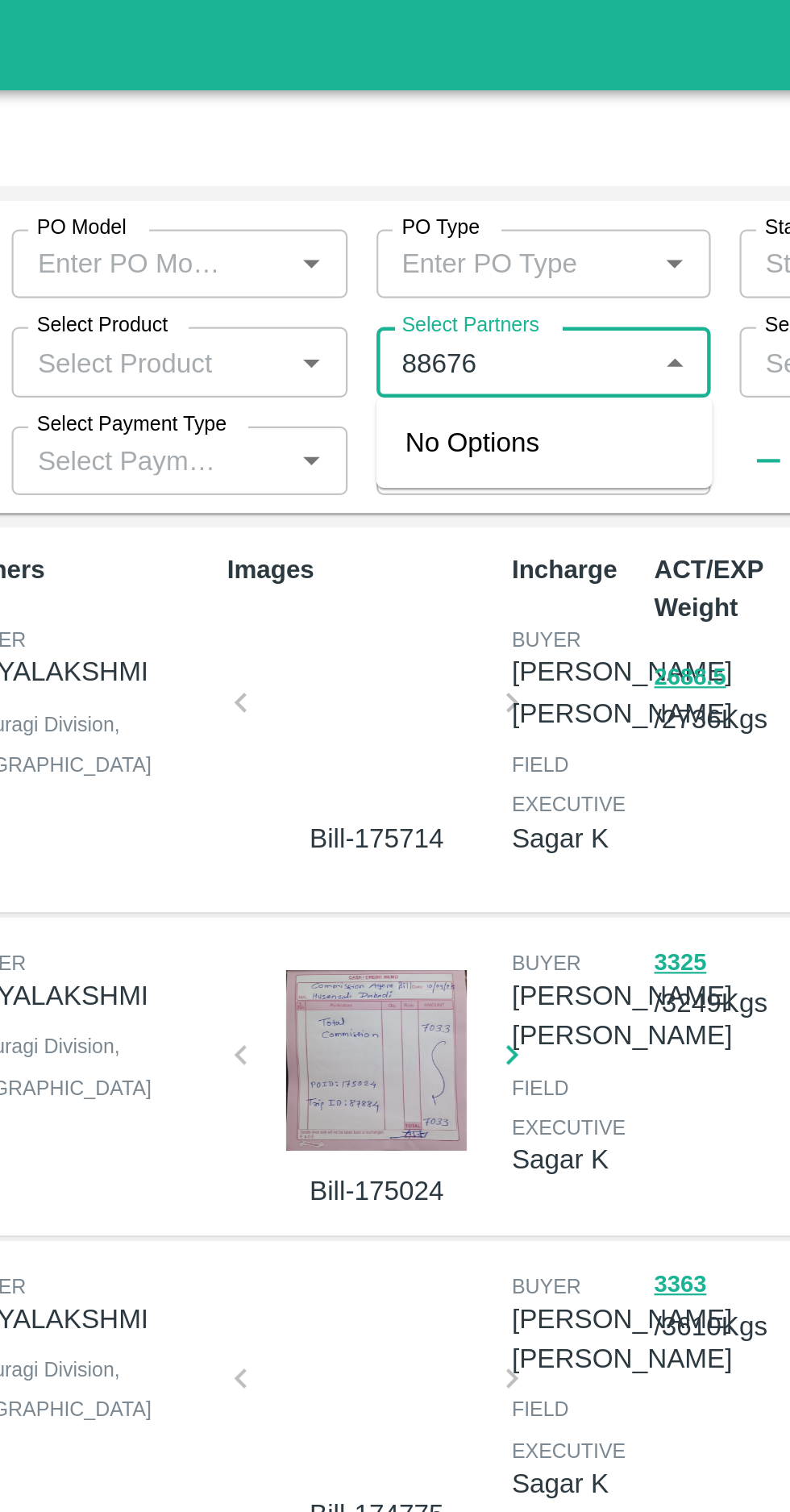
type input "886765"
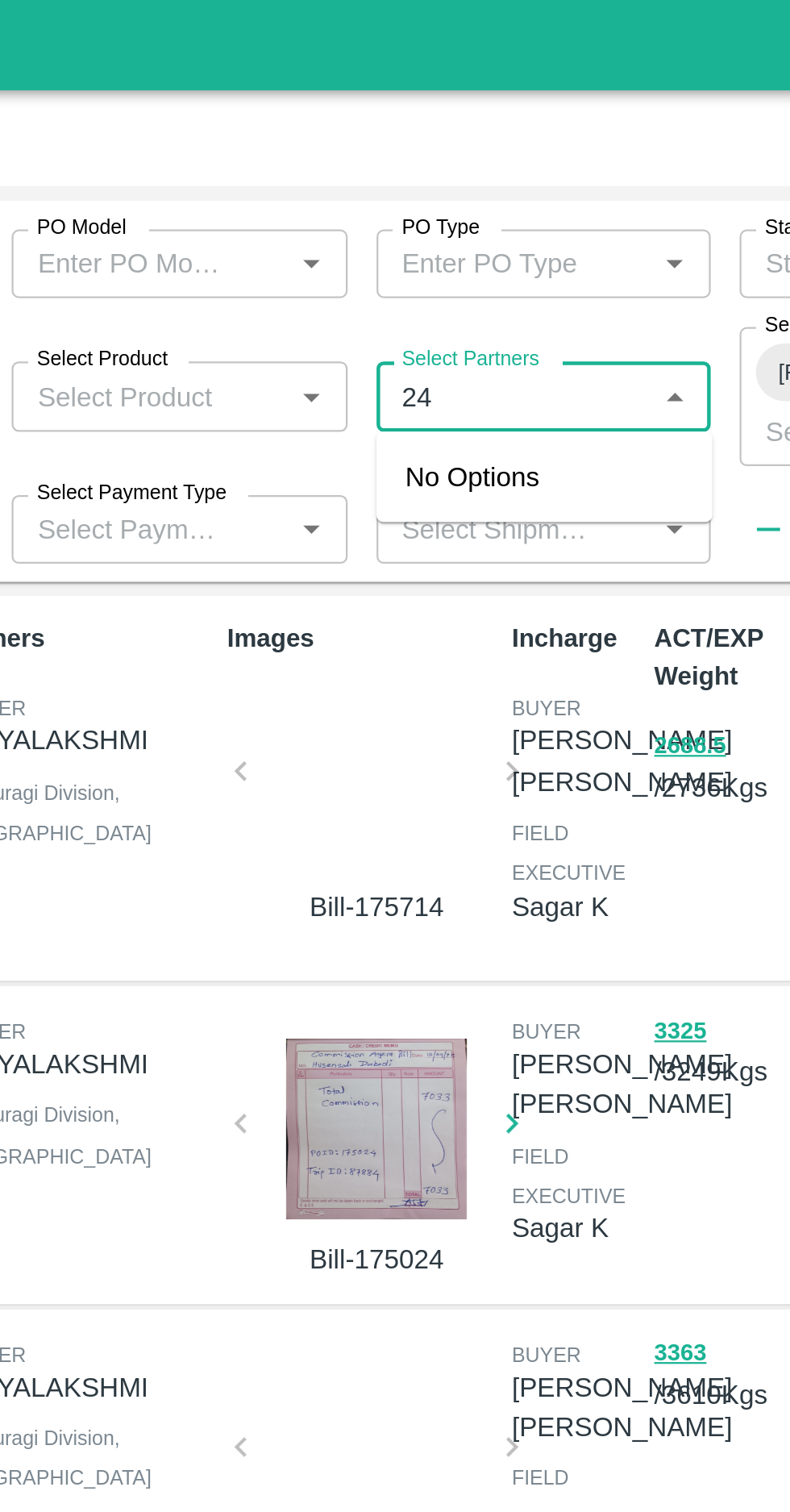
type input "2"
type input "Sumaya"
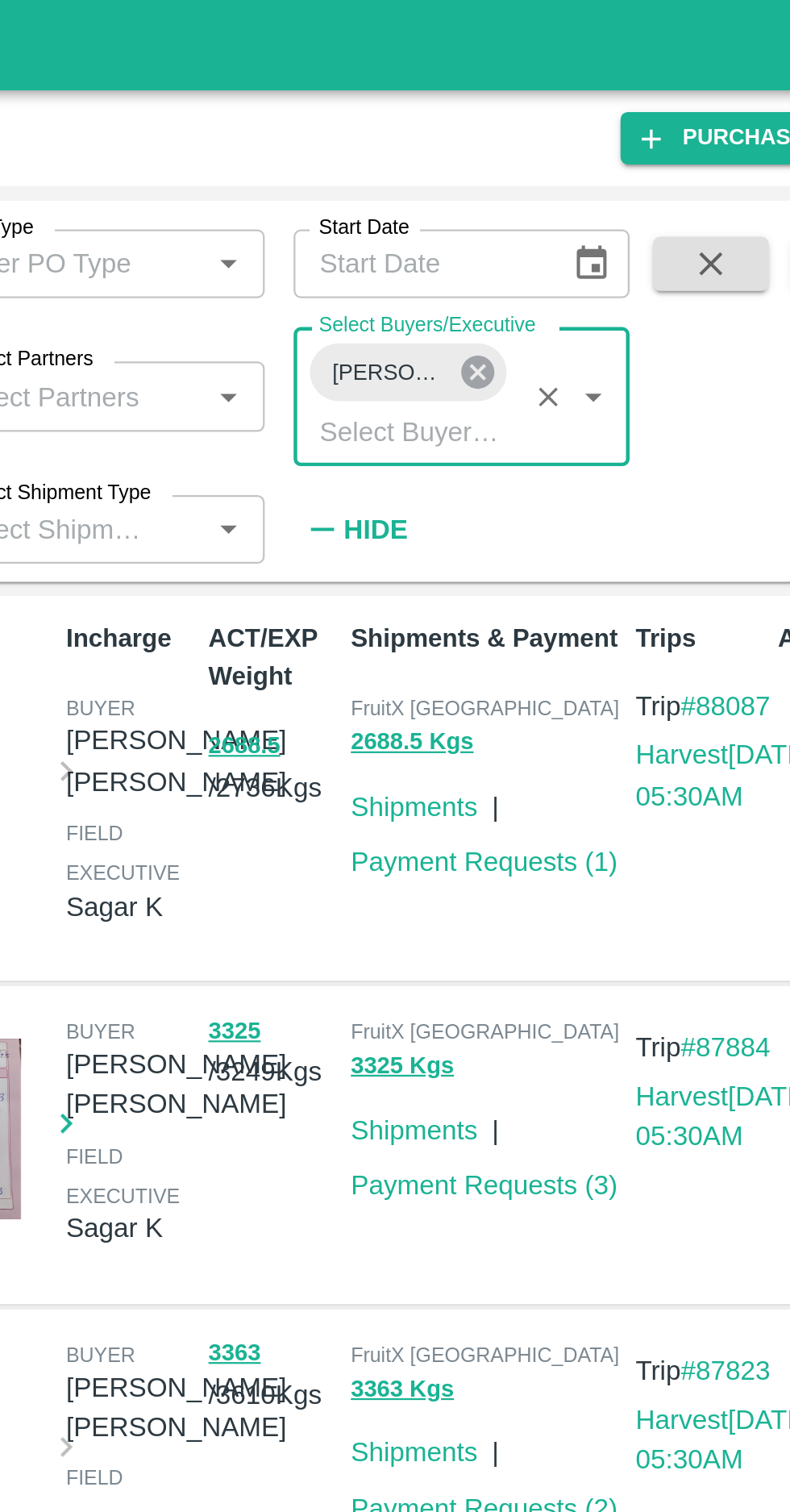
click at [576, 165] on icon at bounding box center [582, 166] width 15 height 15
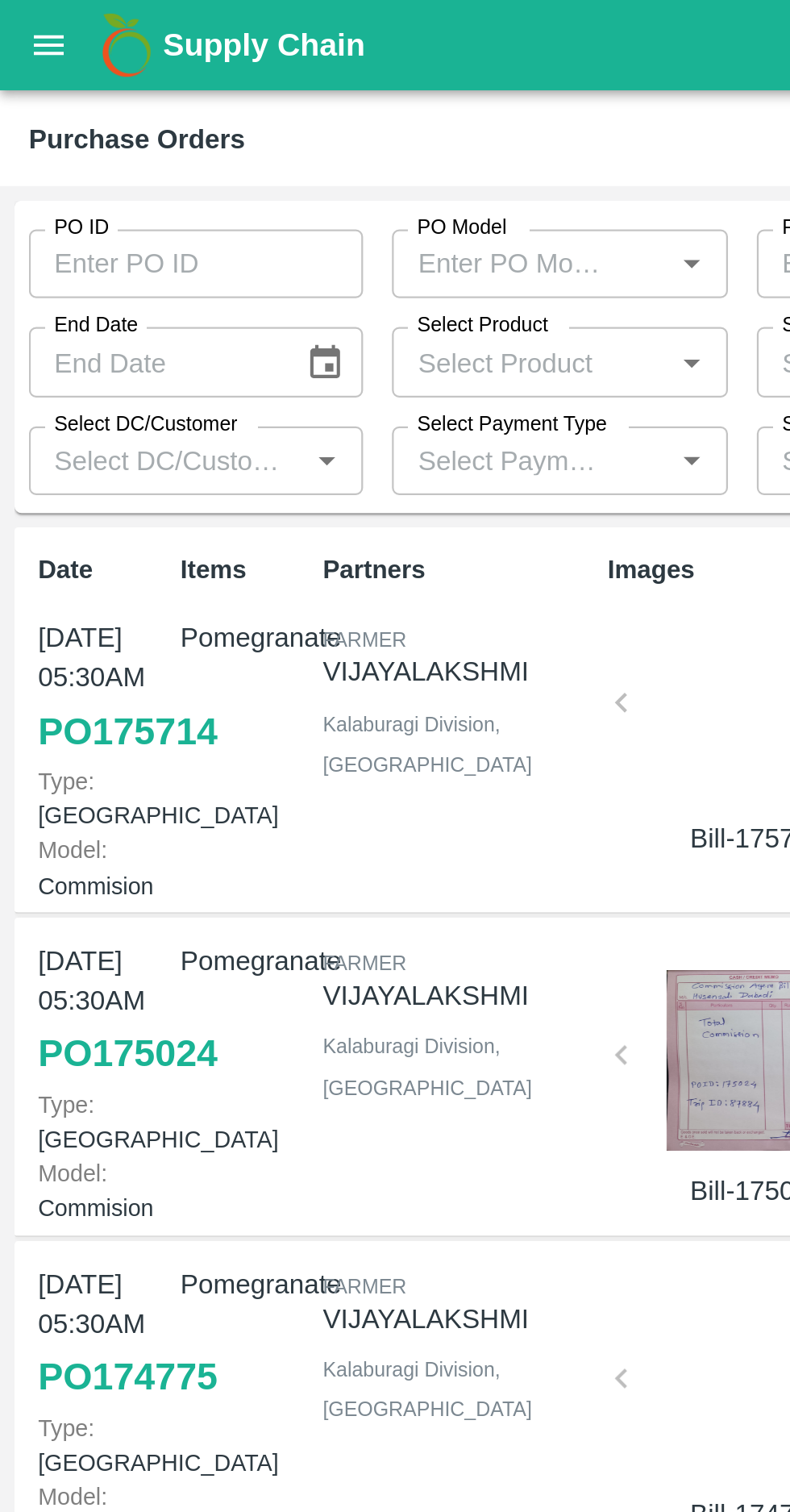
click at [17, 18] on icon "open drawer" at bounding box center [22, 20] width 18 height 18
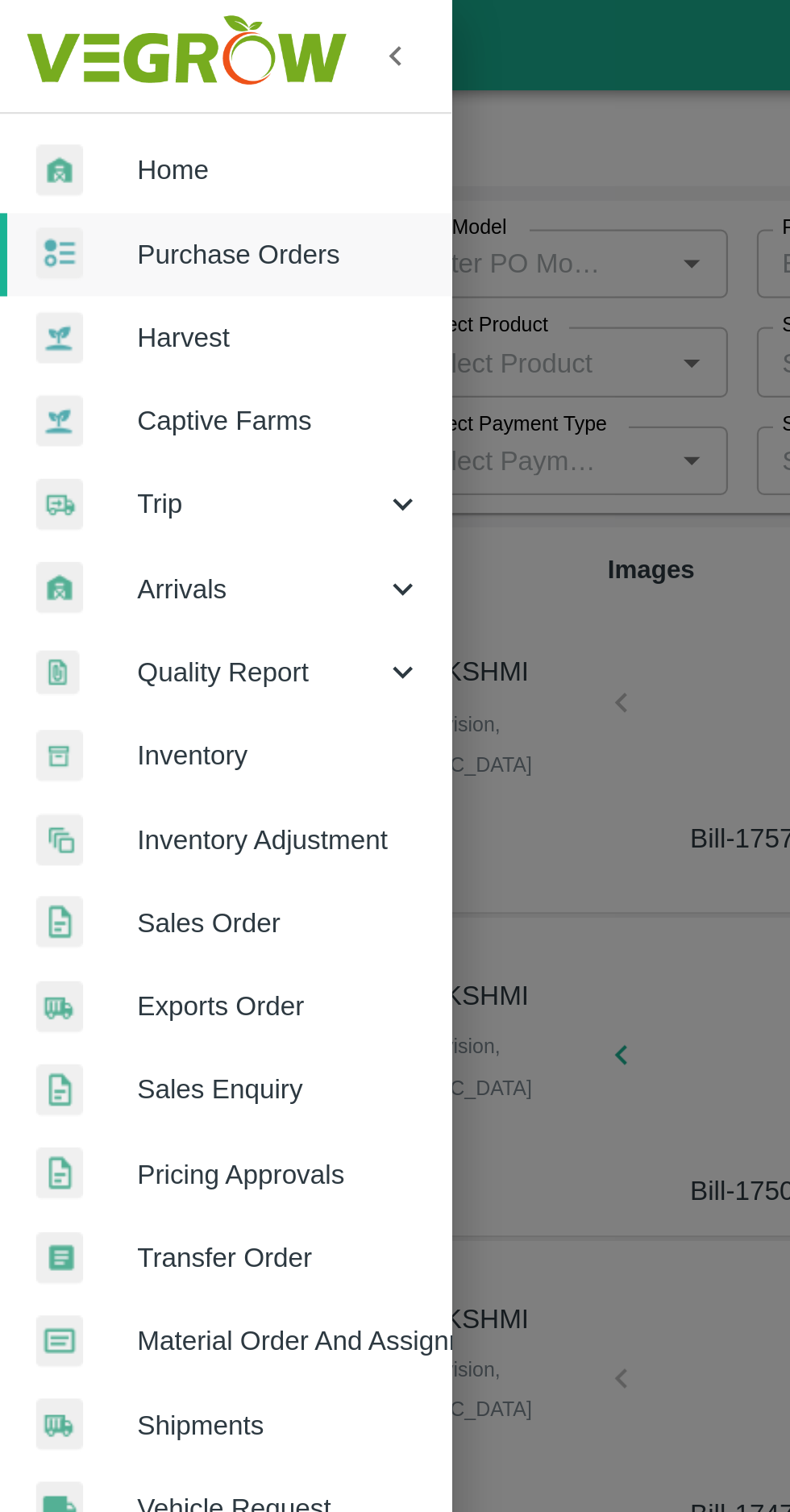
click at [80, 65] on link "Home" at bounding box center [101, 76] width 201 height 37
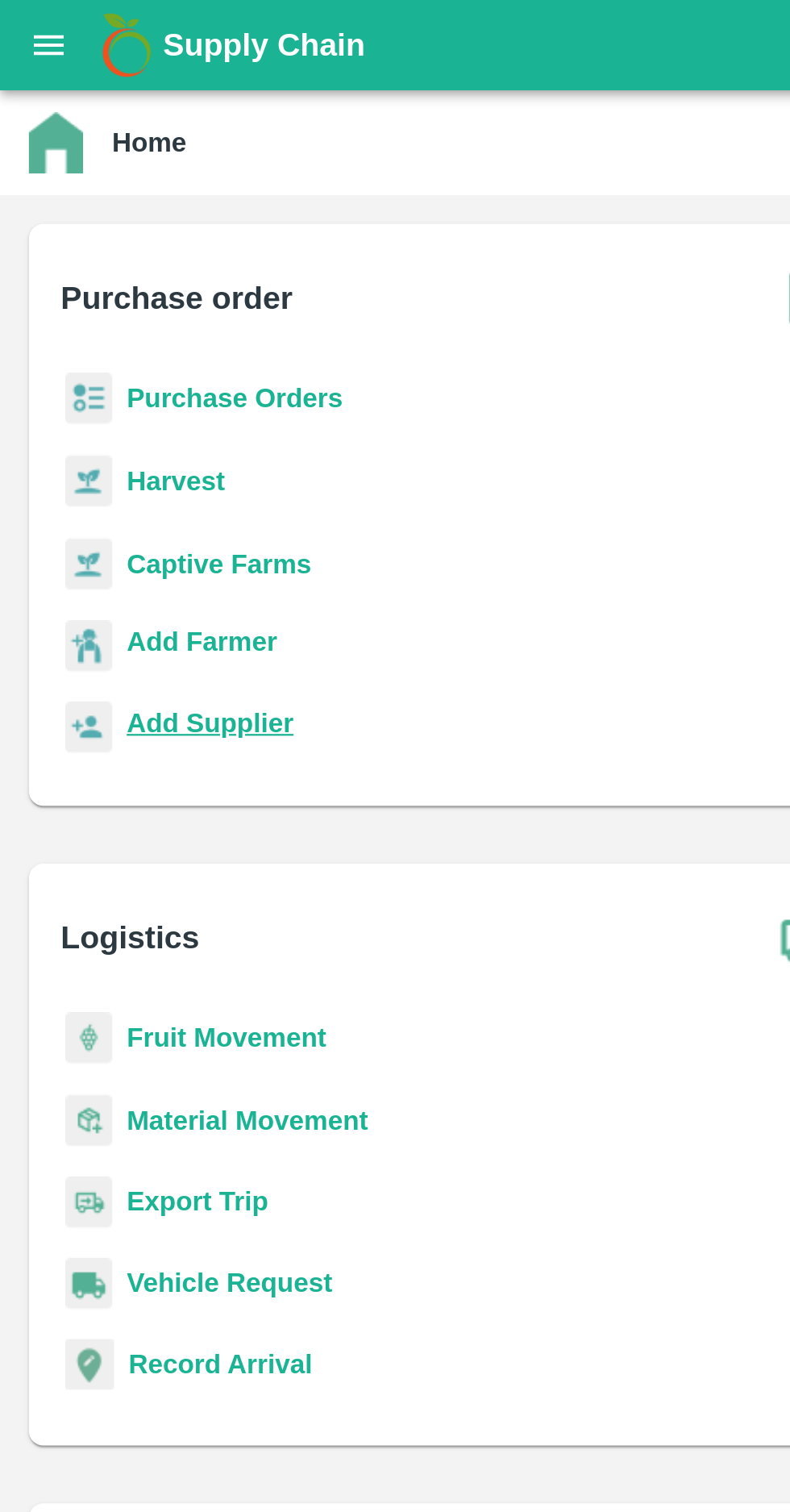
click at [78, 326] on b "Add Supplier" at bounding box center [93, 322] width 74 height 13
click at [17, 28] on icon "open drawer" at bounding box center [22, 20] width 18 height 18
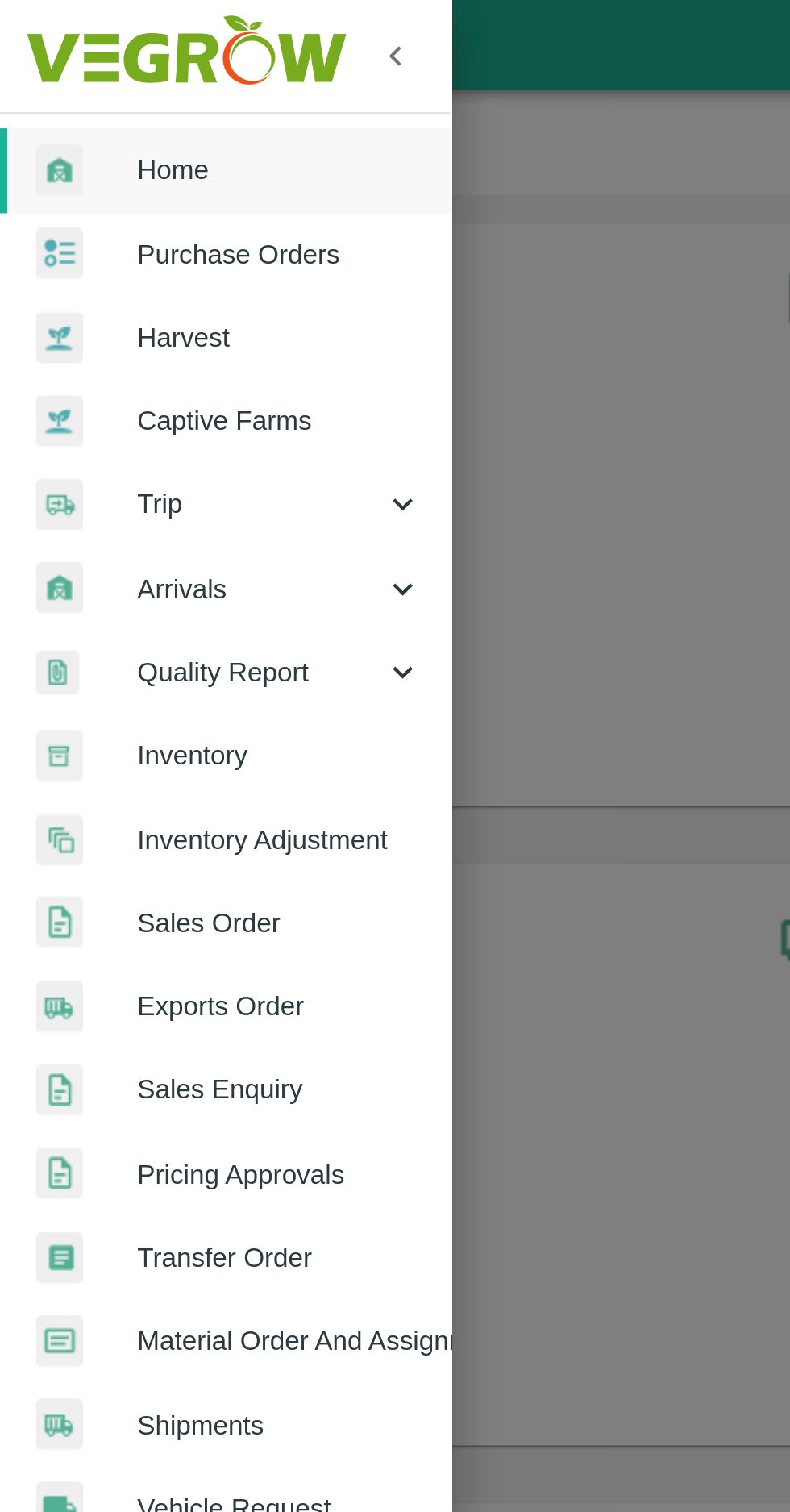
click at [92, 126] on link "Purchase Orders" at bounding box center [101, 114] width 201 height 37
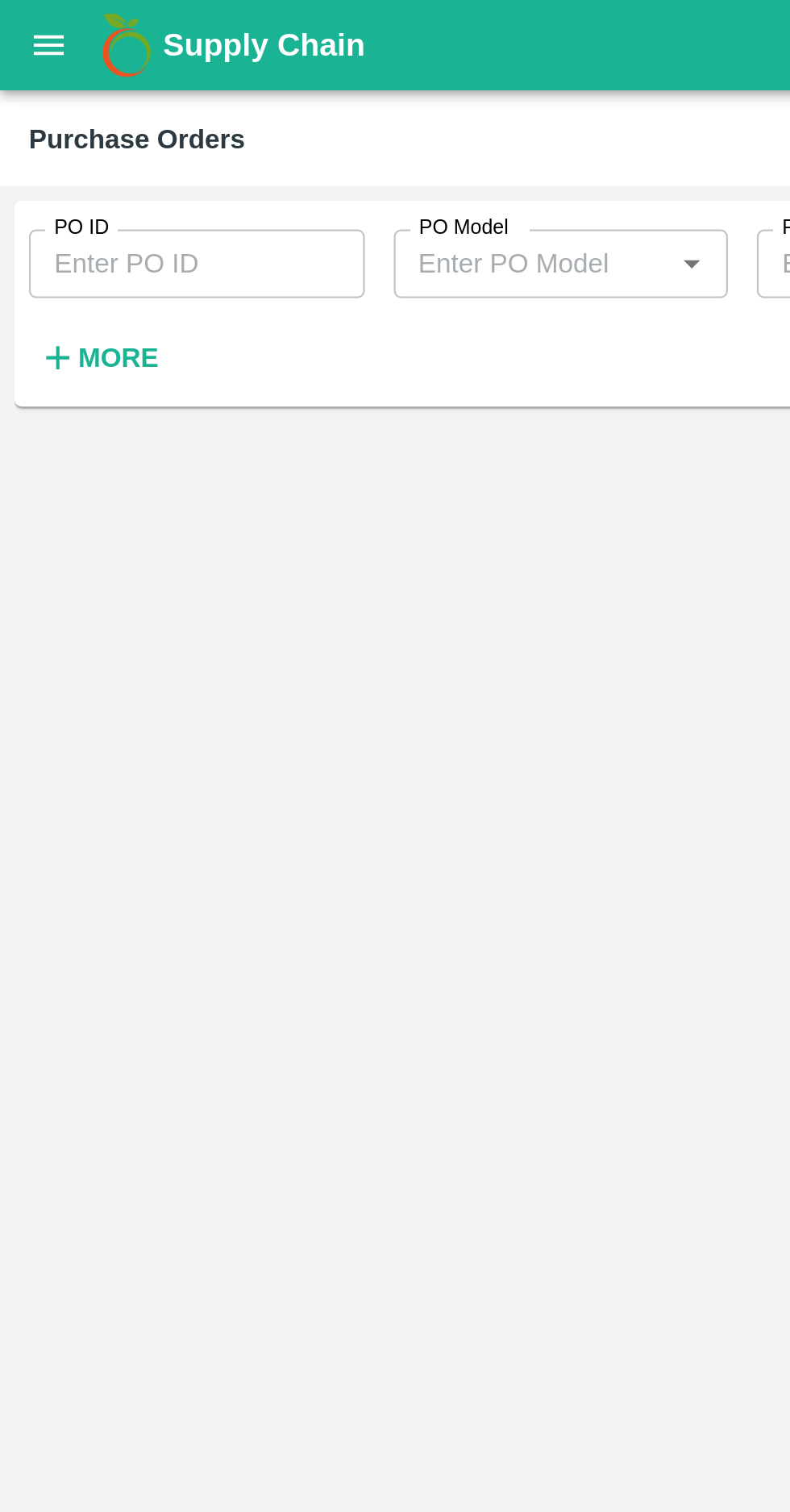
click at [44, 153] on strong "More" at bounding box center [53, 160] width 37 height 13
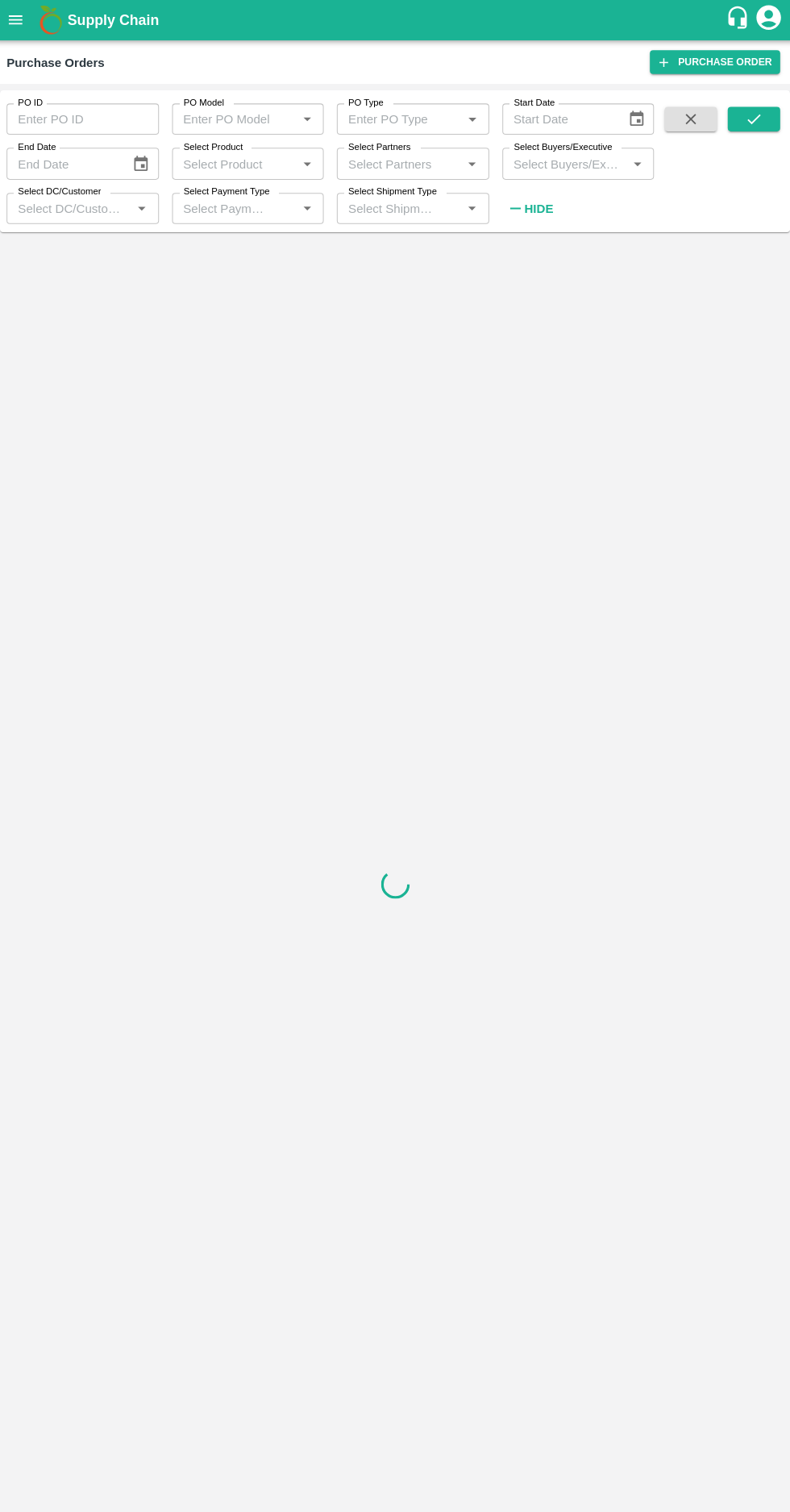
click at [552, 152] on label "Select Buyers/Executive" at bounding box center [560, 145] width 97 height 13
click at [552, 152] on input "Select Buyers/Executive" at bounding box center [563, 162] width 114 height 21
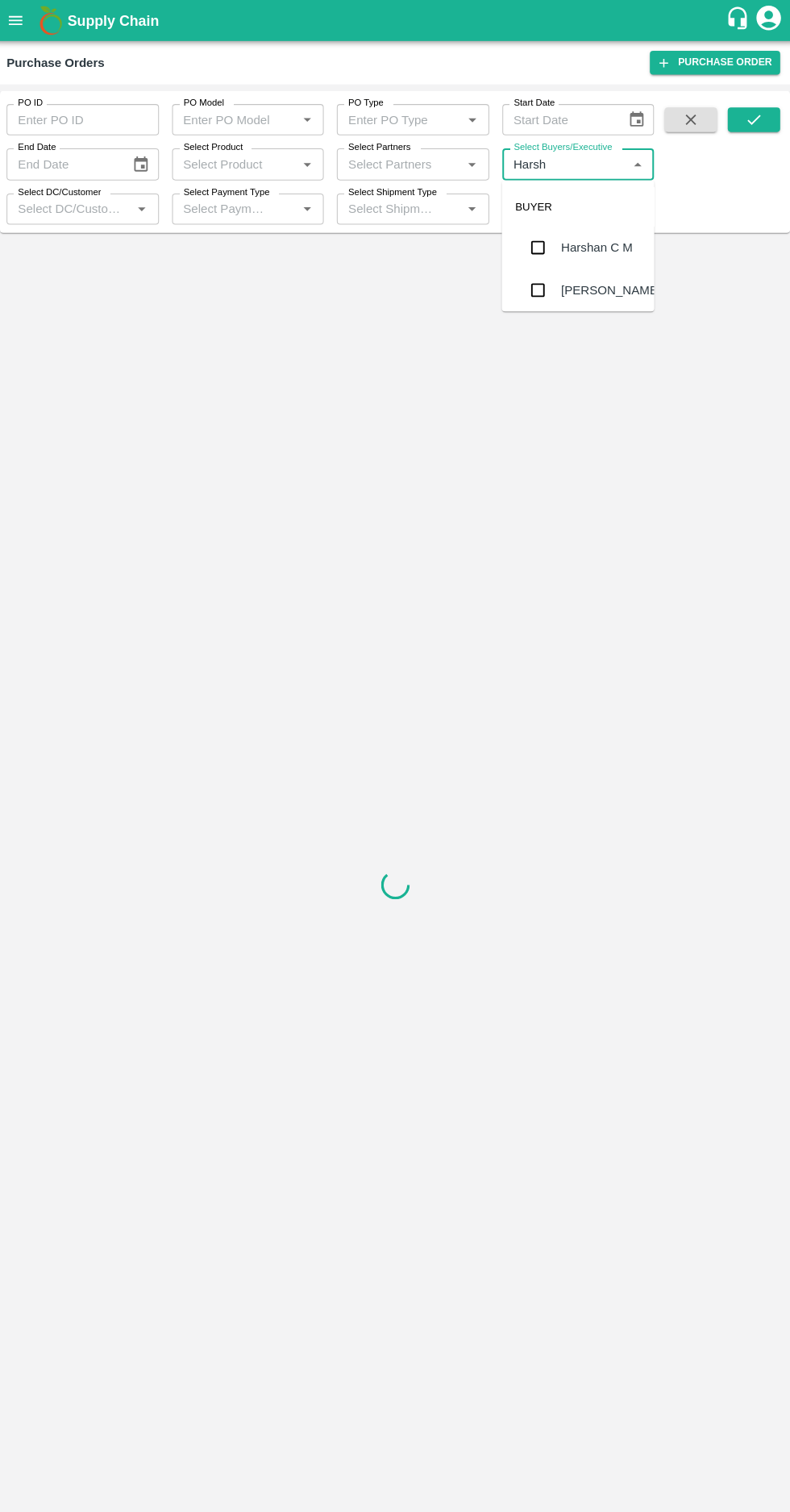
type input "Harshv"
click at [543, 261] on div "[PERSON_NAME]" at bounding box center [575, 244] width 150 height 42
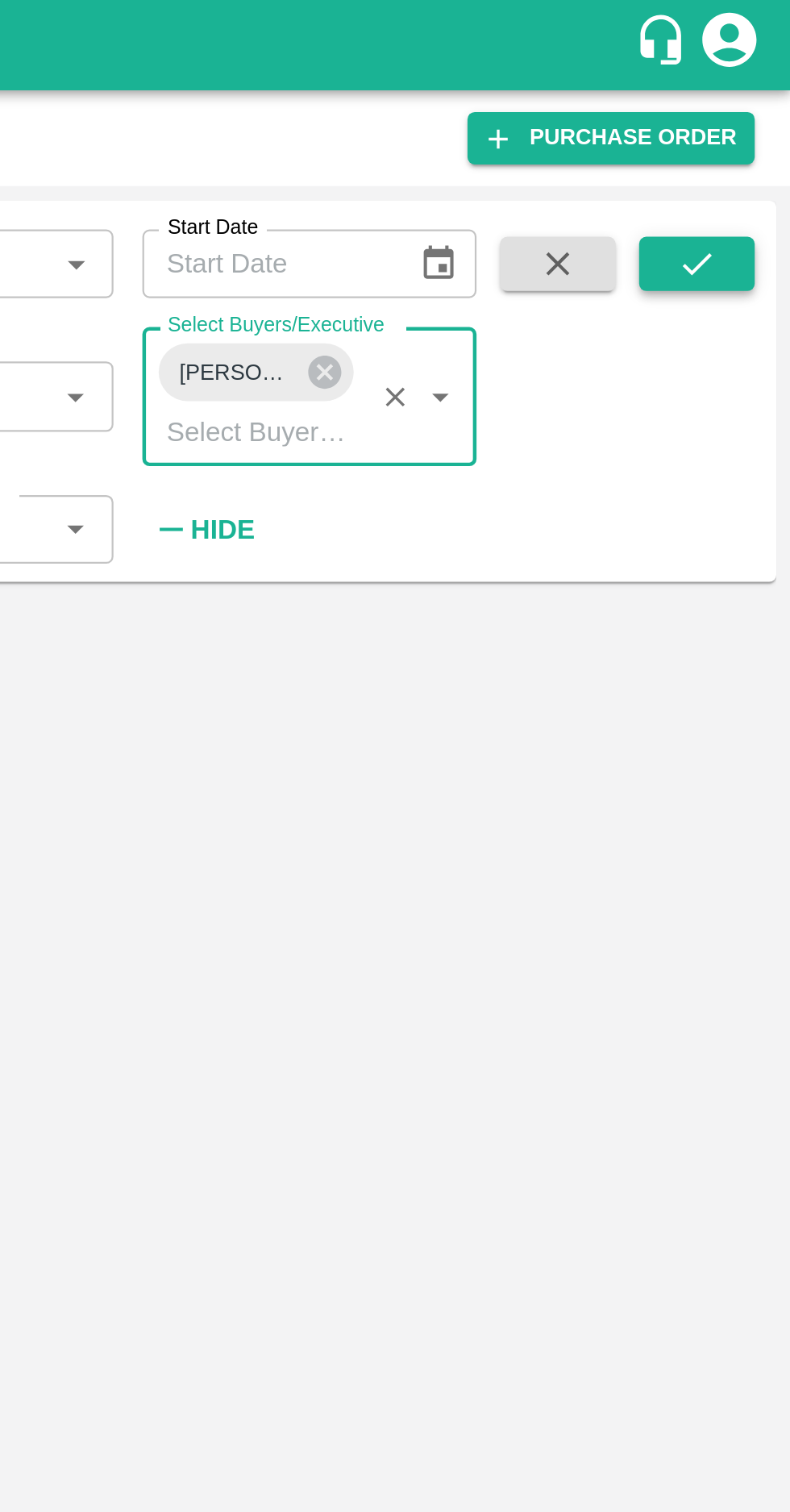
click at [742, 127] on button "submit" at bounding box center [749, 118] width 52 height 24
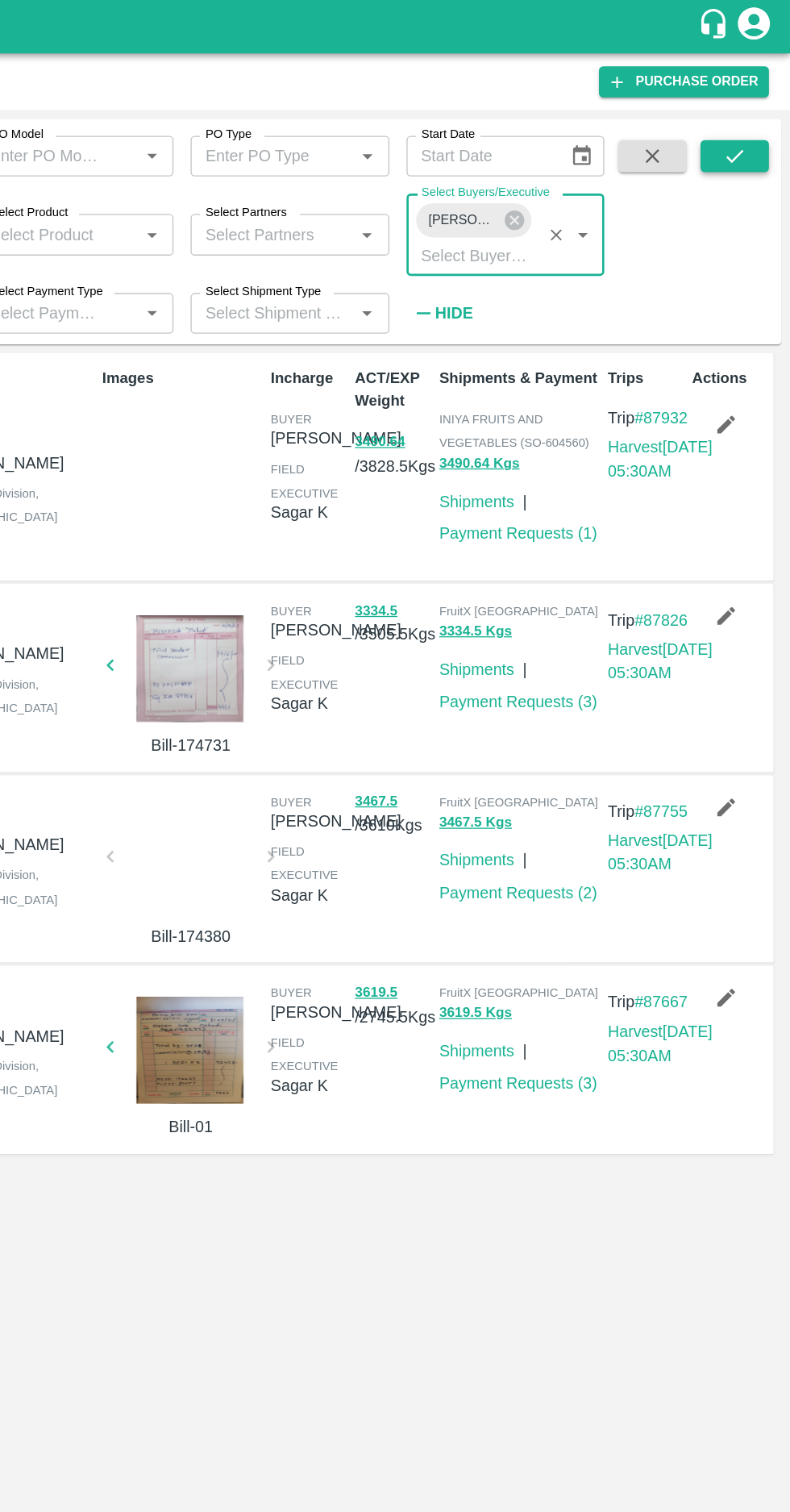
click at [742, 126] on icon "submit" at bounding box center [749, 118] width 18 height 18
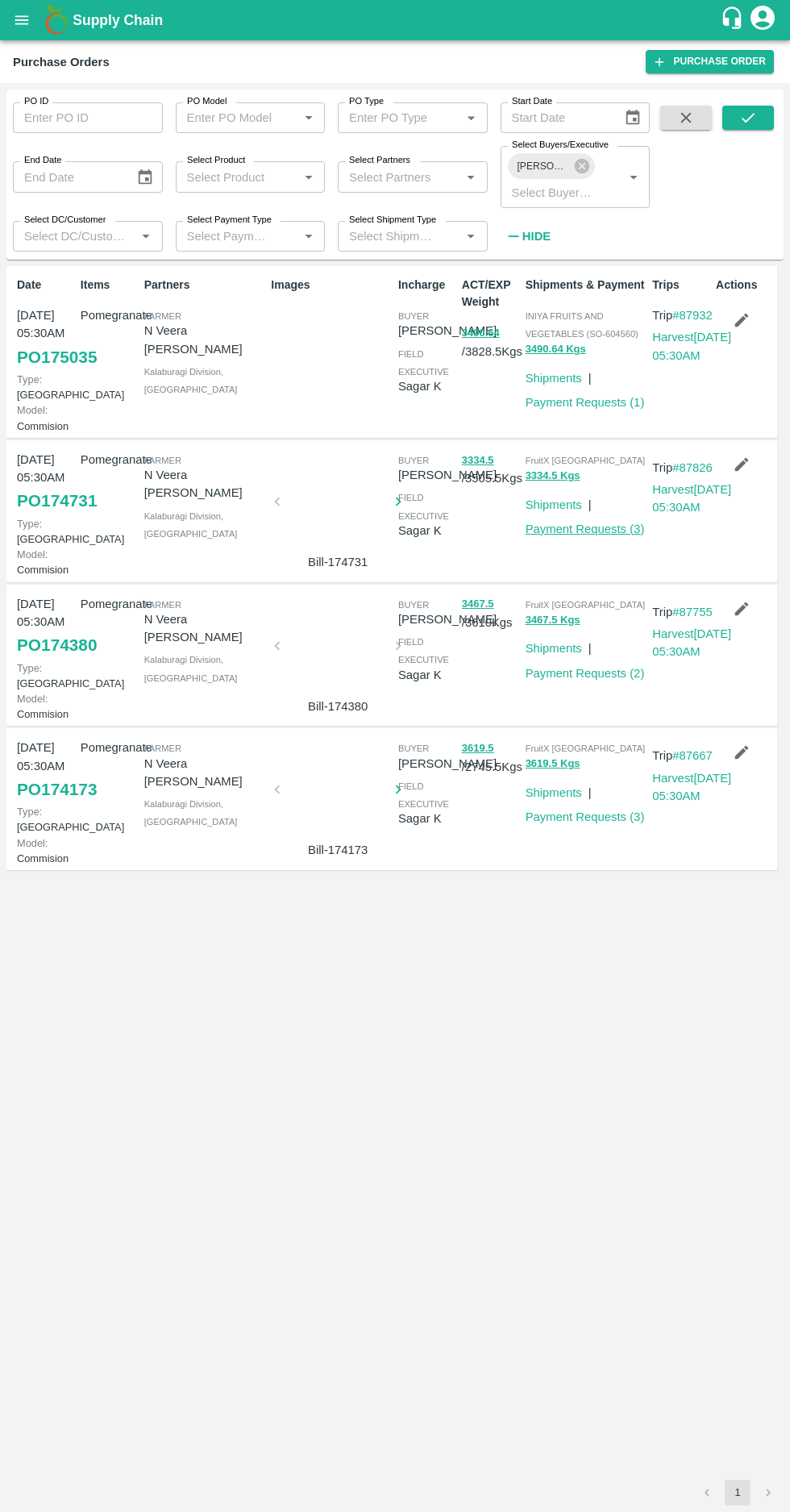
click at [586, 536] on link "Payment Requests ( 3 )" at bounding box center [585, 529] width 119 height 13
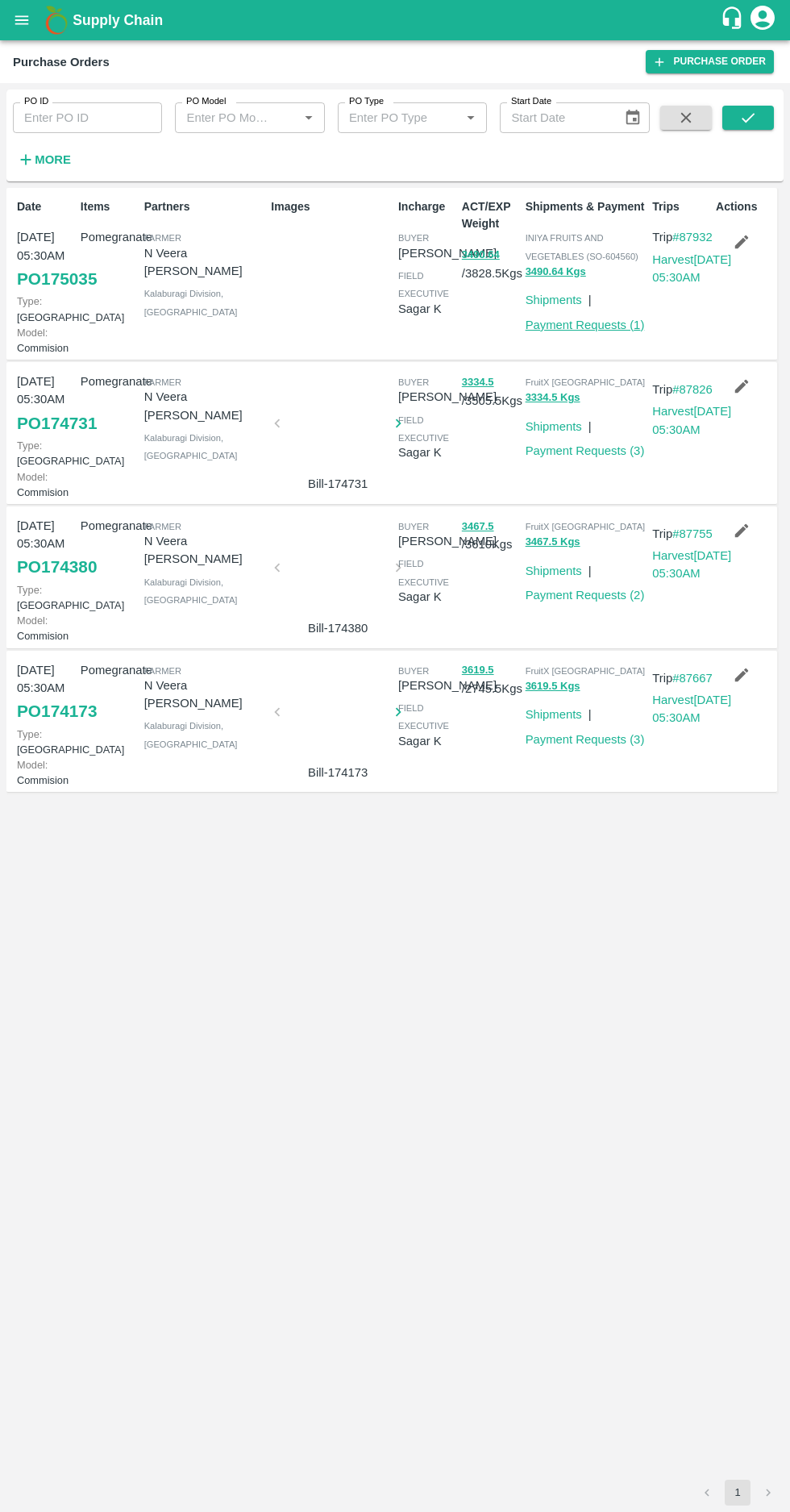
click at [571, 325] on link "Payment Requests ( 1 )" at bounding box center [585, 325] width 119 height 13
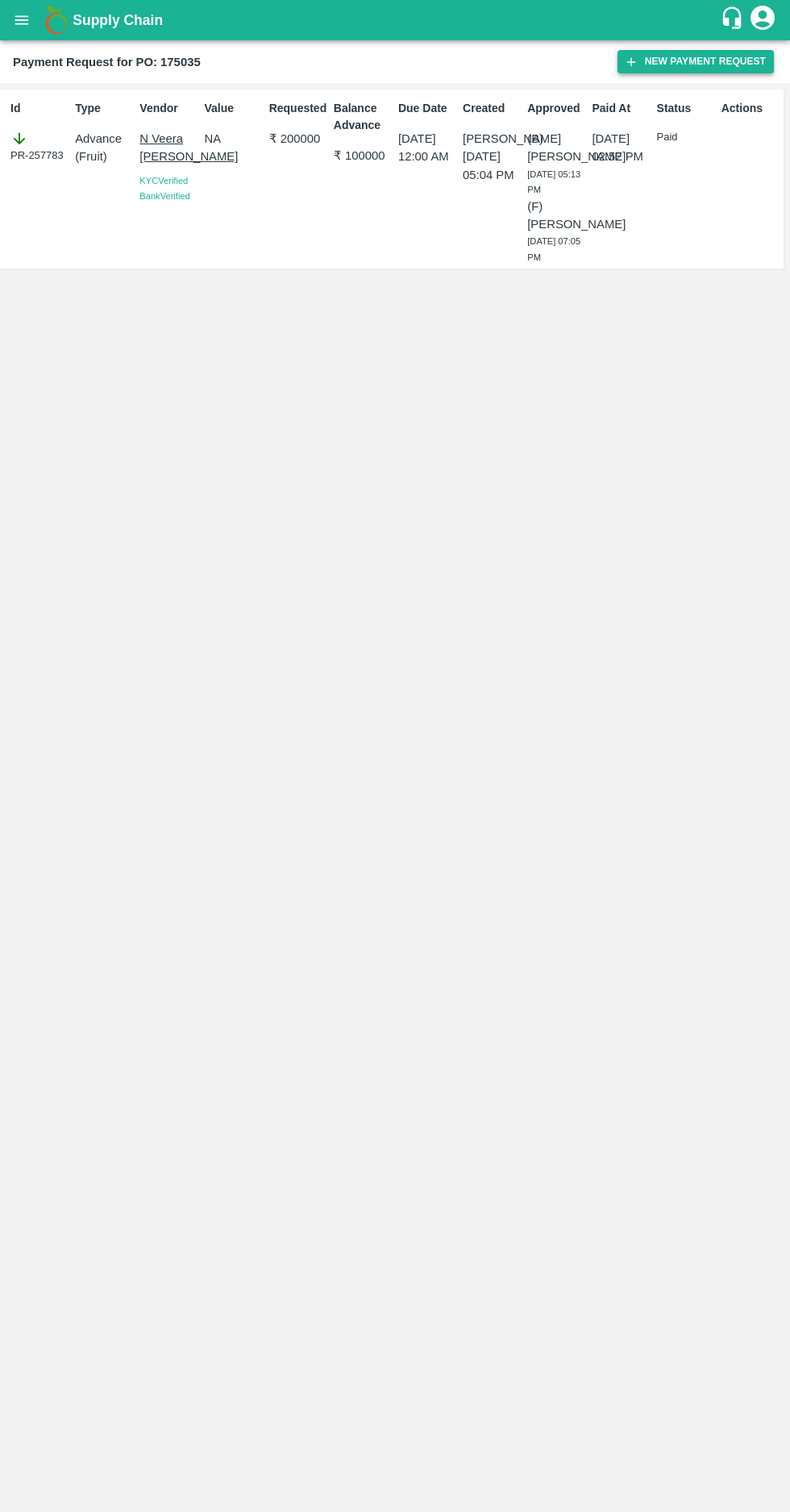
click at [675, 68] on button "New Payment Request" at bounding box center [696, 62] width 157 height 24
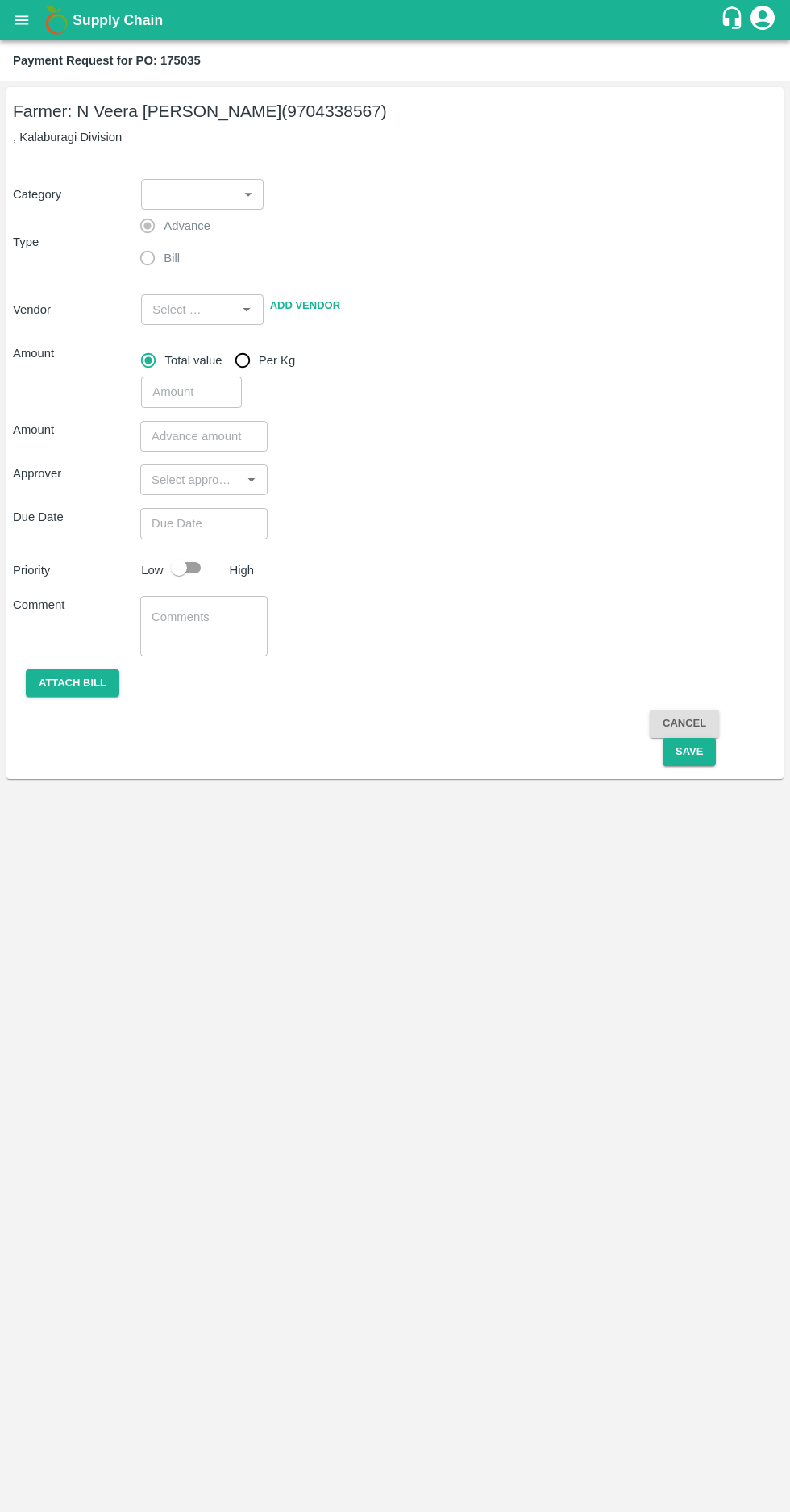
click at [180, 209] on body "Supply Chain Payment Request for PO: 175035 Farmer: N Veera [PERSON_NAME] (9704…" at bounding box center [395, 756] width 790 height 1512
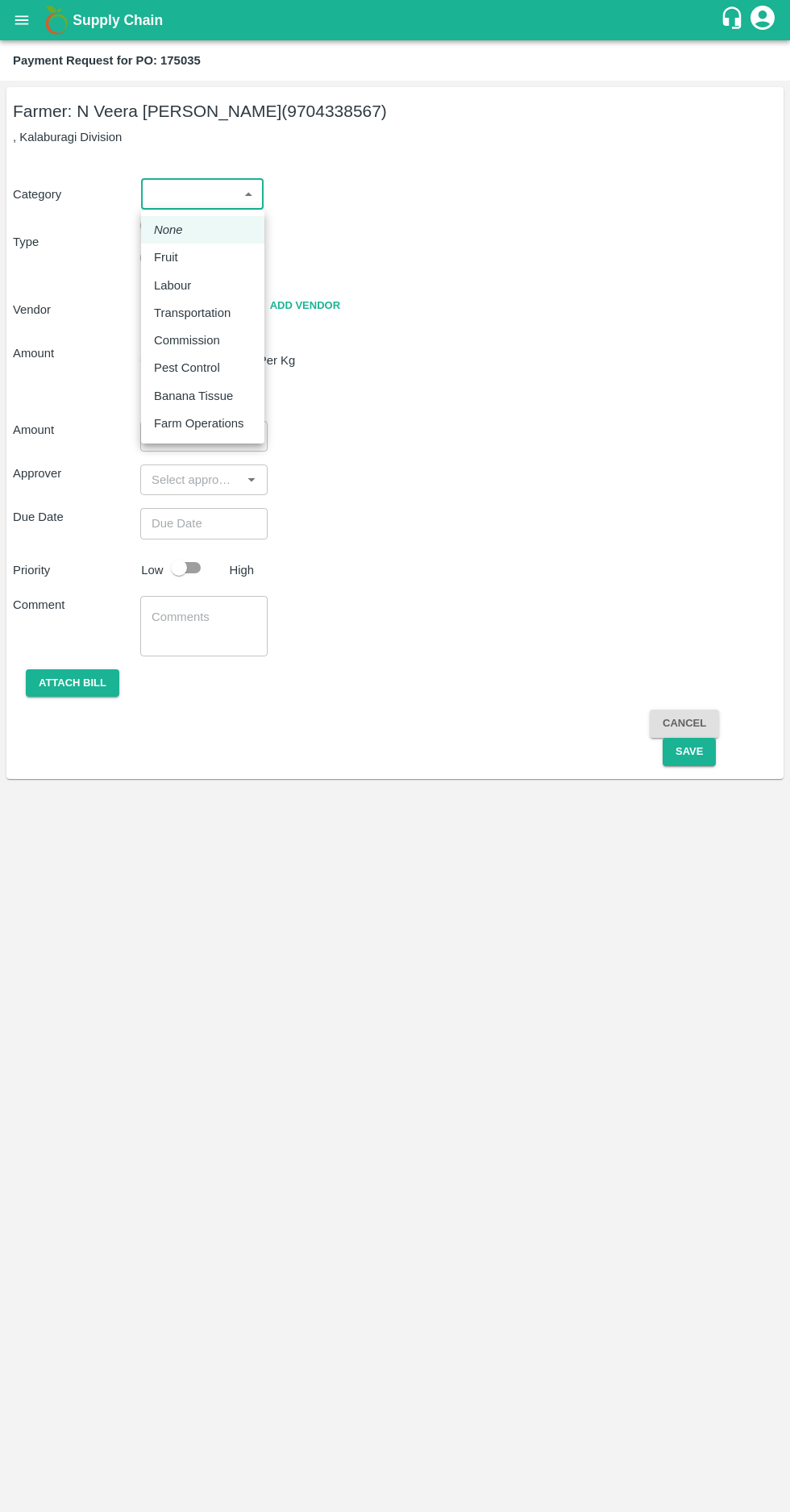
click at [157, 257] on p "Fruit" at bounding box center [166, 257] width 24 height 18
type input "1"
type input "N Veera [PERSON_NAME] - 9704338567(Farmer)"
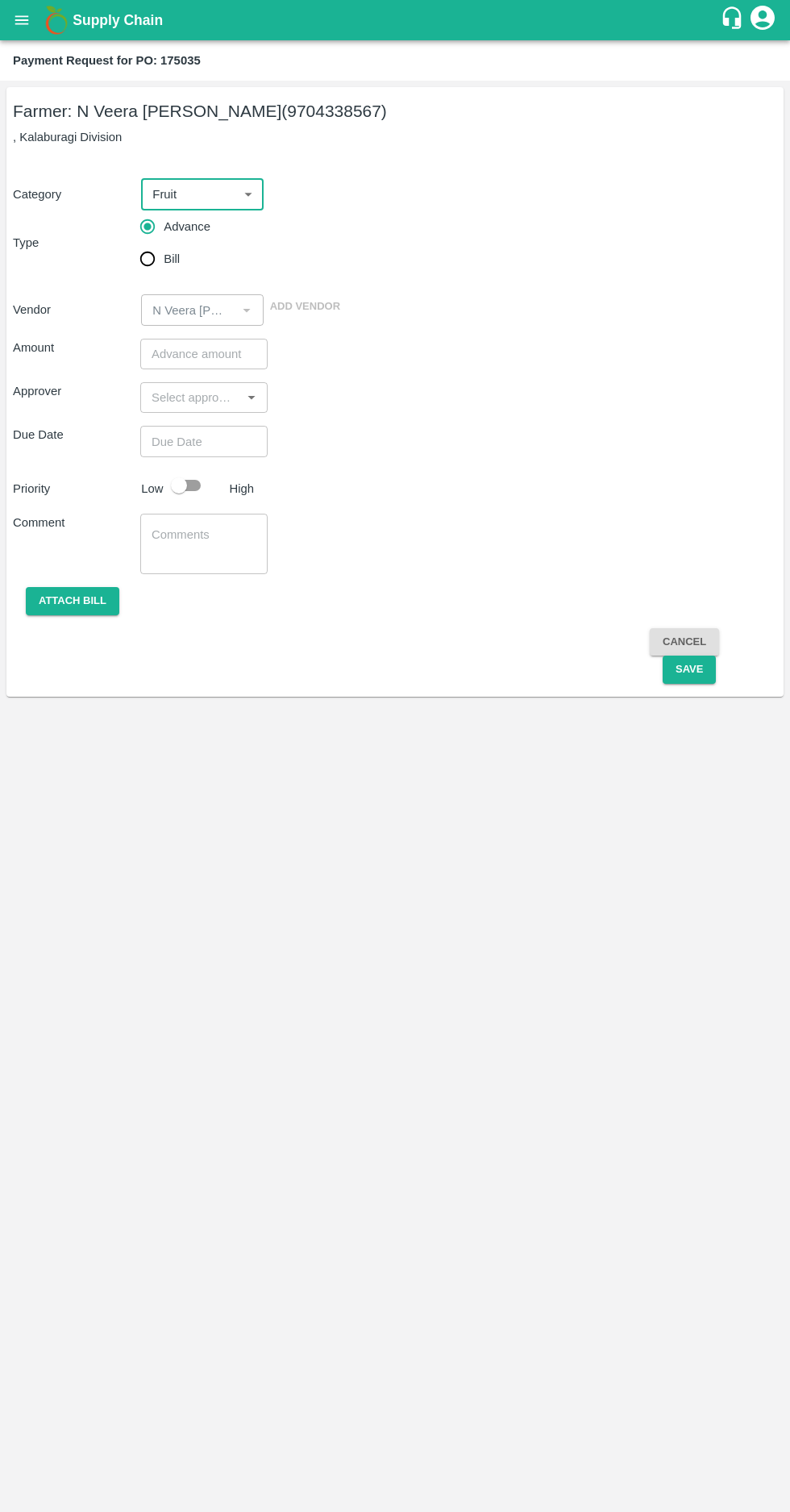
click at [147, 250] on input "Bill" at bounding box center [148, 259] width 32 height 32
radio input "true"
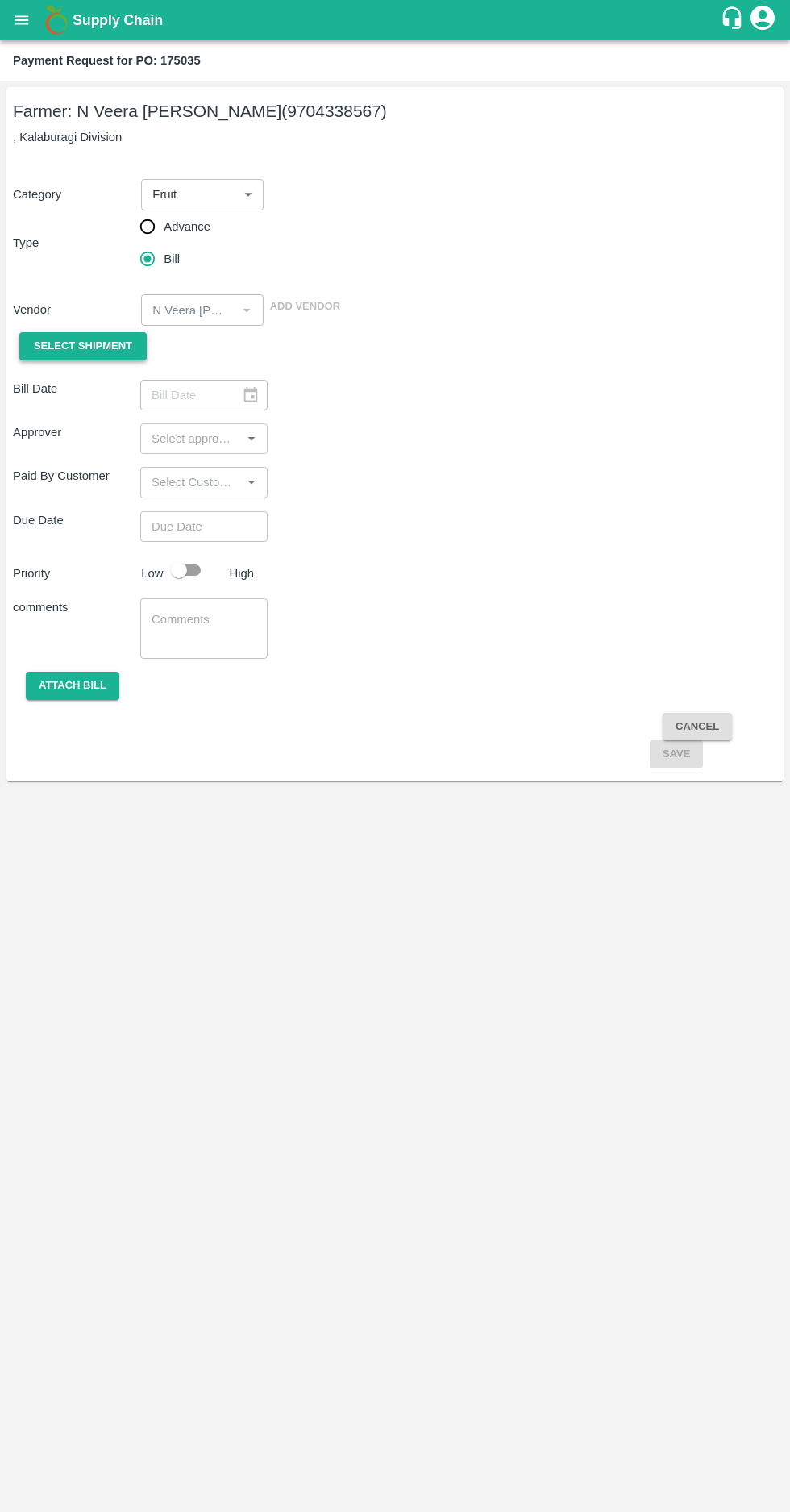
click at [73, 345] on span "Select Shipment" at bounding box center [83, 346] width 98 height 19
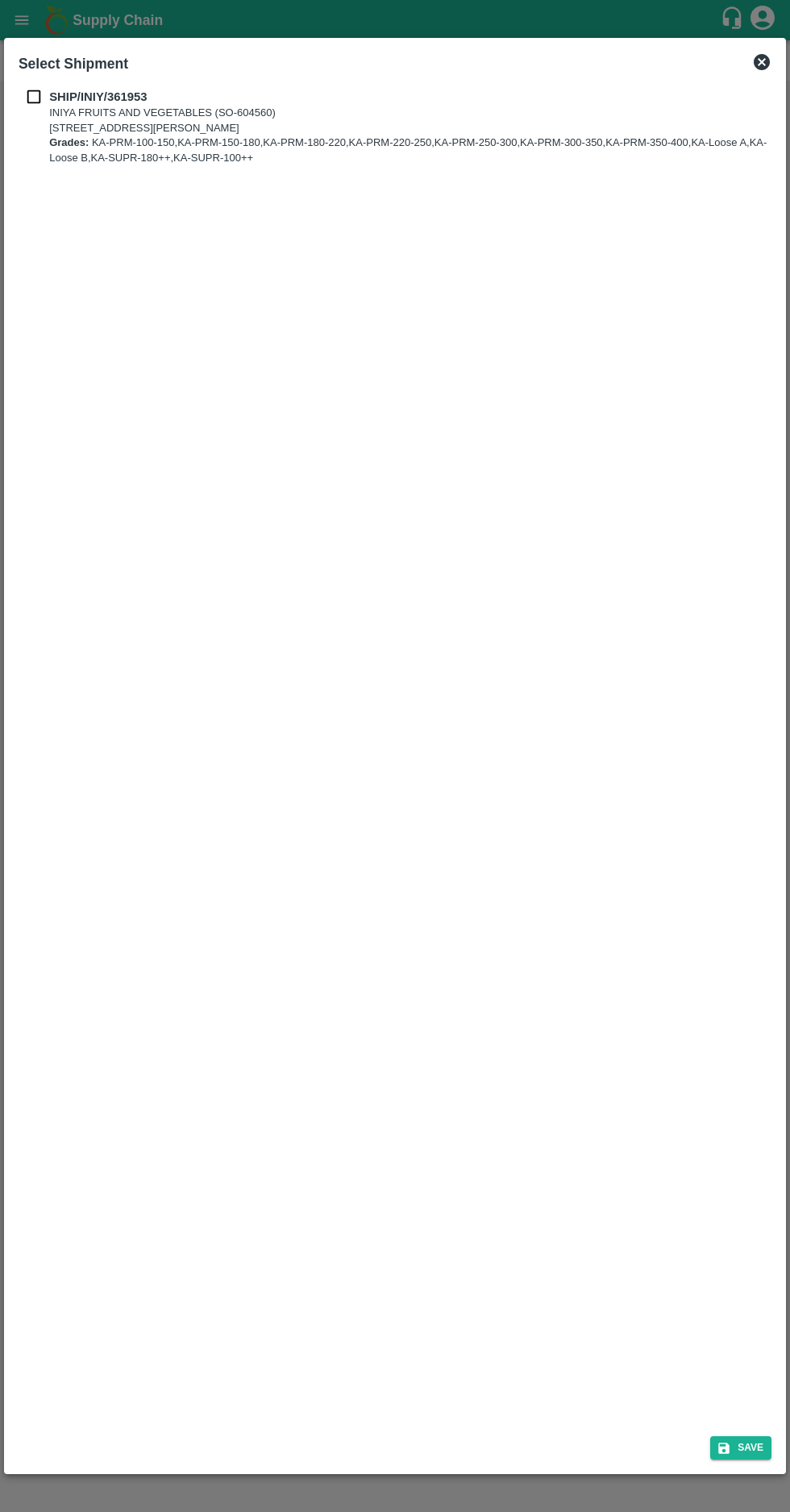
click at [40, 93] on input "checkbox" at bounding box center [34, 97] width 31 height 18
checkbox input "true"
click at [753, 1449] on button "Save" at bounding box center [740, 1448] width 61 height 24
type input "11/09/2025"
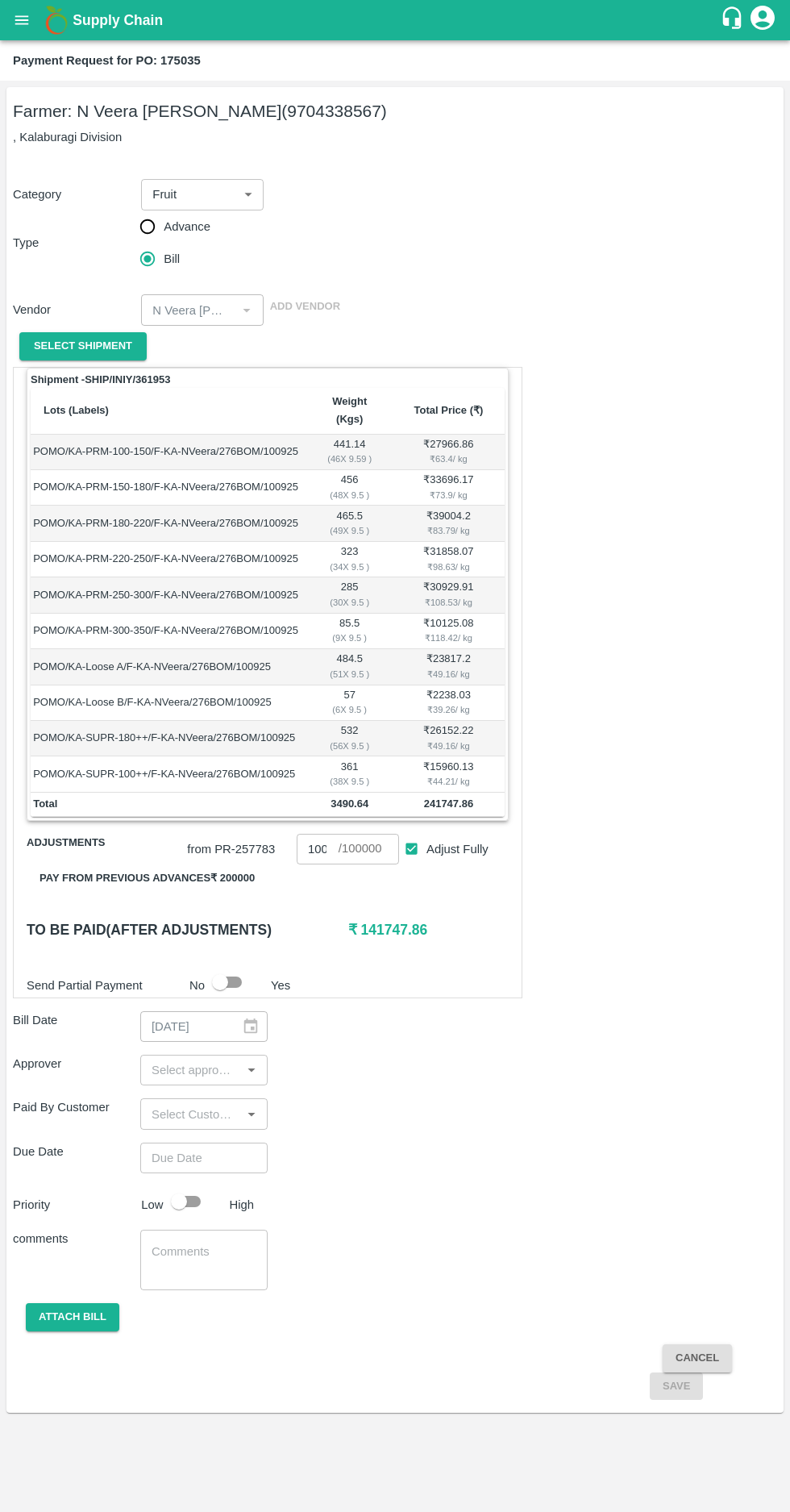
click at [158, 865] on button "Pay from previous advances ₹ 200000" at bounding box center [147, 879] width 241 height 28
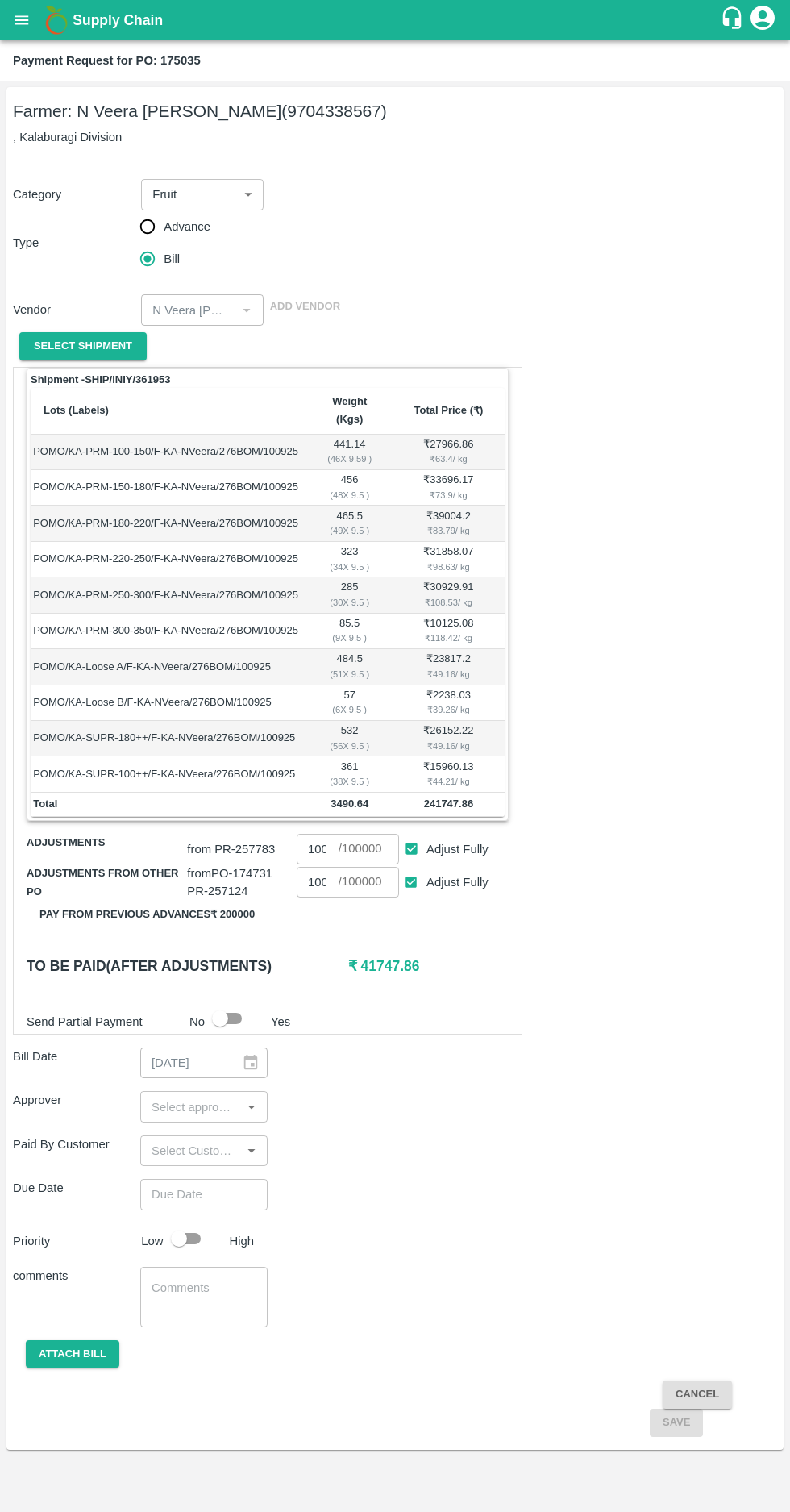
click at [197, 1096] on input "input" at bounding box center [191, 1107] width 91 height 21
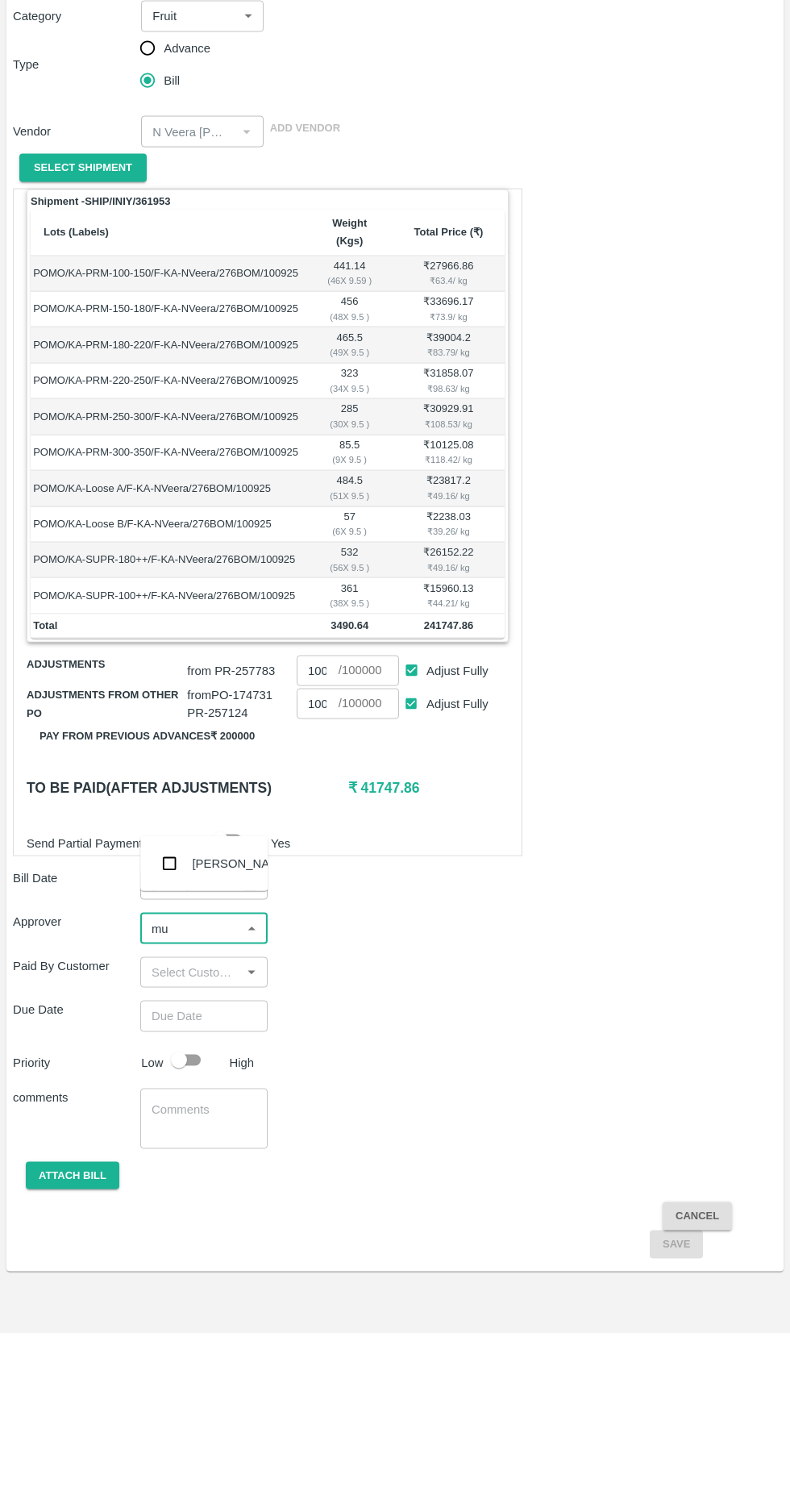
type input "muk"
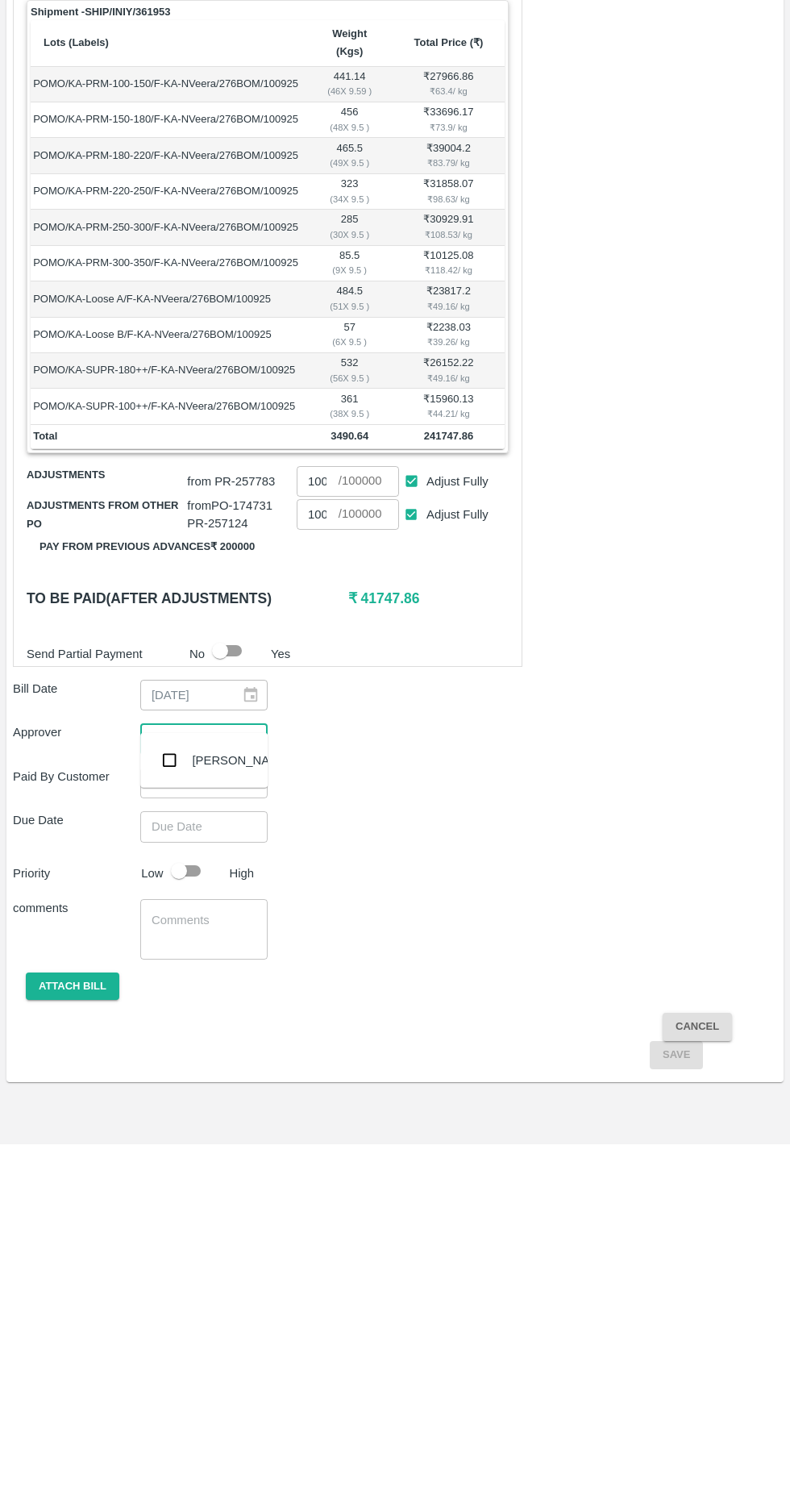
click at [156, 1131] on input "checkbox" at bounding box center [170, 1129] width 32 height 32
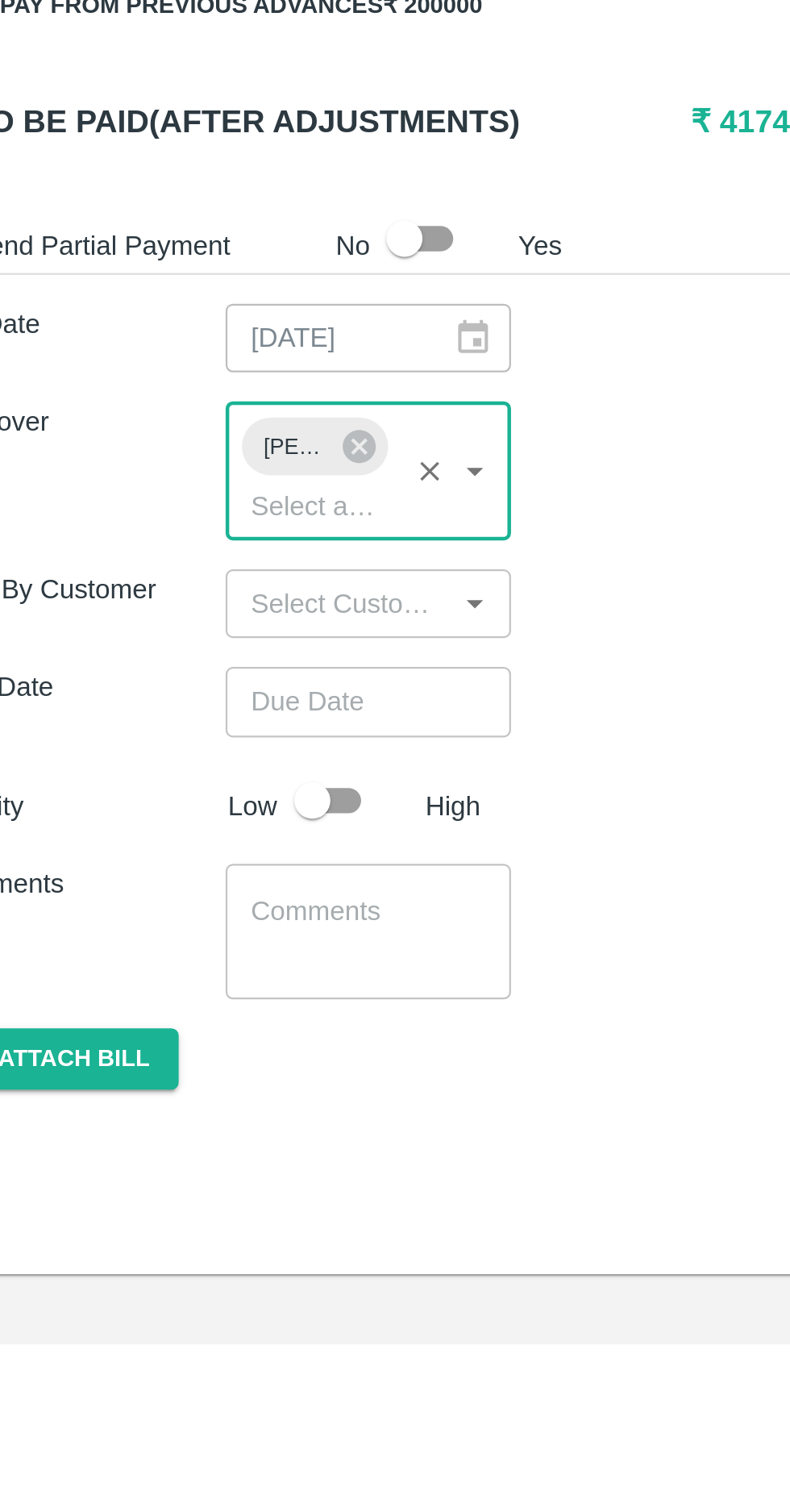
click at [178, 1210] on input "Choose date" at bounding box center [198, 1225] width 116 height 31
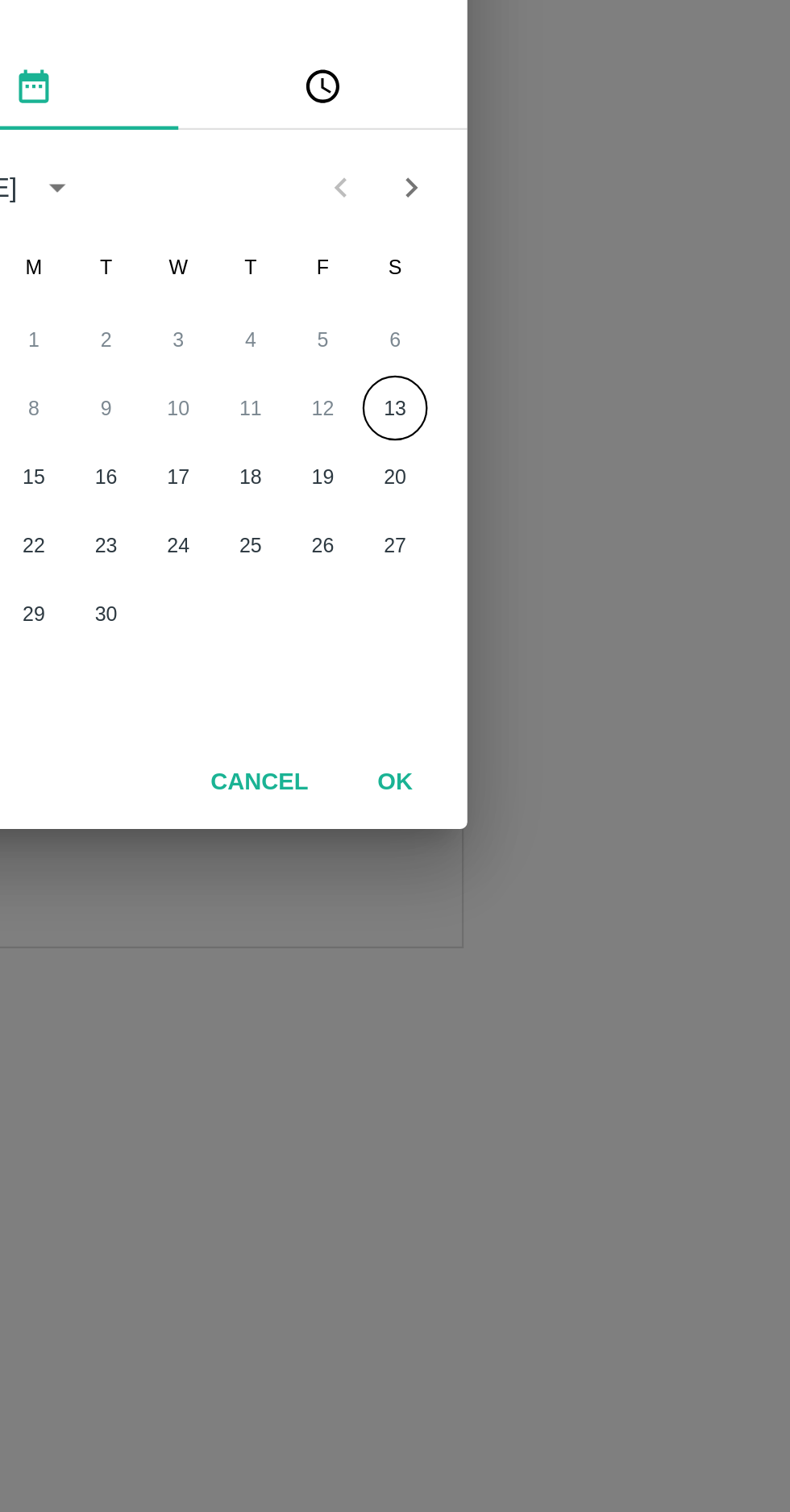
click at [487, 787] on button "13" at bounding box center [492, 793] width 29 height 29
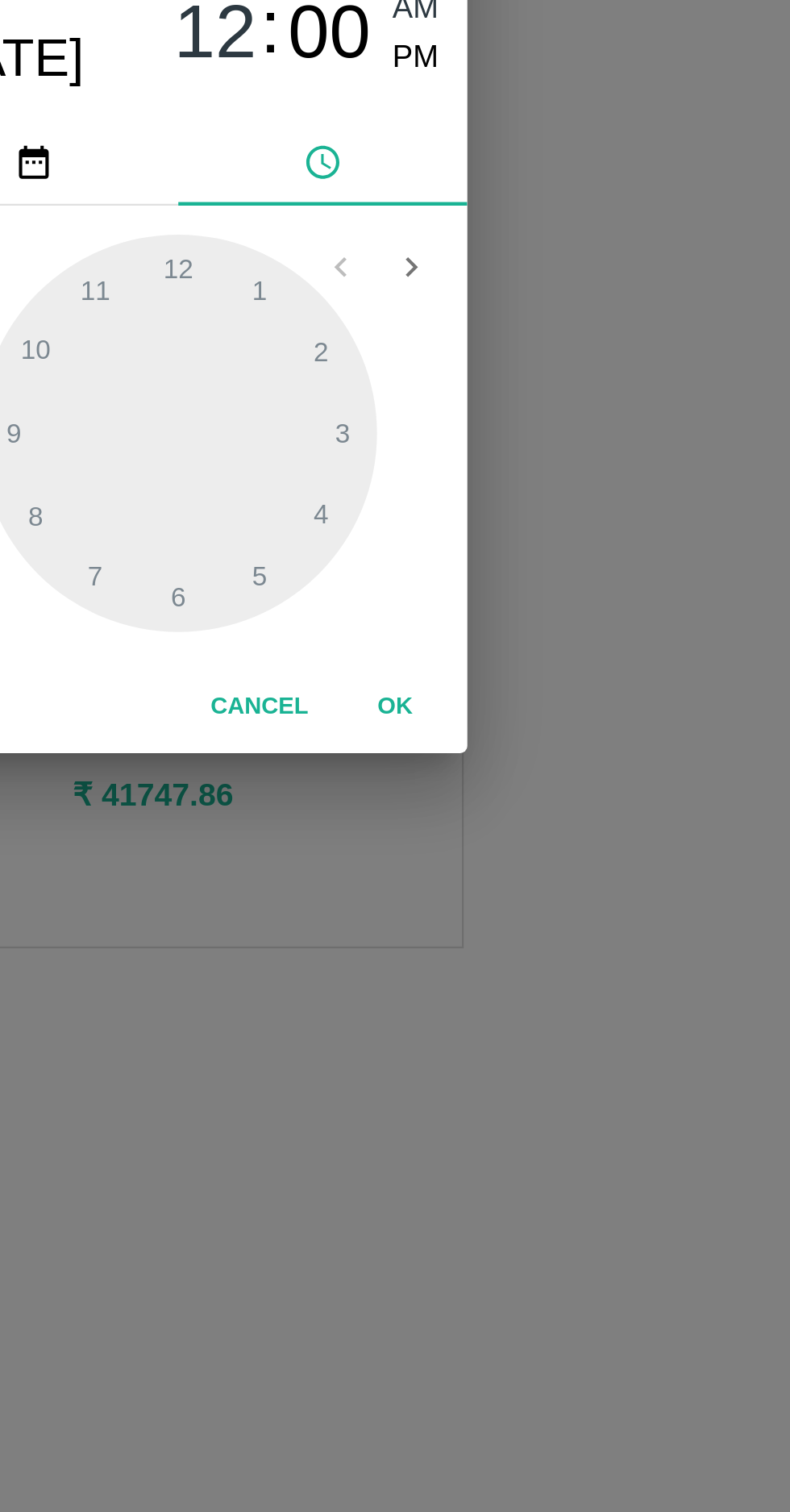
click at [507, 647] on span "PM" at bounding box center [502, 637] width 21 height 22
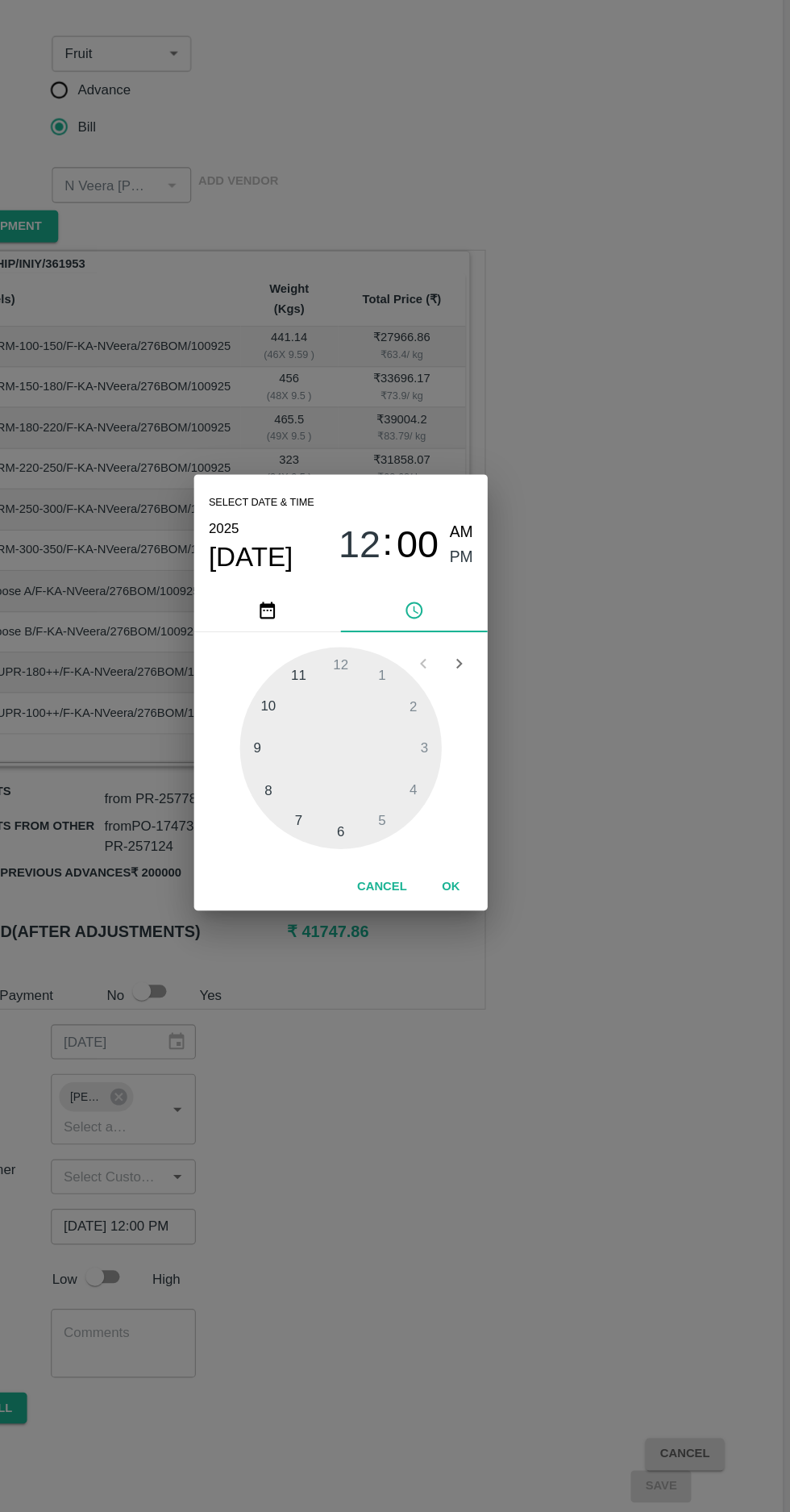
click at [315, 807] on div at bounding box center [395, 805] width 178 height 178
type input "13/09/2025 09:00 PM"
click at [507, 932] on button "OK" at bounding box center [492, 927] width 52 height 28
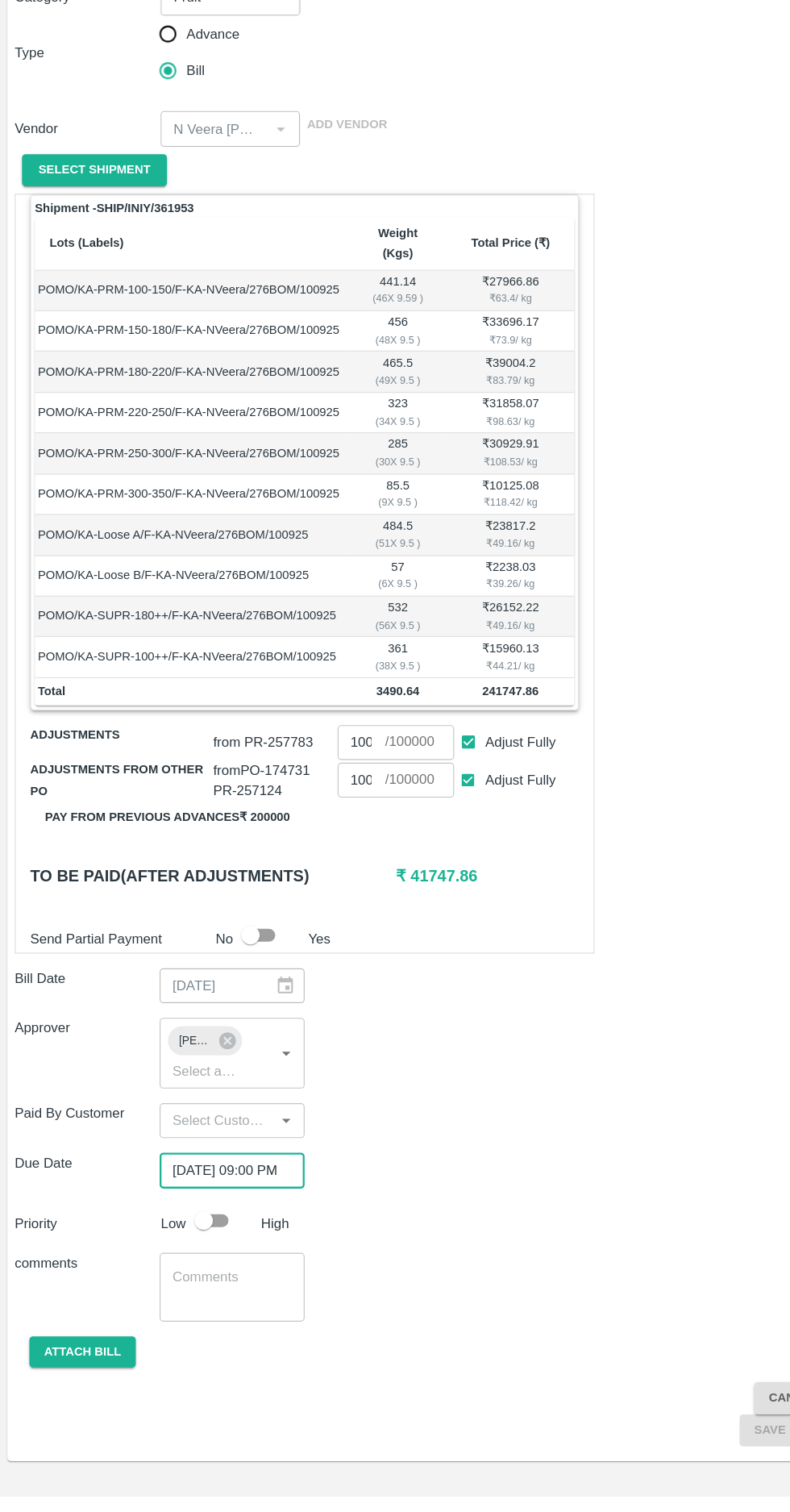
click at [203, 1255] on input "checkbox" at bounding box center [179, 1270] width 92 height 31
checkbox input "true"
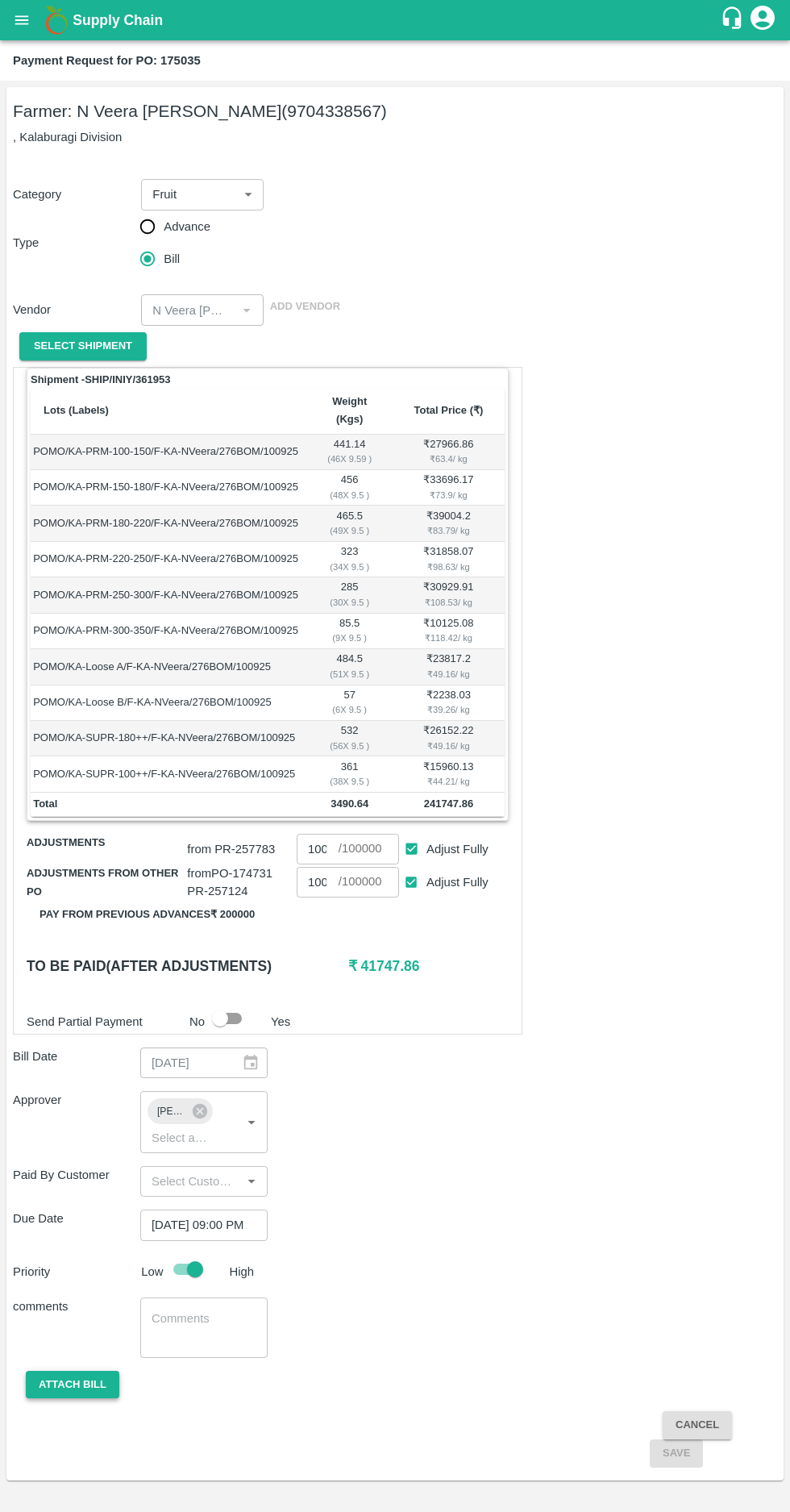
click at [41, 1372] on button "Attach bill" at bounding box center [72, 1385] width 93 height 28
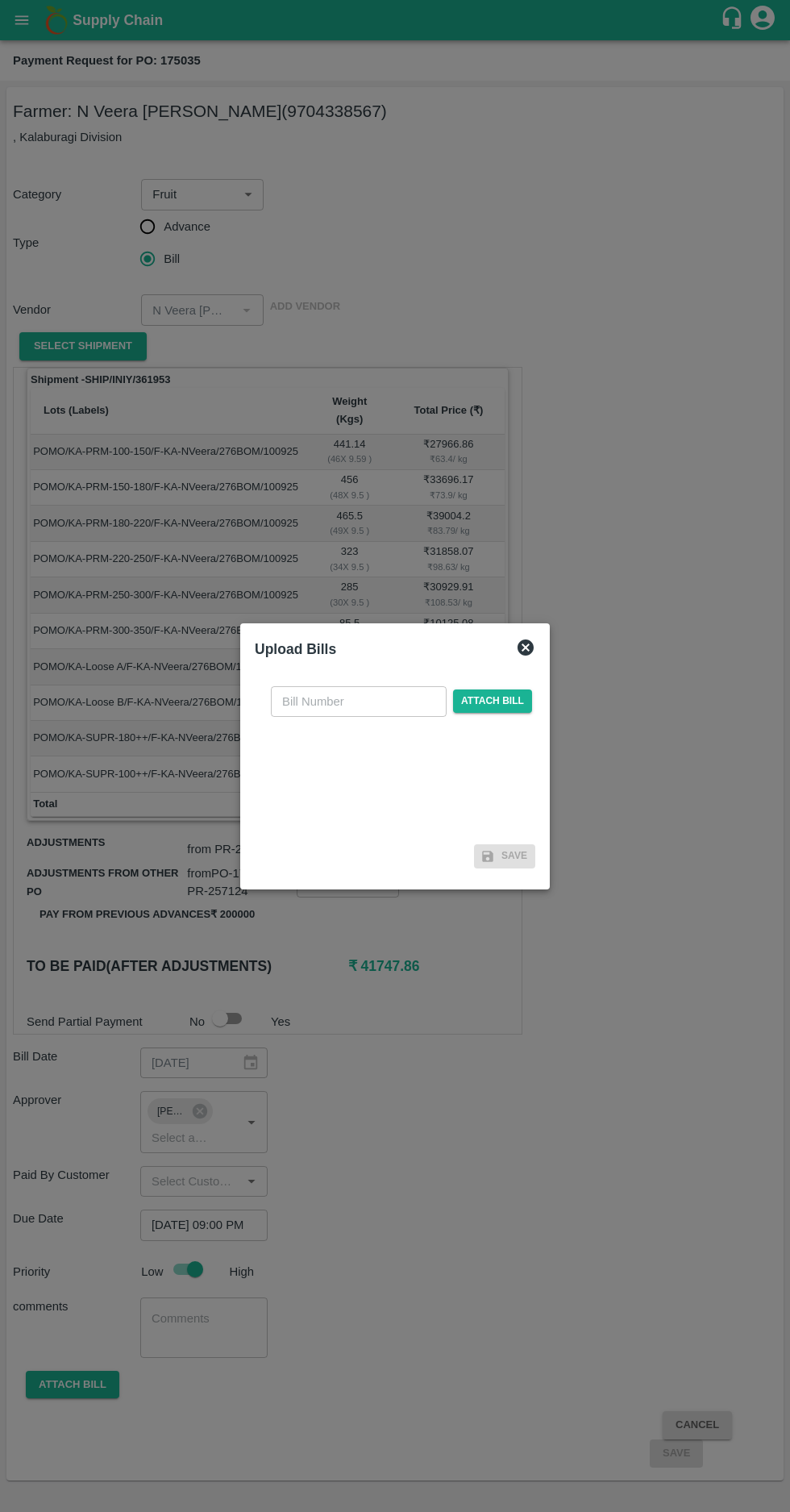
click at [338, 717] on input "text" at bounding box center [359, 702] width 176 height 31
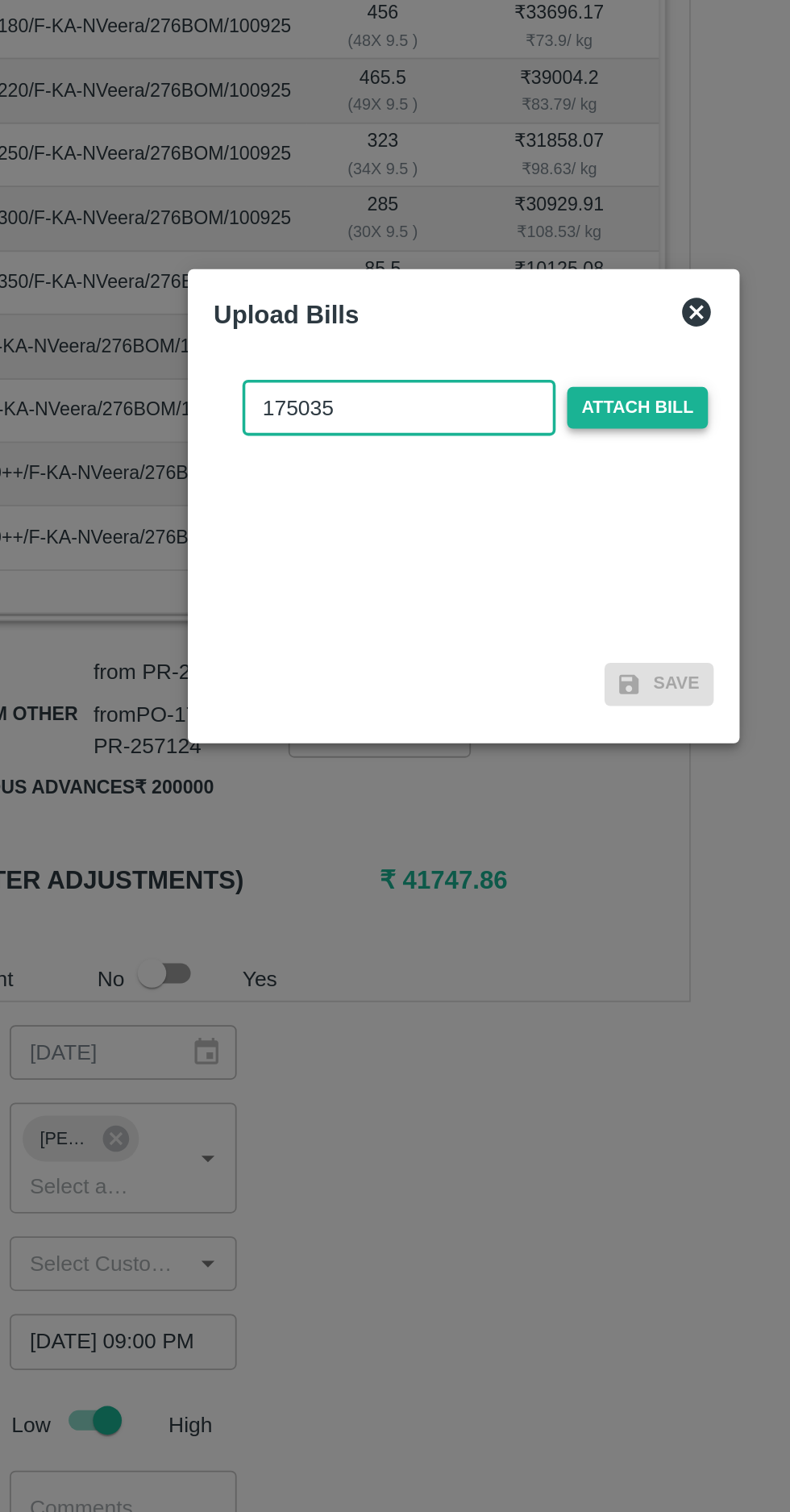
type input "175035"
click at [490, 702] on span "Attach bill" at bounding box center [492, 701] width 79 height 24
click at [0, 0] on input "Attach bill" at bounding box center [0, 0] width 0 height 0
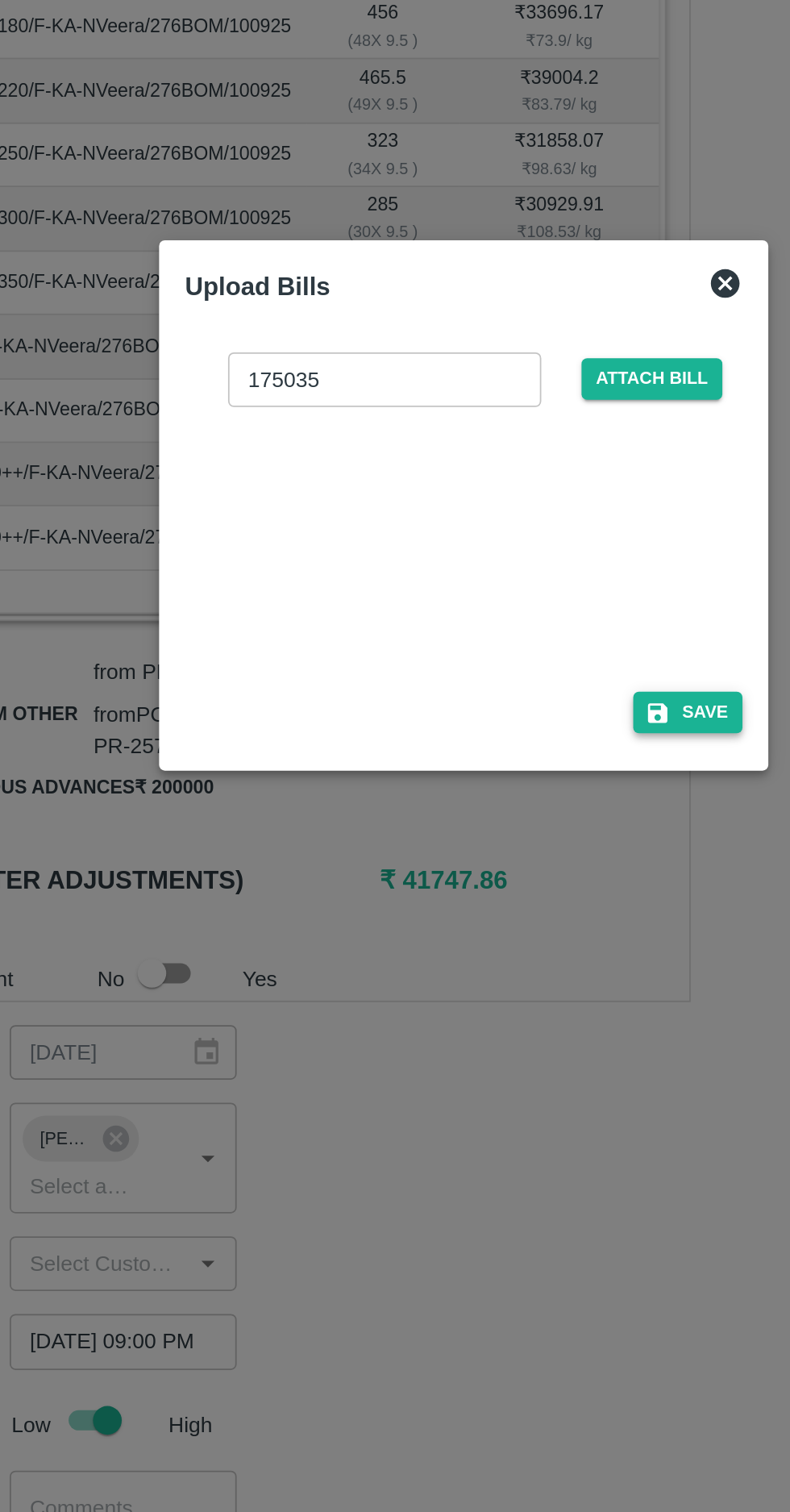
click at [529, 872] on button "Save" at bounding box center [520, 872] width 61 height 24
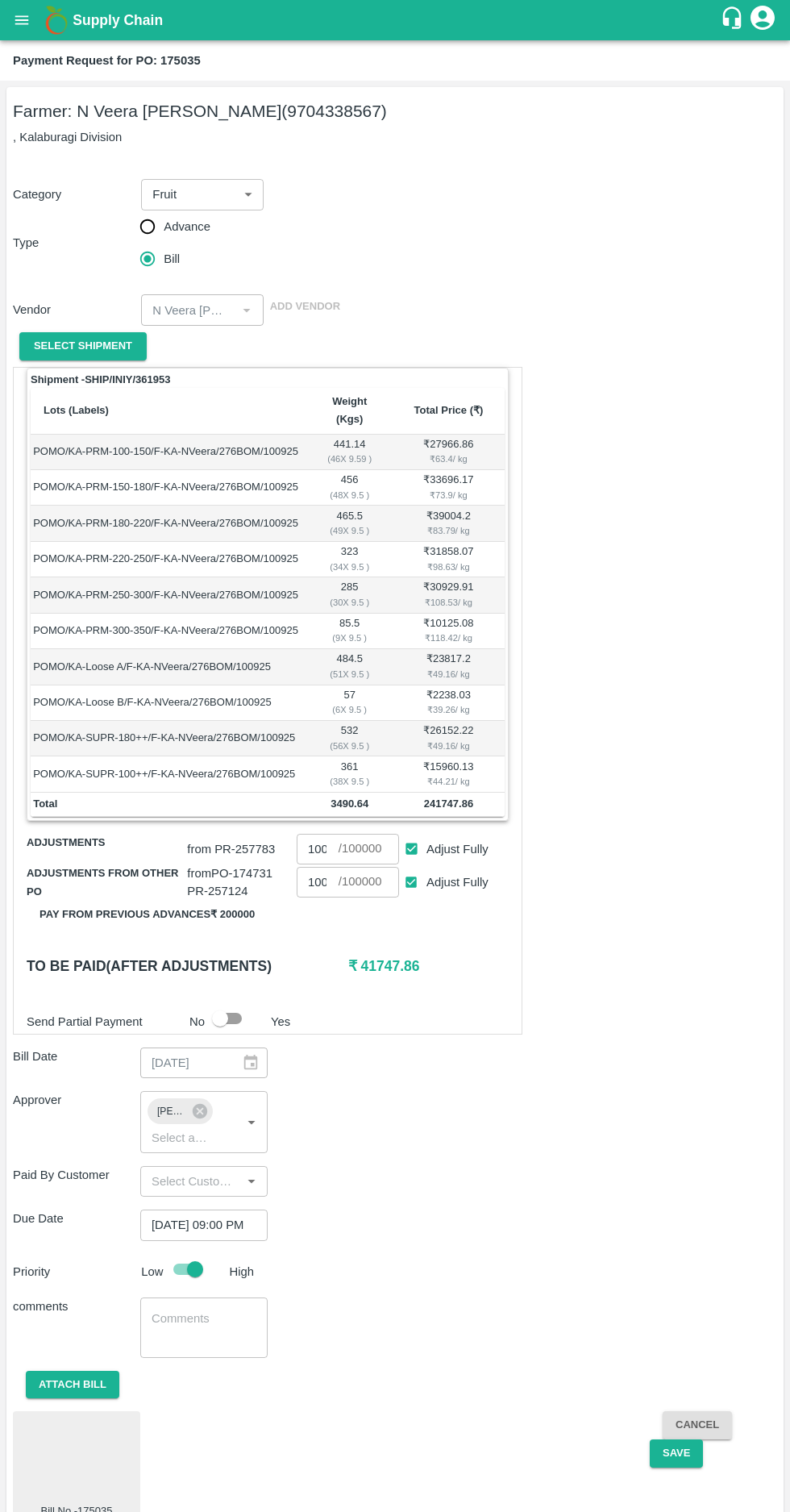
scroll to position [10, 0]
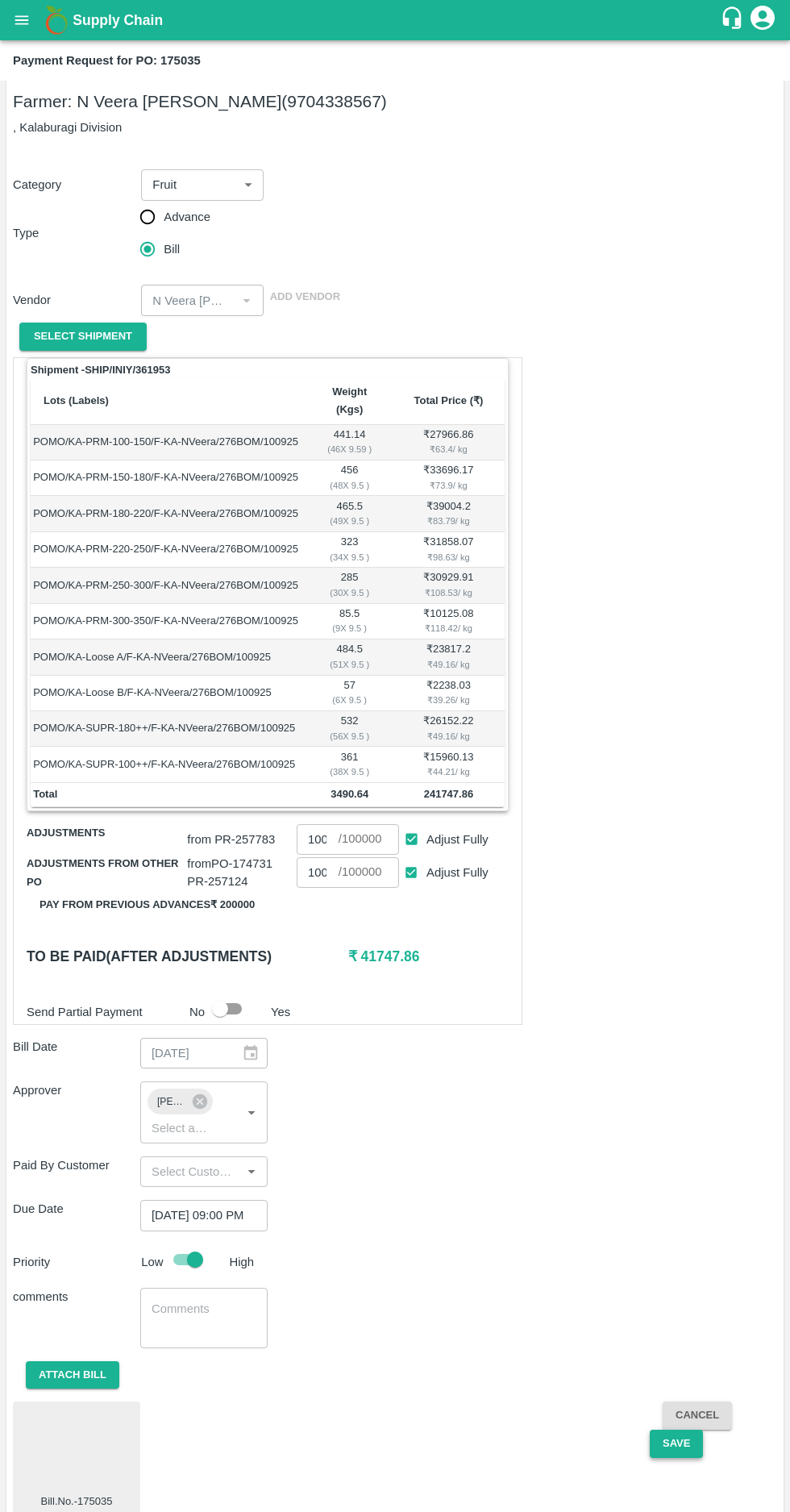
click at [677, 1430] on button "Save" at bounding box center [677, 1444] width 54 height 28
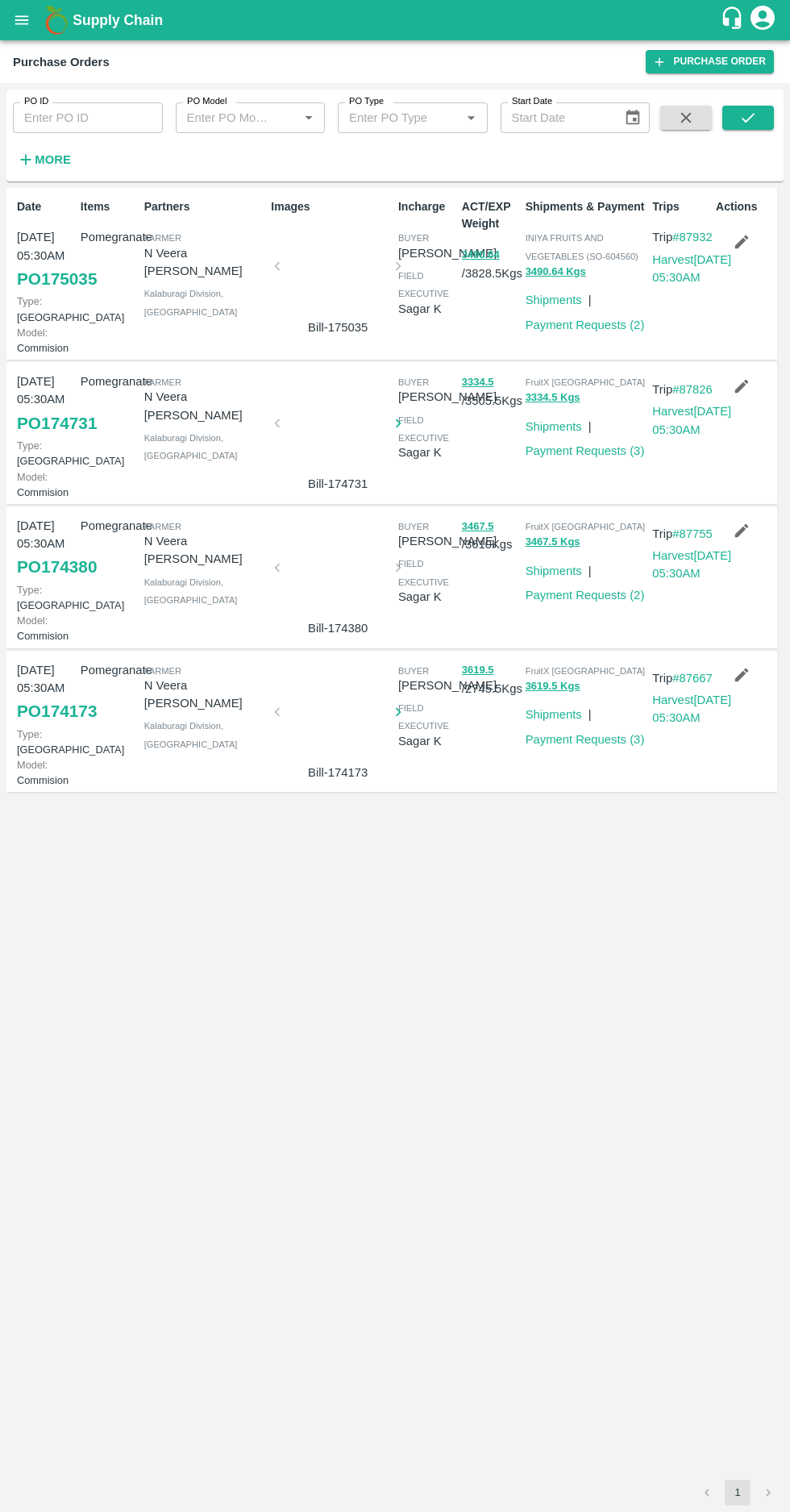
click at [27, 162] on icon "button" at bounding box center [26, 160] width 18 height 18
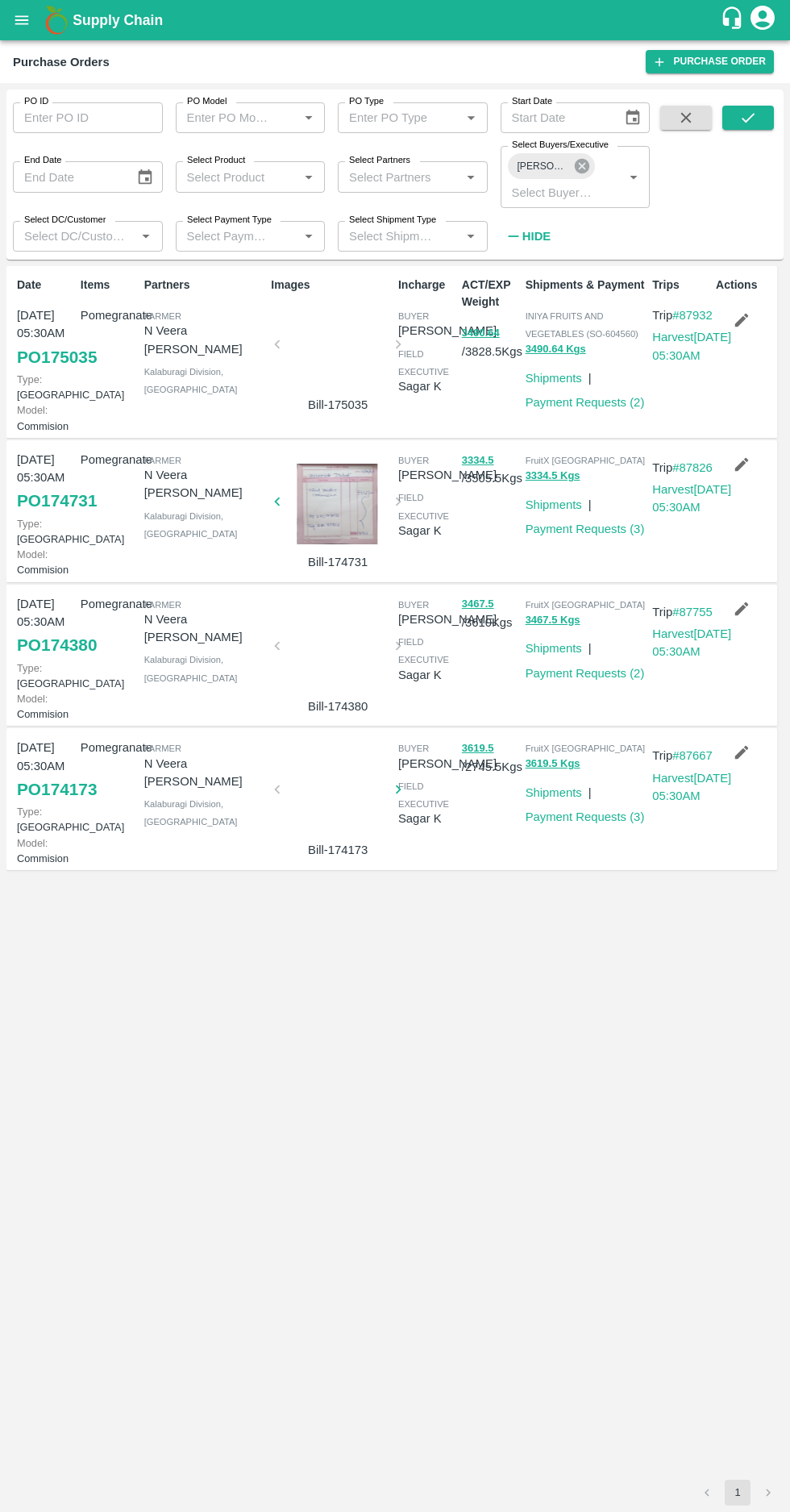
click at [581, 158] on icon at bounding box center [582, 166] width 18 height 18
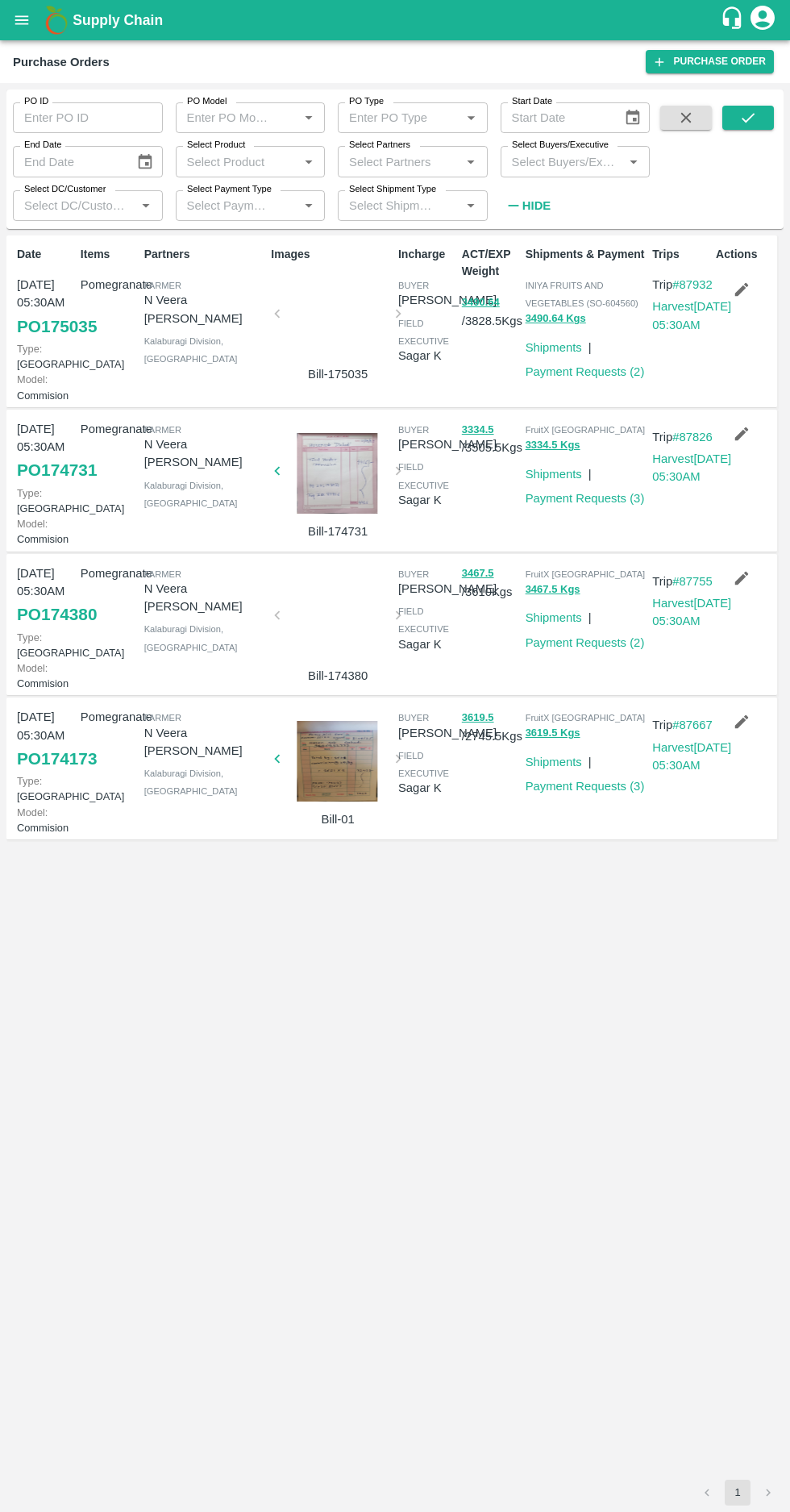
click at [548, 162] on input "Select Buyers/Executive" at bounding box center [563, 162] width 114 height 21
type input "afza"
click at [540, 261] on div "[PERSON_NAME] [PERSON_NAME]" at bounding box center [575, 245] width 150 height 46
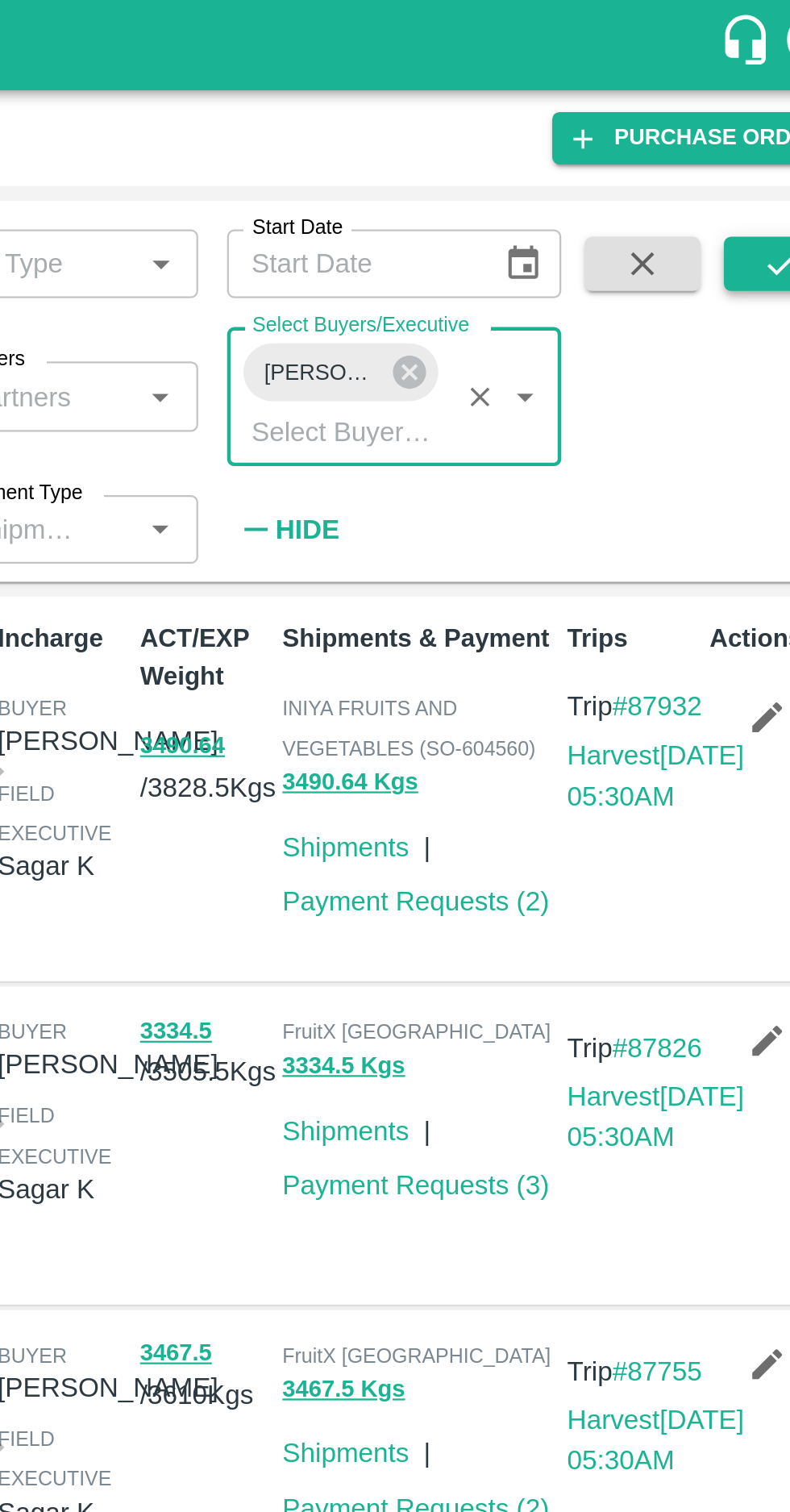
click at [747, 128] on button "submit" at bounding box center [749, 118] width 52 height 24
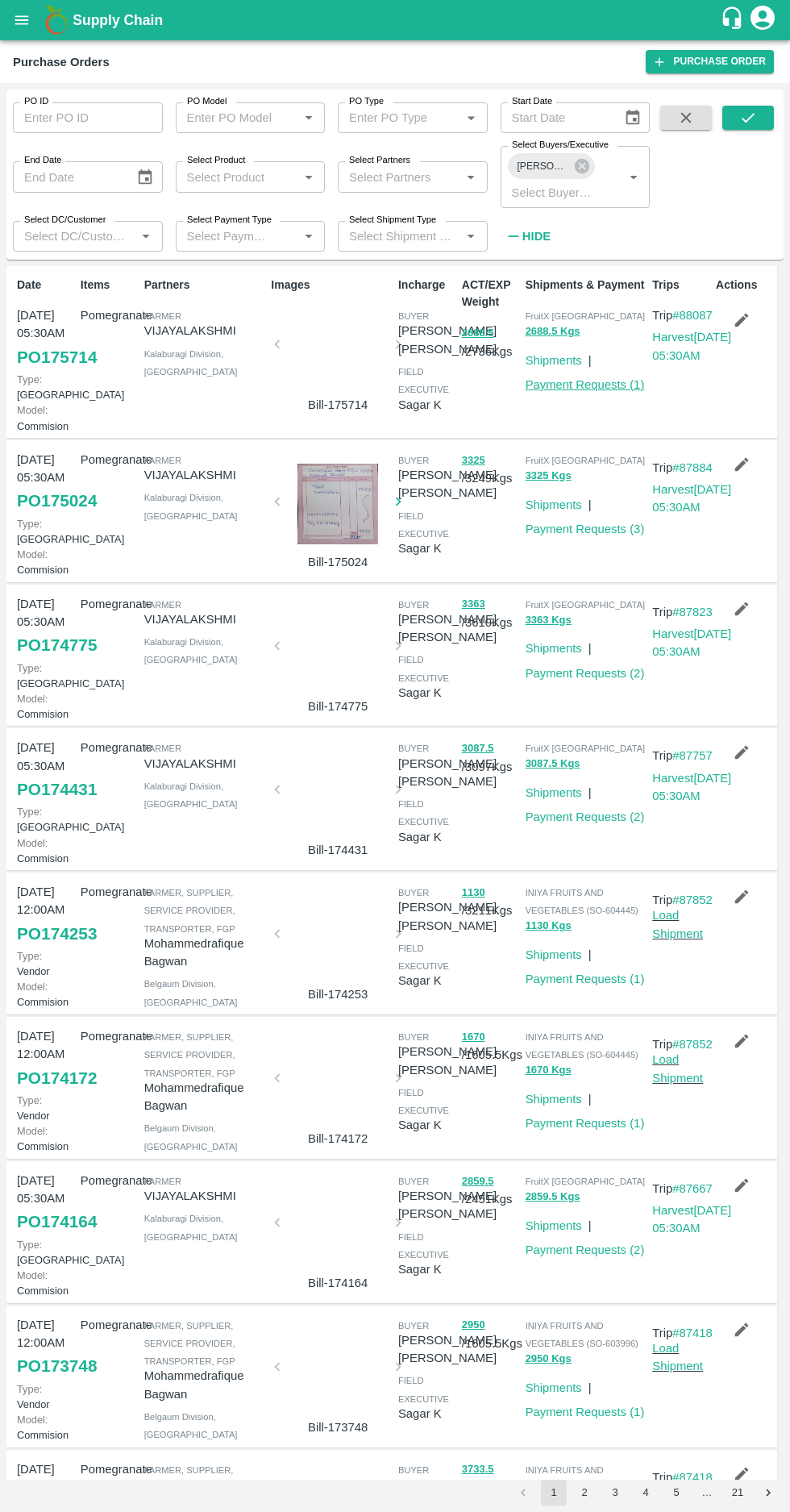
click at [594, 391] on link "Payment Requests ( 1 )" at bounding box center [585, 385] width 119 height 13
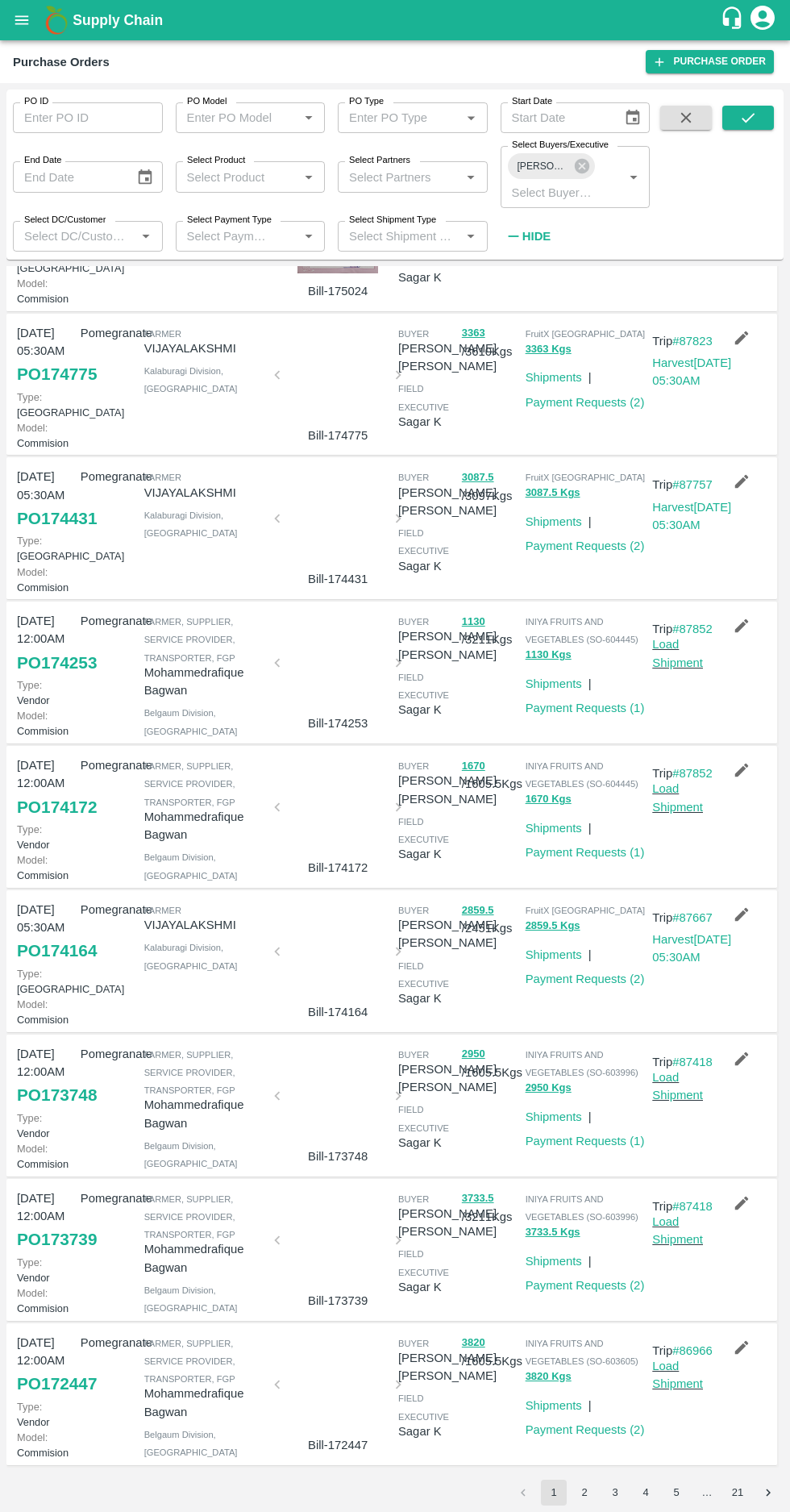
scroll to position [348, 0]
click at [589, 715] on link "Payment Requests ( 1 )" at bounding box center [585, 708] width 119 height 13
click at [588, 859] on link "Payment Requests ( 1 )" at bounding box center [585, 853] width 119 height 13
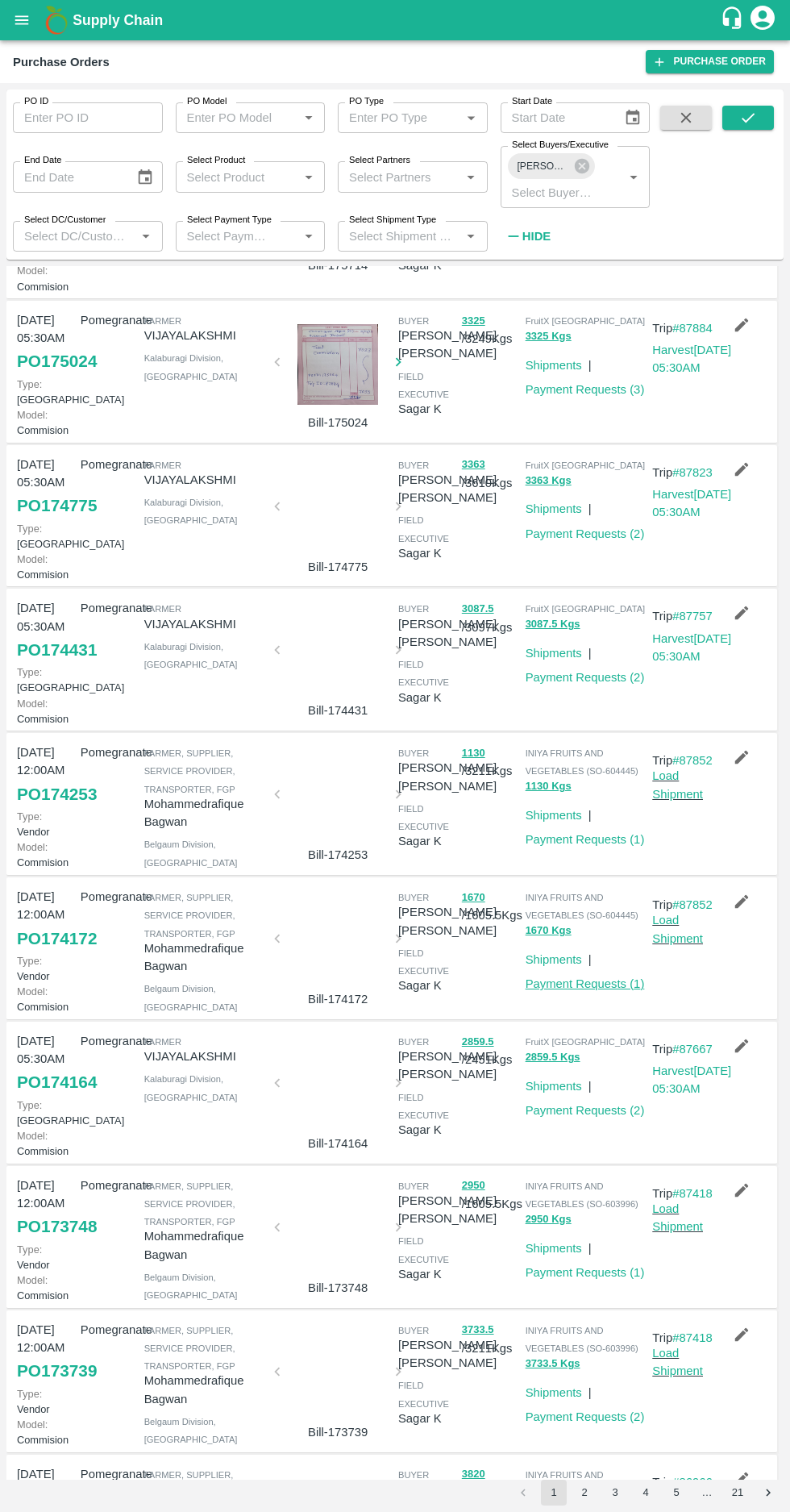
scroll to position [0, 0]
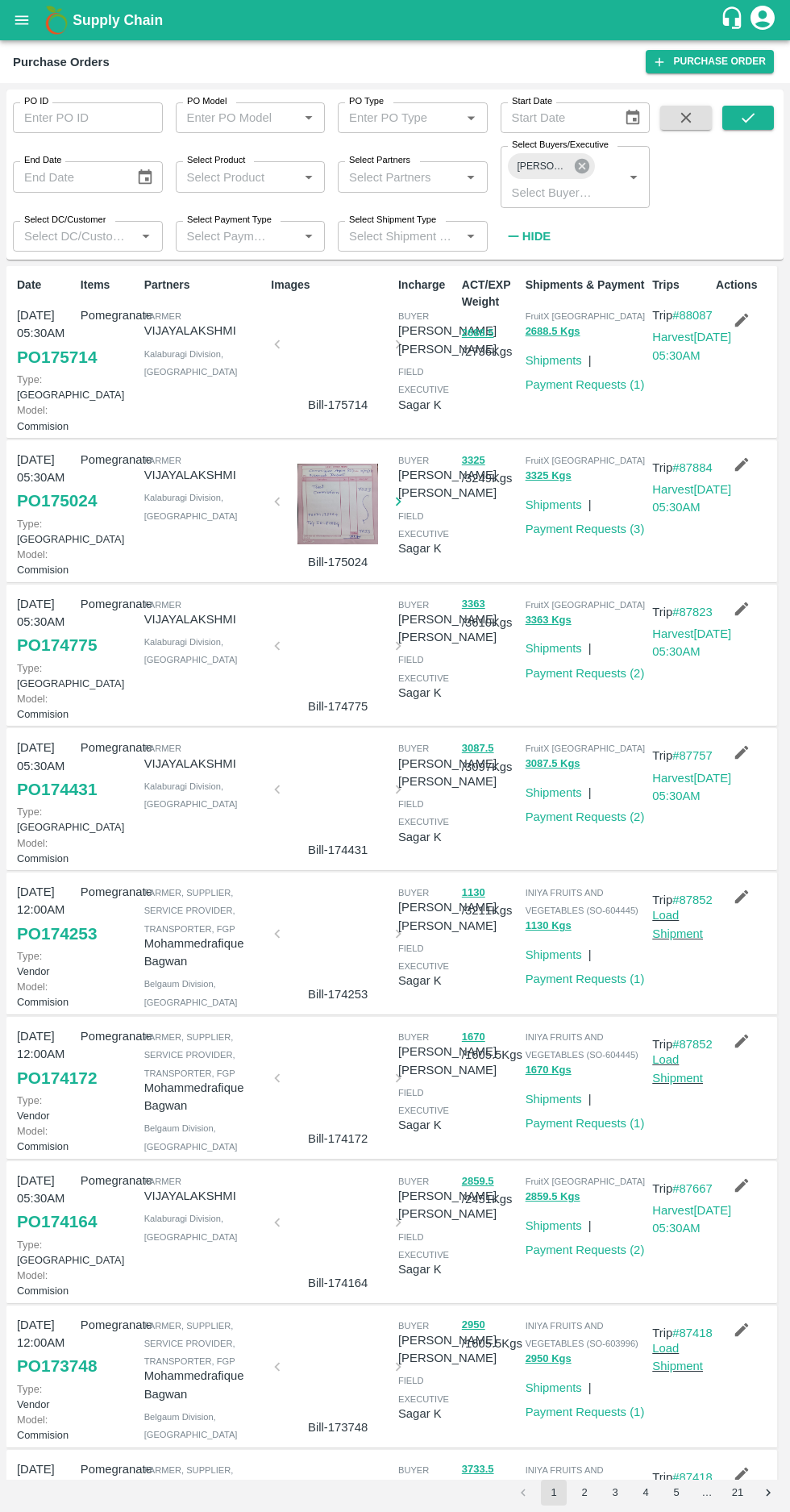
click at [577, 162] on icon at bounding box center [582, 166] width 15 height 15
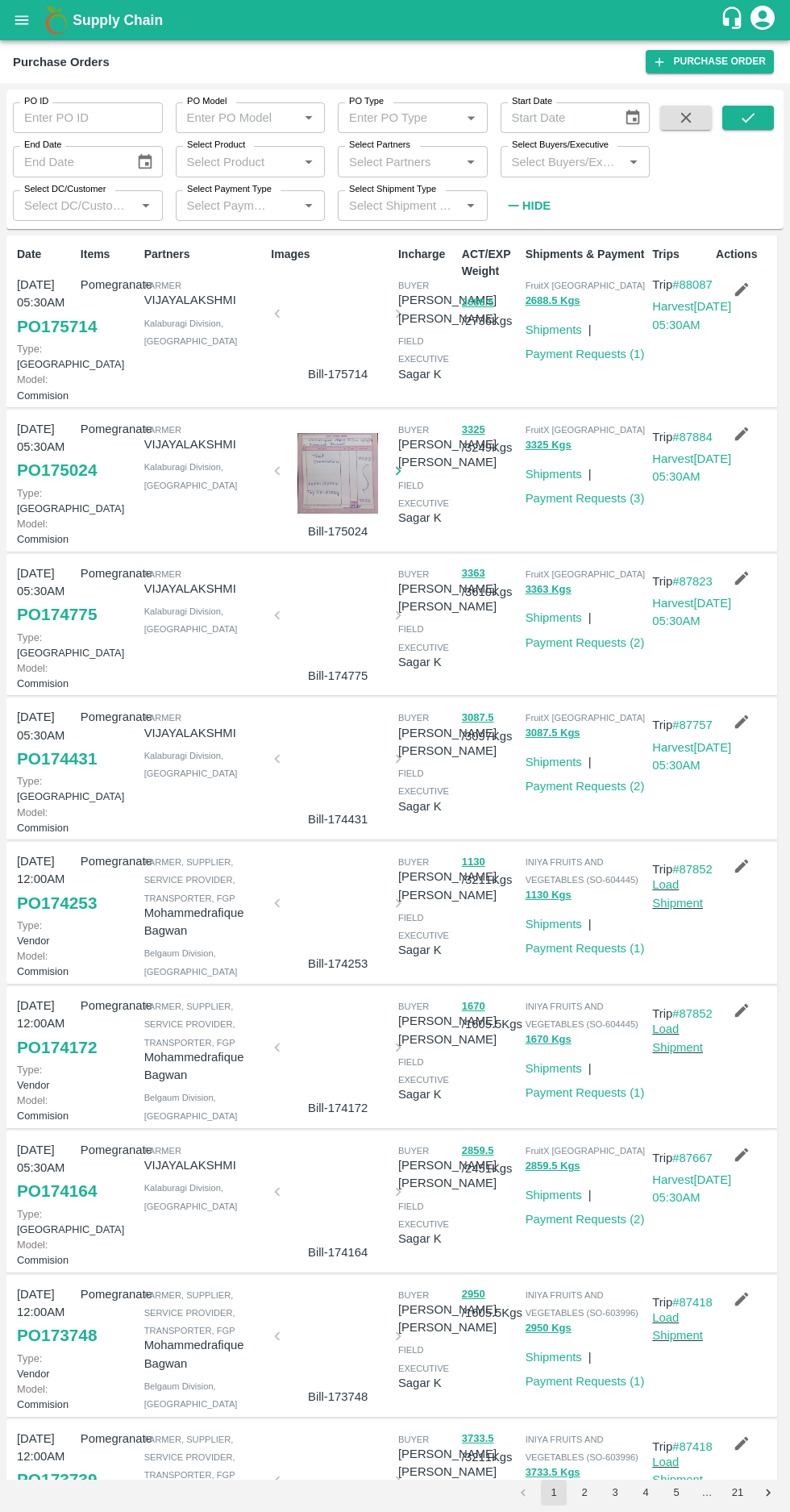
click at [552, 149] on label "Select Buyers/Executive" at bounding box center [560, 145] width 97 height 13
click at [552, 151] on input "Select Buyers/Executive" at bounding box center [563, 162] width 114 height 21
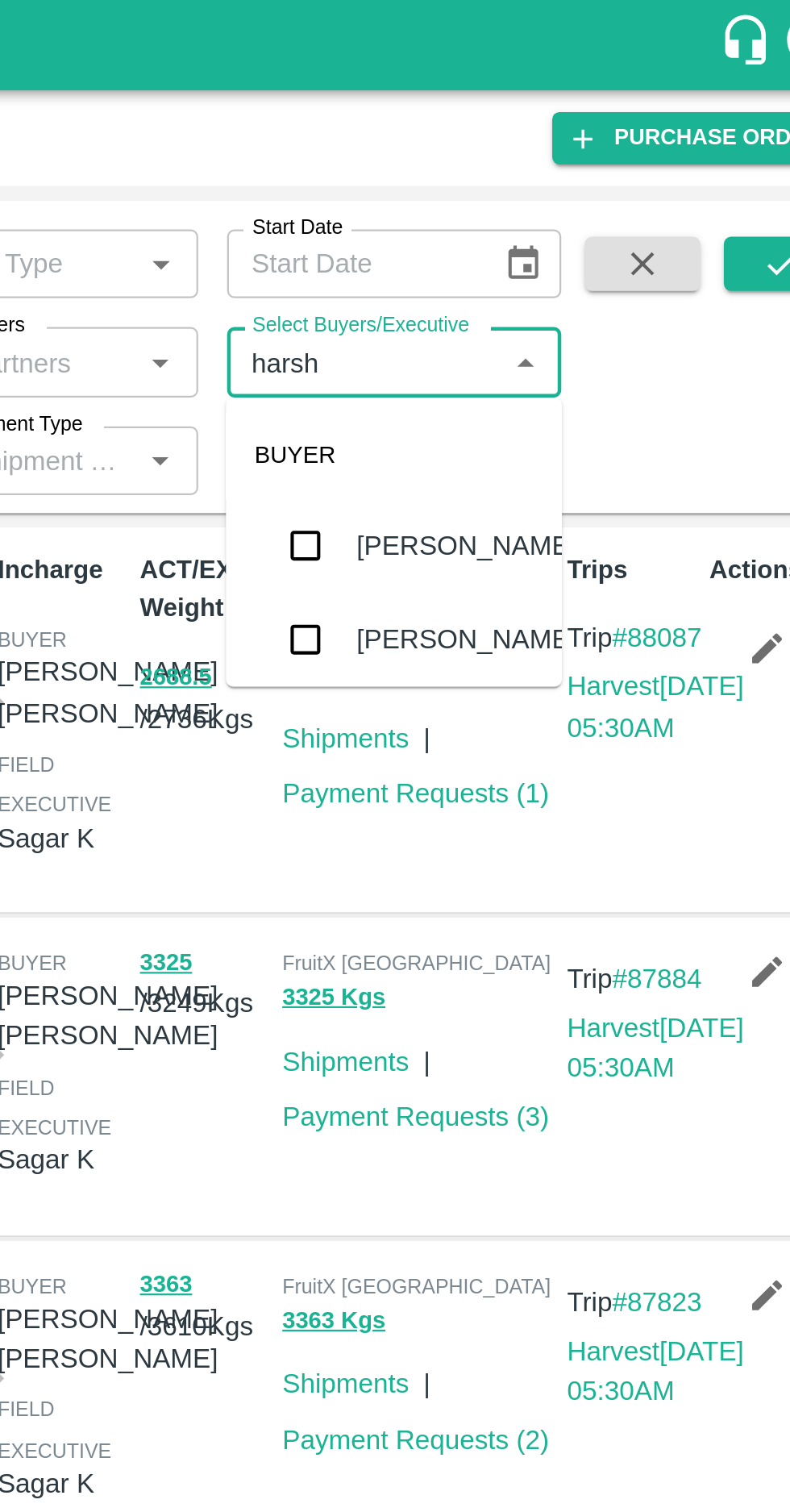
type input "harshv"
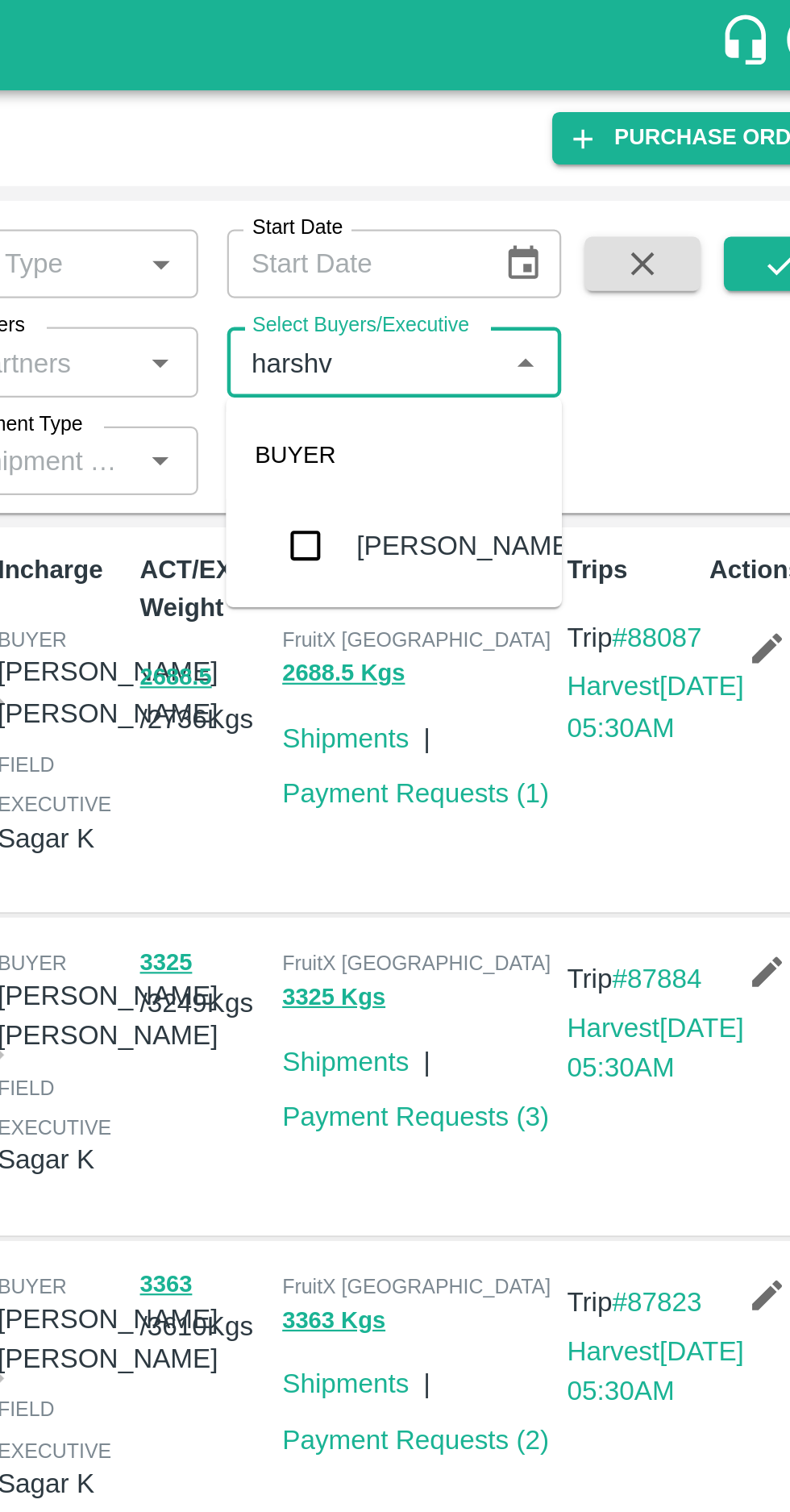
click at [541, 248] on input "checkbox" at bounding box center [536, 244] width 32 height 32
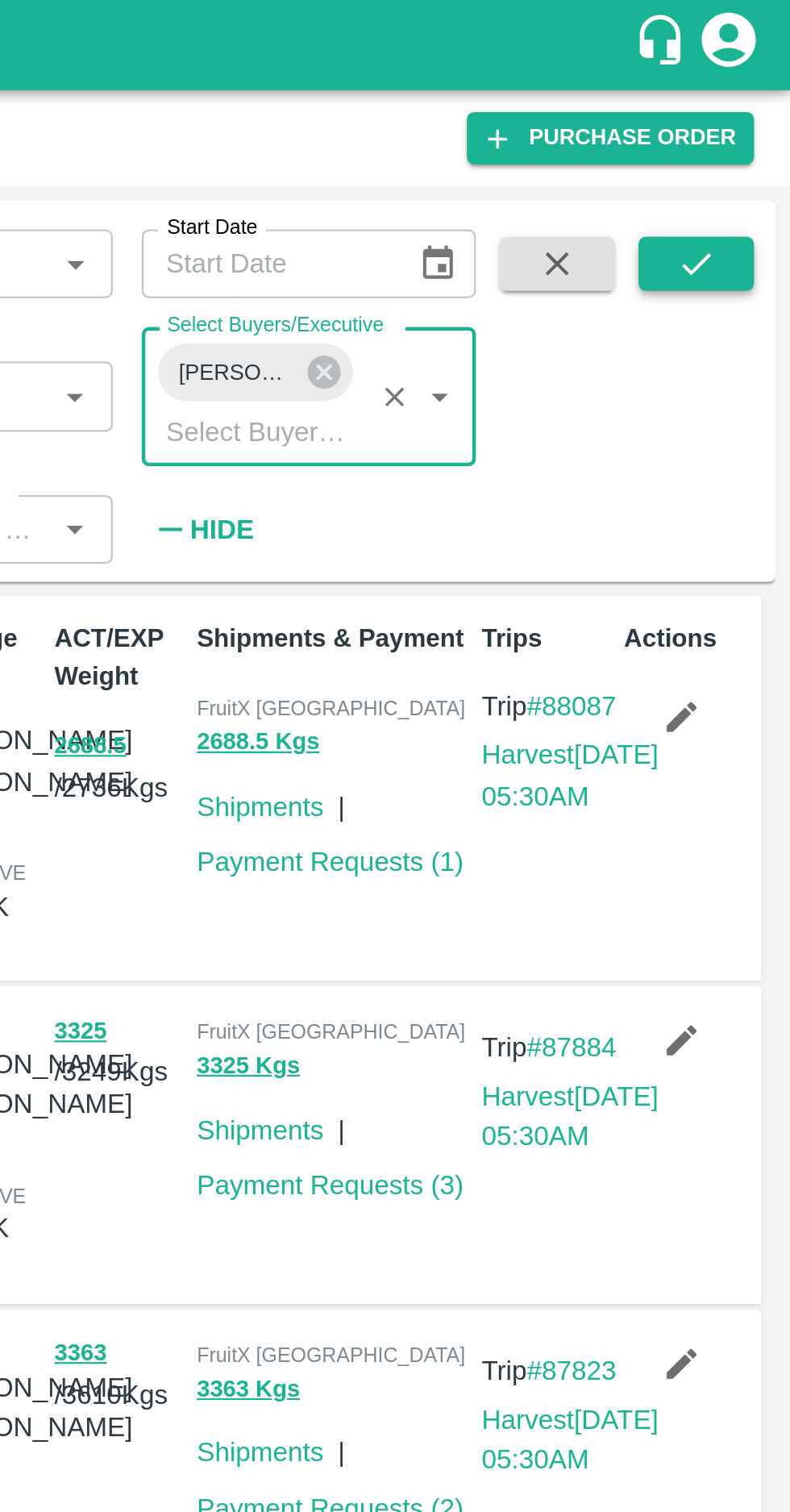
click at [740, 123] on icon "submit" at bounding box center [749, 118] width 18 height 18
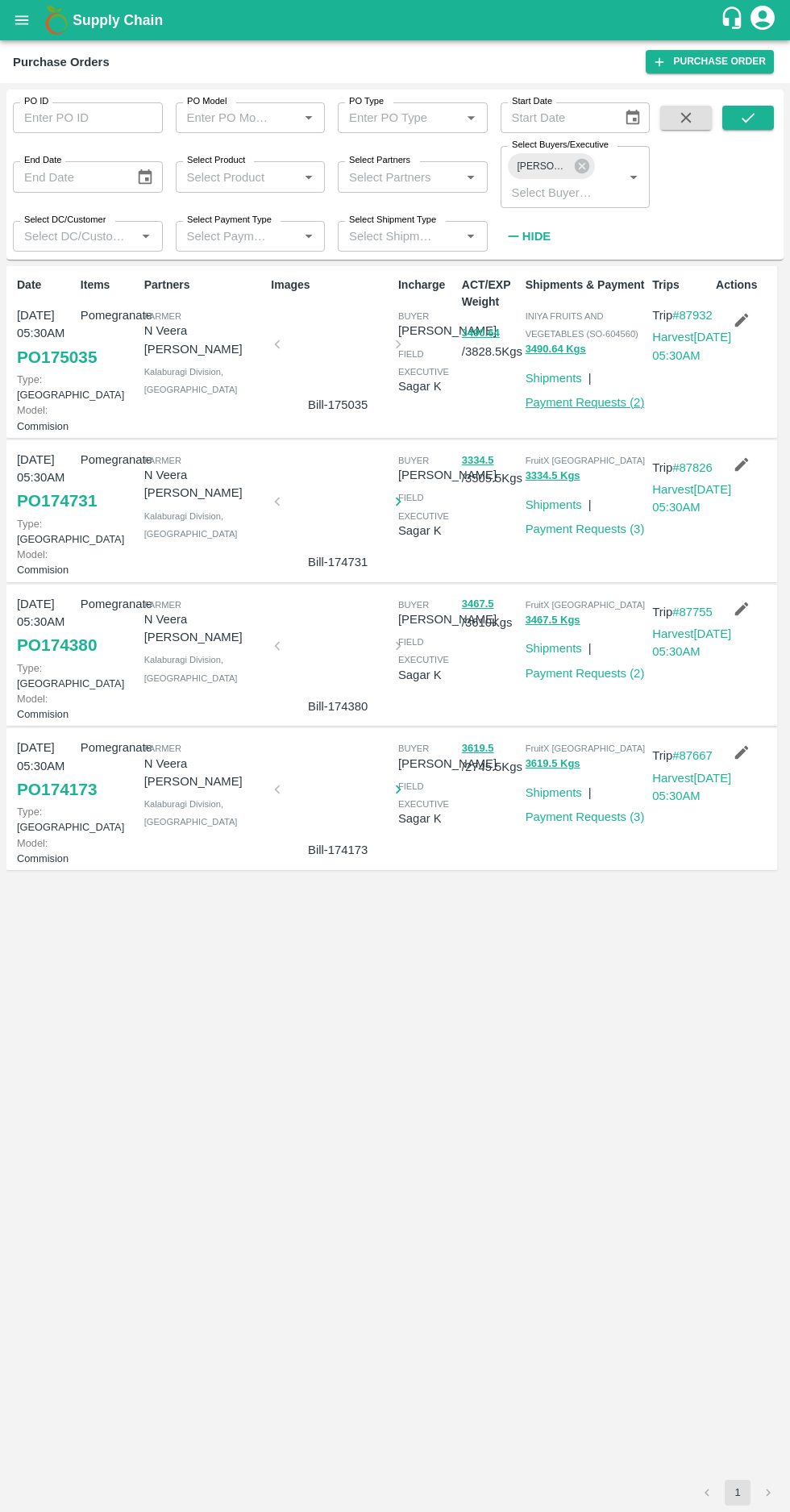
click at [572, 405] on link "Payment Requests ( 2 )" at bounding box center [585, 403] width 119 height 13
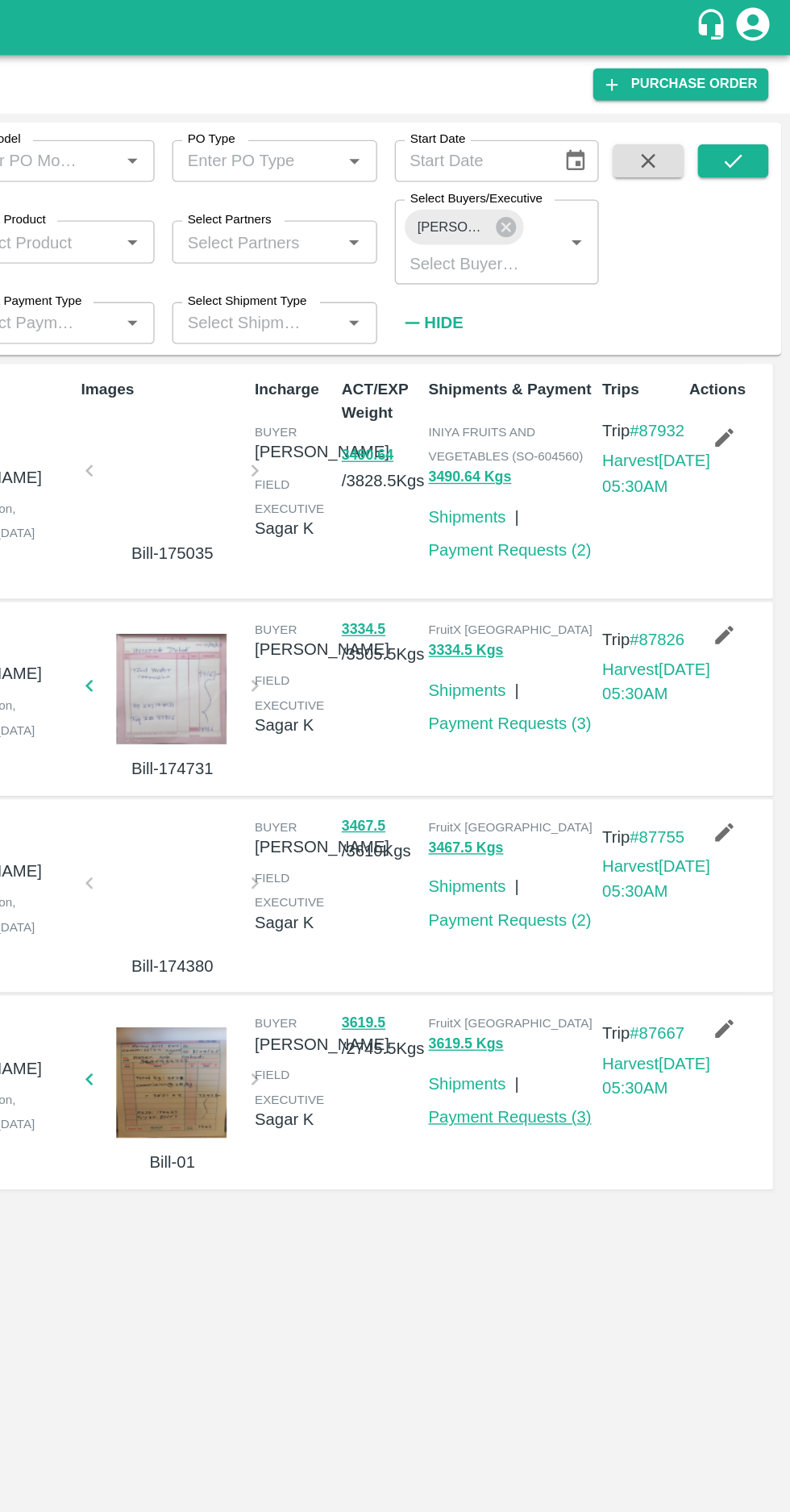
click at [592, 823] on link "Payment Requests ( 3 )" at bounding box center [585, 817] width 119 height 13
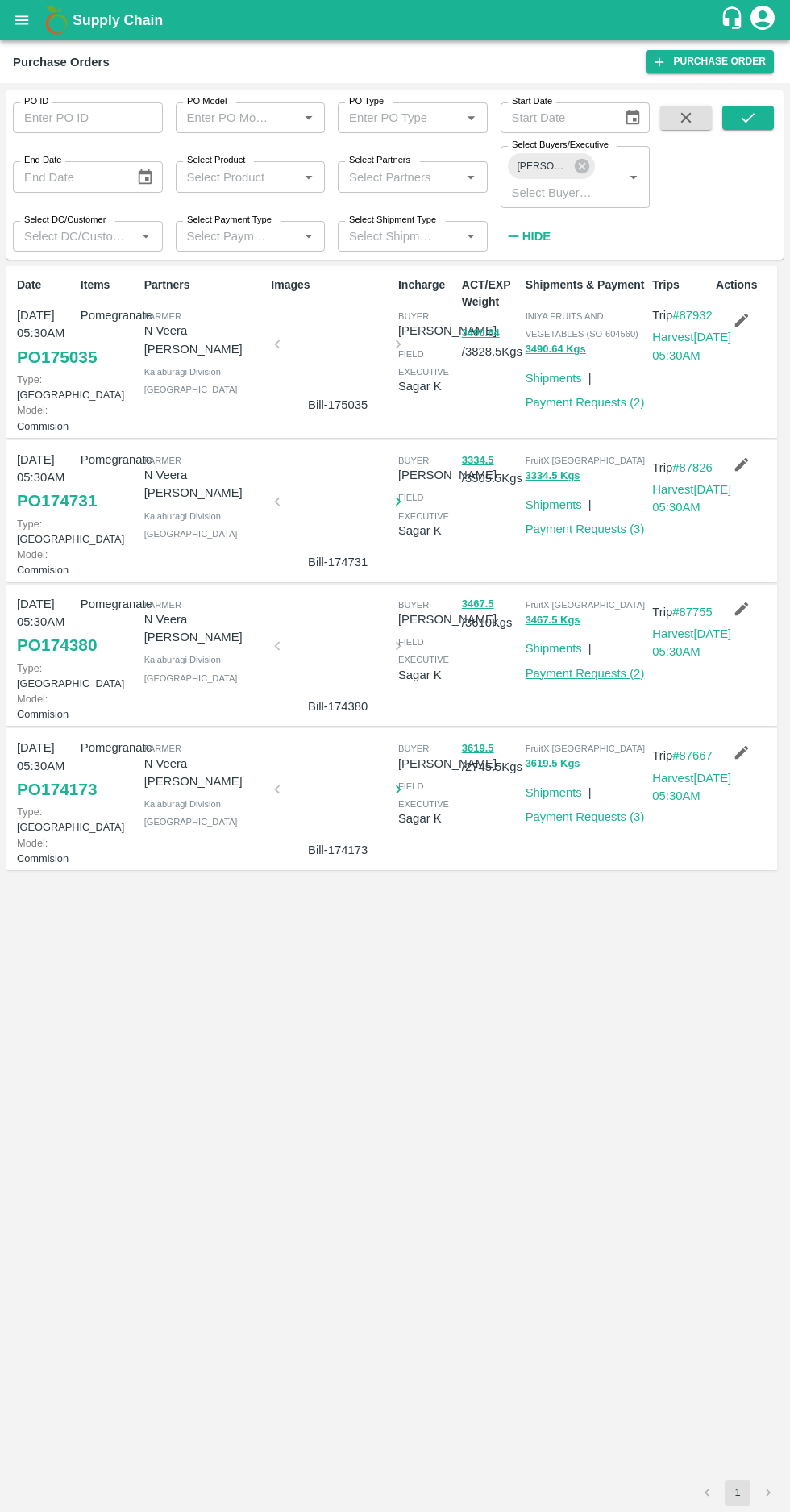
click at [613, 680] on link "Payment Requests ( 2 )" at bounding box center [585, 673] width 119 height 13
click at [581, 536] on link "Payment Requests ( 3 )" at bounding box center [585, 529] width 119 height 13
click at [585, 405] on link "Payment Requests ( 2 )" at bounding box center [585, 403] width 119 height 13
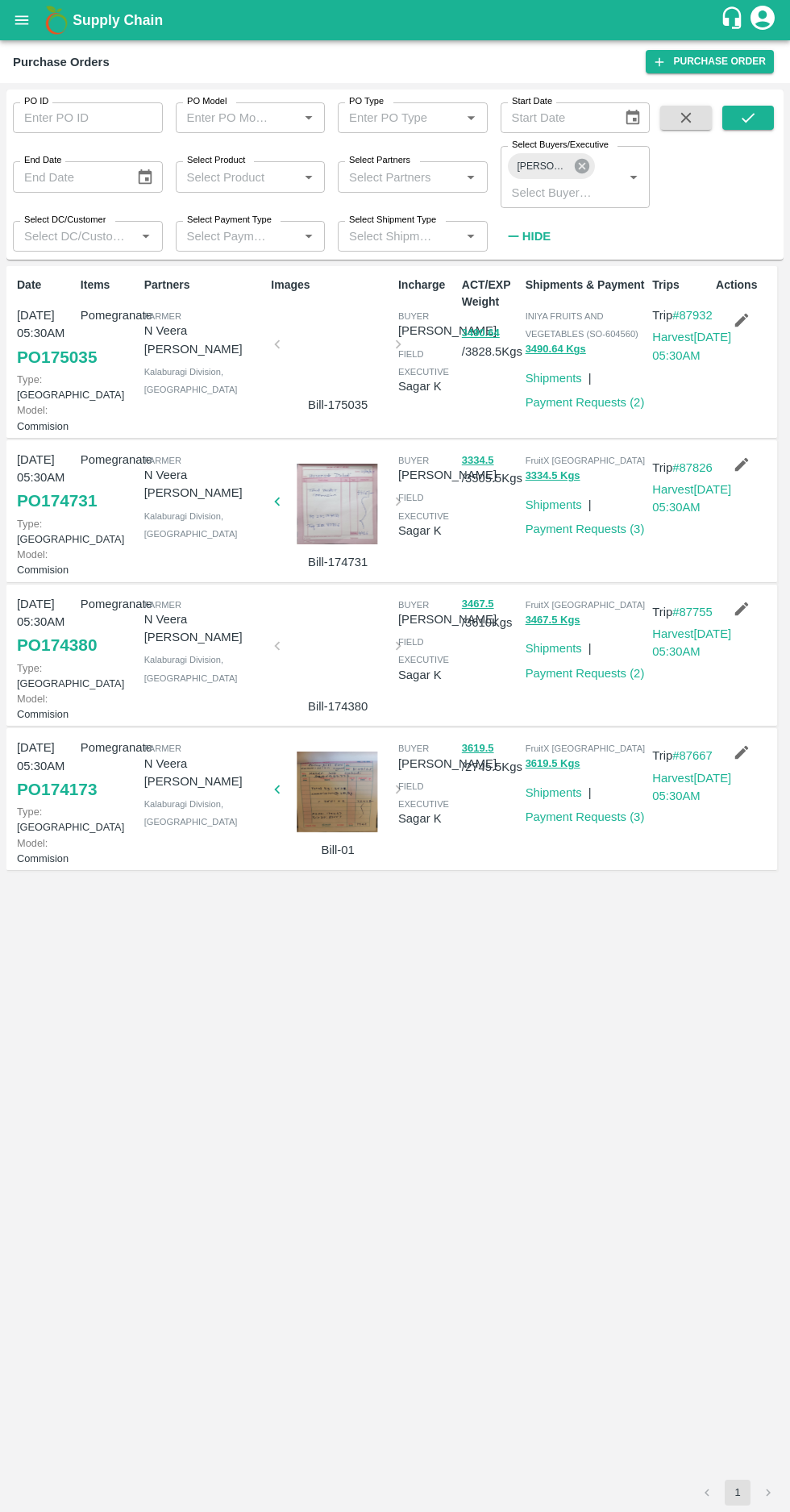
click at [581, 166] on icon at bounding box center [582, 166] width 18 height 18
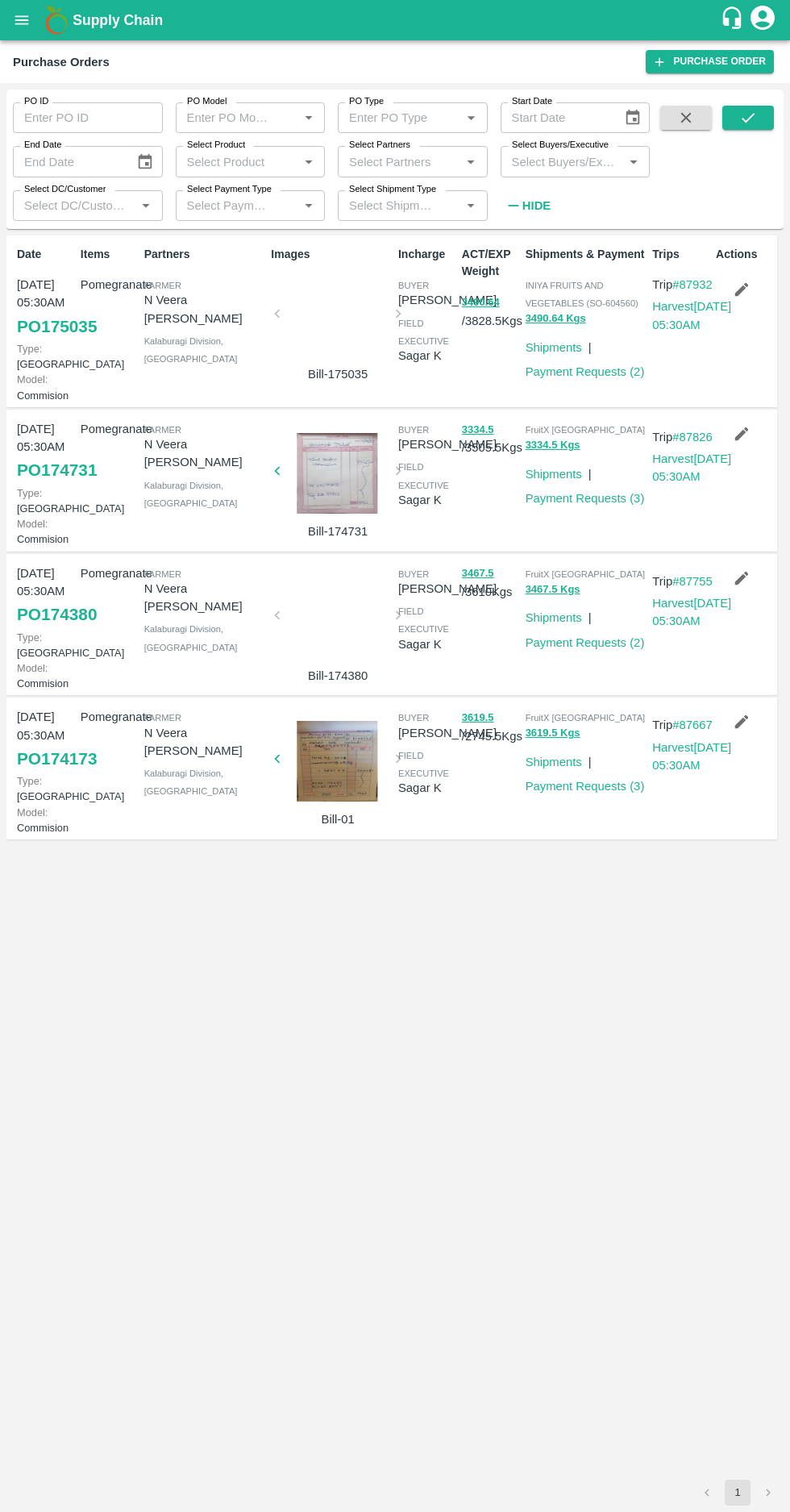
click at [539, 149] on label "Select Buyers/Executive" at bounding box center [560, 145] width 97 height 13
click at [539, 151] on input "Select Buyers/Executive" at bounding box center [563, 162] width 114 height 21
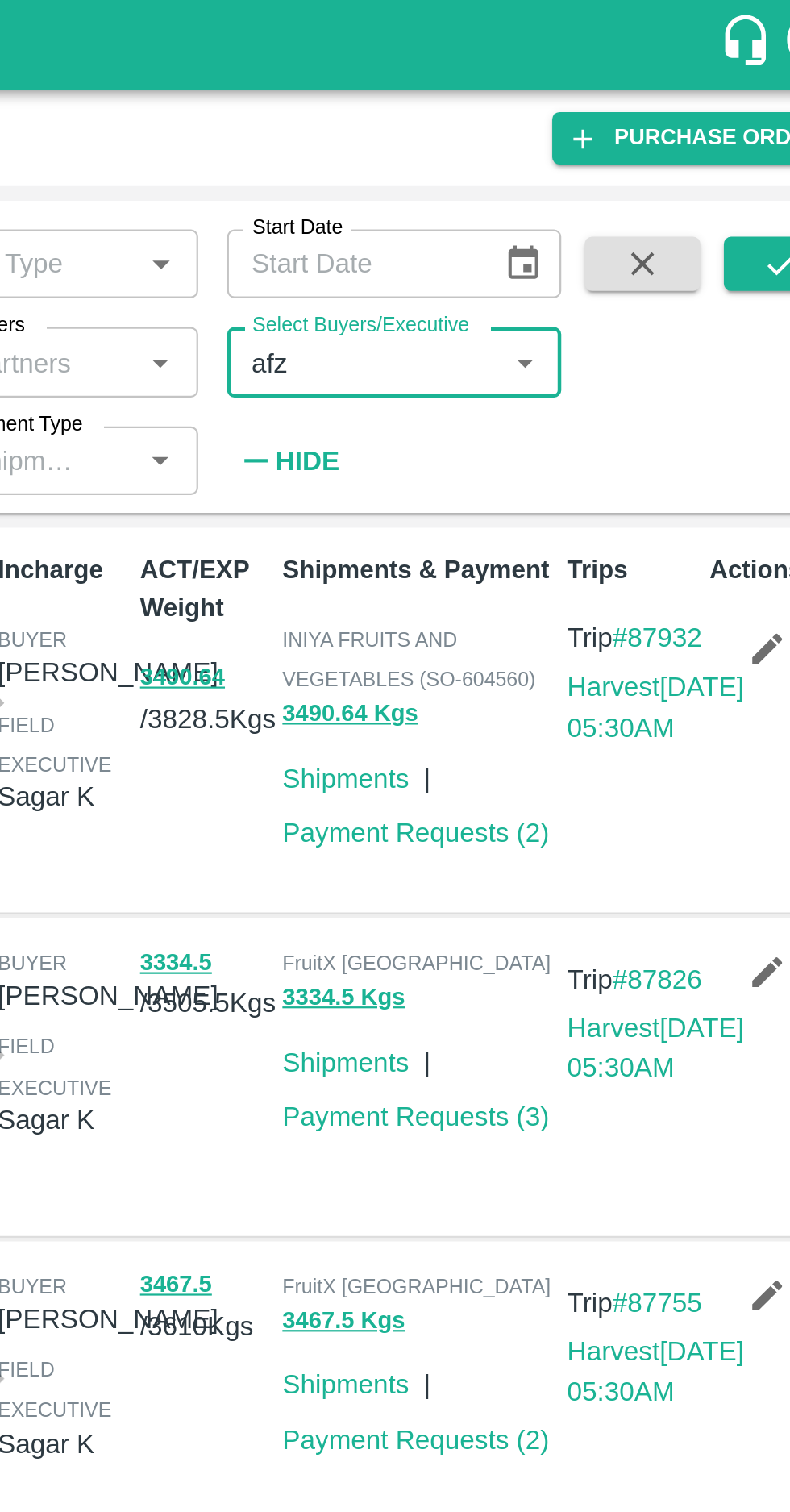
type input "afza"
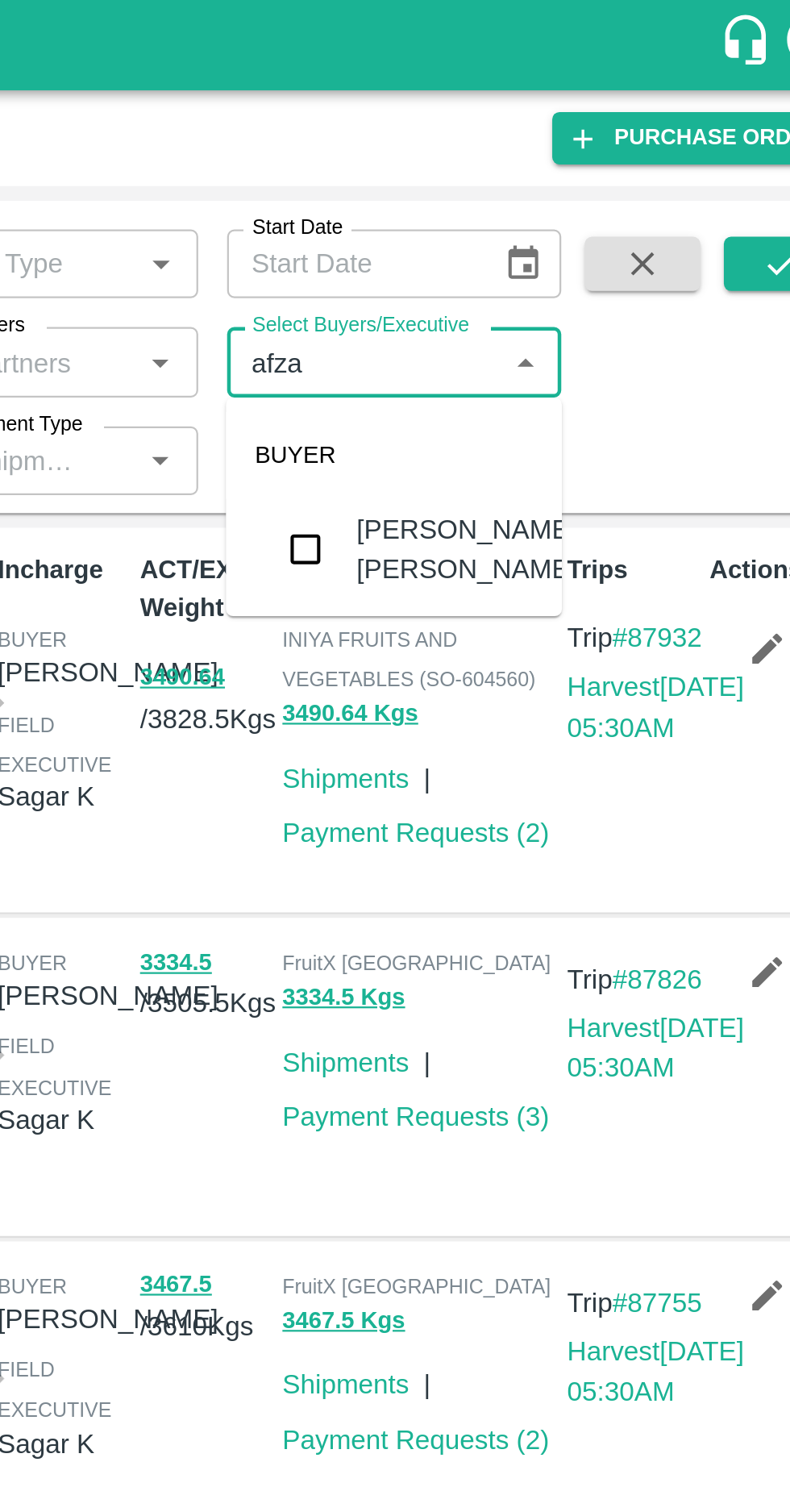
click at [538, 250] on input "checkbox" at bounding box center [536, 245] width 32 height 32
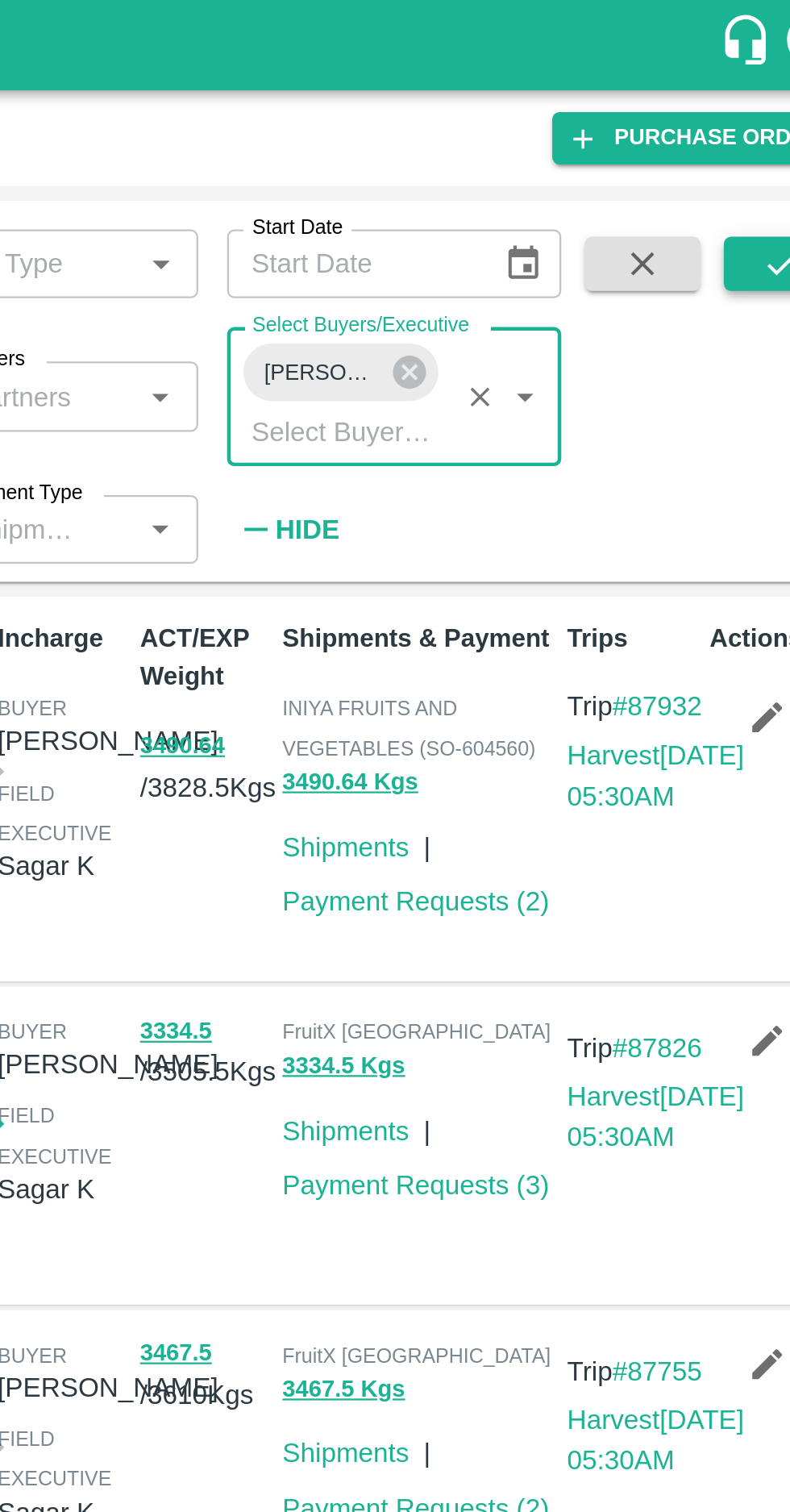
click at [749, 110] on icon "submit" at bounding box center [749, 118] width 18 height 18
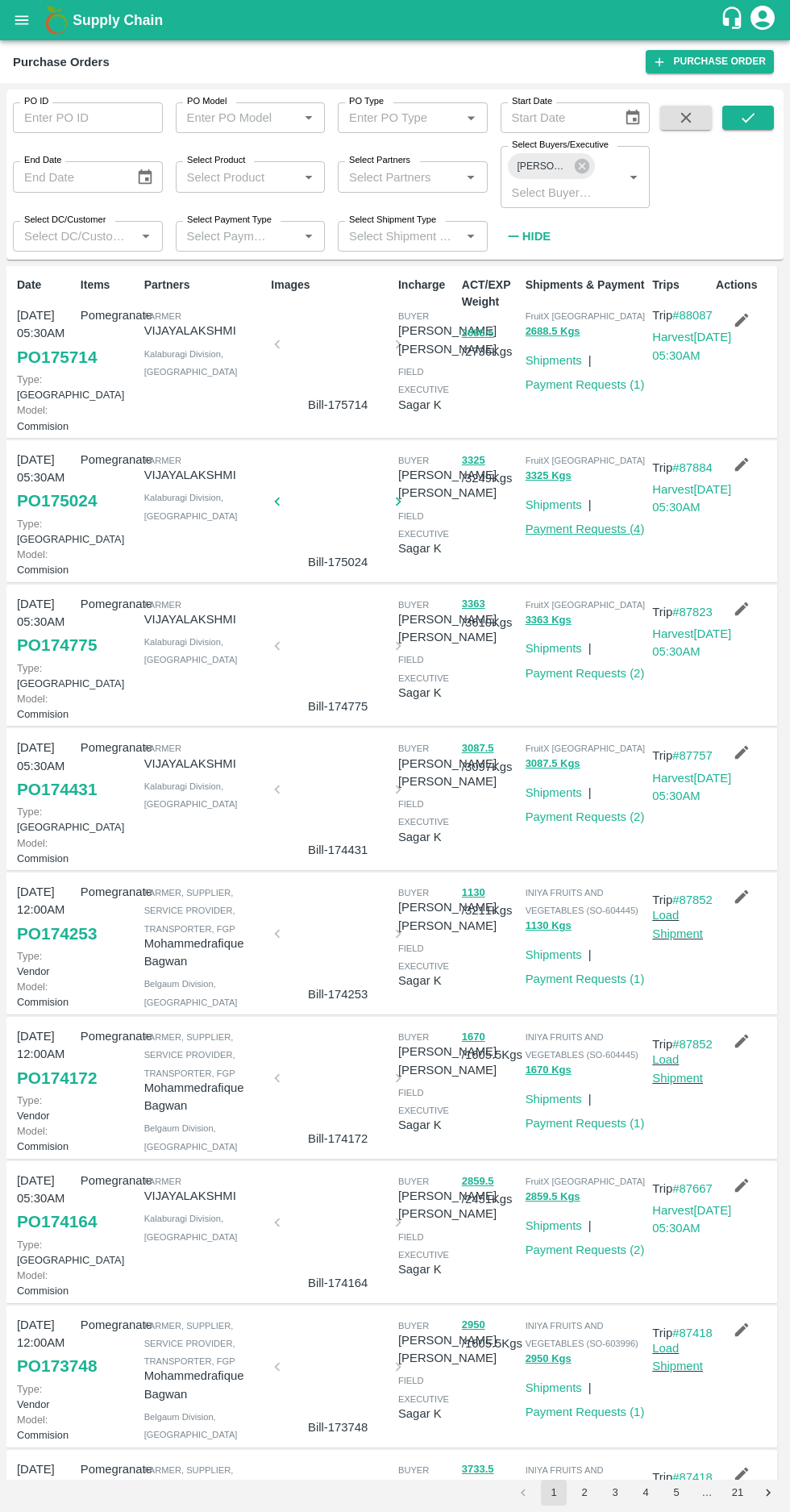
click at [586, 536] on link "Payment Requests ( 4 )" at bounding box center [585, 529] width 119 height 13
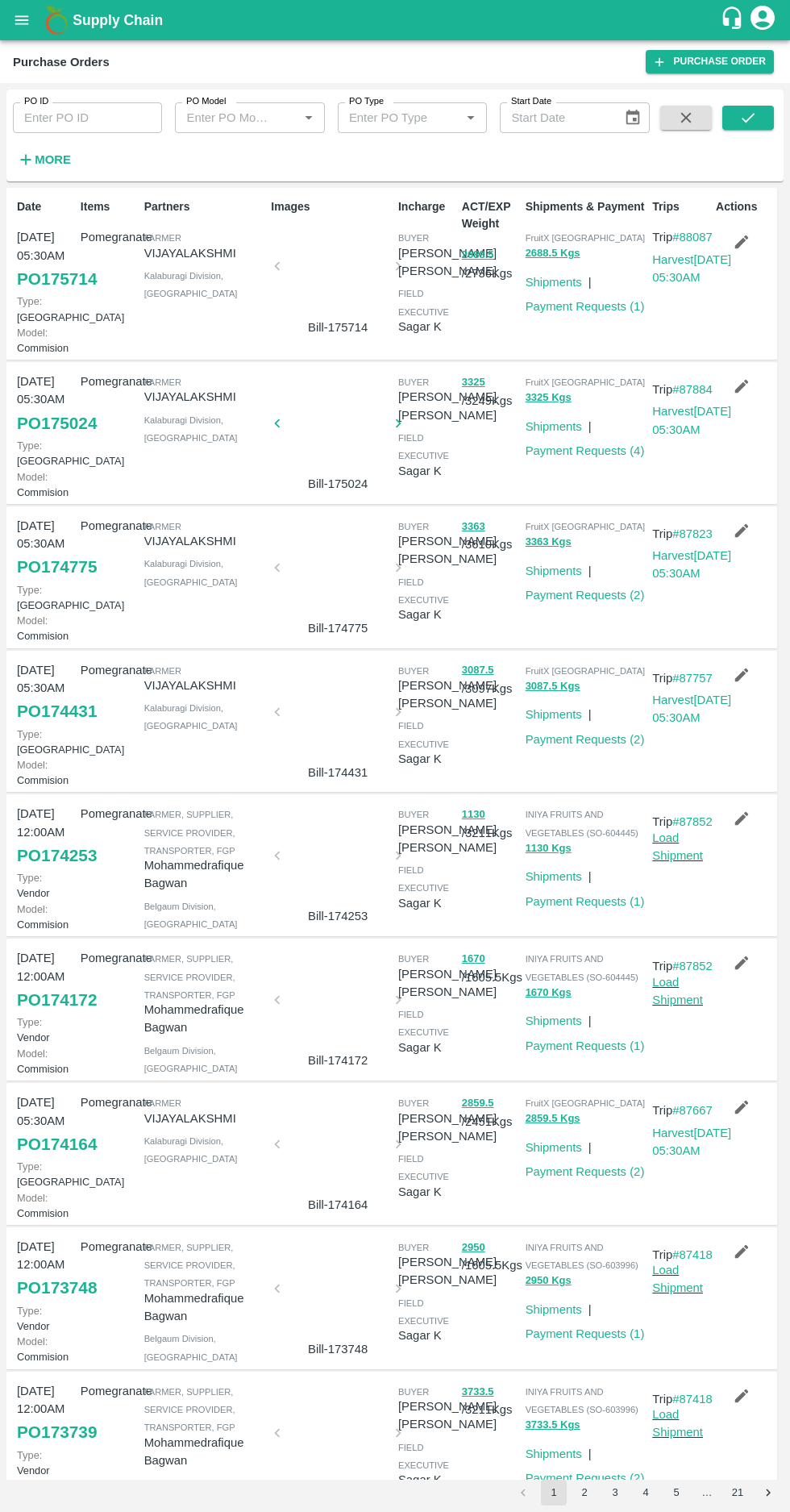
click at [33, 157] on icon "button" at bounding box center [26, 160] width 18 height 18
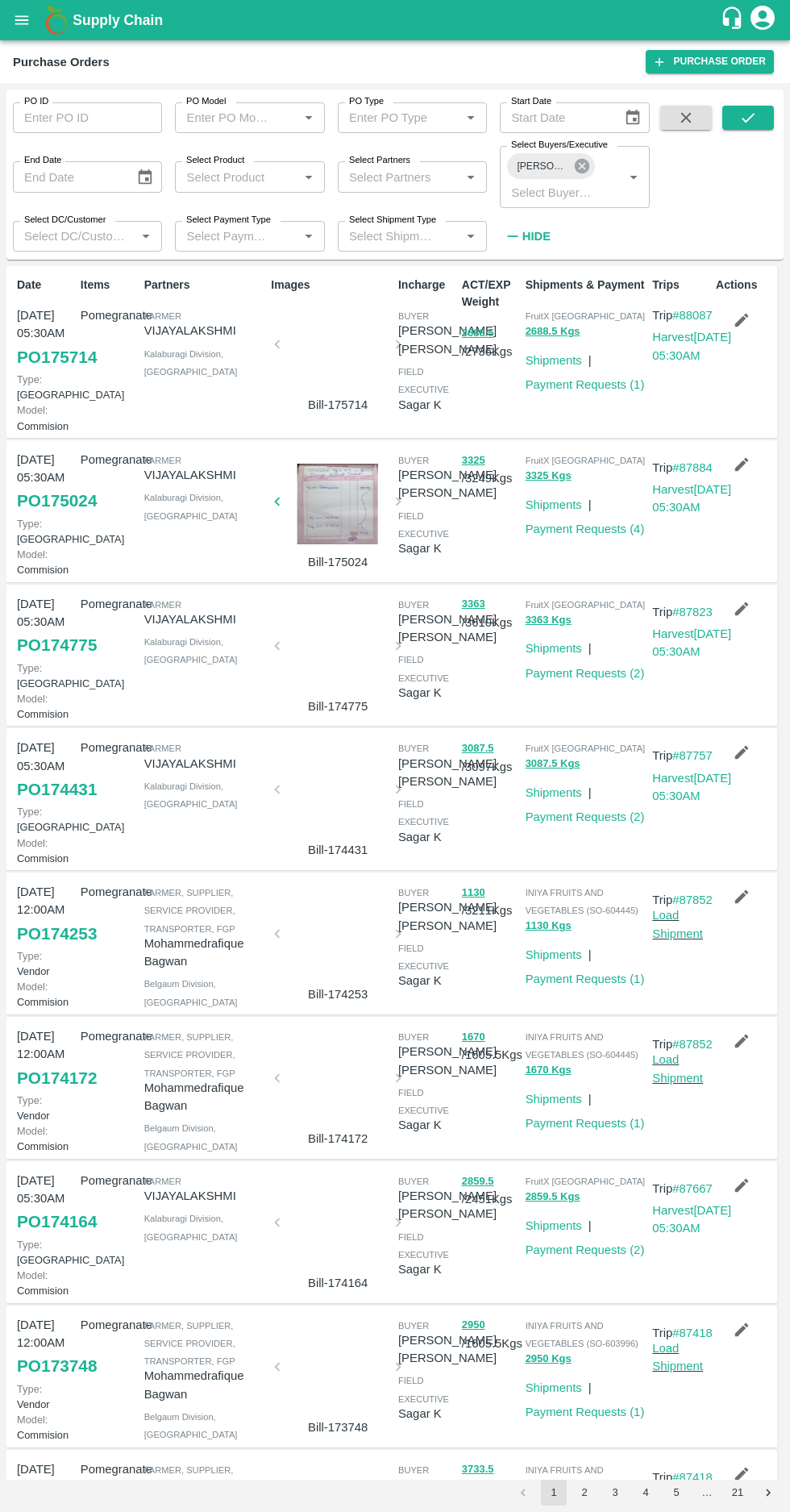
click at [577, 162] on icon at bounding box center [582, 166] width 15 height 15
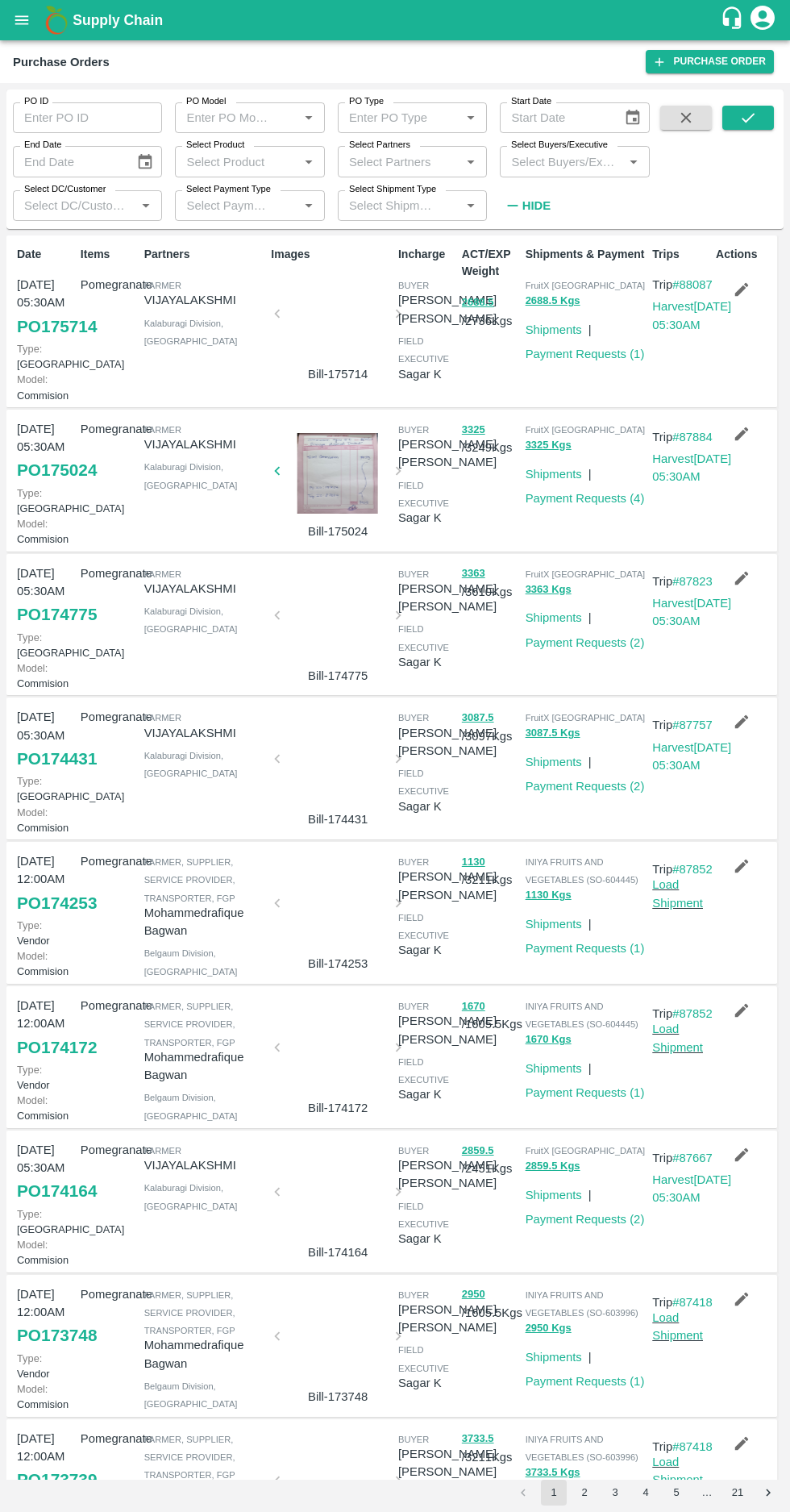
click at [551, 166] on input "Select Buyers/Executive" at bounding box center [561, 162] width 113 height 21
type input "harsh"
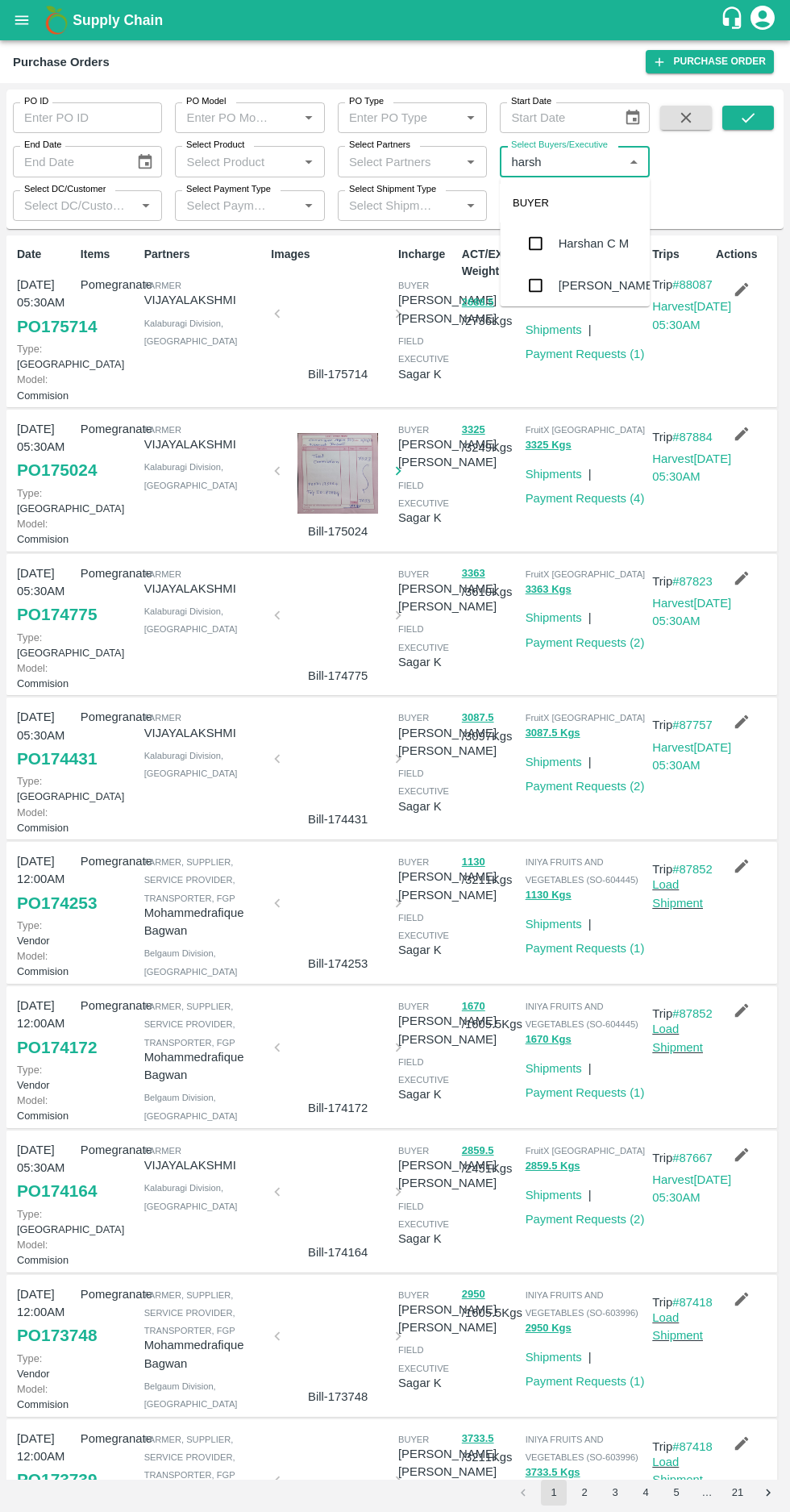
scroll to position [56, 0]
click at [533, 278] on input "checkbox" at bounding box center [536, 279] width 32 height 32
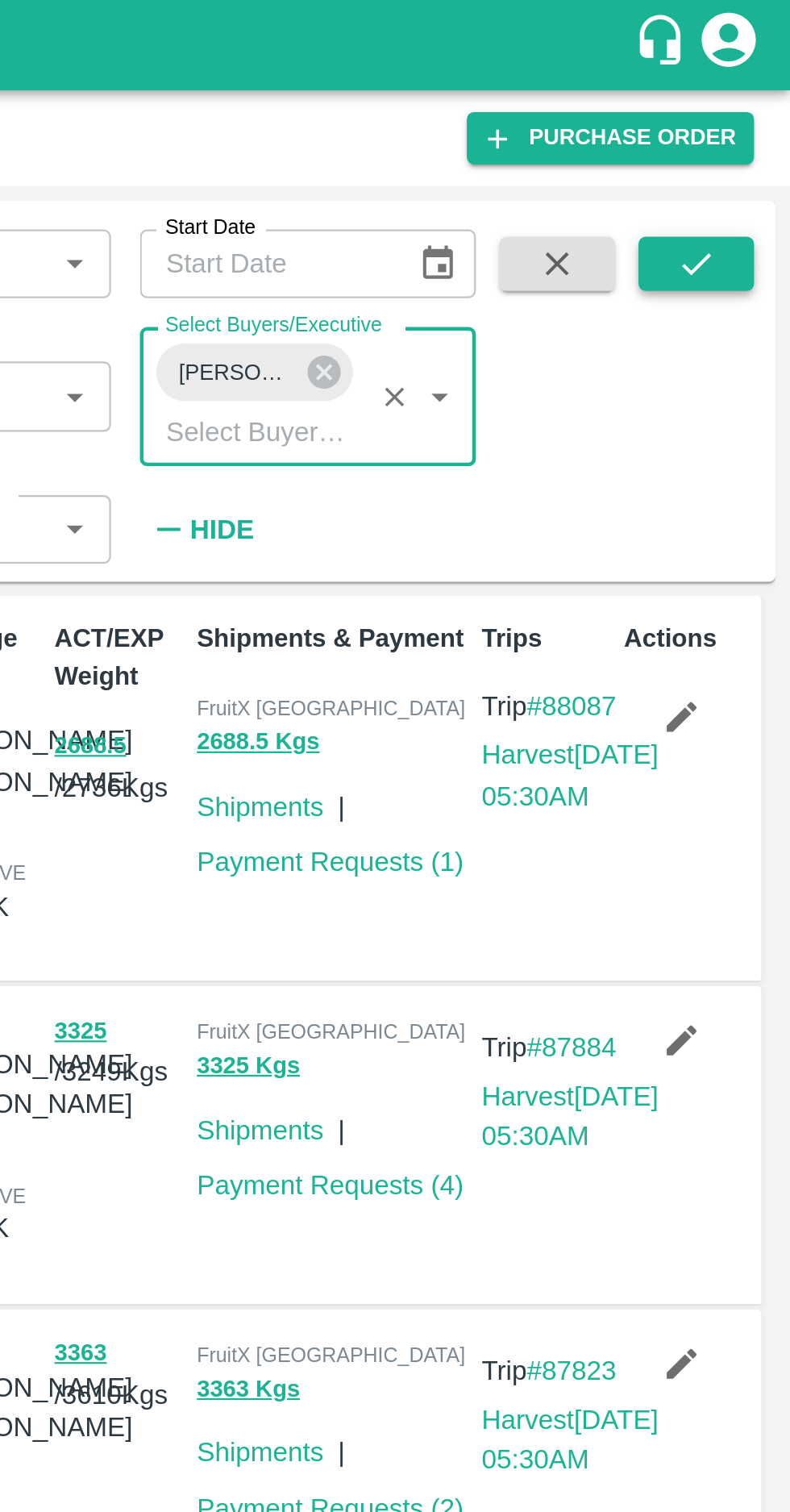
click at [748, 125] on icon "submit" at bounding box center [749, 118] width 18 height 18
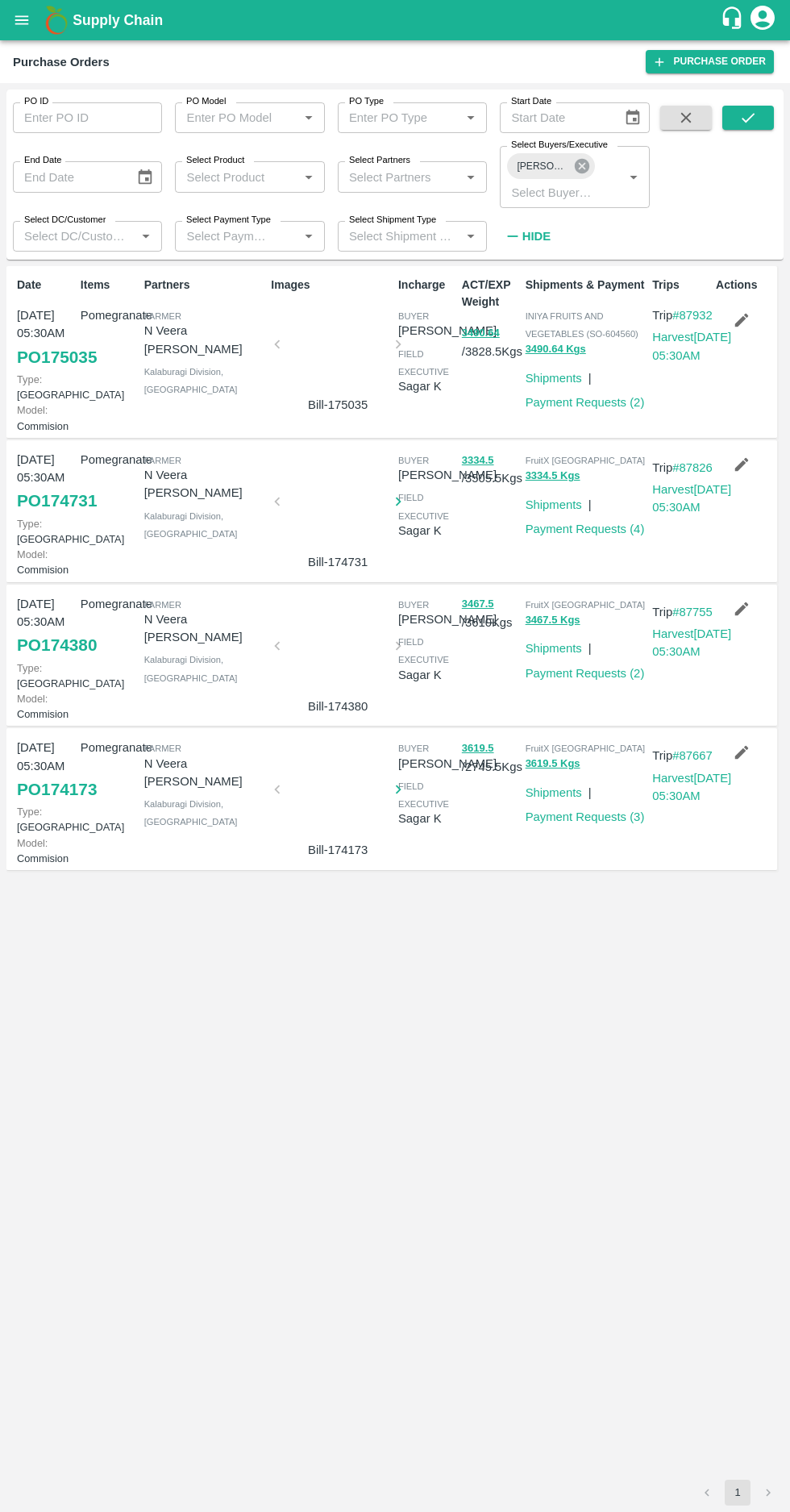
click at [576, 167] on icon at bounding box center [582, 166] width 15 height 15
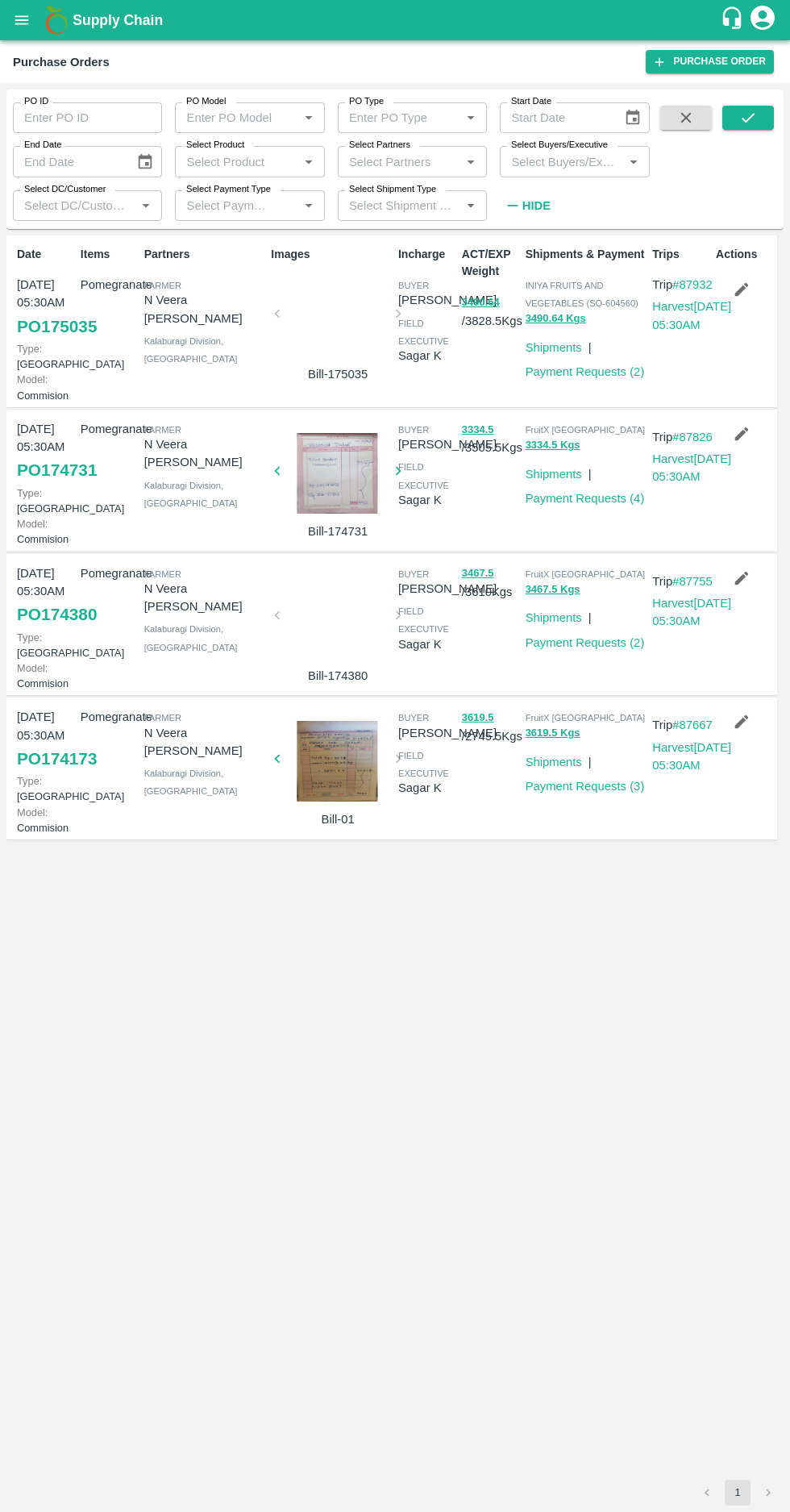
click at [531, 156] on input "Select Buyers/Executive" at bounding box center [561, 162] width 113 height 21
type input "afza"
click at [531, 244] on input "checkbox" at bounding box center [536, 245] width 32 height 32
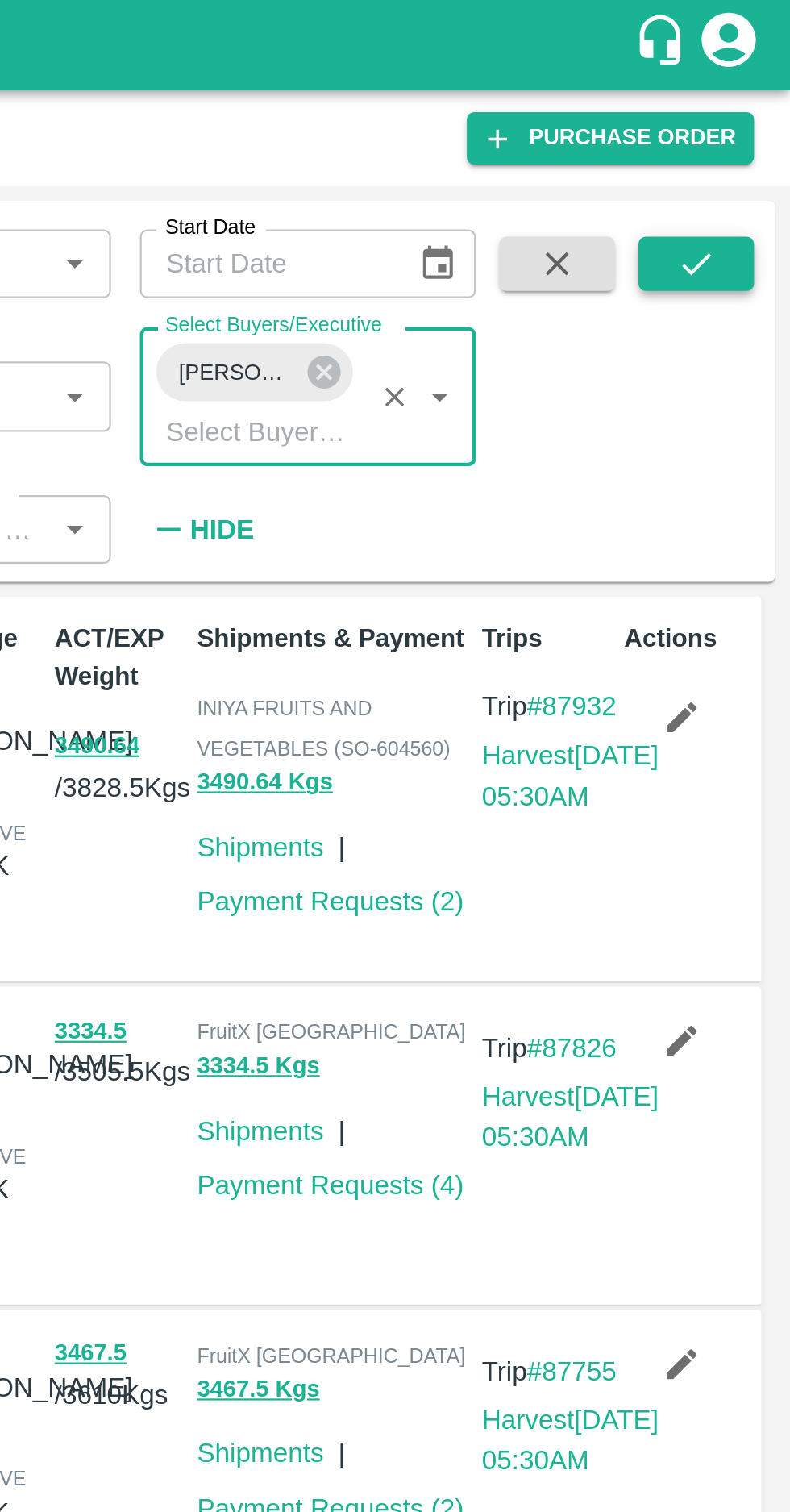
click at [741, 121] on icon "submit" at bounding box center [749, 118] width 18 height 18
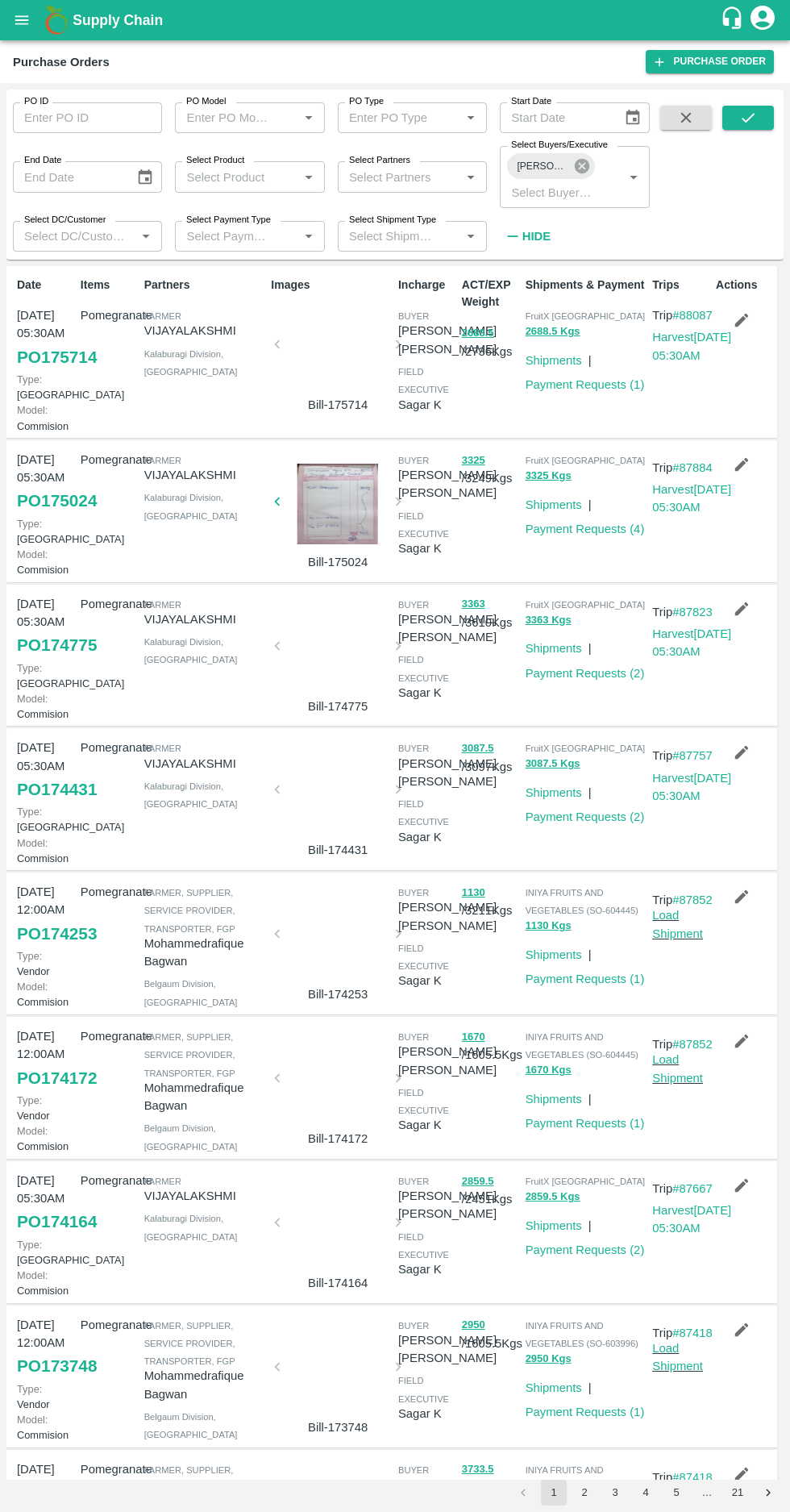
click at [581, 166] on icon at bounding box center [582, 166] width 18 height 18
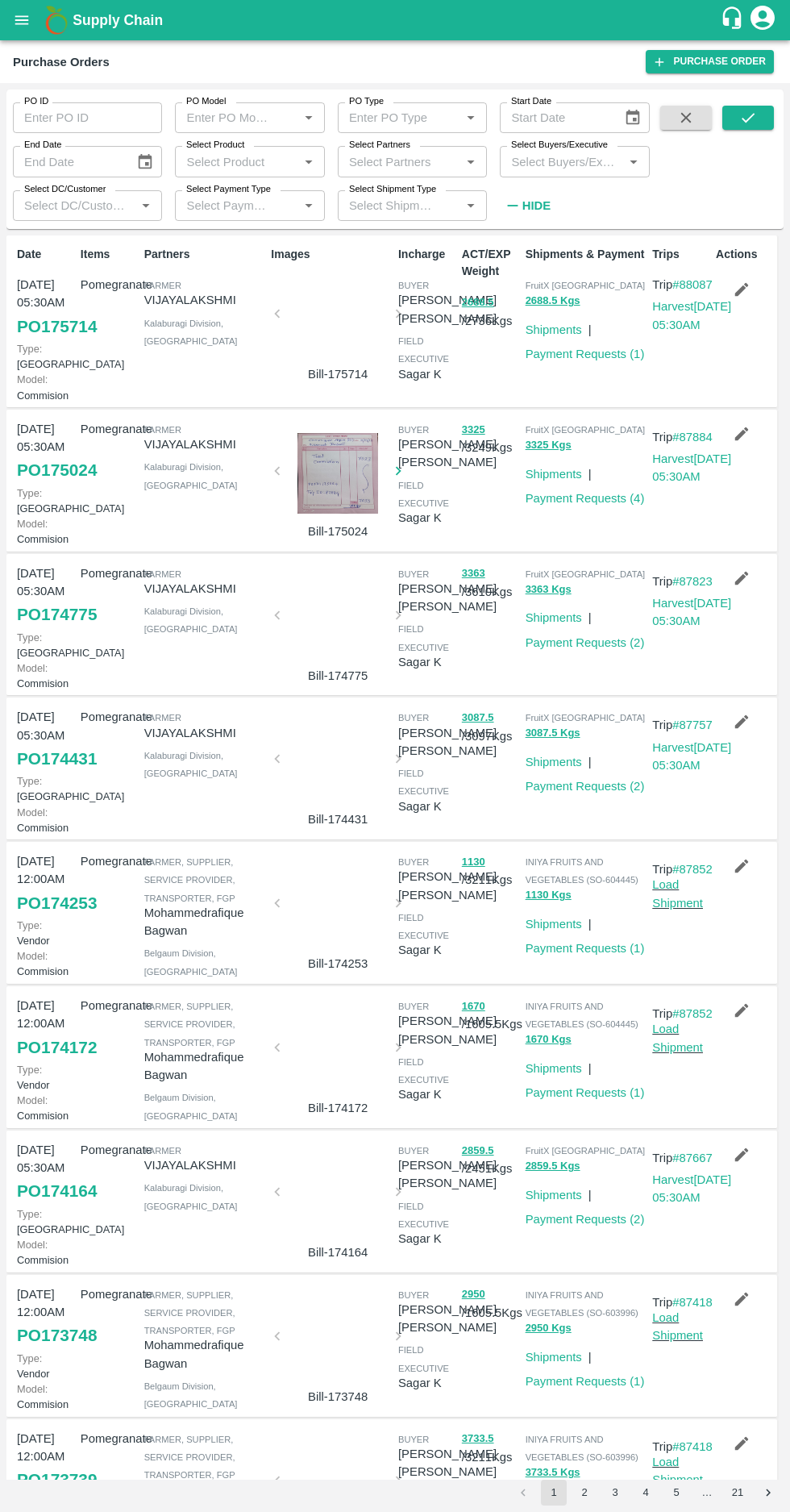
click at [553, 165] on input "Select Buyers/Executive" at bounding box center [561, 162] width 113 height 21
type input "hars"
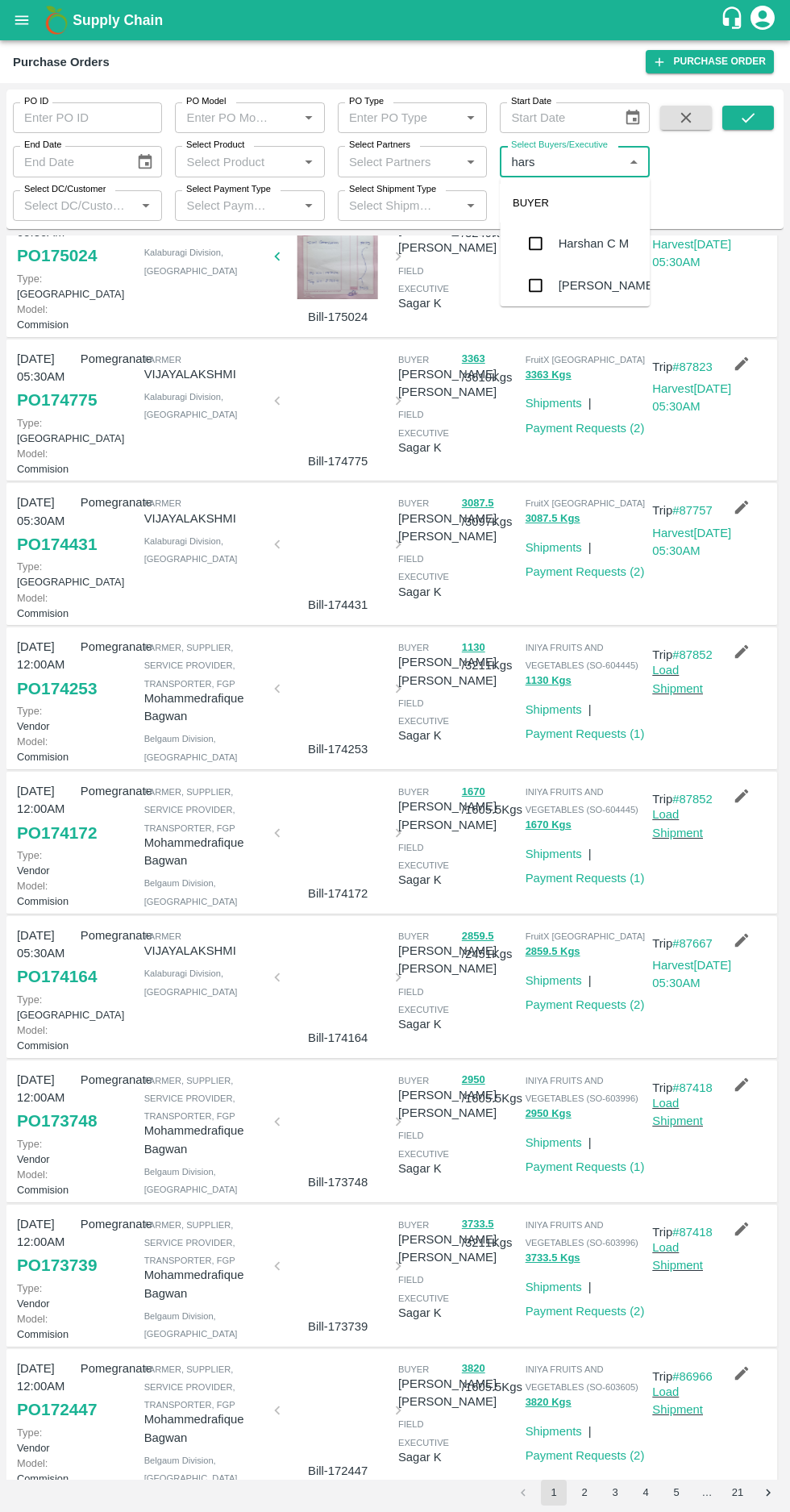
scroll to position [56, 0]
click at [547, 290] on input "checkbox" at bounding box center [536, 279] width 32 height 32
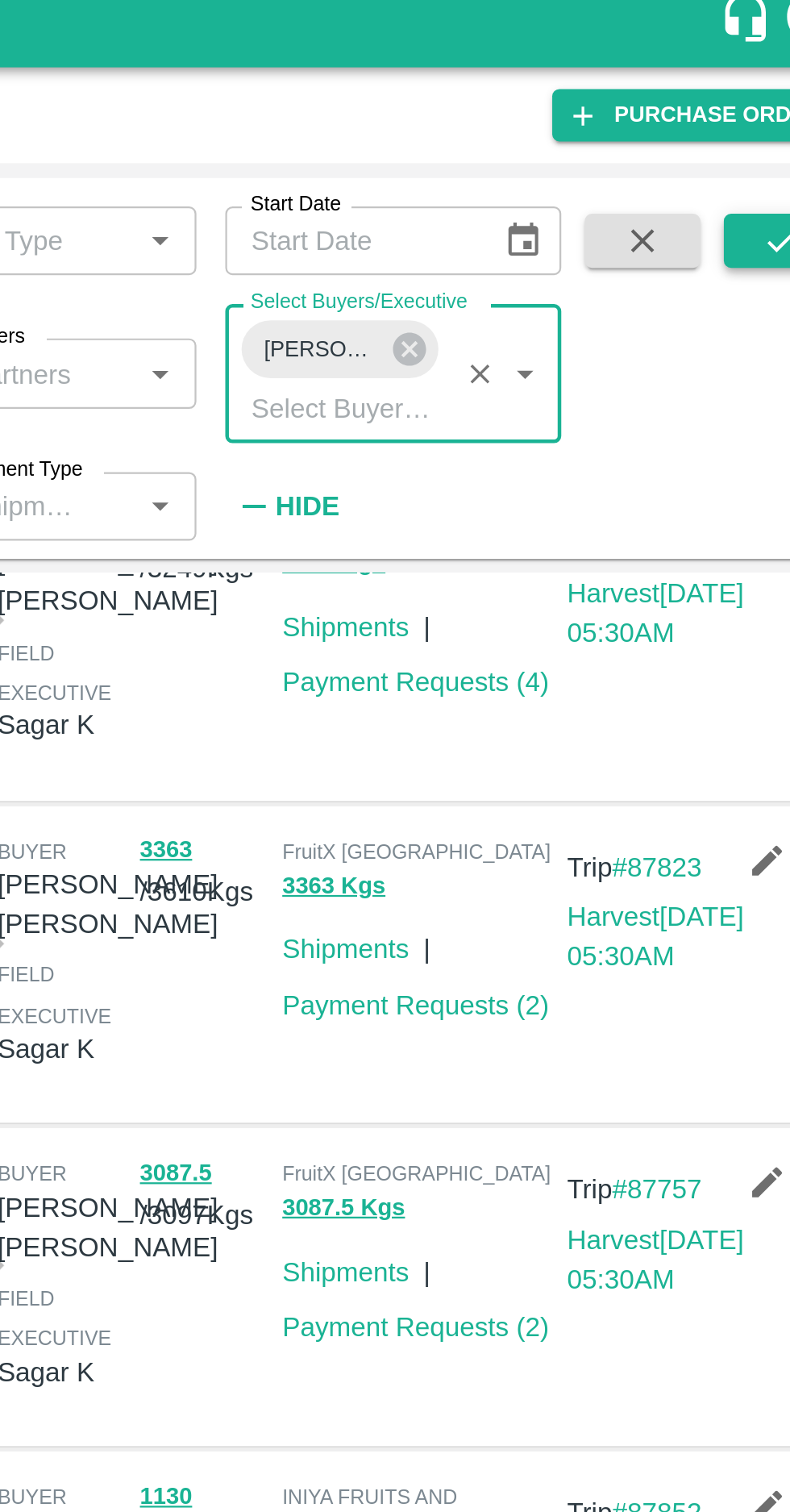
click at [739, 121] on button "submit" at bounding box center [749, 118] width 52 height 24
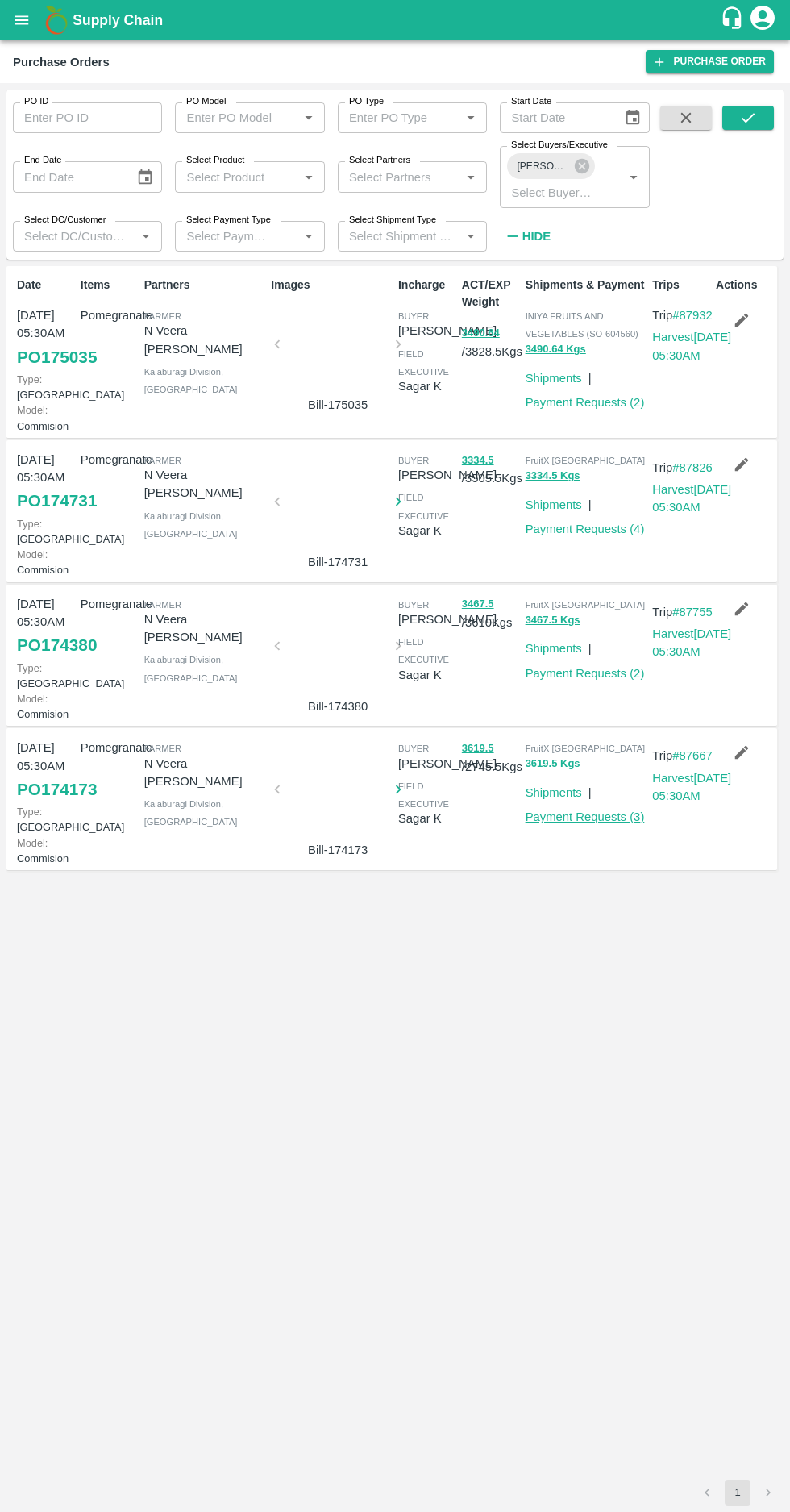
click at [611, 823] on link "Payment Requests ( 3 )" at bounding box center [585, 817] width 119 height 13
click at [568, 536] on link "Payment Requests ( 4 )" at bounding box center [585, 529] width 119 height 13
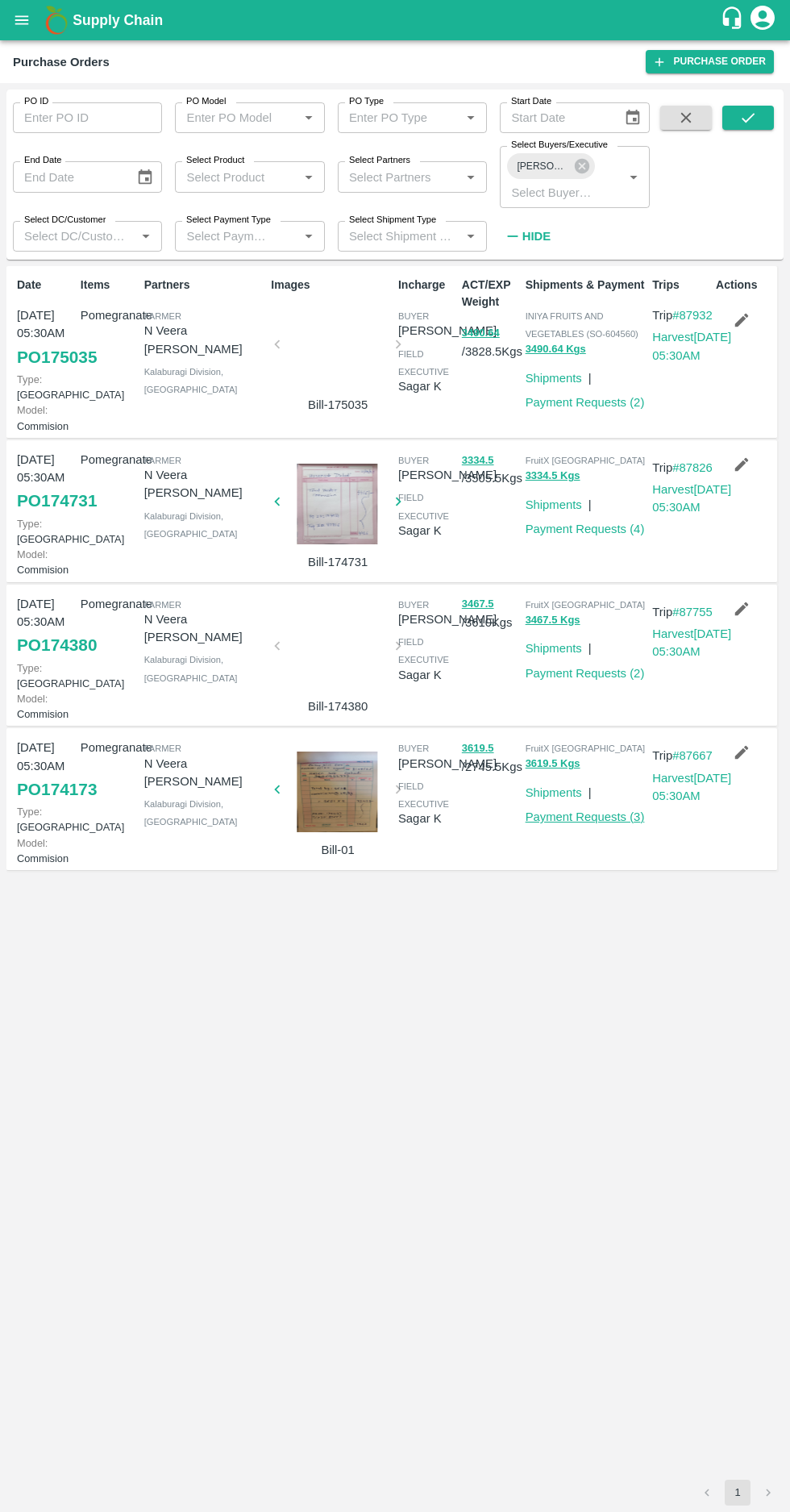
click at [579, 823] on link "Payment Requests ( 3 )" at bounding box center [585, 817] width 119 height 13
